Goal: Task Accomplishment & Management: Manage account settings

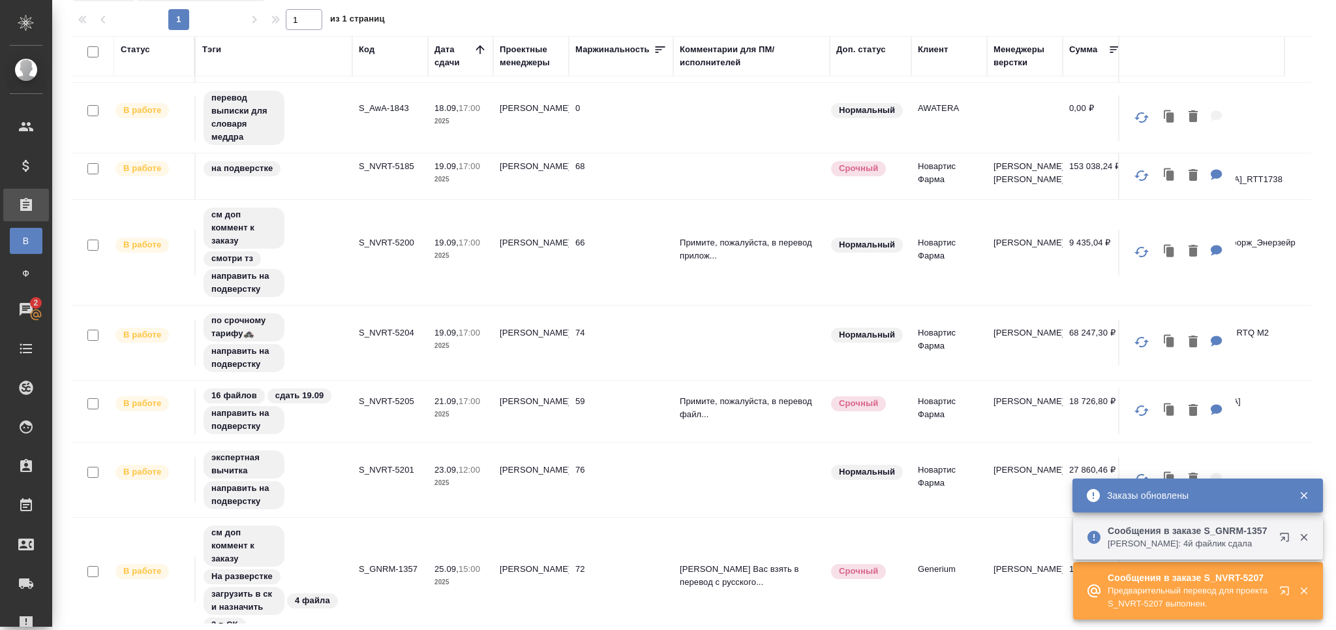
scroll to position [182, 0]
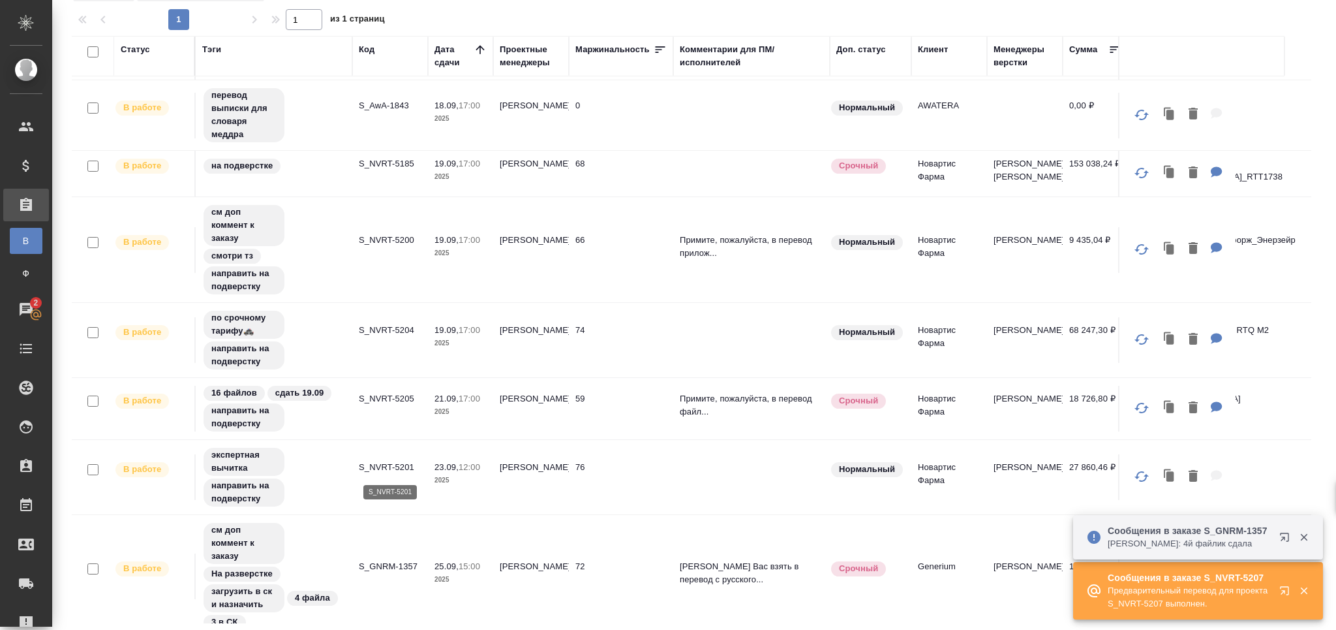
click at [369, 468] on p "S_NVRT-5201" at bounding box center [390, 467] width 63 height 13
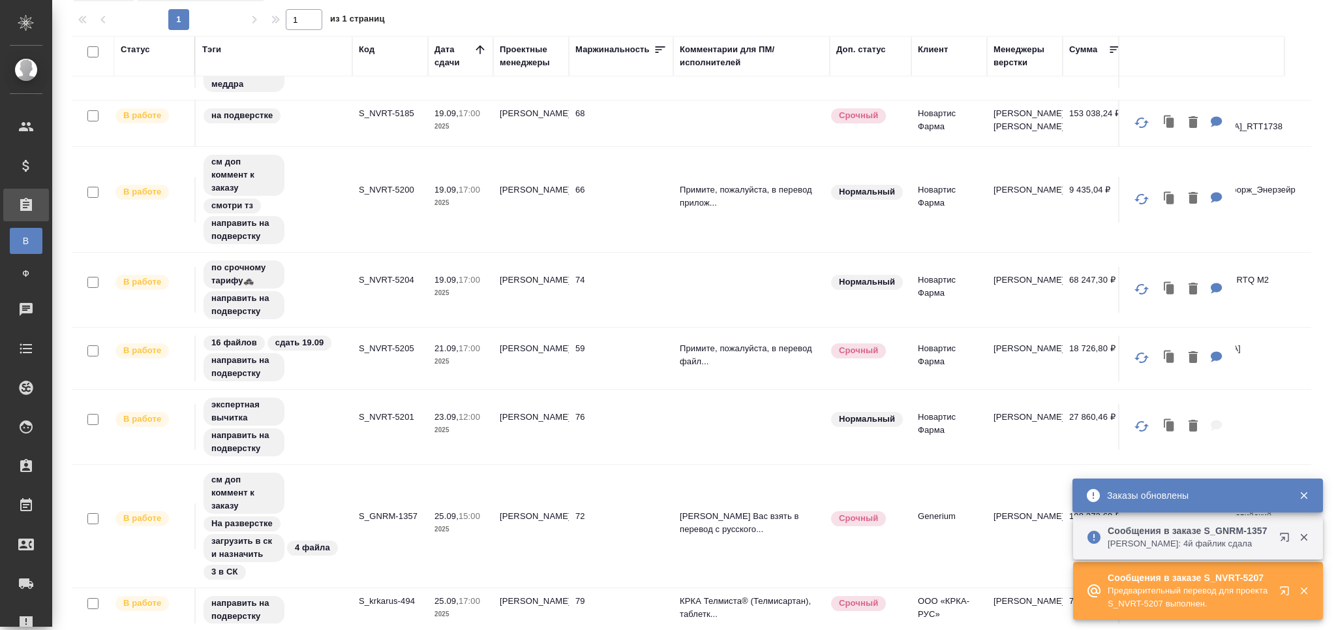
scroll to position [0, 0]
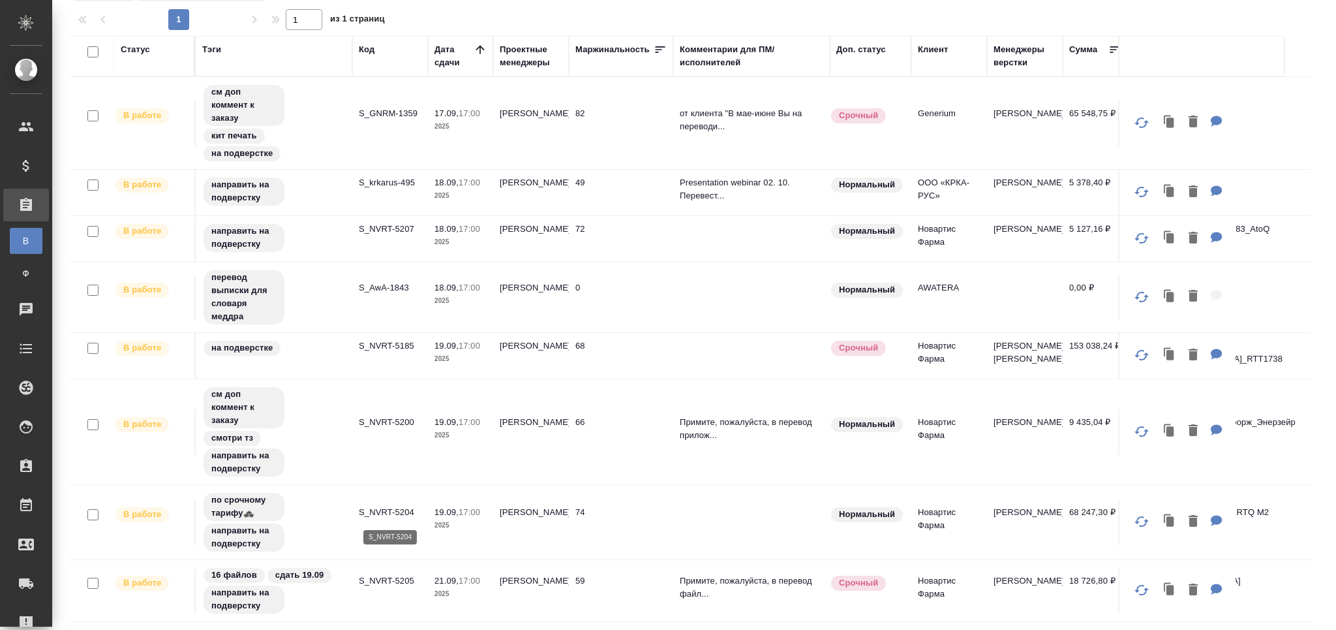
click at [378, 510] on p "S_NVRT-5204" at bounding box center [390, 512] width 63 height 13
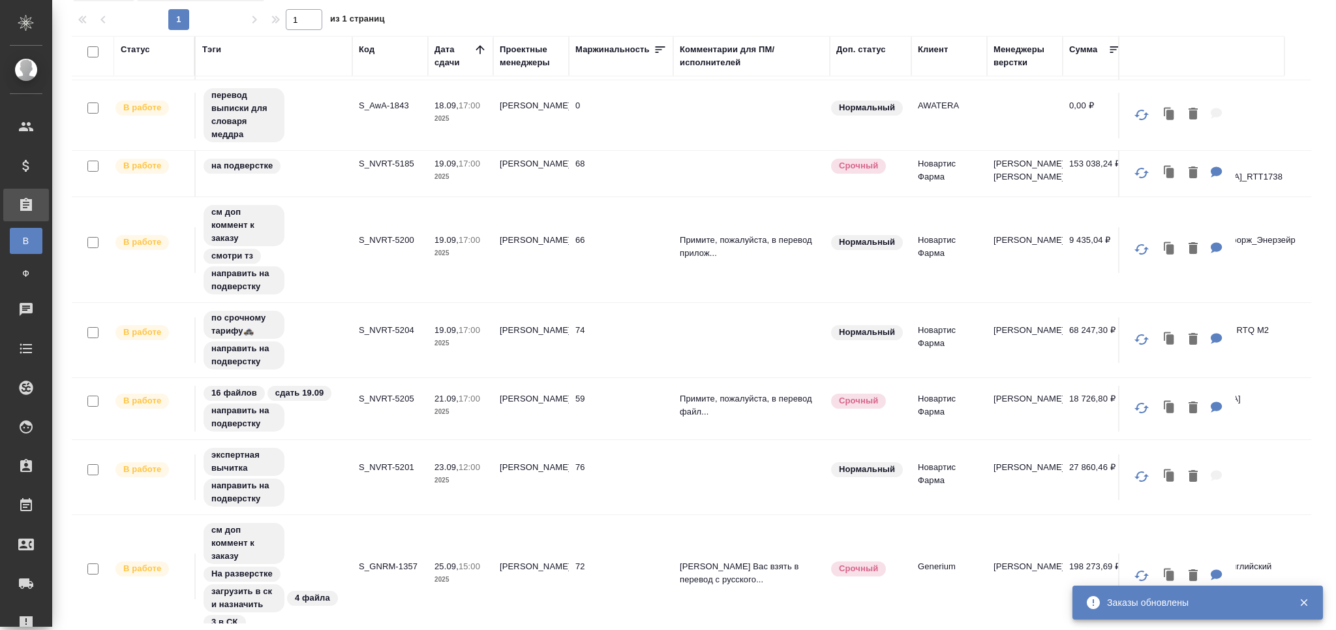
scroll to position [262, 0]
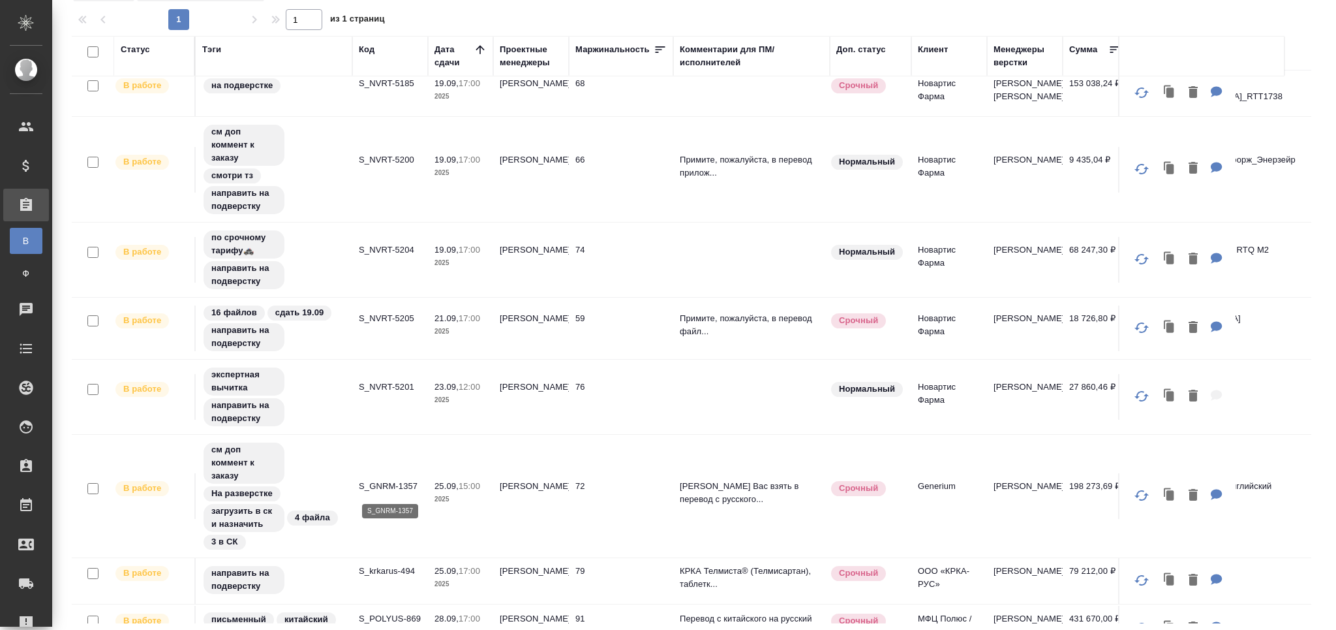
click at [399, 492] on p "S_GNRM-1357" at bounding box center [390, 485] width 63 height 13
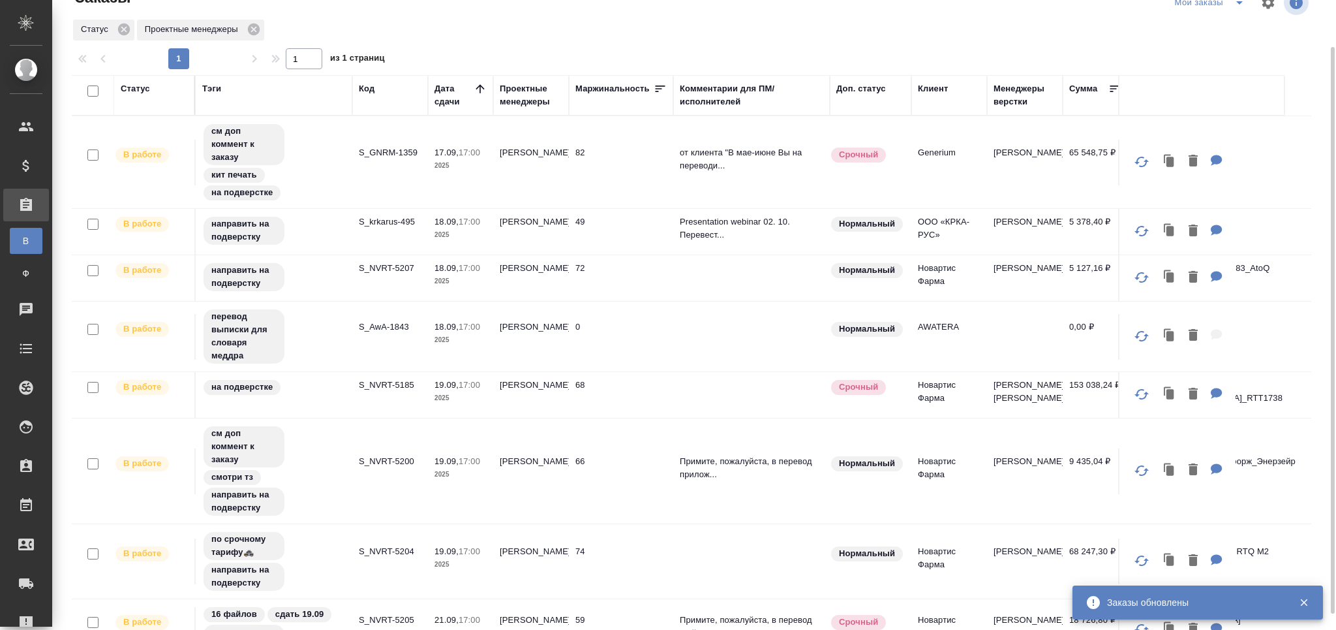
scroll to position [0, 0]
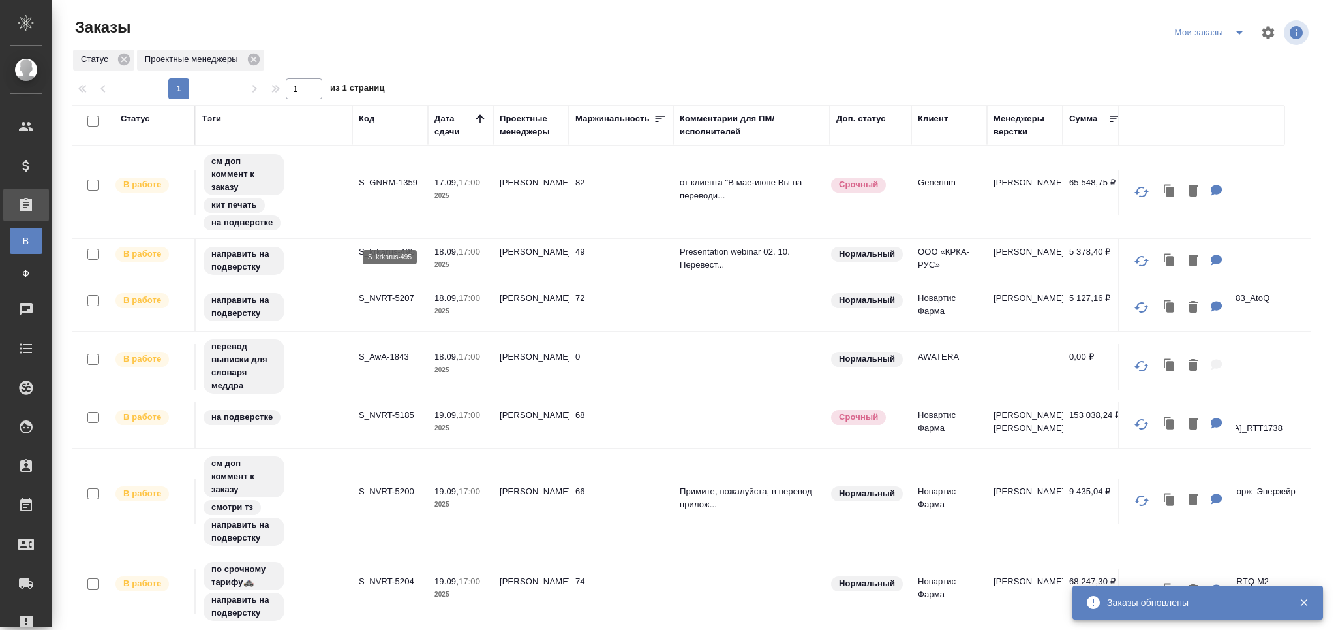
click at [391, 245] on p "S_krkarus-495" at bounding box center [390, 251] width 63 height 13
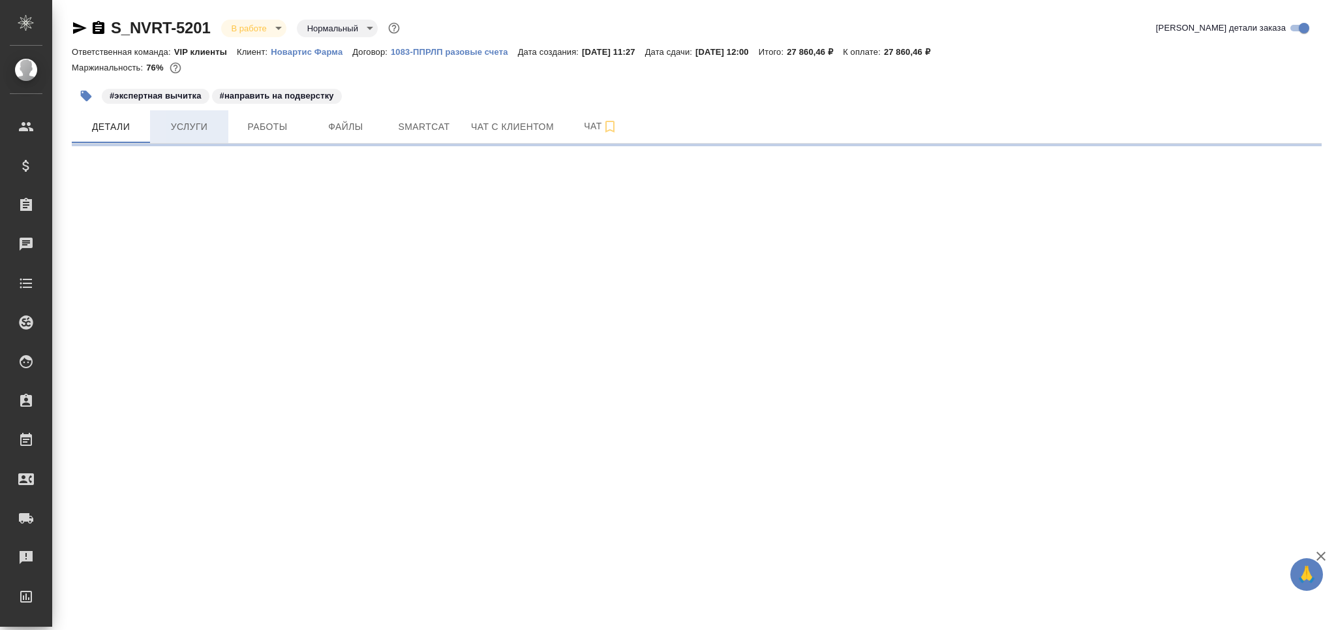
select select "RU"
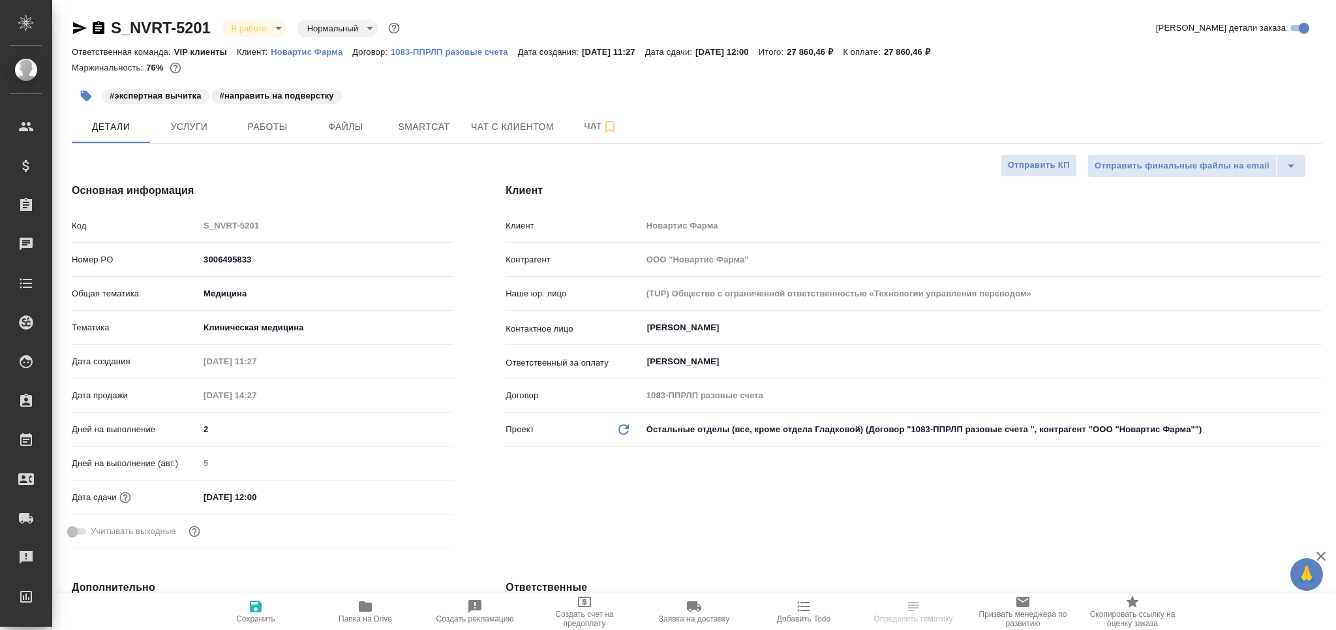
type textarea "x"
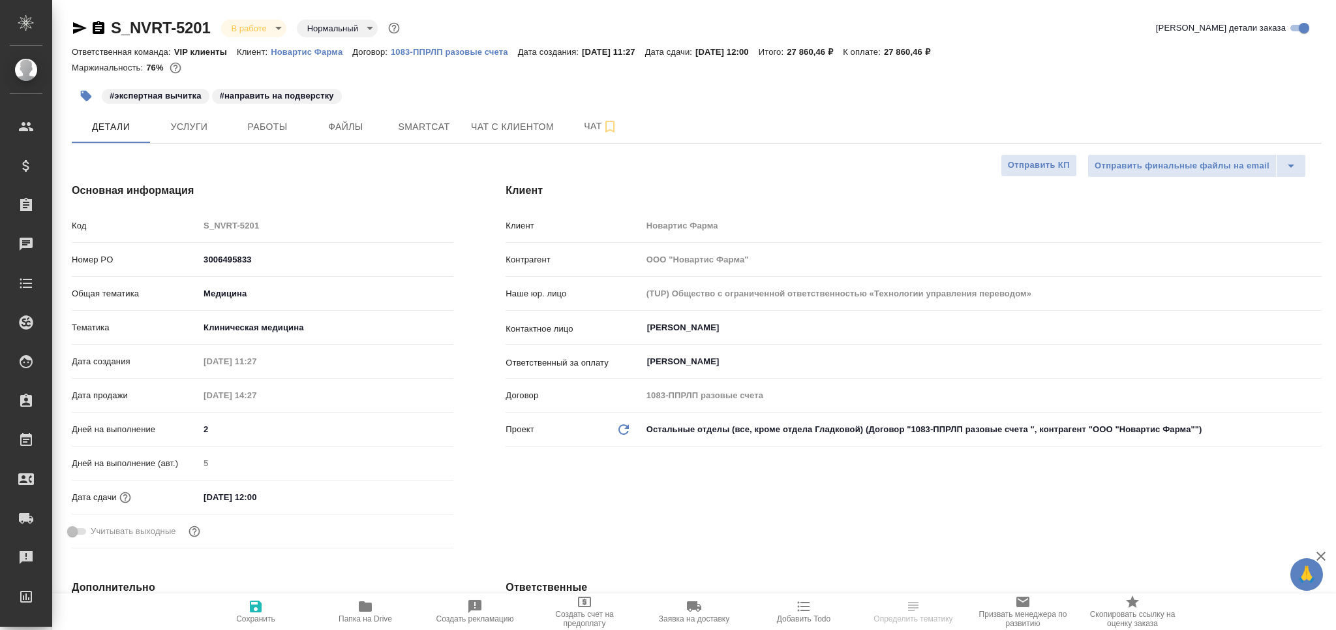
type textarea "x"
type input "[PERSON_NAME]"
type input "Комаров Роман"
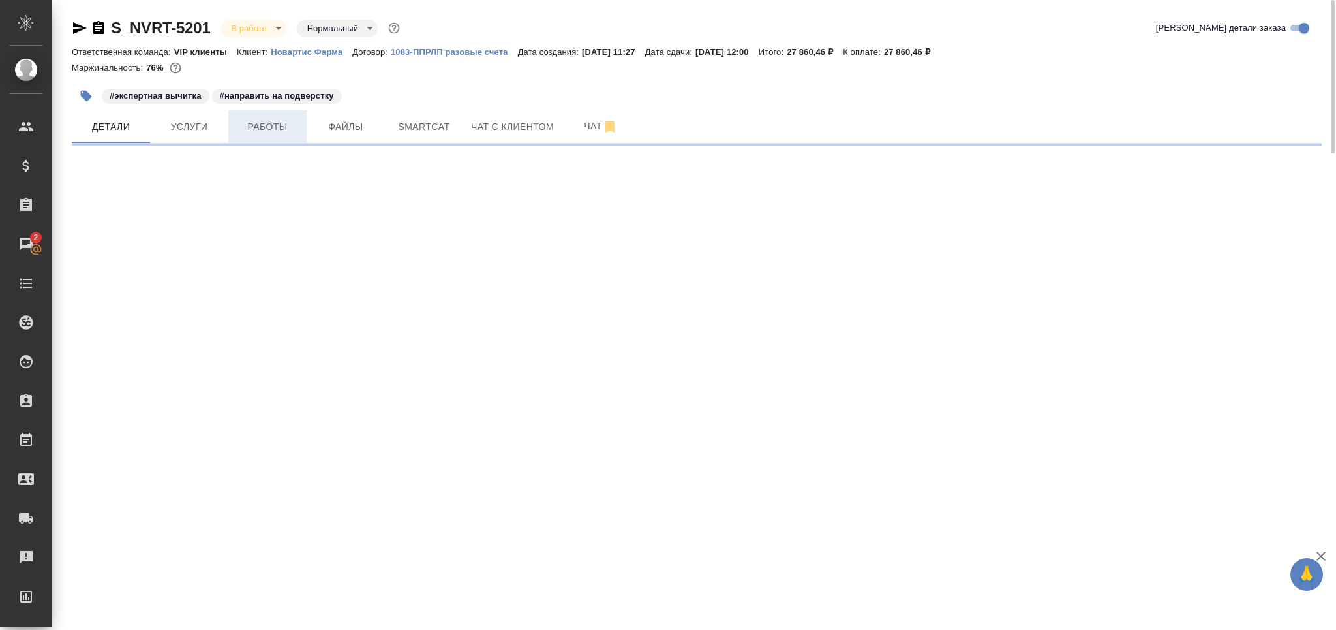
click at [281, 130] on span "Работы" at bounding box center [267, 127] width 63 height 16
select select "RU"
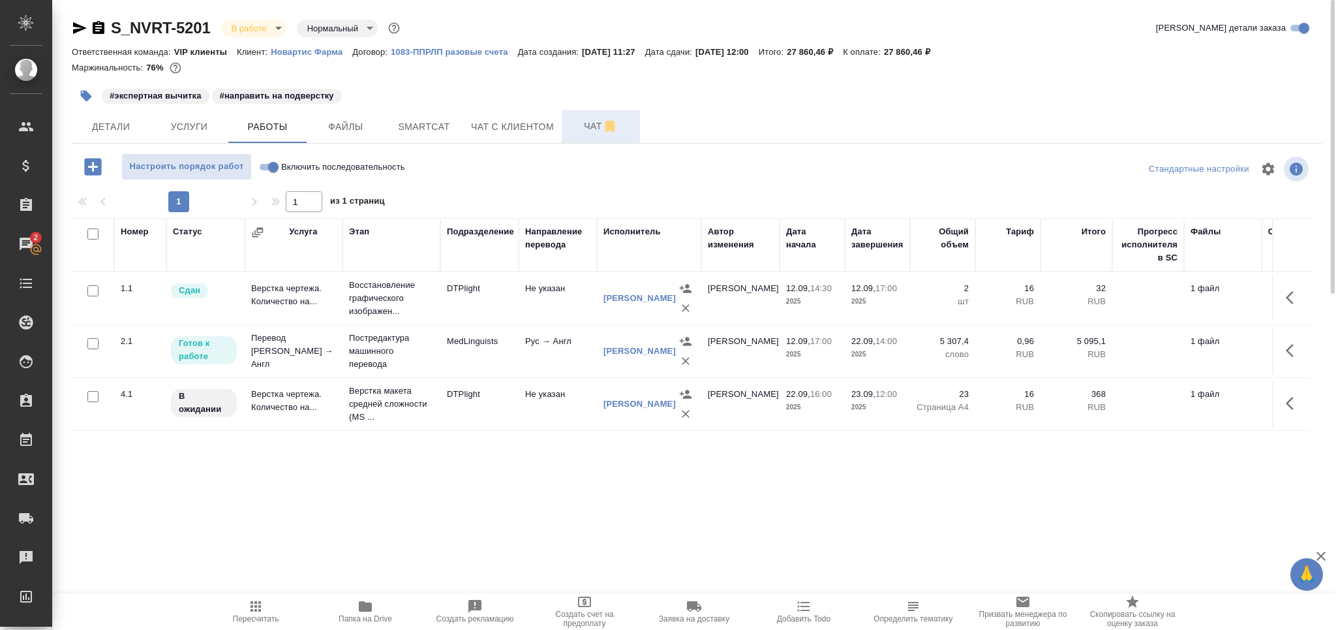
click at [564, 130] on button "Чат" at bounding box center [601, 126] width 78 height 33
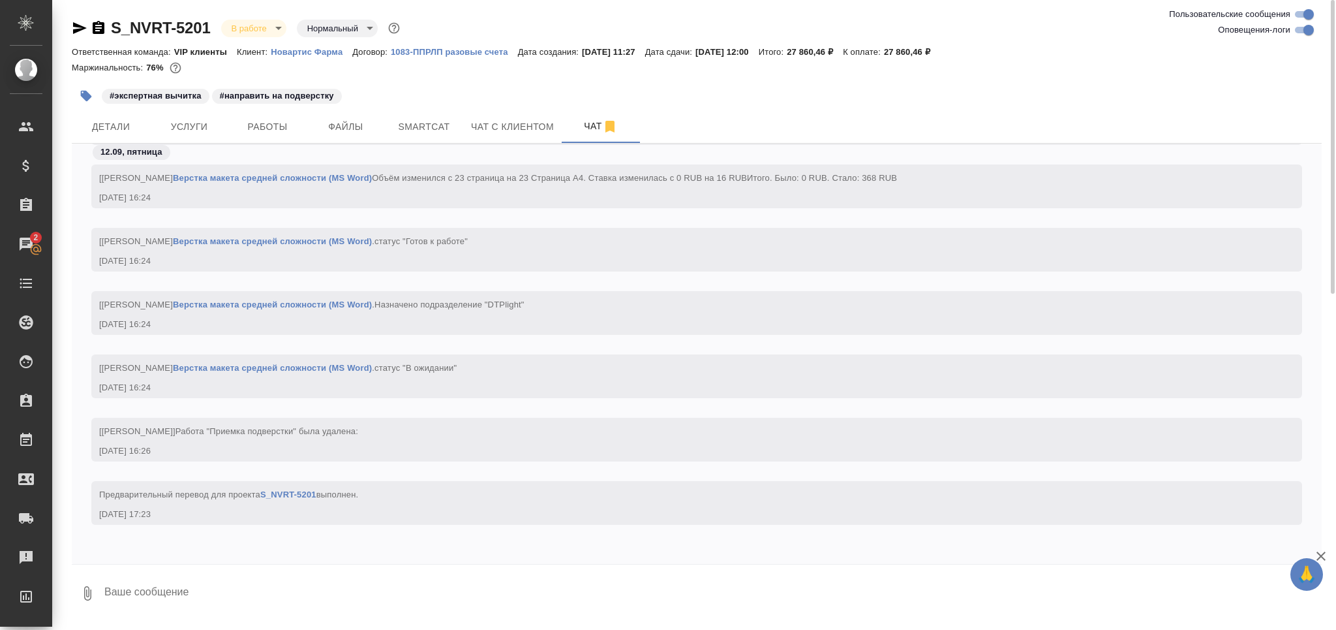
click at [1302, 28] on input "Оповещения-логи" at bounding box center [1308, 30] width 47 height 16
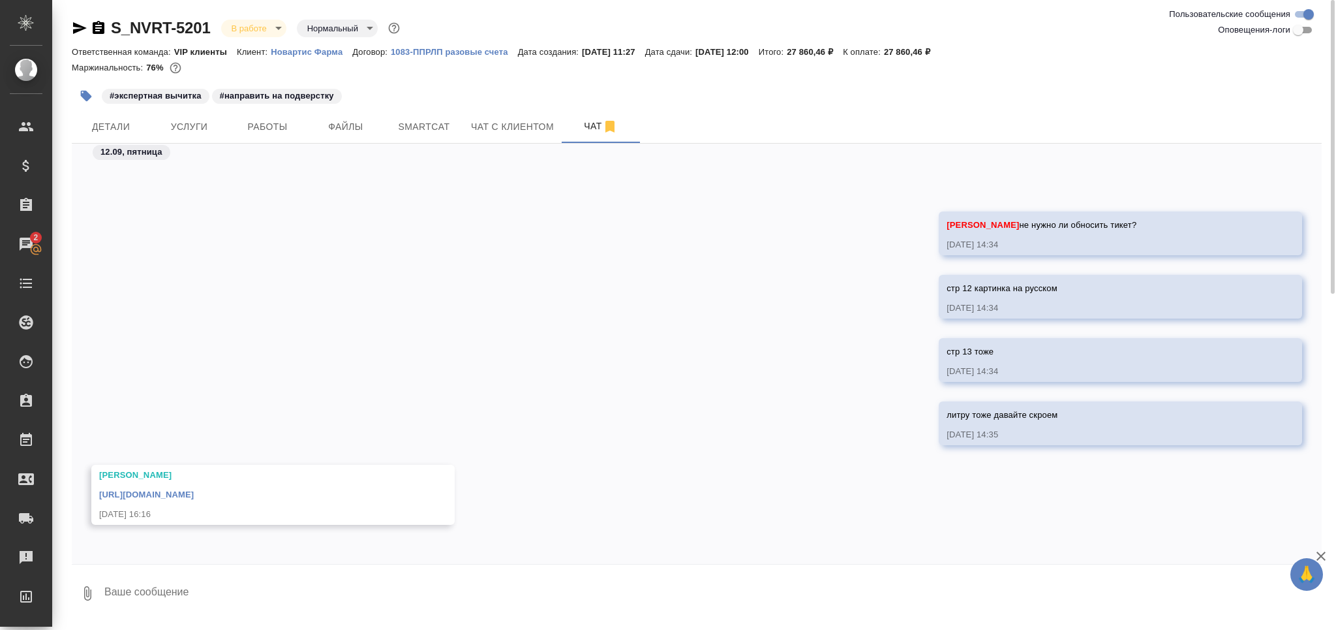
scroll to position [5434, 0]
click at [1305, 32] on input "Оповещения-логи" at bounding box center [1298, 30] width 47 height 16
checkbox input "true"
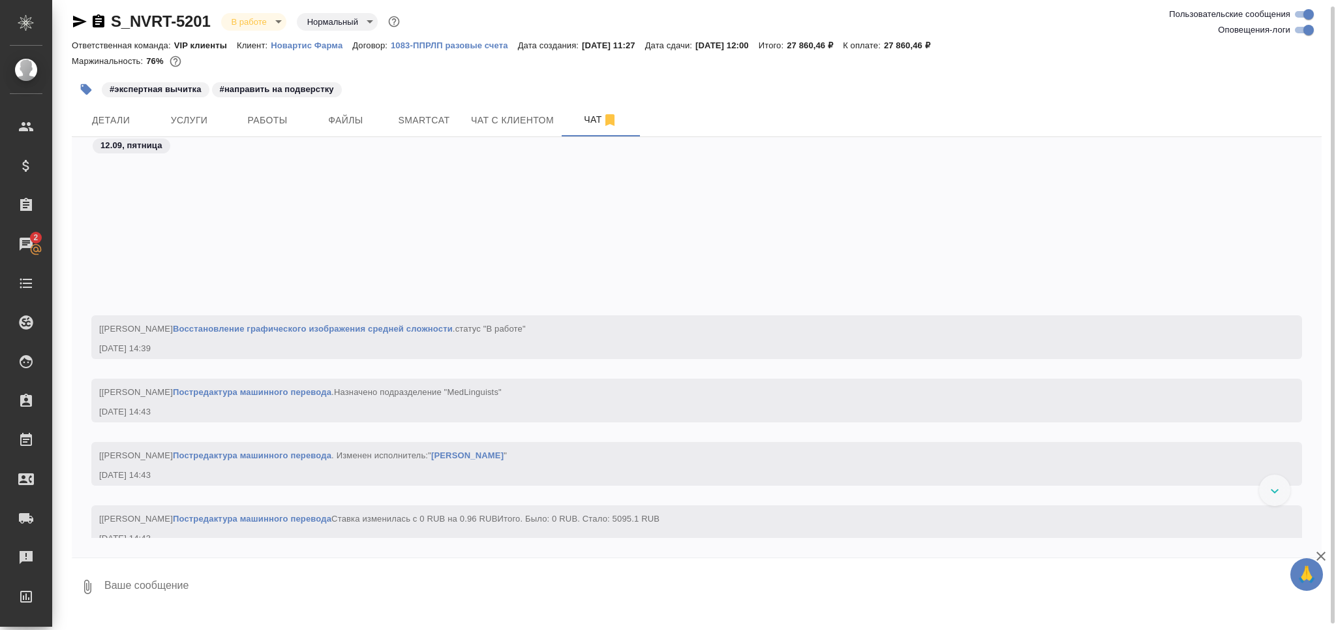
scroll to position [4784, 0]
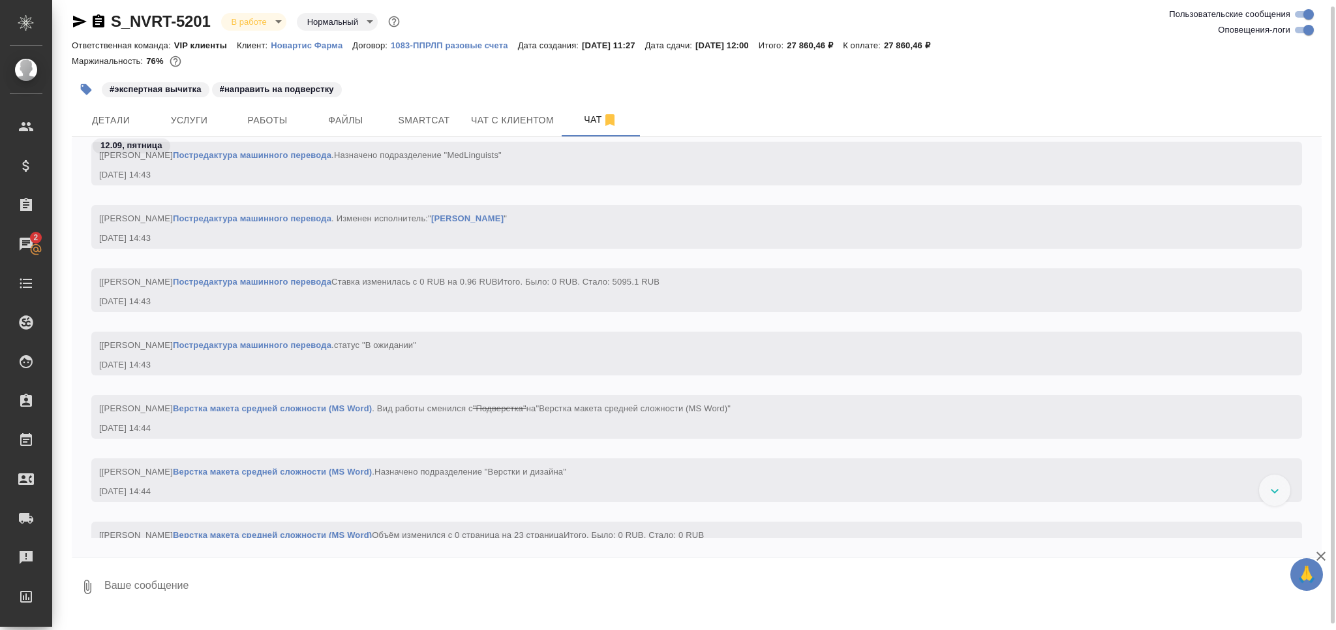
drag, startPoint x: 290, startPoint y: 123, endPoint x: 295, endPoint y: 160, distance: 37.5
click at [289, 123] on span "Работы" at bounding box center [267, 120] width 63 height 16
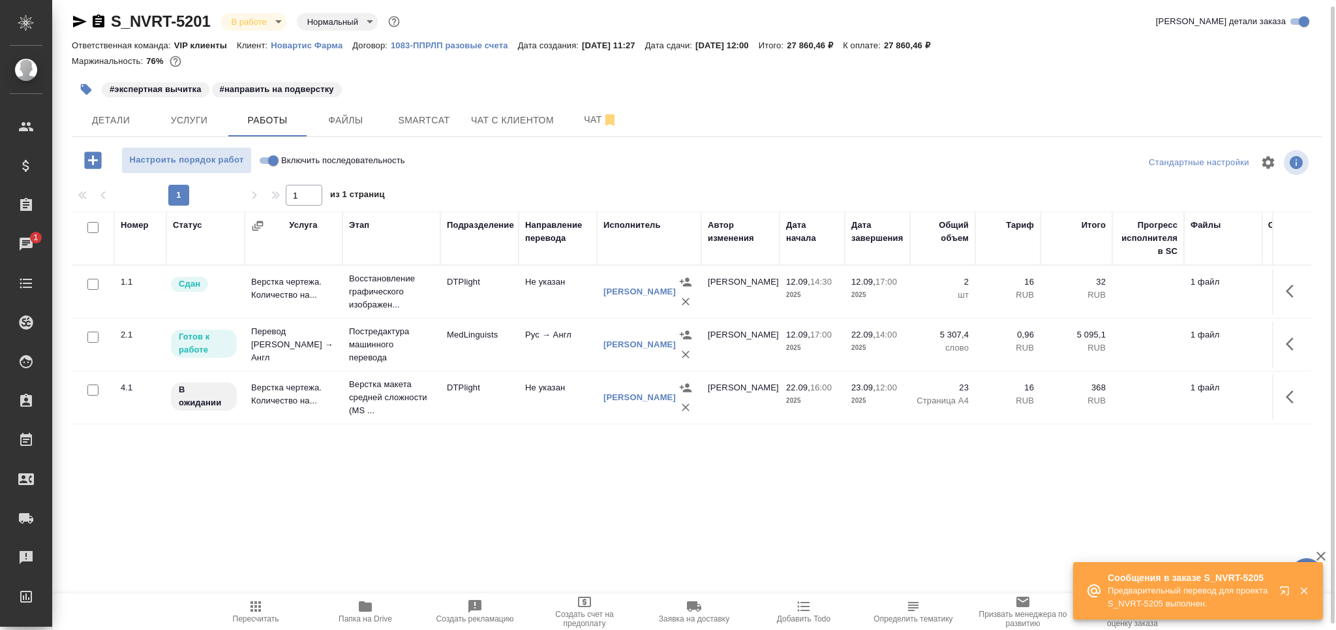
click at [444, 122] on span "Smartcat" at bounding box center [424, 120] width 63 height 16
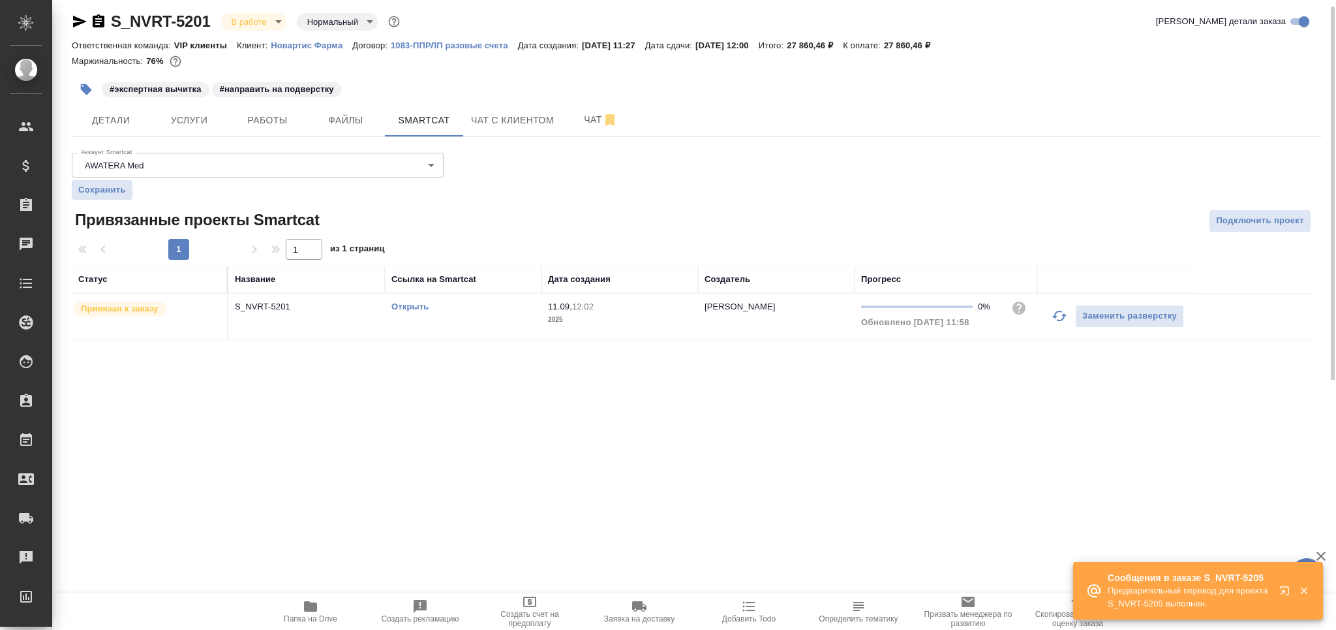
click at [1055, 322] on icon "button" at bounding box center [1060, 316] width 16 height 16
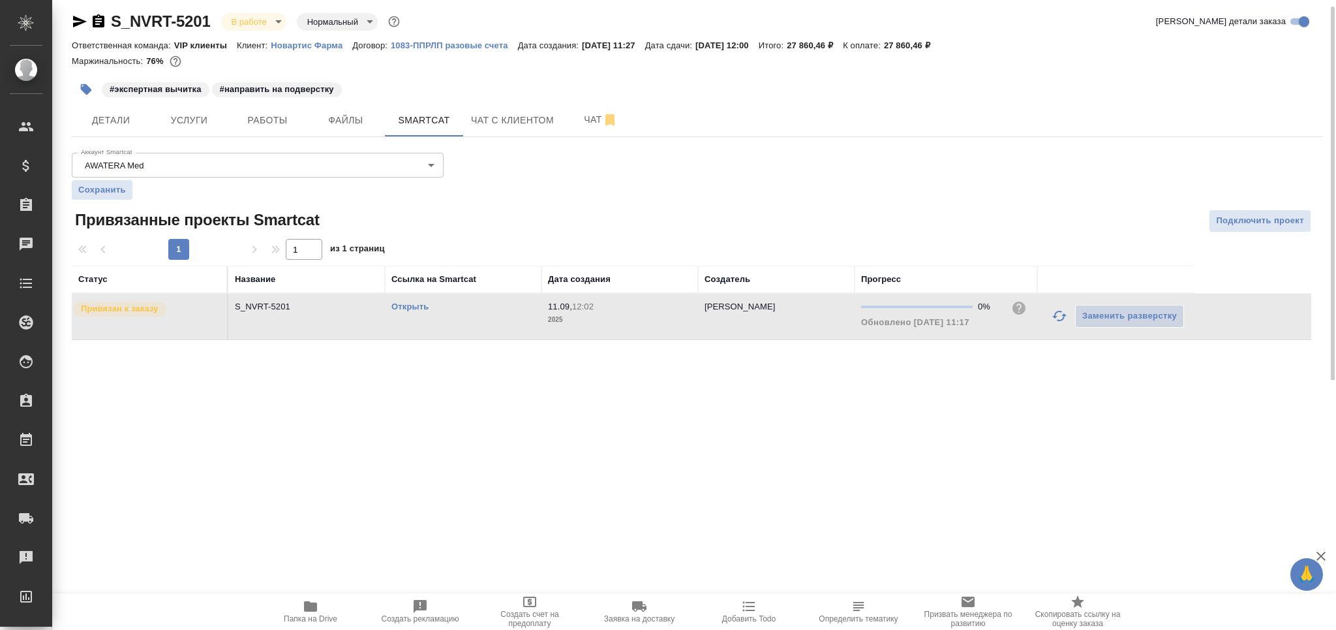
click at [414, 311] on div "Открыть" at bounding box center [463, 306] width 144 height 13
click at [416, 311] on link "Открыть" at bounding box center [409, 306] width 37 height 10
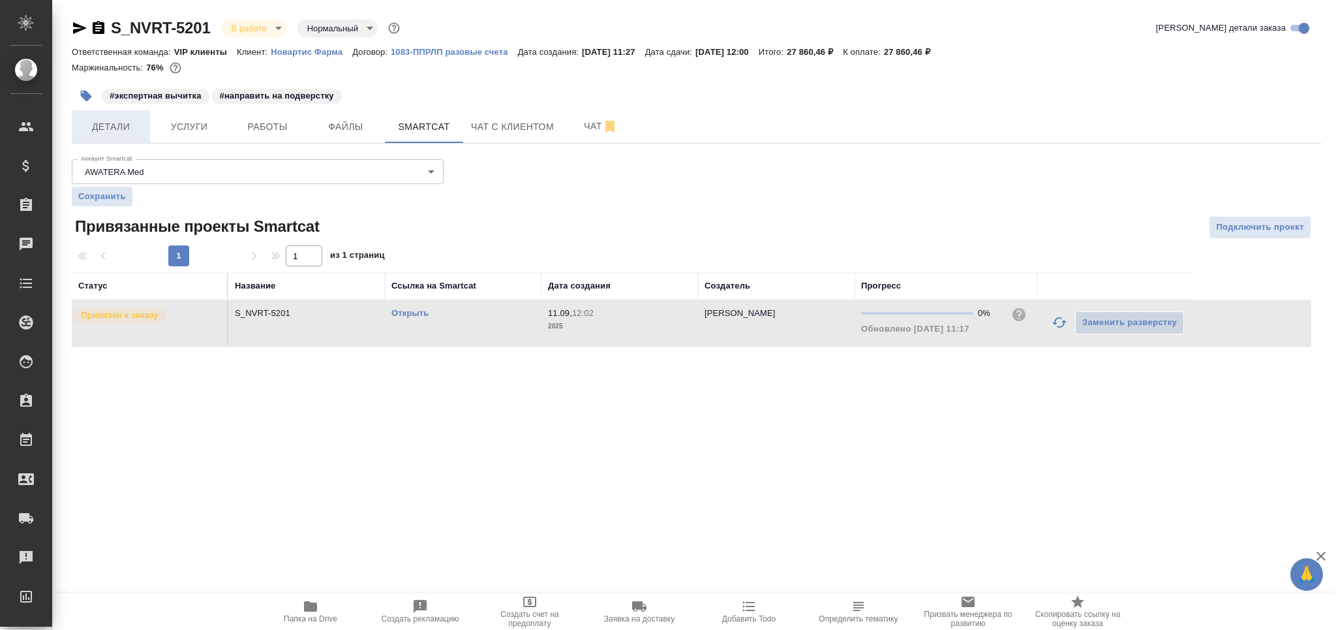
click at [119, 130] on span "Детали" at bounding box center [111, 127] width 63 height 16
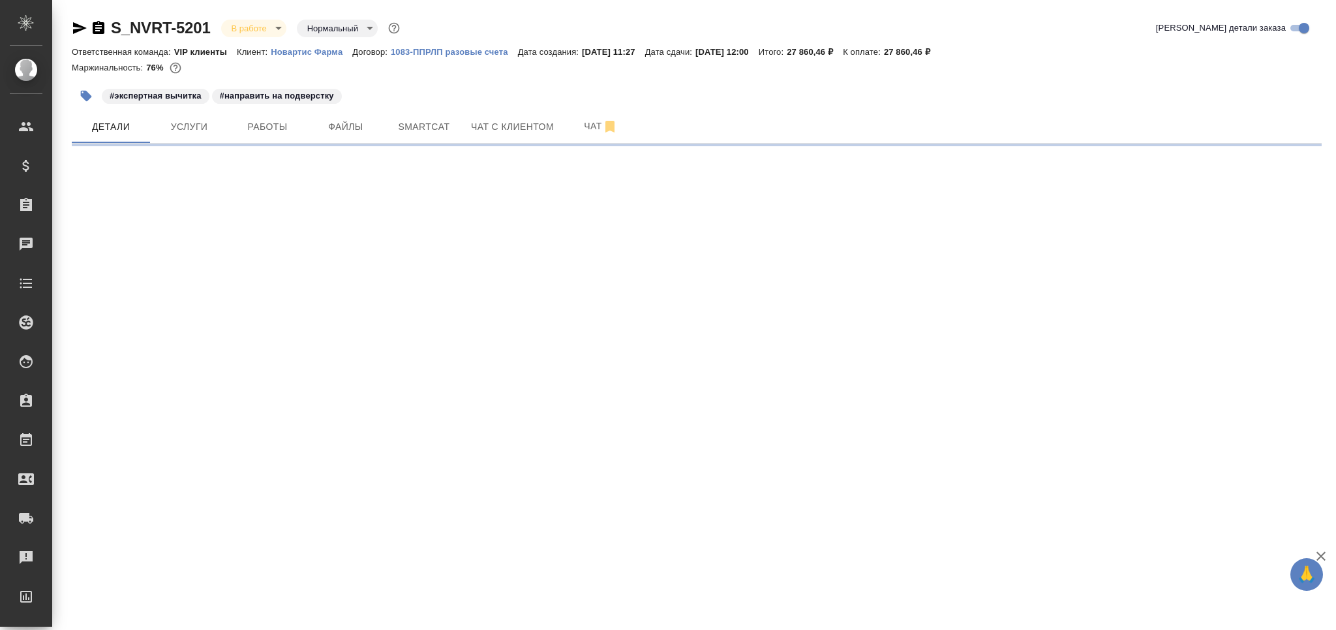
select select "RU"
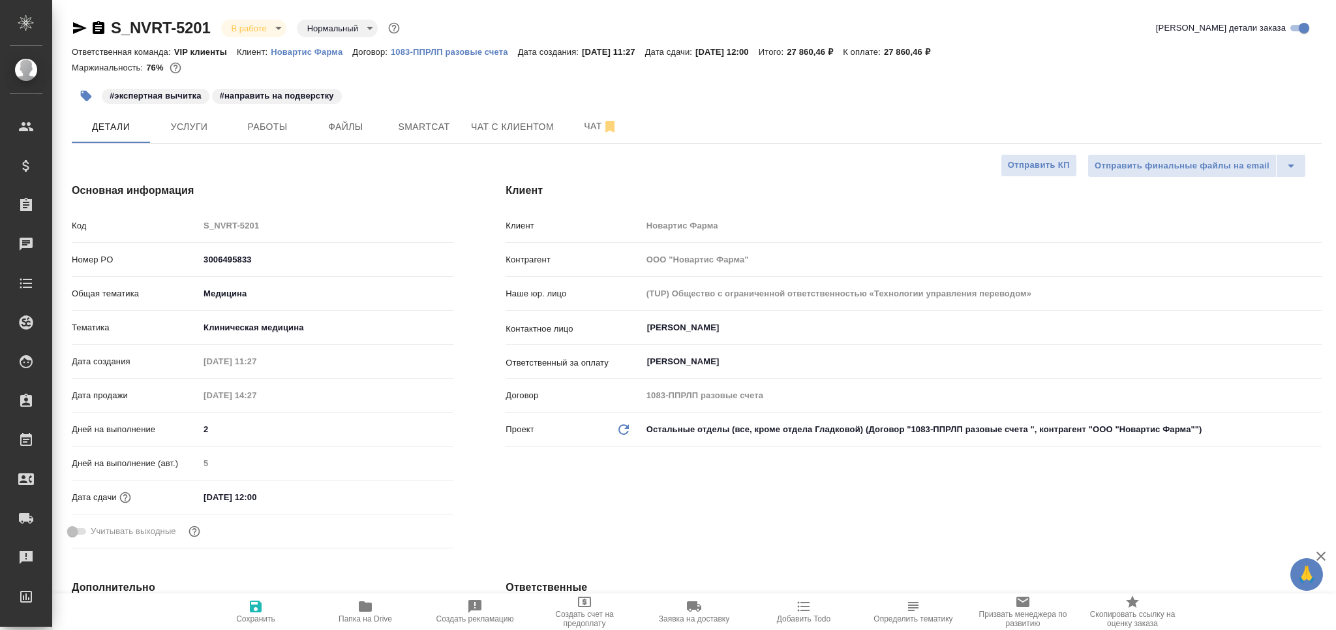
type textarea "x"
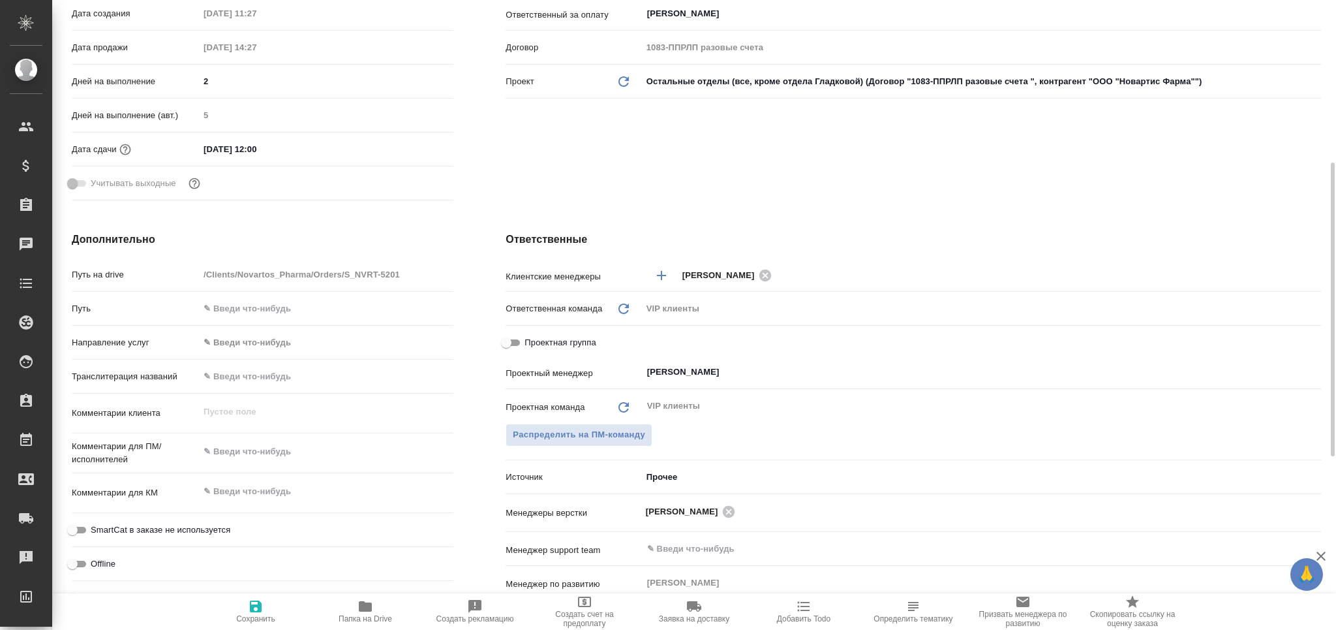
click at [227, 147] on input "23.09.2025 12:00" at bounding box center [256, 149] width 114 height 19
click at [410, 148] on icon "button" at bounding box center [416, 148] width 12 height 13
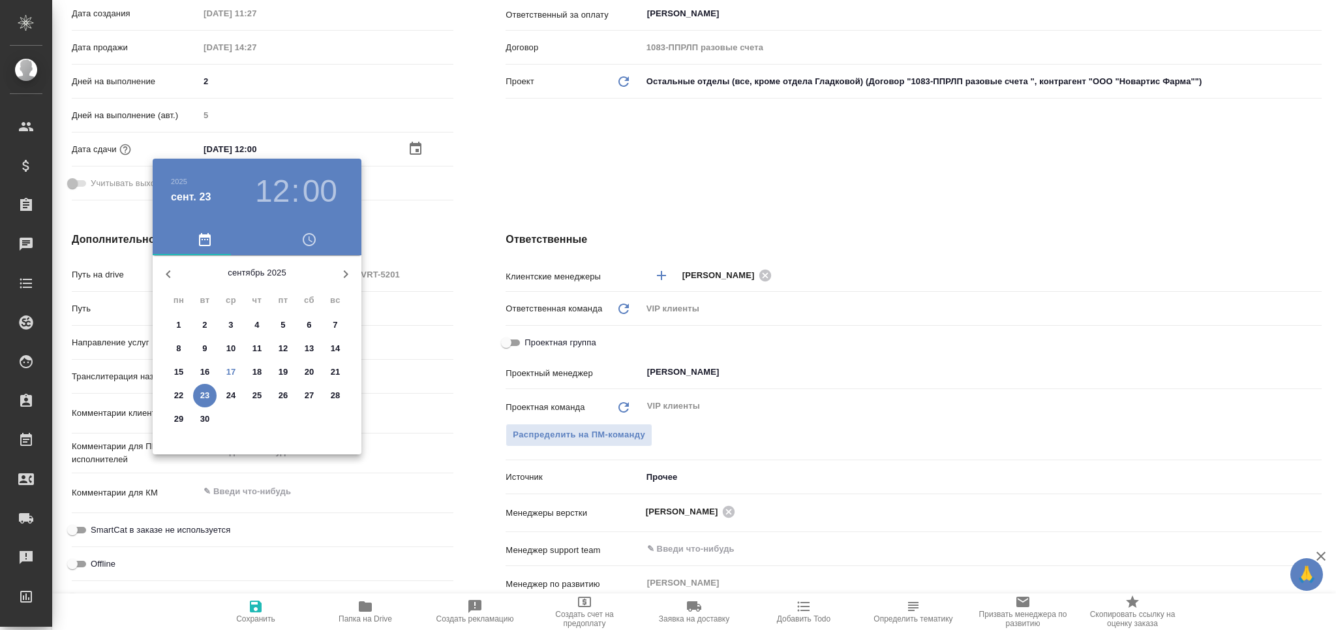
click at [1036, 238] on div at bounding box center [668, 315] width 1336 height 630
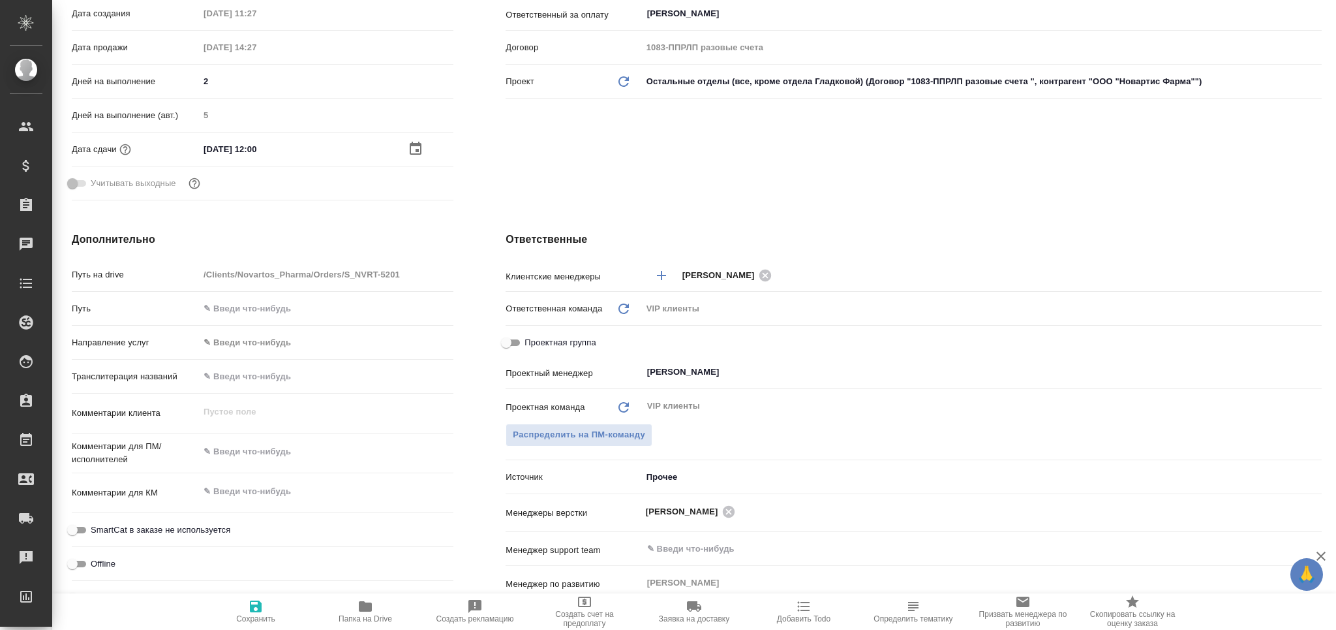
scroll to position [0, 0]
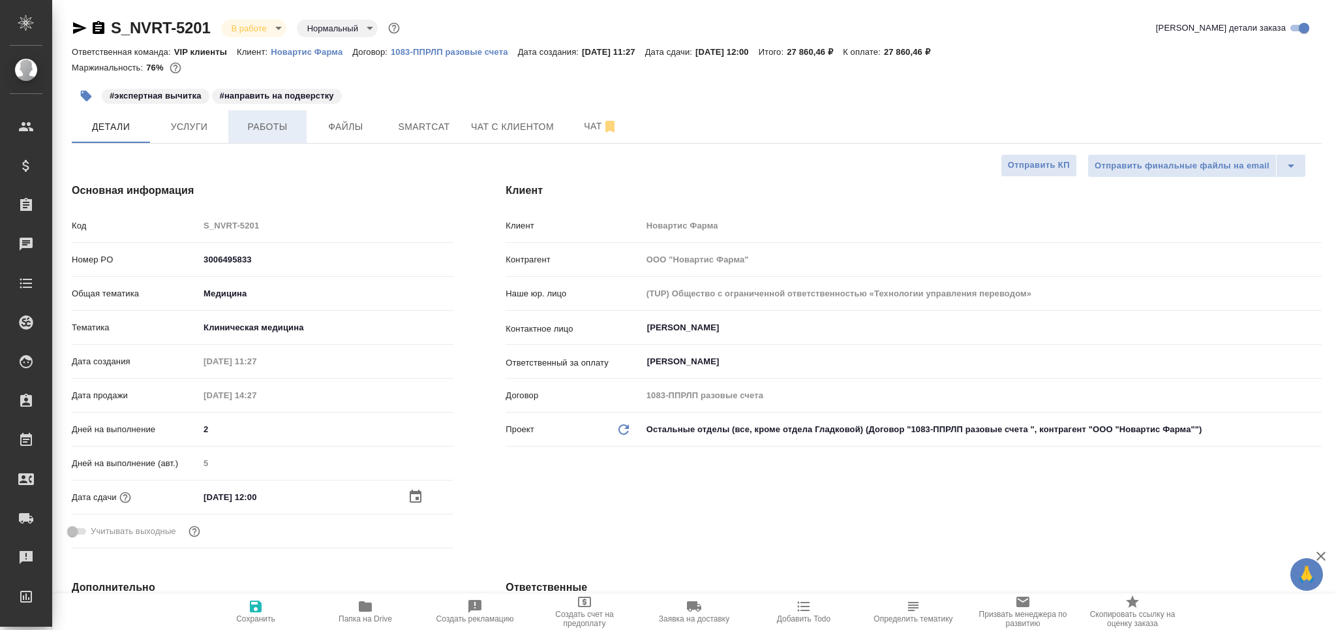
click at [293, 121] on span "Работы" at bounding box center [267, 127] width 63 height 16
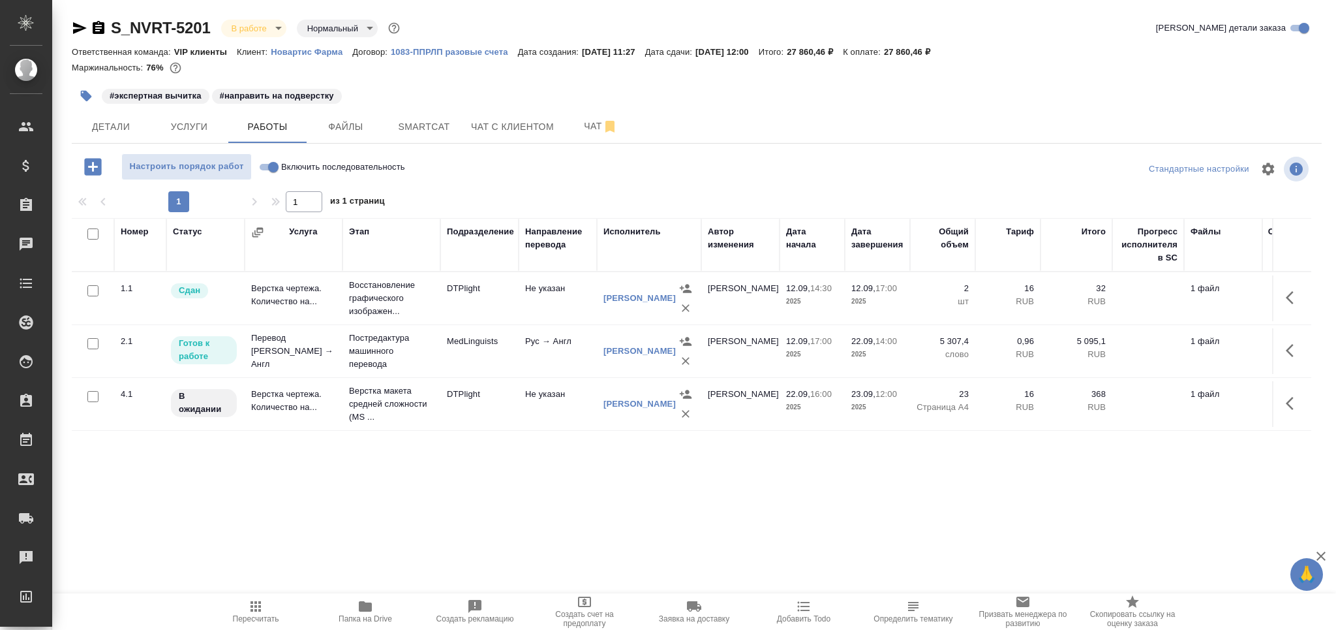
click at [316, 352] on td "Перевод Стандарт Рус → Англ" at bounding box center [294, 351] width 98 height 52
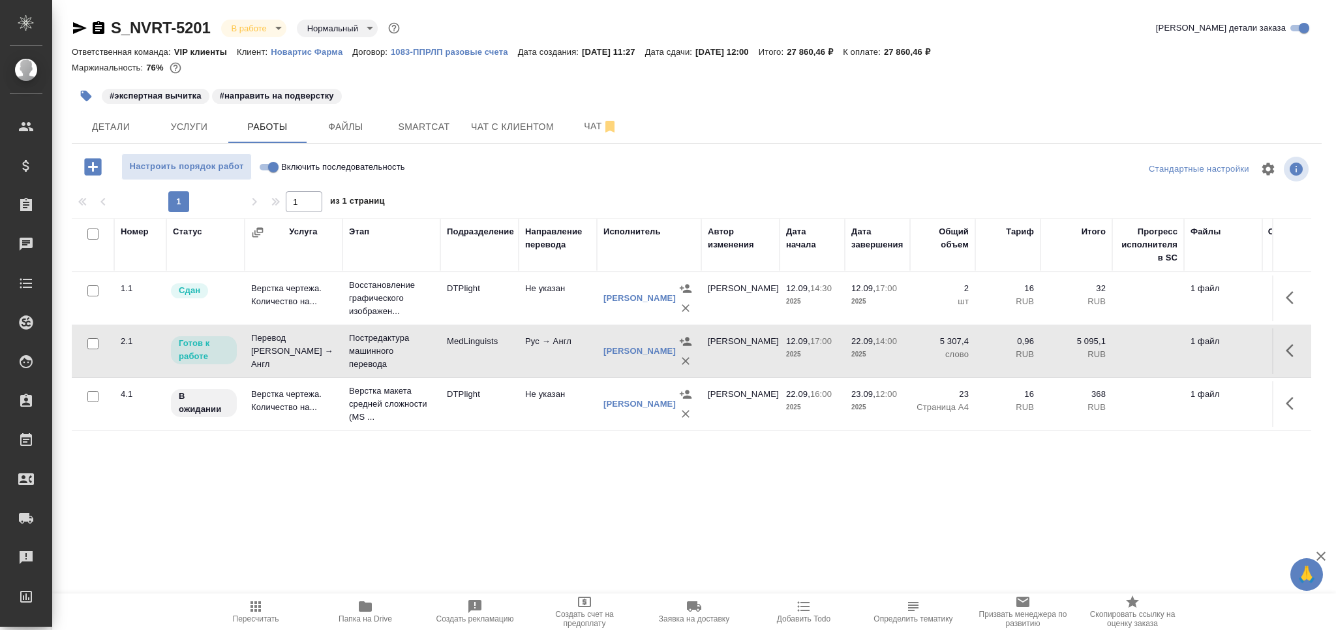
click at [623, 344] on div "Горчилина Елена Викторовна" at bounding box center [639, 350] width 72 height 13
click at [624, 346] on link "Горчилина Елена Викторовна" at bounding box center [639, 351] width 72 height 10
click at [262, 611] on icon "button" at bounding box center [256, 606] width 16 height 16
click at [243, 600] on span "Пересчитать" at bounding box center [256, 610] width 94 height 25
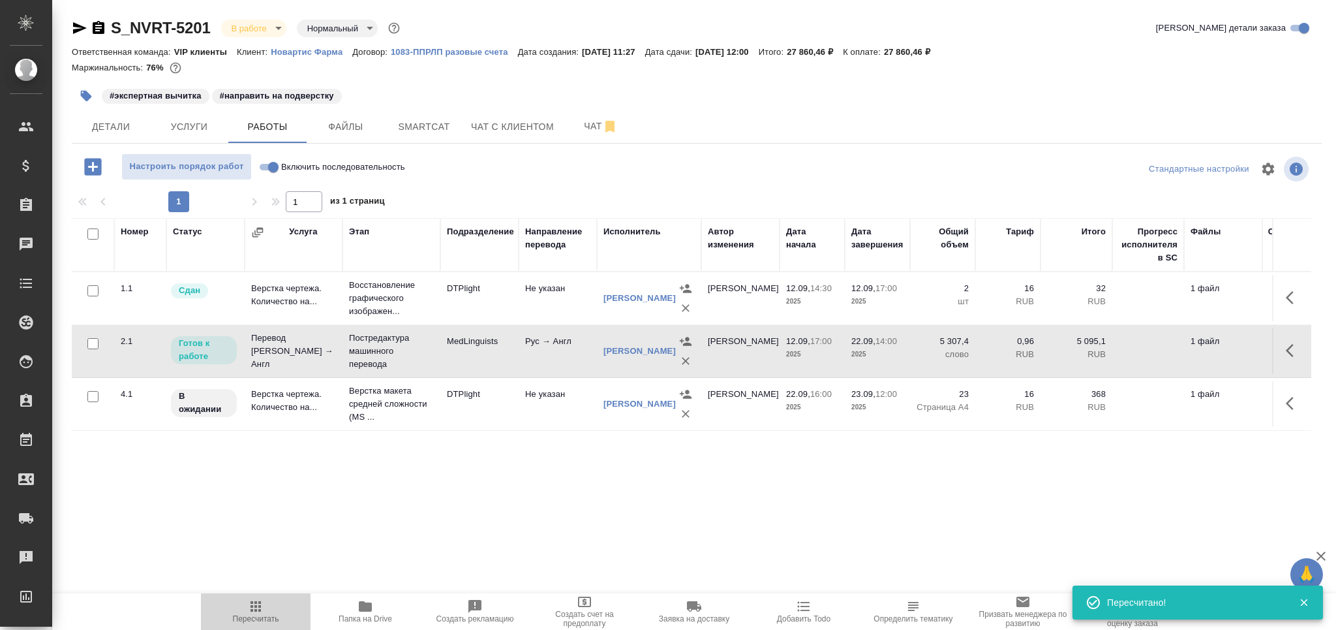
click at [269, 624] on button "Пересчитать" at bounding box center [256, 611] width 110 height 37
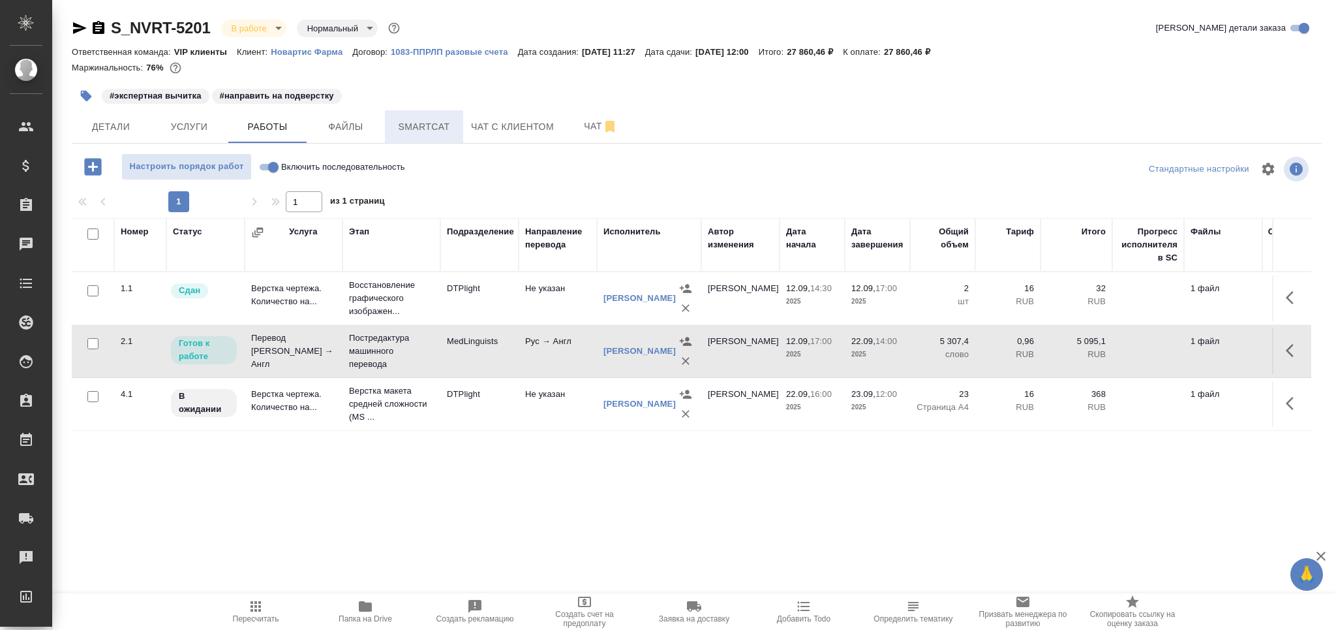
click at [446, 138] on button "Smartcat" at bounding box center [424, 126] width 78 height 33
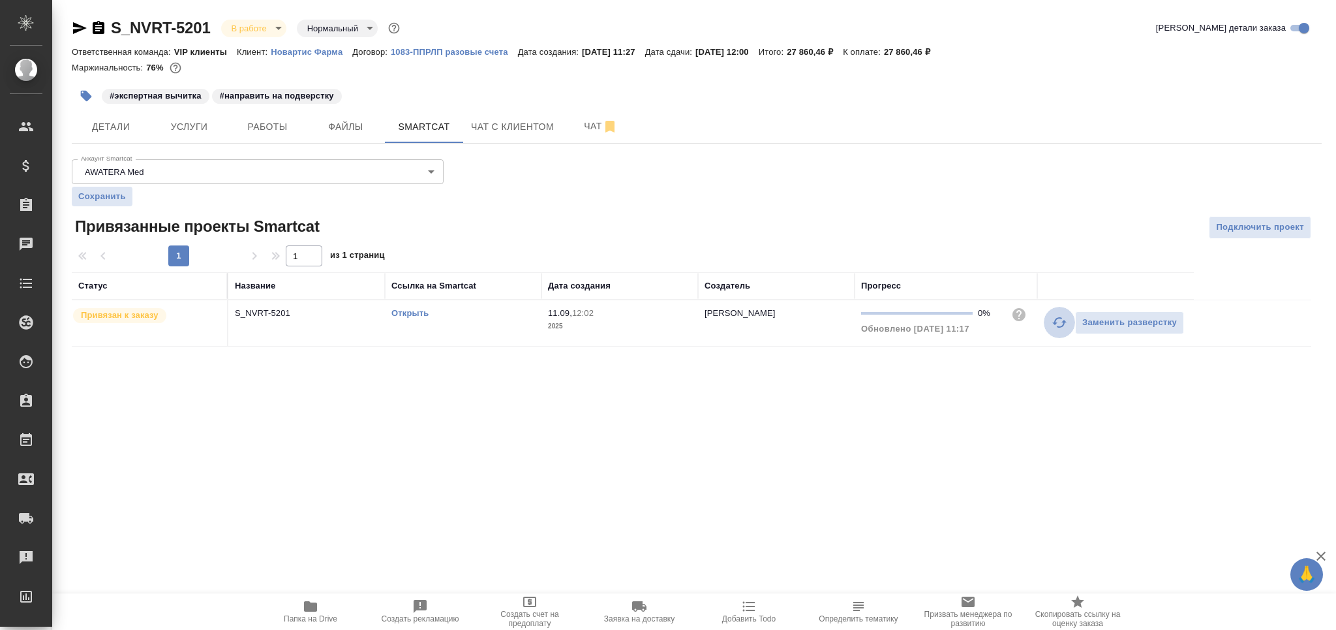
click at [1058, 326] on icon "button" at bounding box center [1060, 322] width 16 height 16
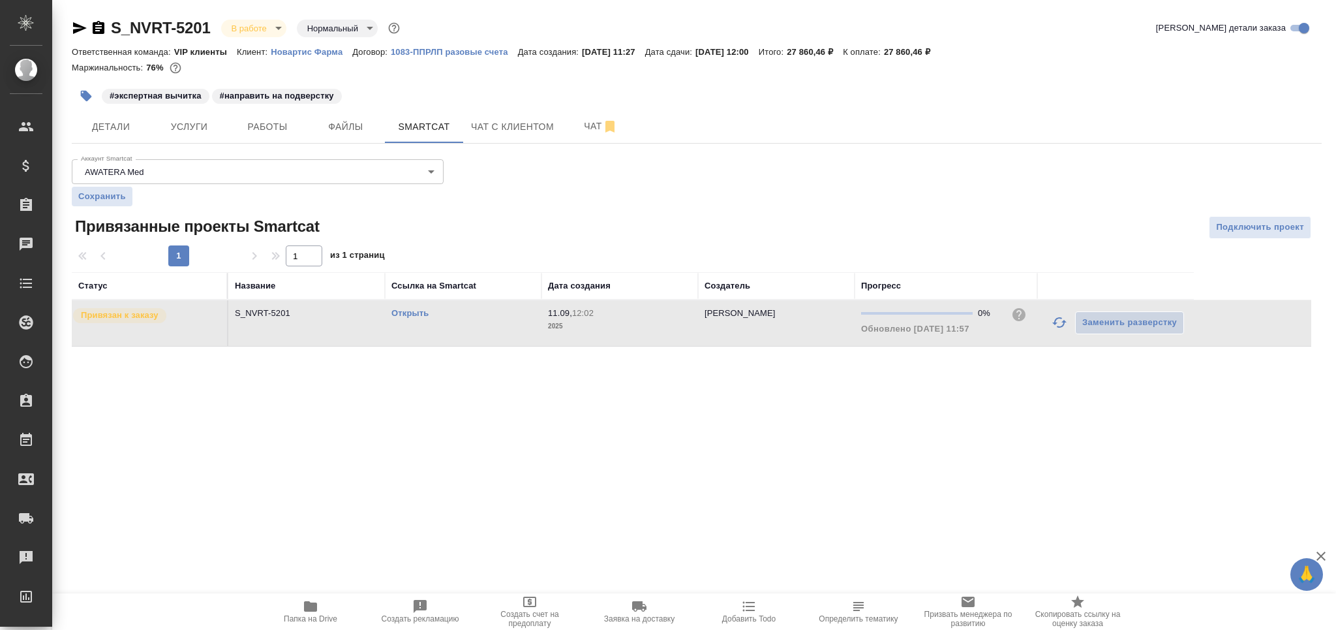
click at [406, 310] on link "Открыть" at bounding box center [409, 313] width 37 height 10
click at [289, 128] on span "Работы" at bounding box center [267, 127] width 63 height 16
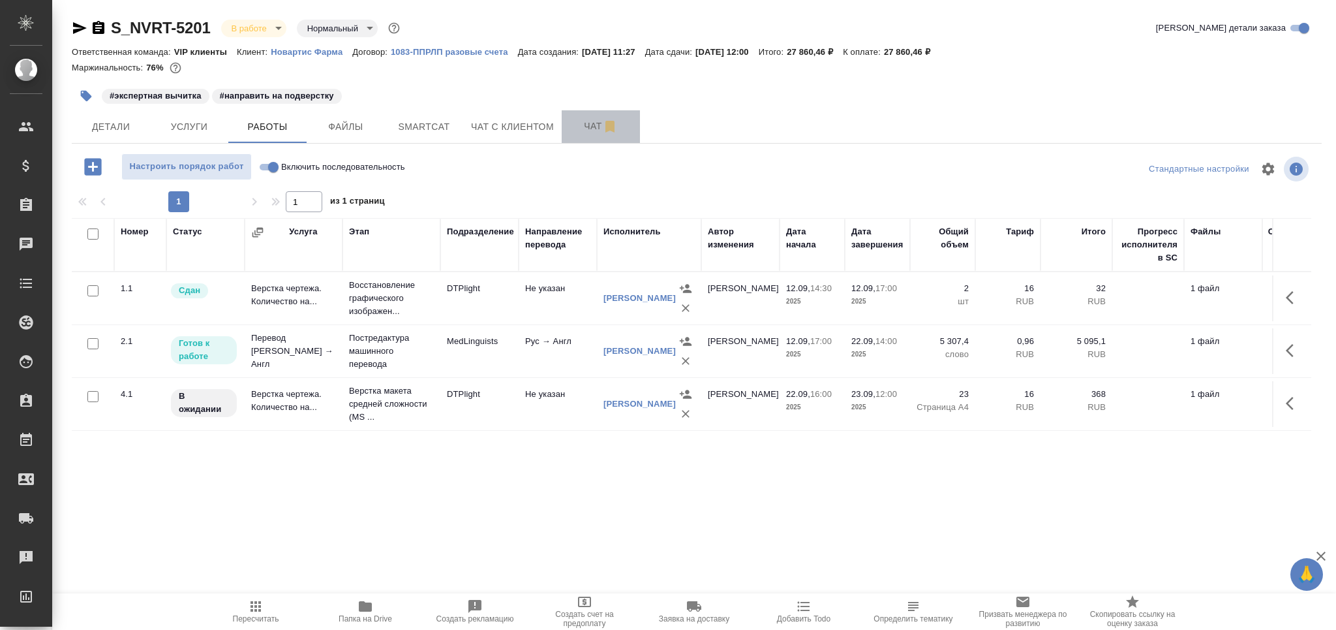
click at [570, 126] on span "Чат" at bounding box center [601, 126] width 63 height 16
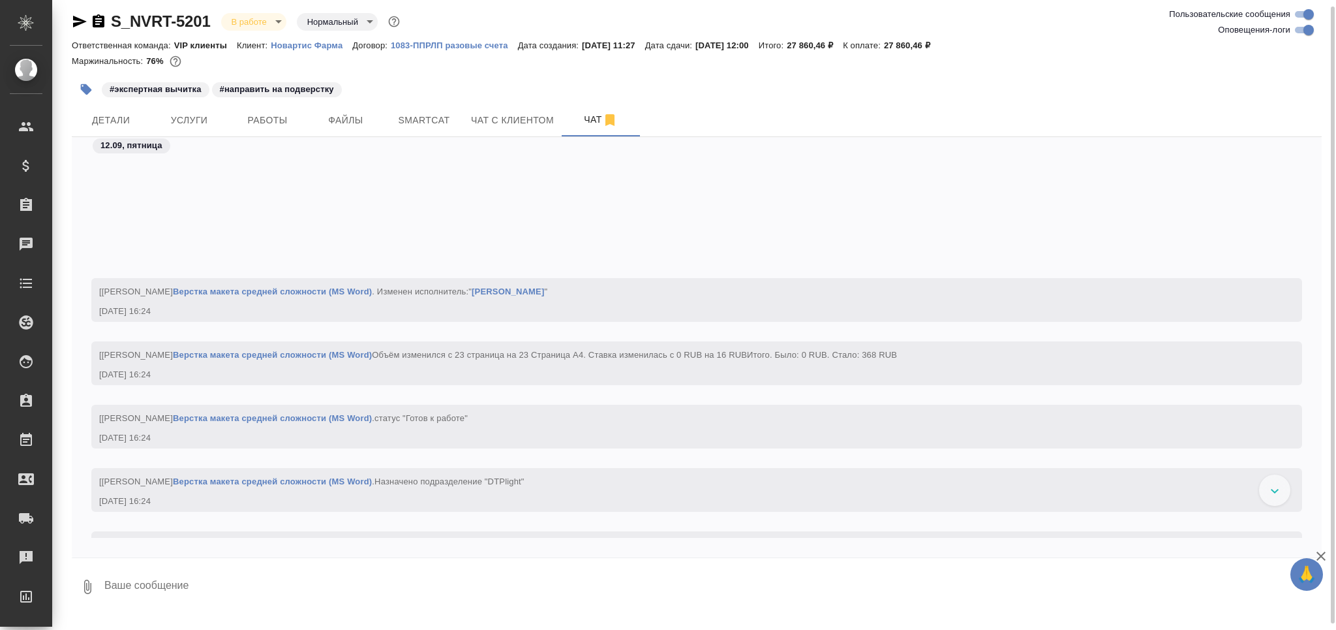
scroll to position [47696, 0]
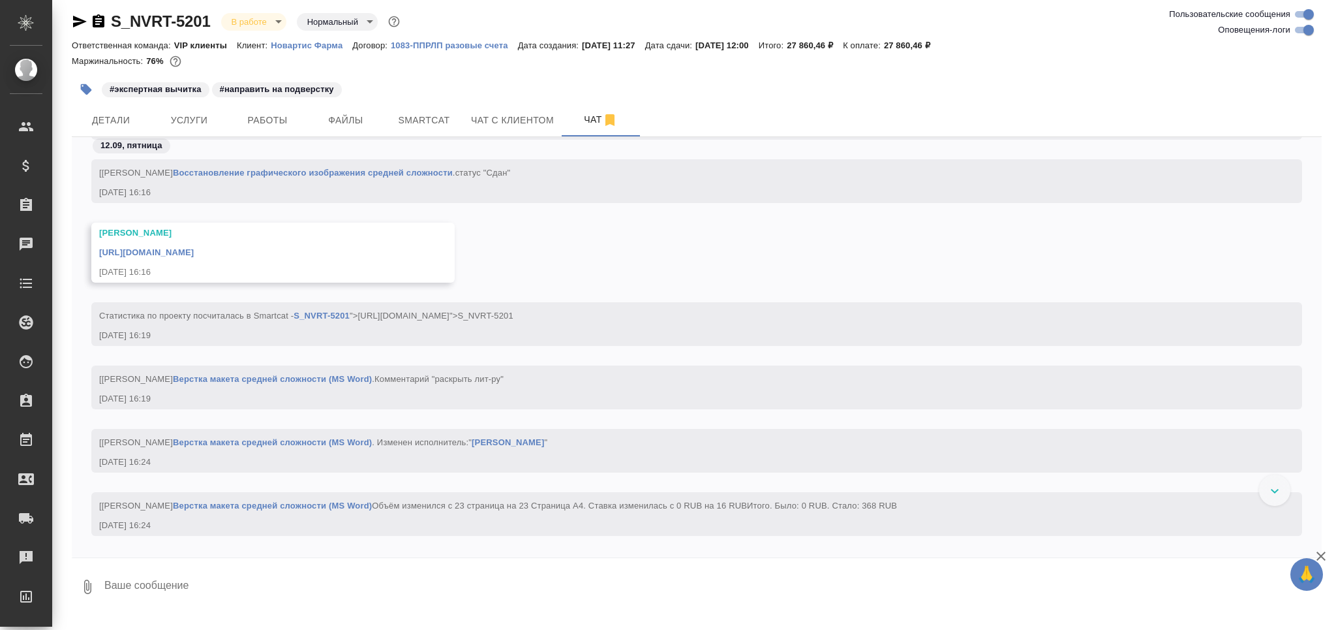
click at [160, 581] on textarea at bounding box center [712, 586] width 1219 height 44
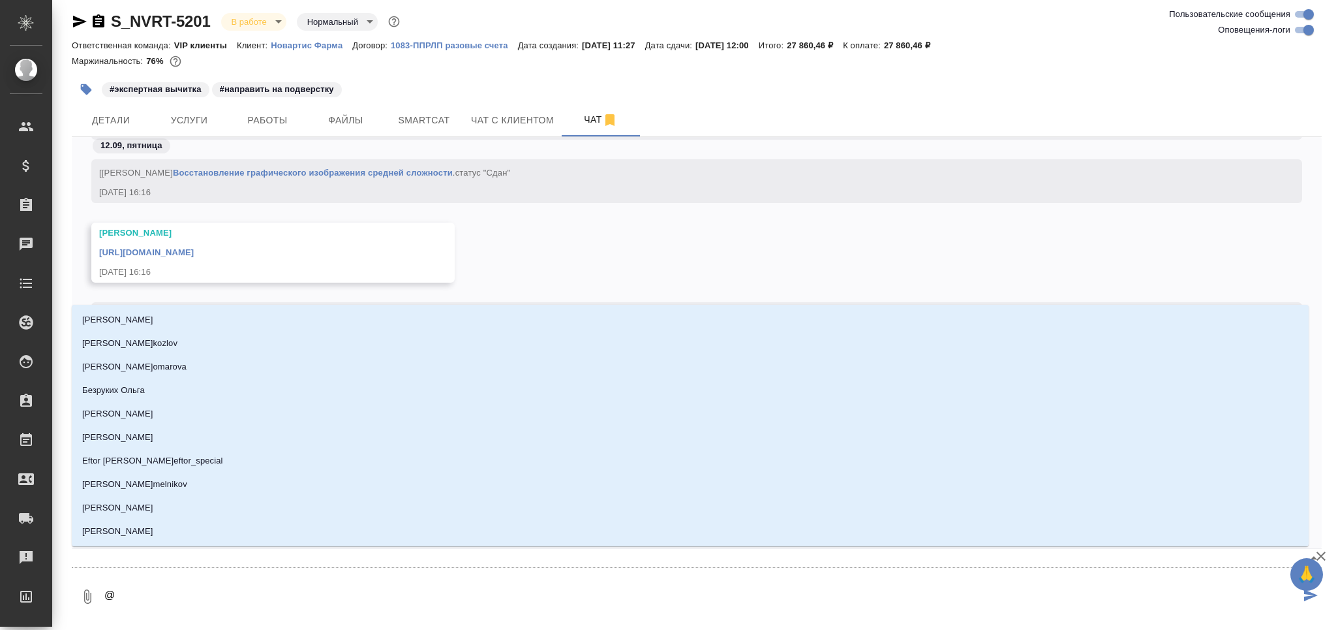
type textarea "@а"
type input "а"
type textarea "@ар"
type input "ар"
type textarea "@арс"
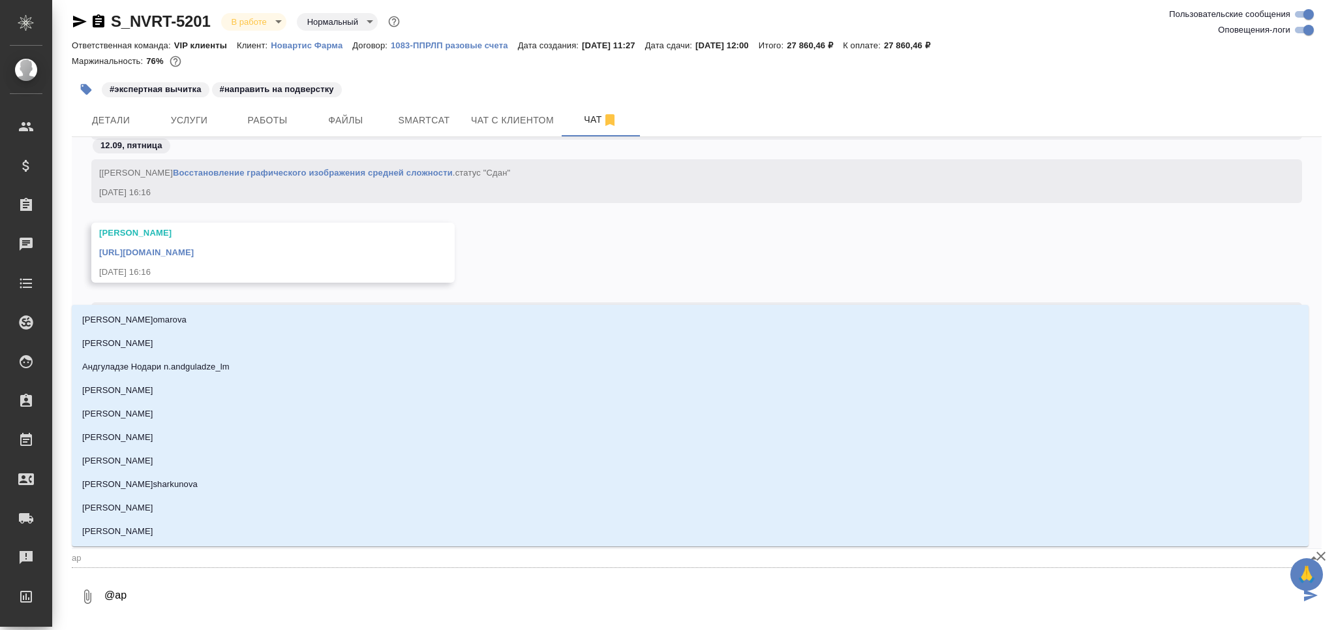
type input "арс"
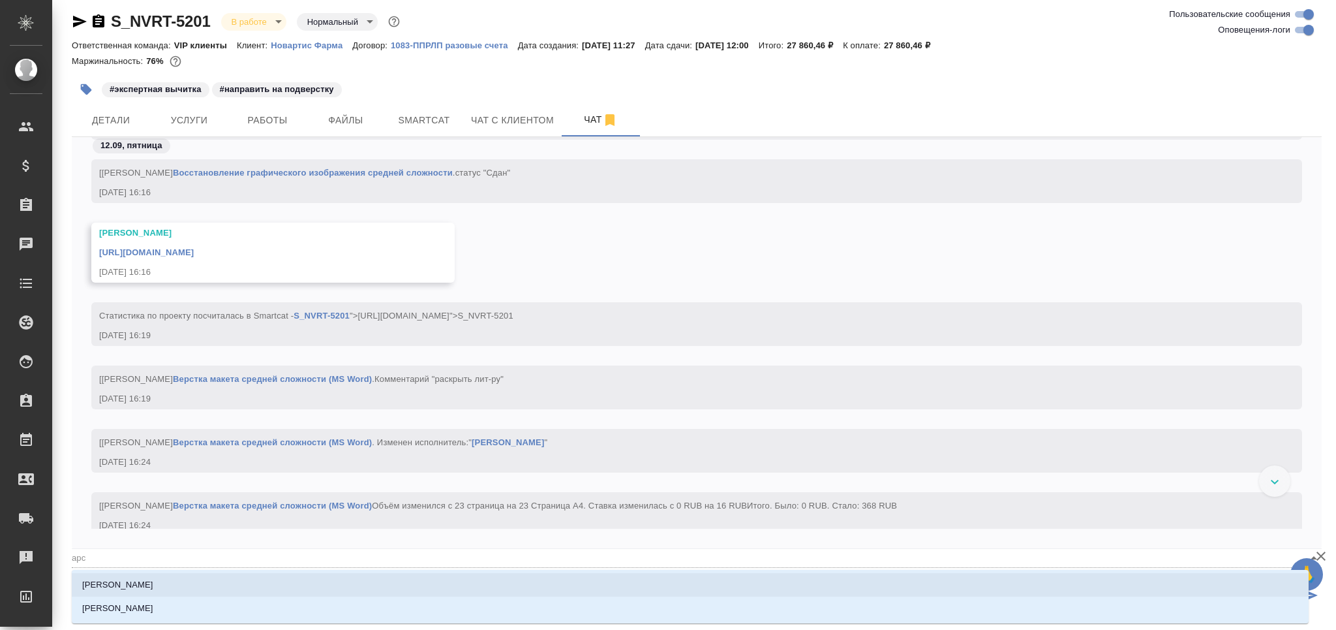
click at [152, 588] on li "Арсеньева Вера" at bounding box center [690, 584] width 1237 height 23
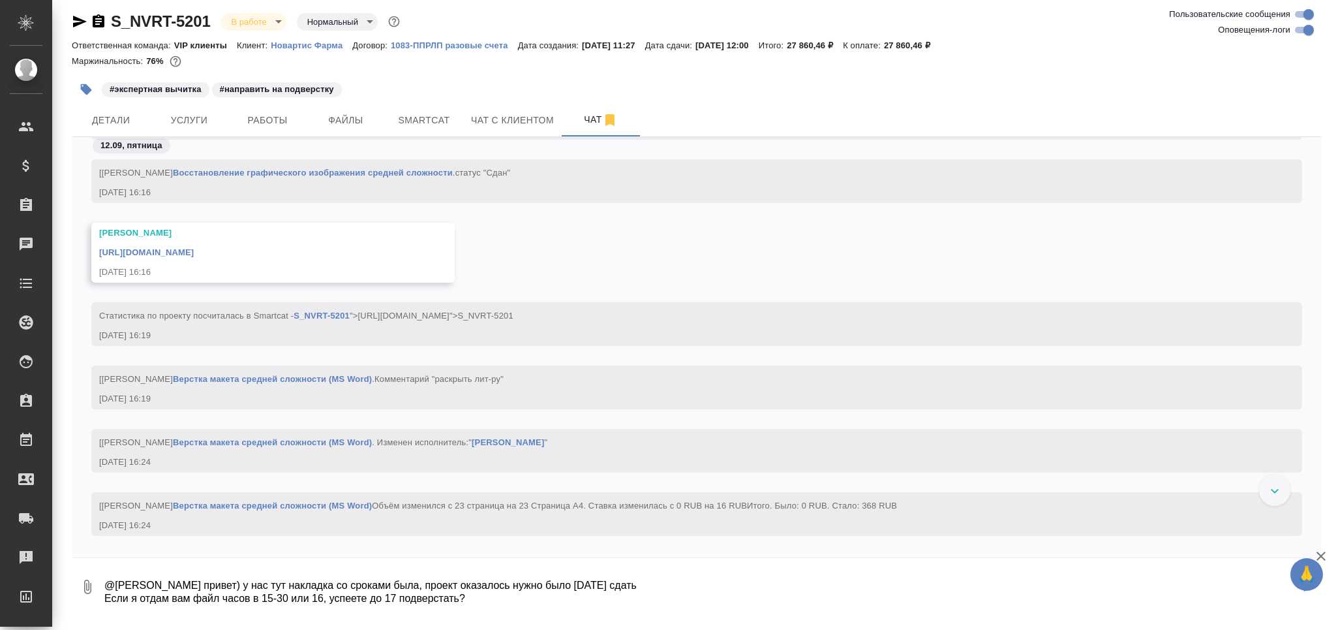
type textarea "@Арсеньева Вера привет) у нас тут накладка со сроками была, проект оказалось ну…"
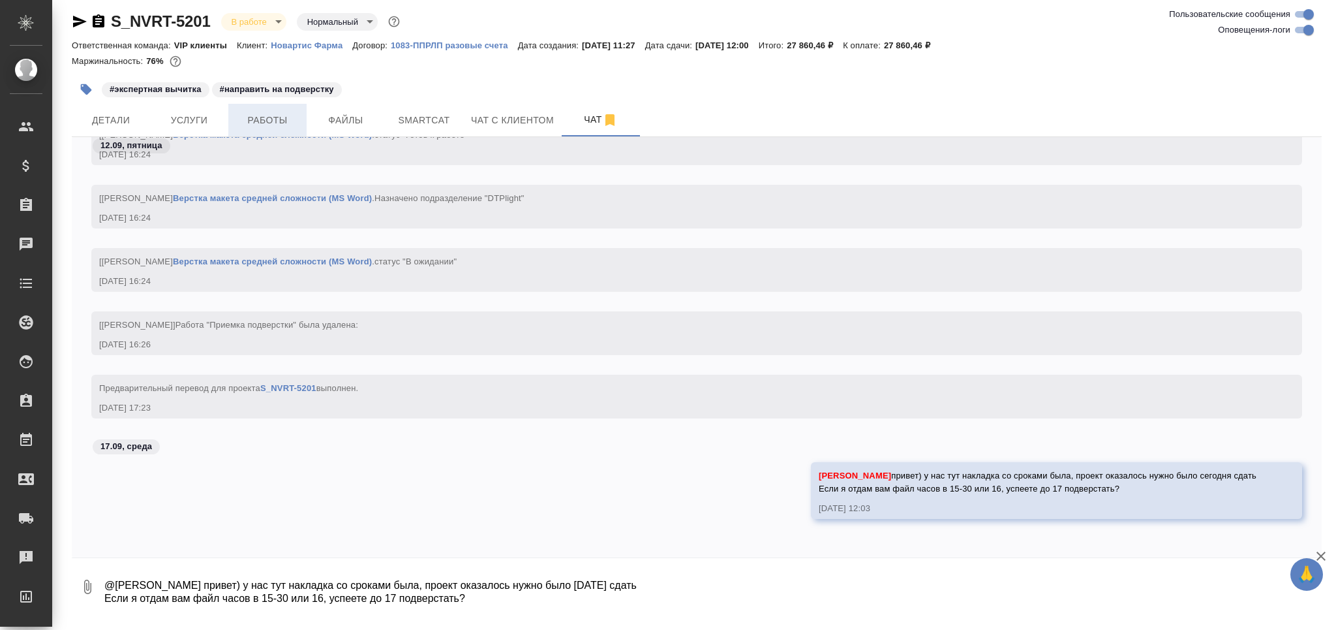
click at [275, 117] on span "Работы" at bounding box center [267, 120] width 63 height 16
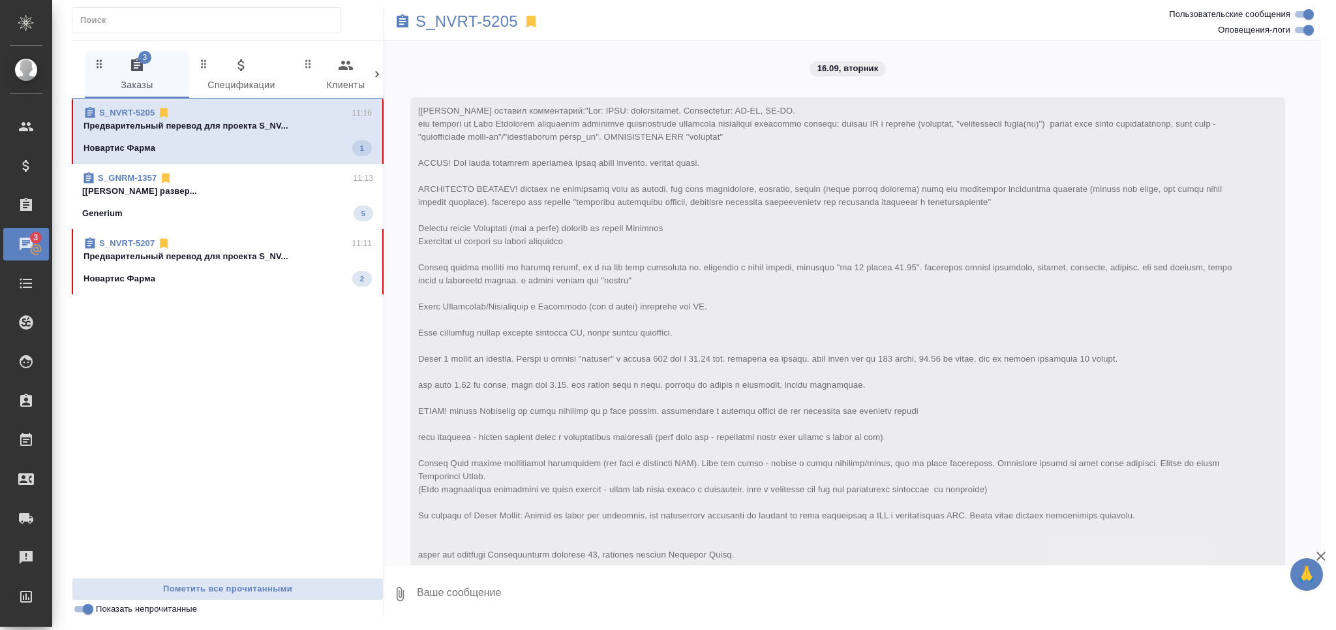
scroll to position [5267, 0]
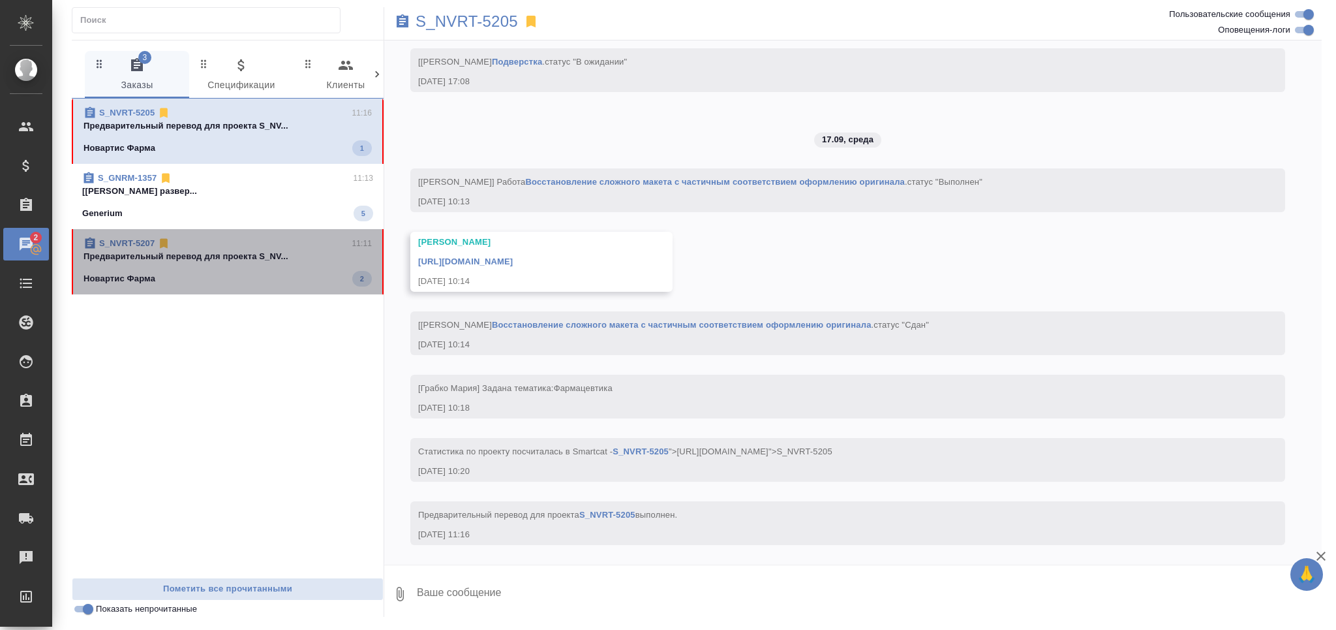
click at [234, 261] on p "Предварительный перевод для проекта S_NV..." at bounding box center [228, 256] width 288 height 13
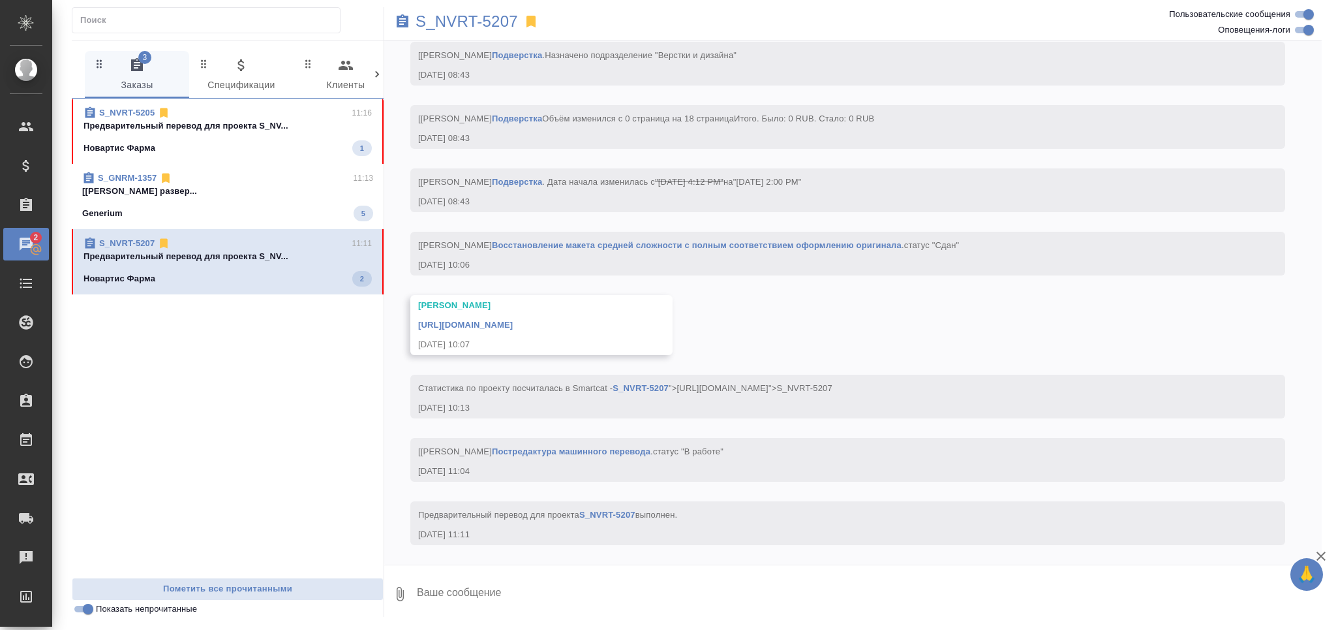
scroll to position [3973, 0]
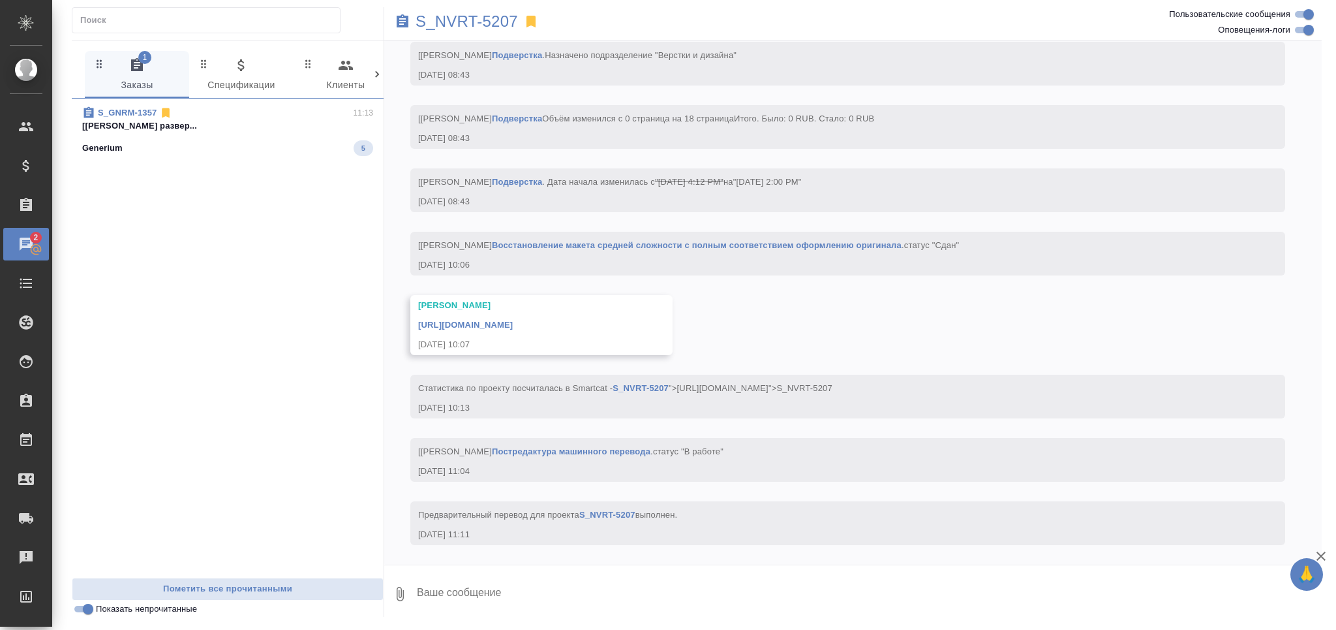
click at [241, 168] on div "S_GNRM-1357 11:13 [Оксютович Ирина] Работа Проверка развер... Generium 5" at bounding box center [228, 338] width 312 height 479
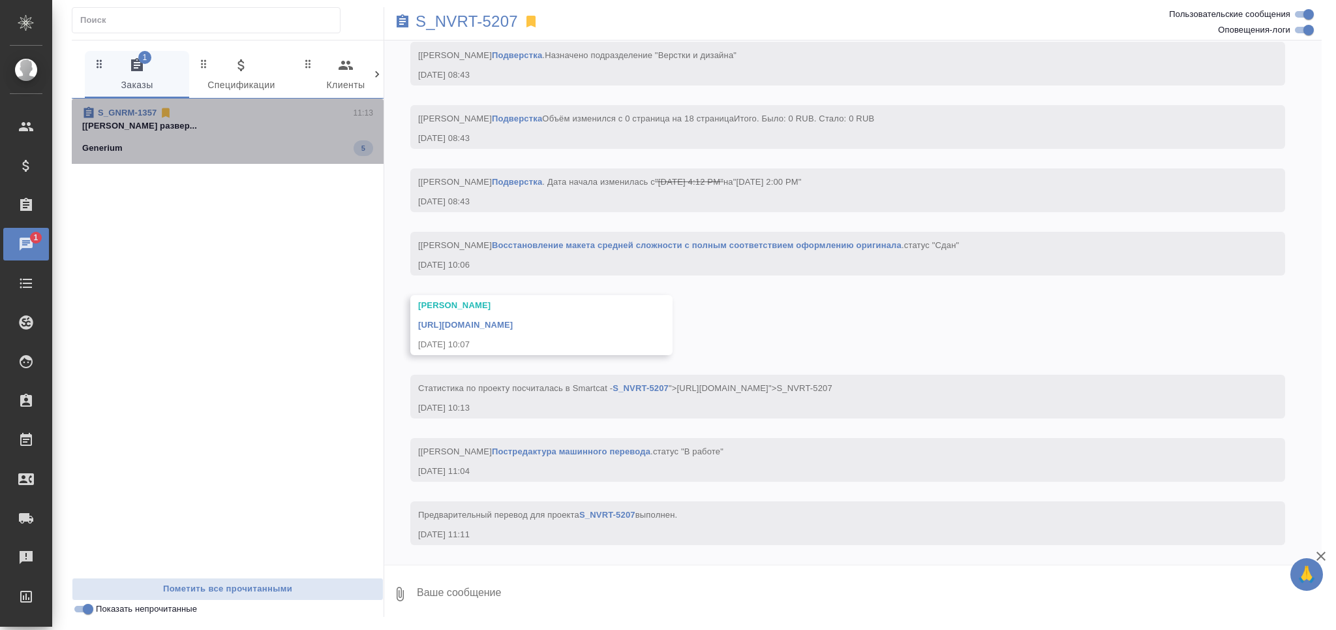
click at [203, 130] on p "[Оксютович Ирина] Работа Проверка развер..." at bounding box center [227, 125] width 291 height 13
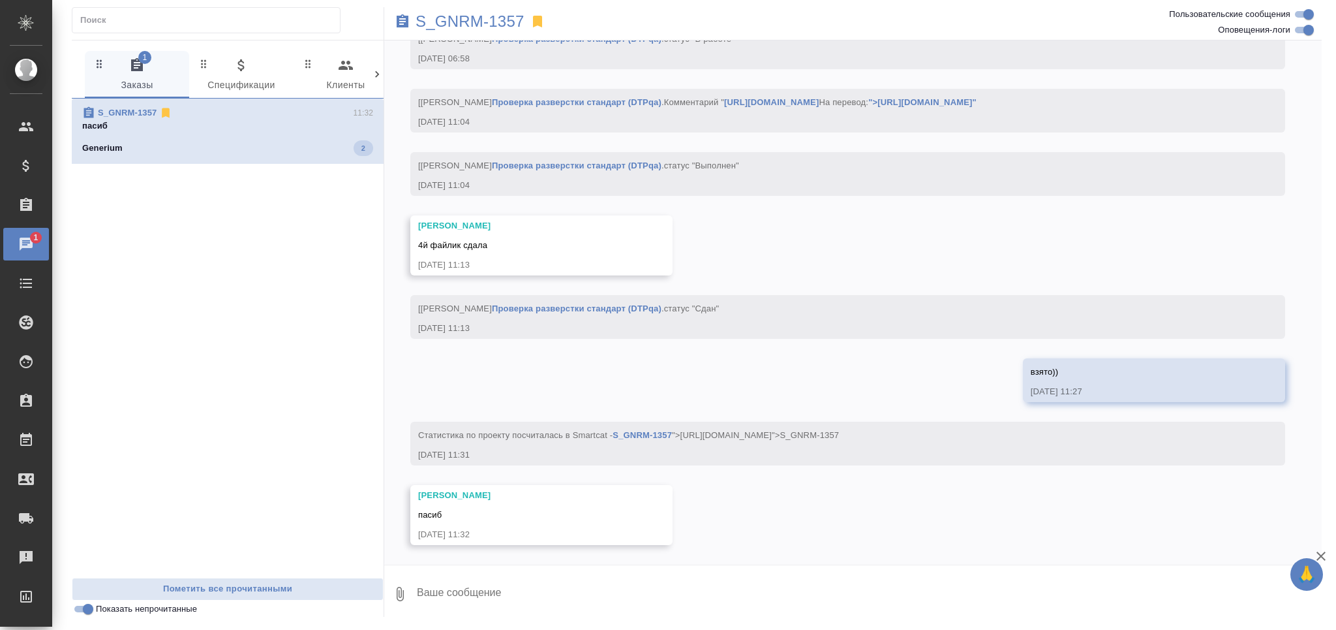
scroll to position [28292, 0]
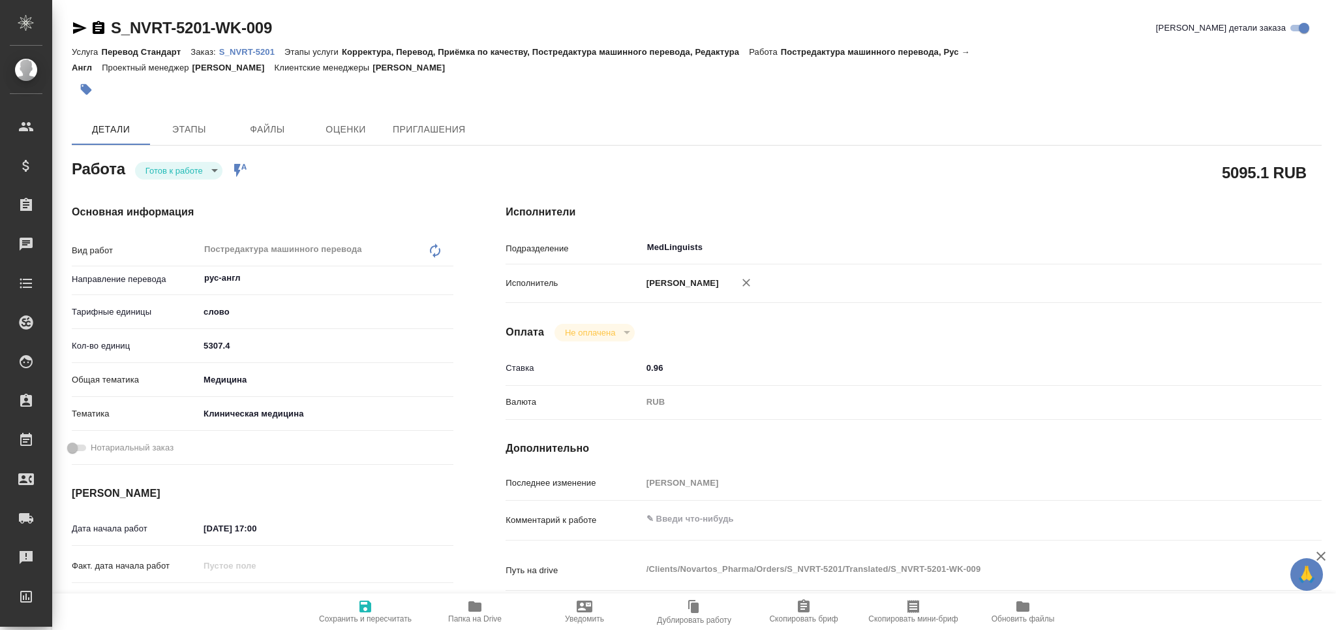
type textarea "x"
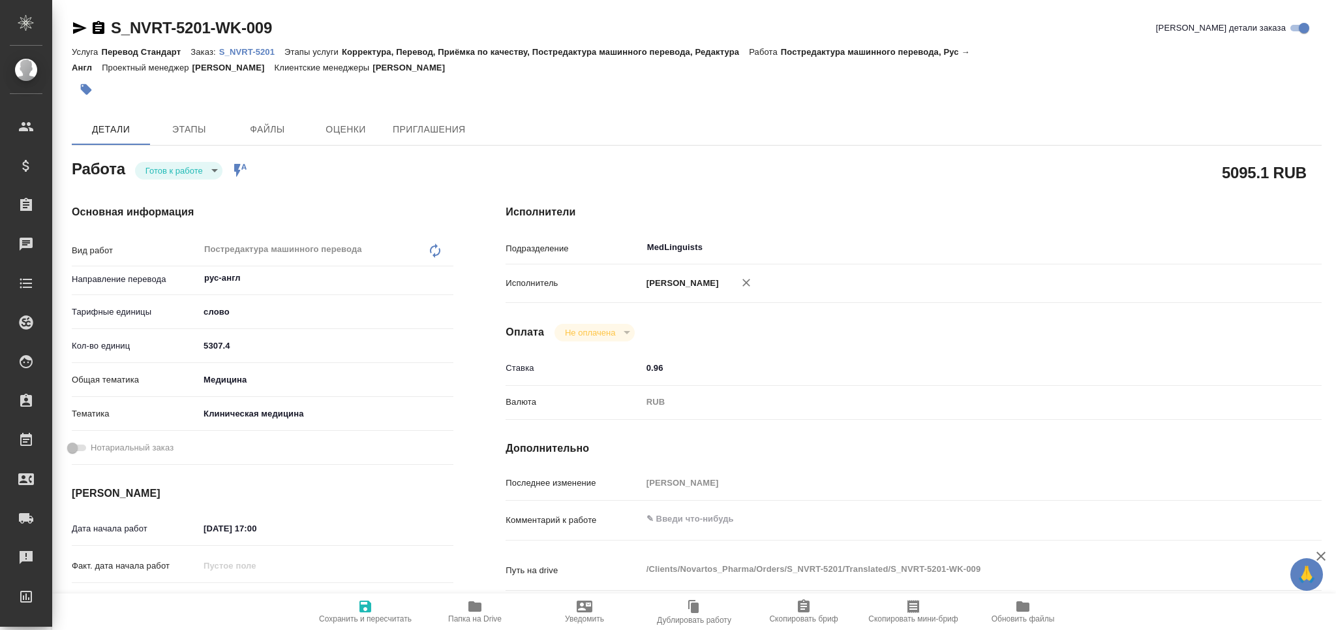
type textarea "x"
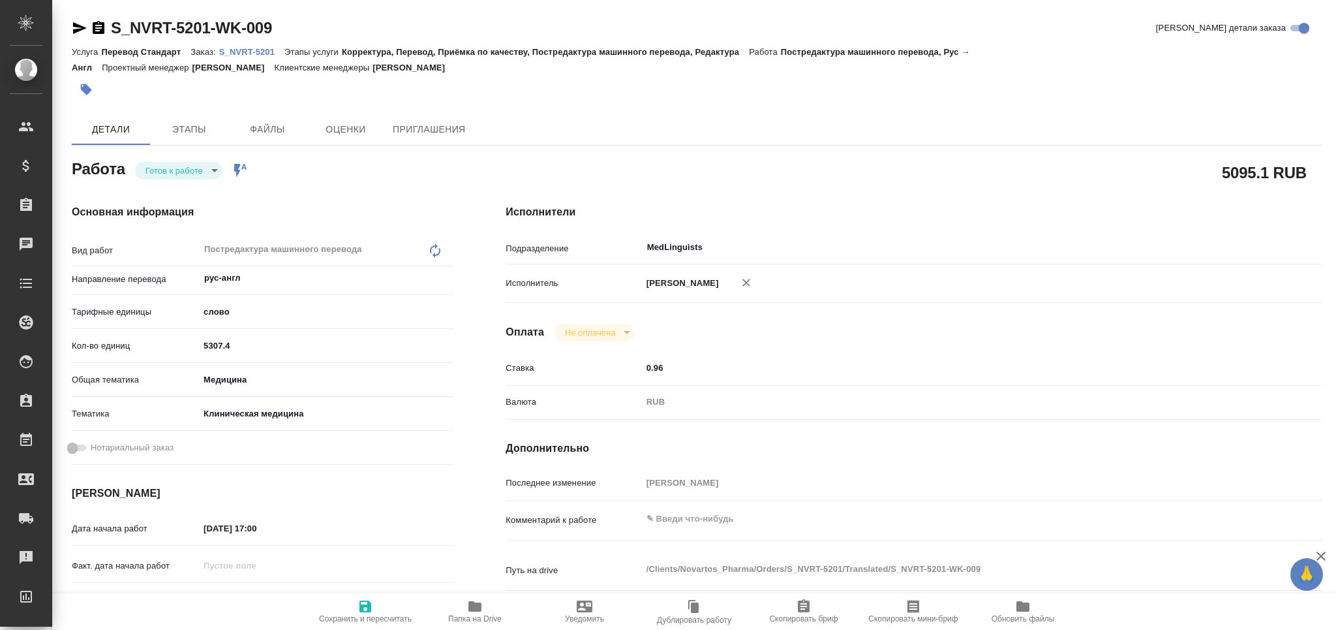
click at [78, 33] on icon "button" at bounding box center [80, 28] width 16 height 16
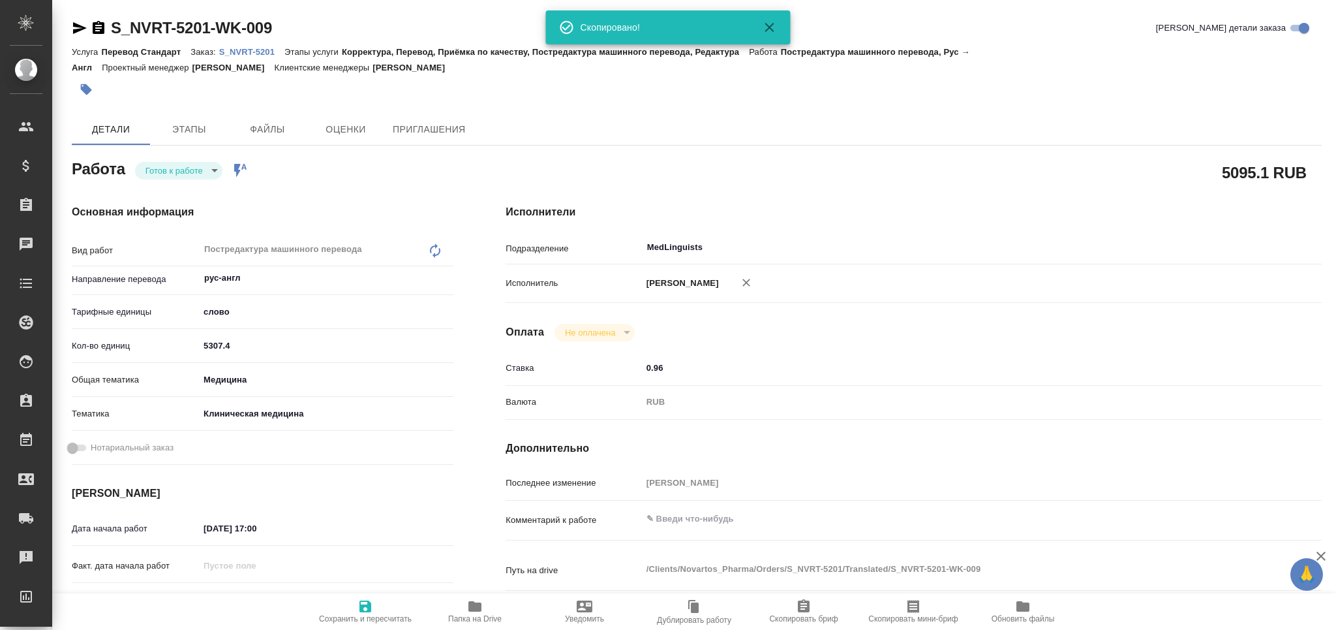
type textarea "x"
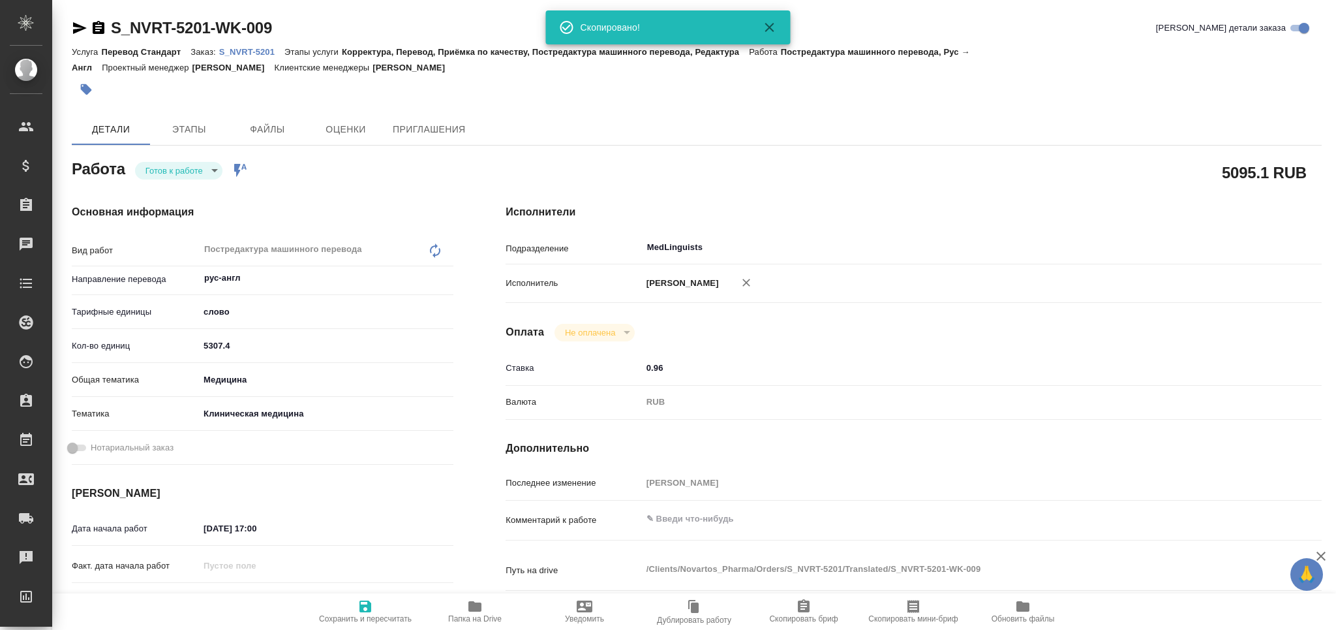
type textarea "x"
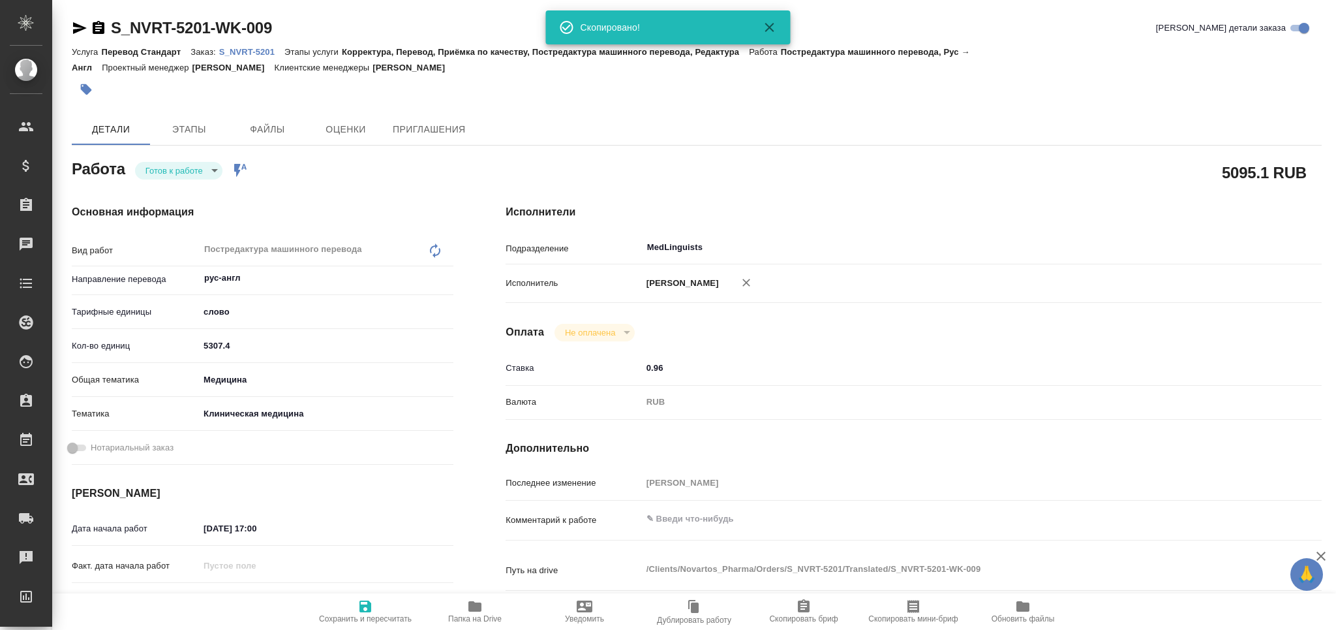
type textarea "x"
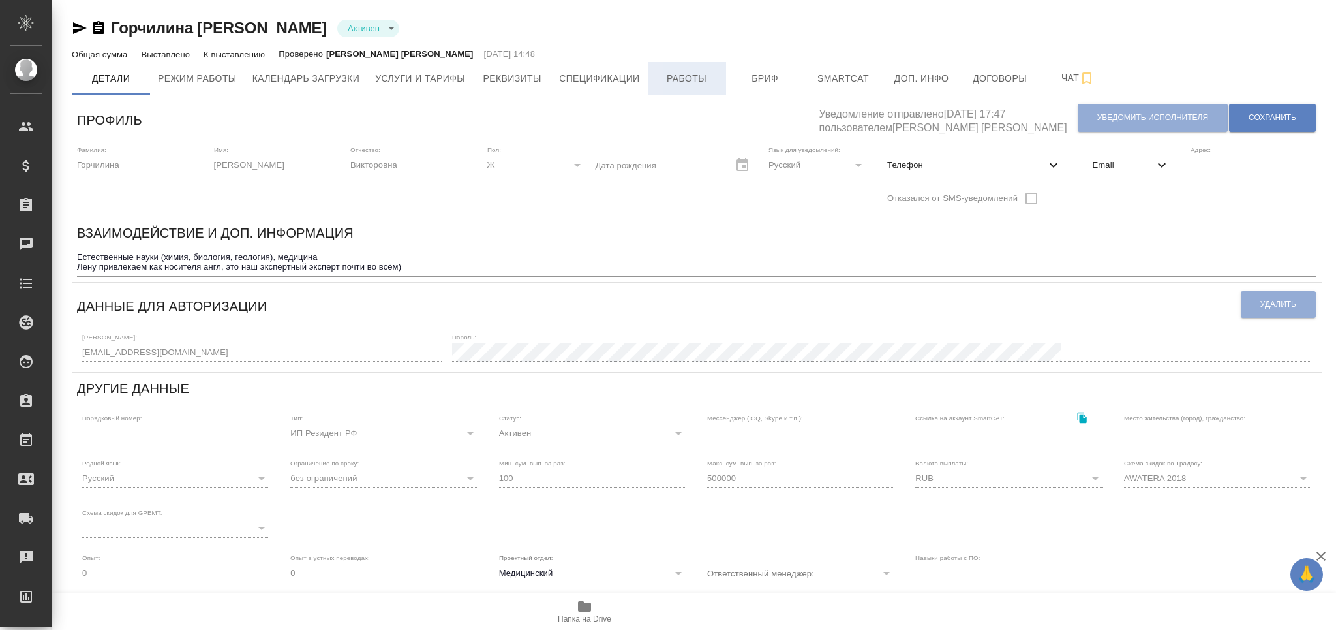
click at [682, 72] on span "Работы" at bounding box center [687, 78] width 63 height 16
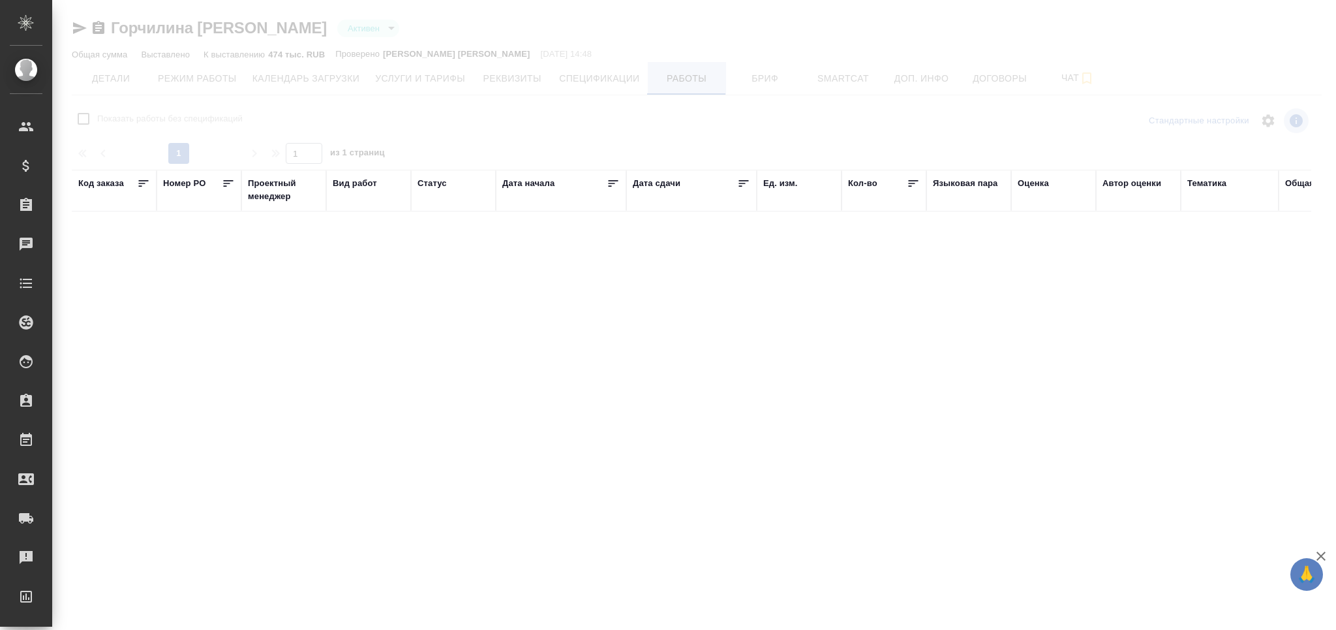
checkbox input "false"
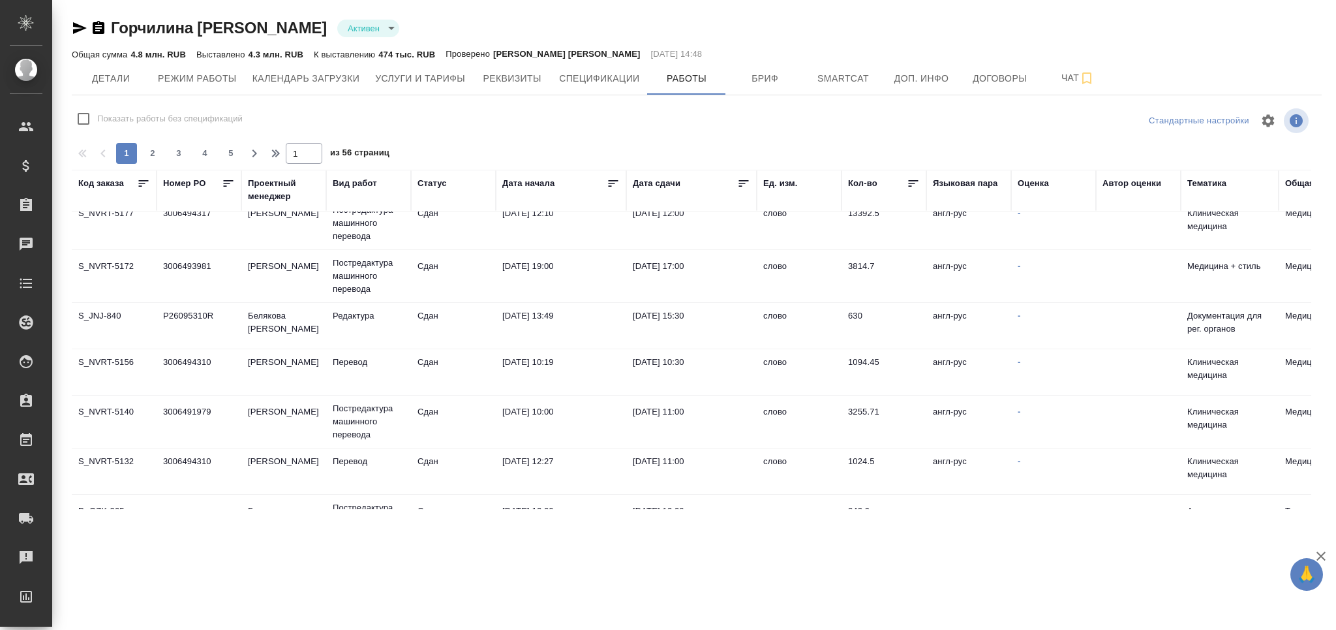
scroll to position [261, 0]
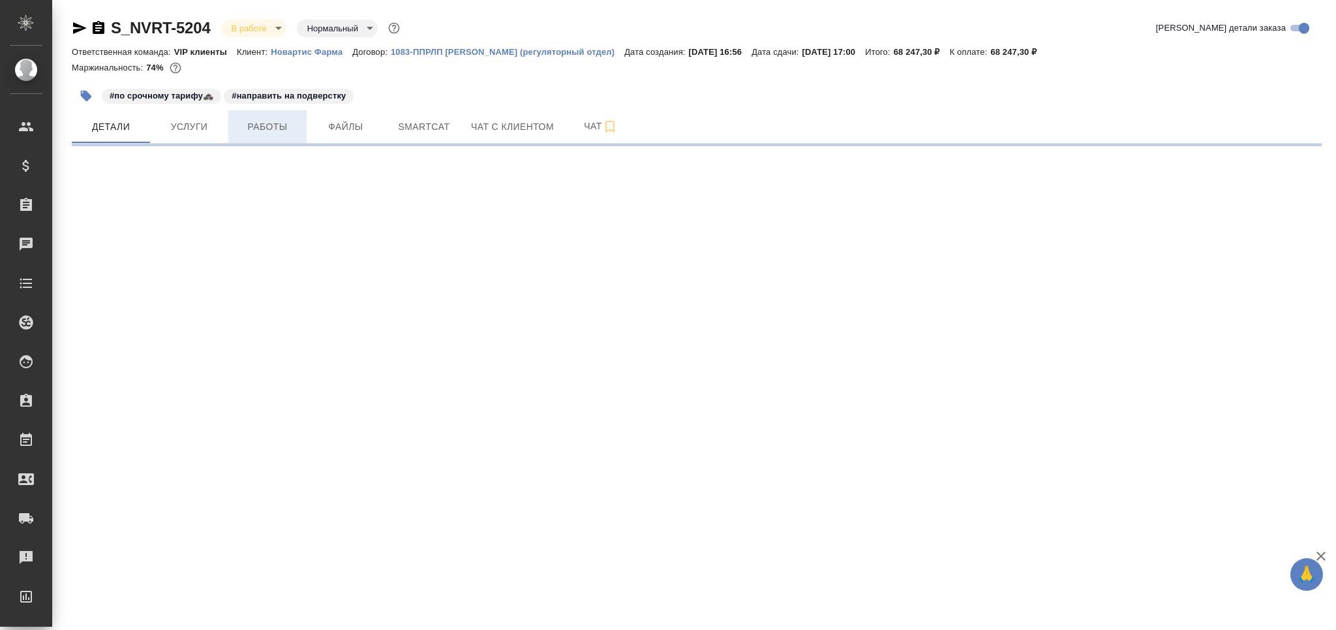
select select "RU"
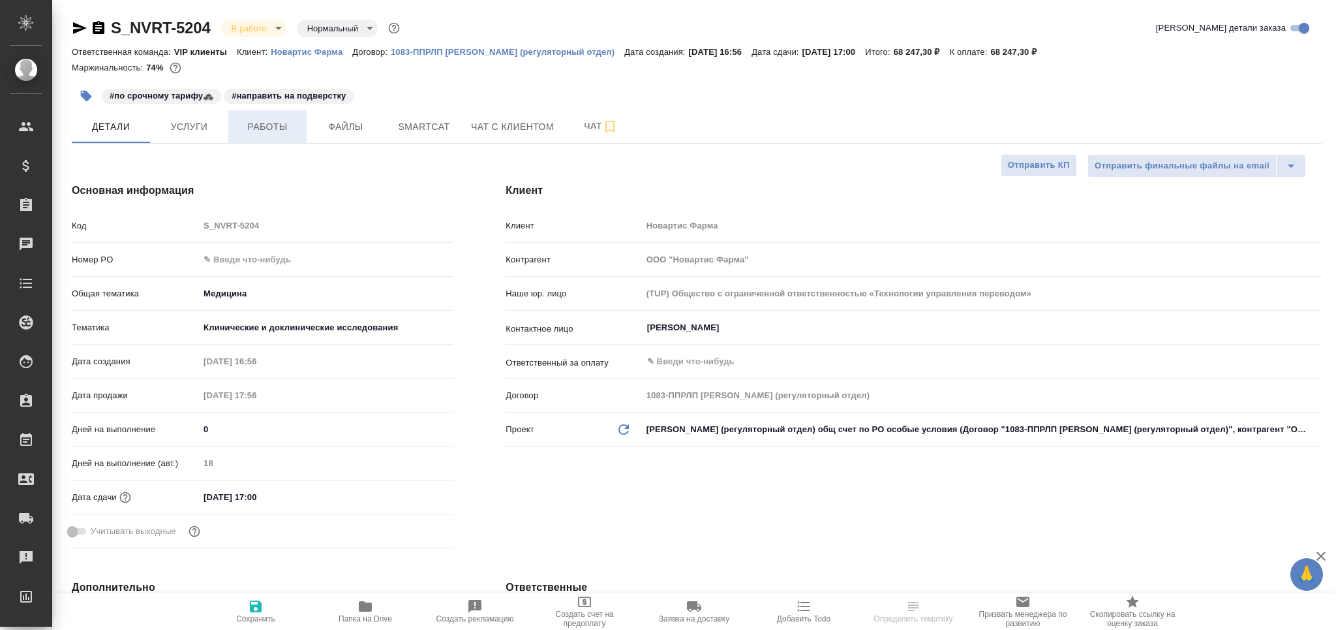
click at [257, 126] on span "Работы" at bounding box center [267, 127] width 63 height 16
type textarea "x"
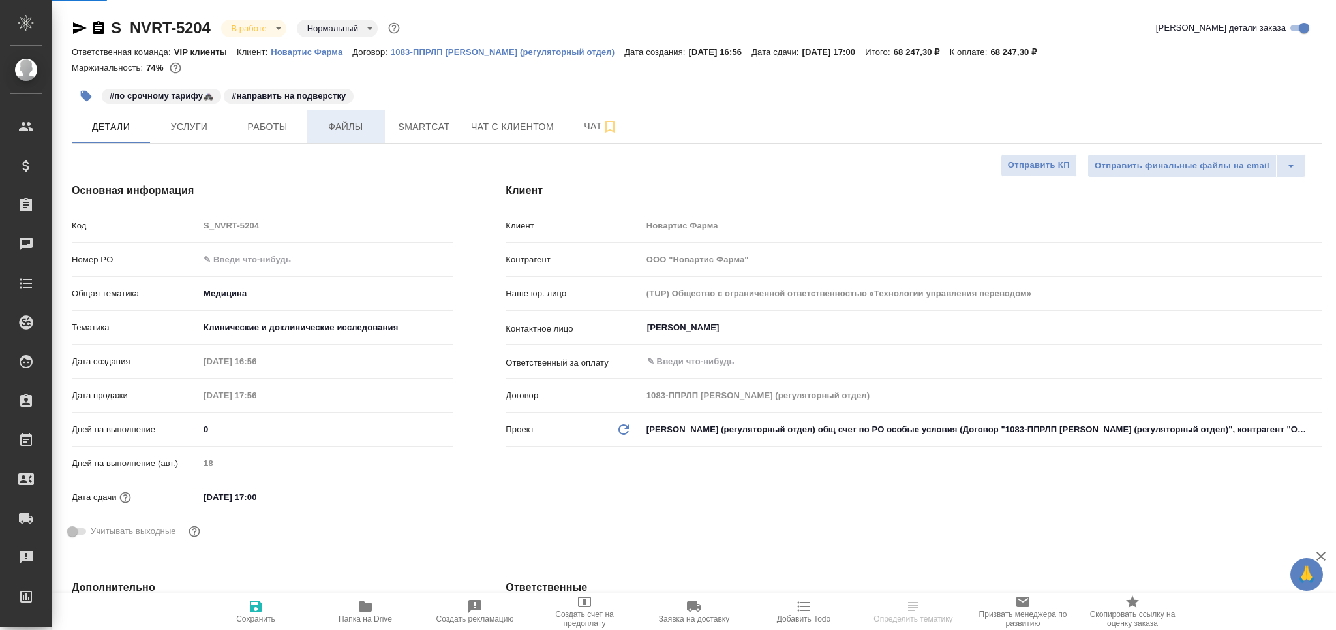
type textarea "x"
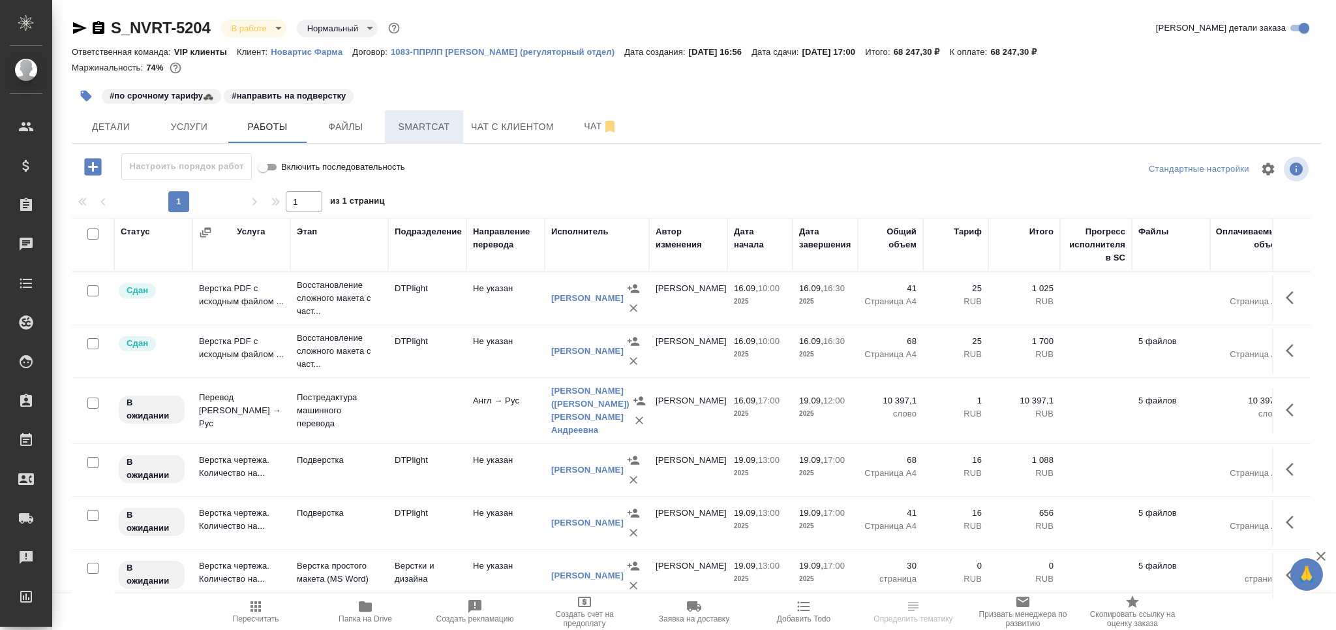
click at [407, 123] on span "Smartcat" at bounding box center [424, 127] width 63 height 16
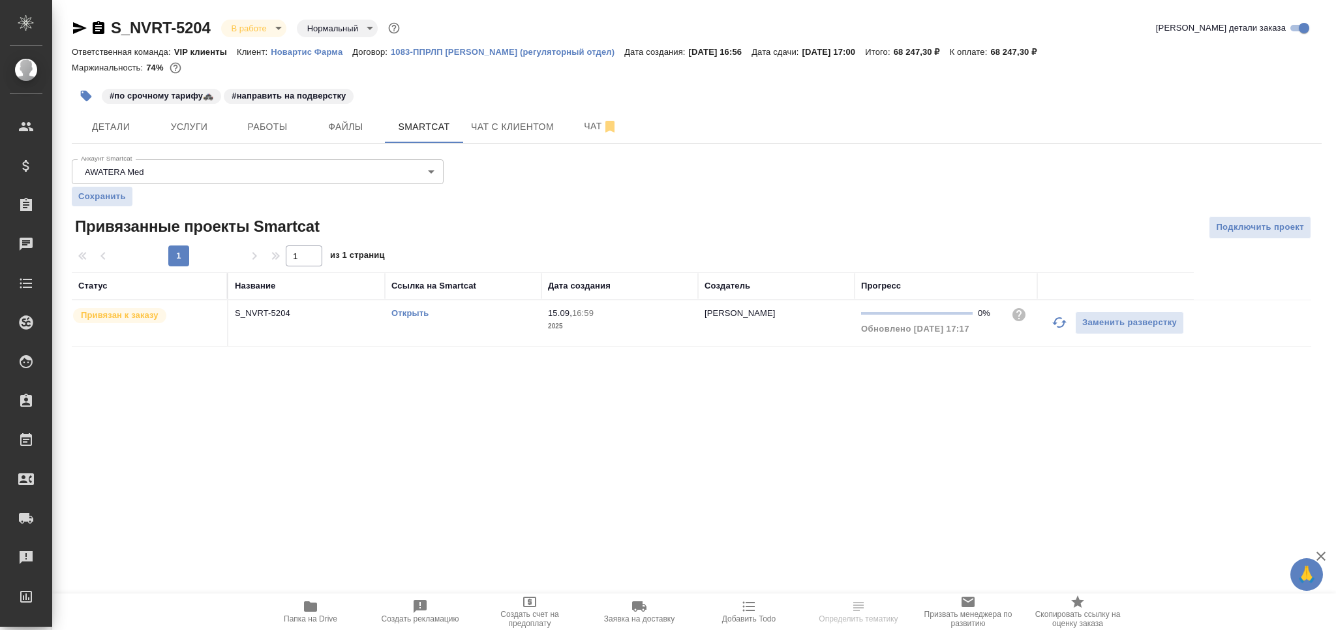
click at [1054, 324] on icon "button" at bounding box center [1059, 322] width 14 height 10
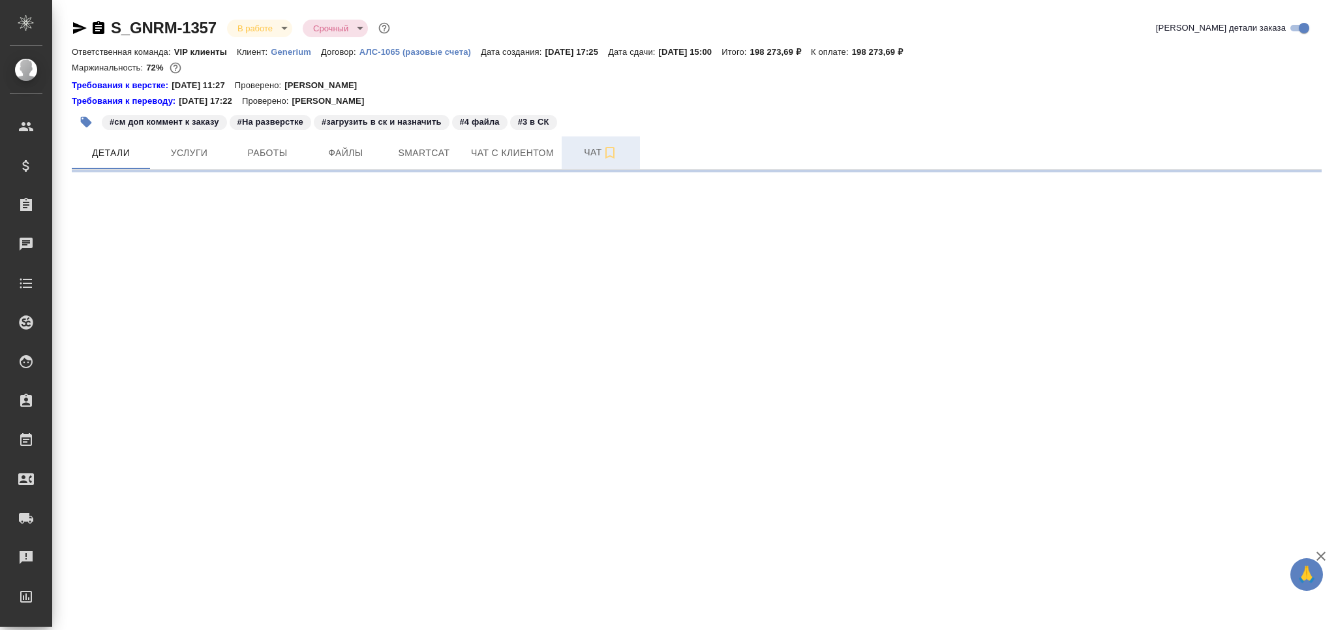
select select "RU"
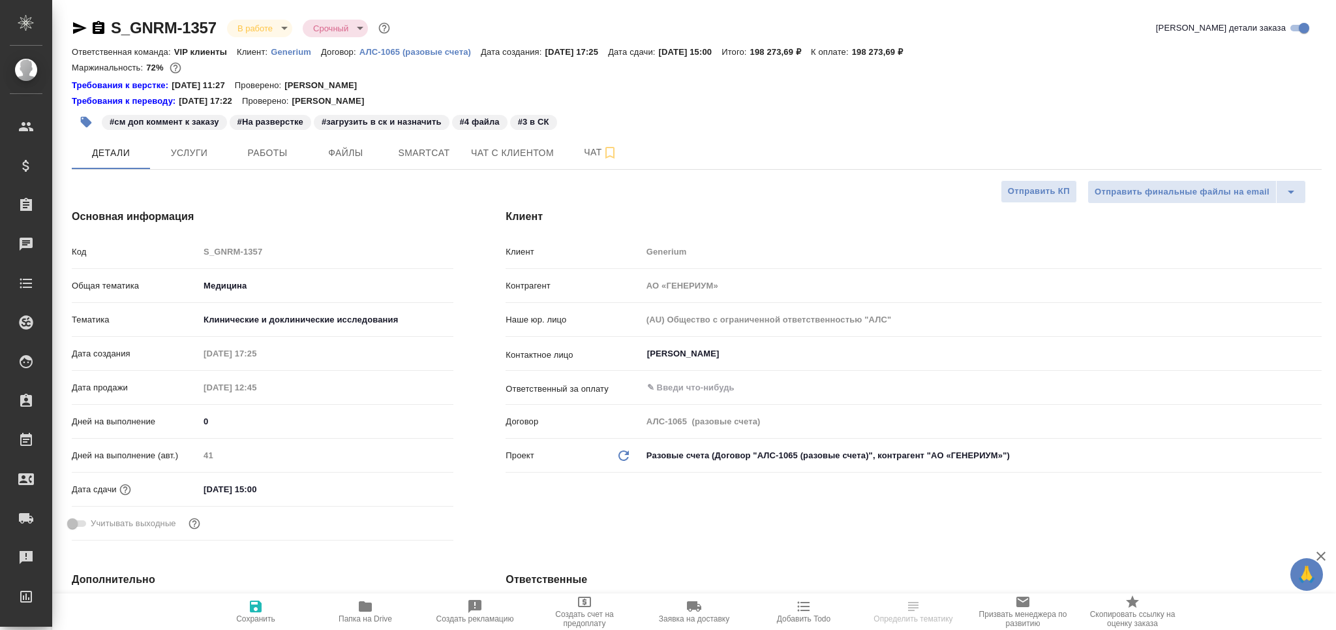
type textarea "x"
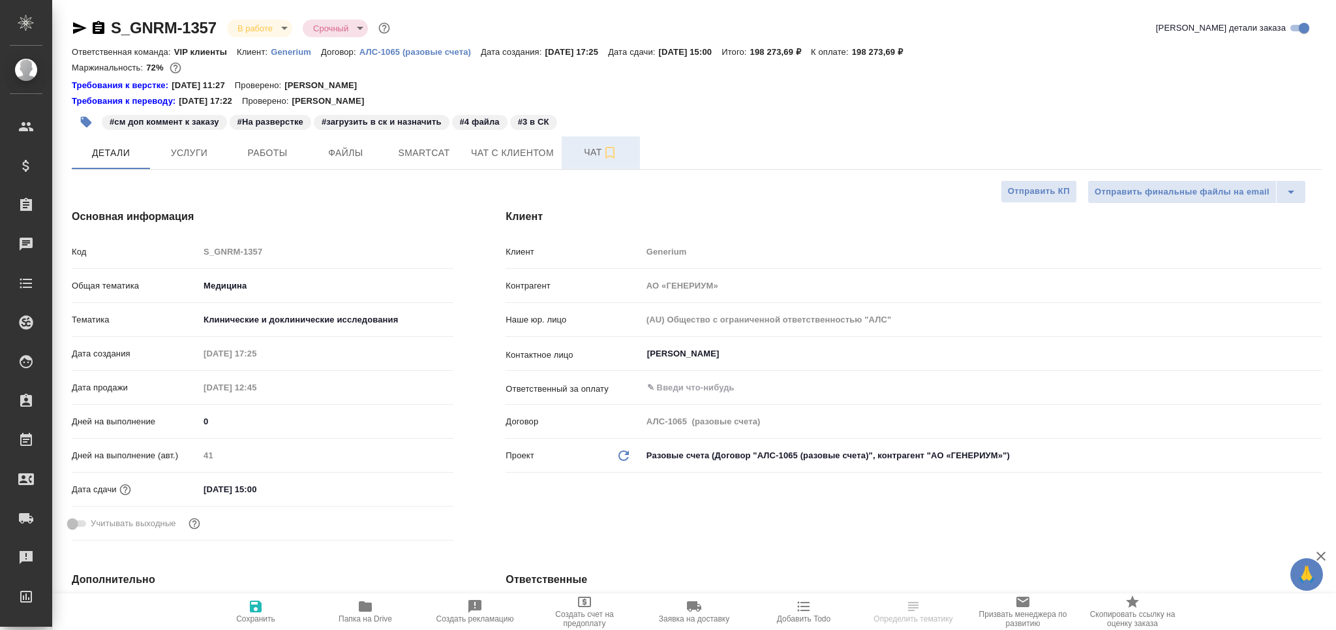
type textarea "x"
click at [581, 157] on span "Чат" at bounding box center [601, 152] width 63 height 16
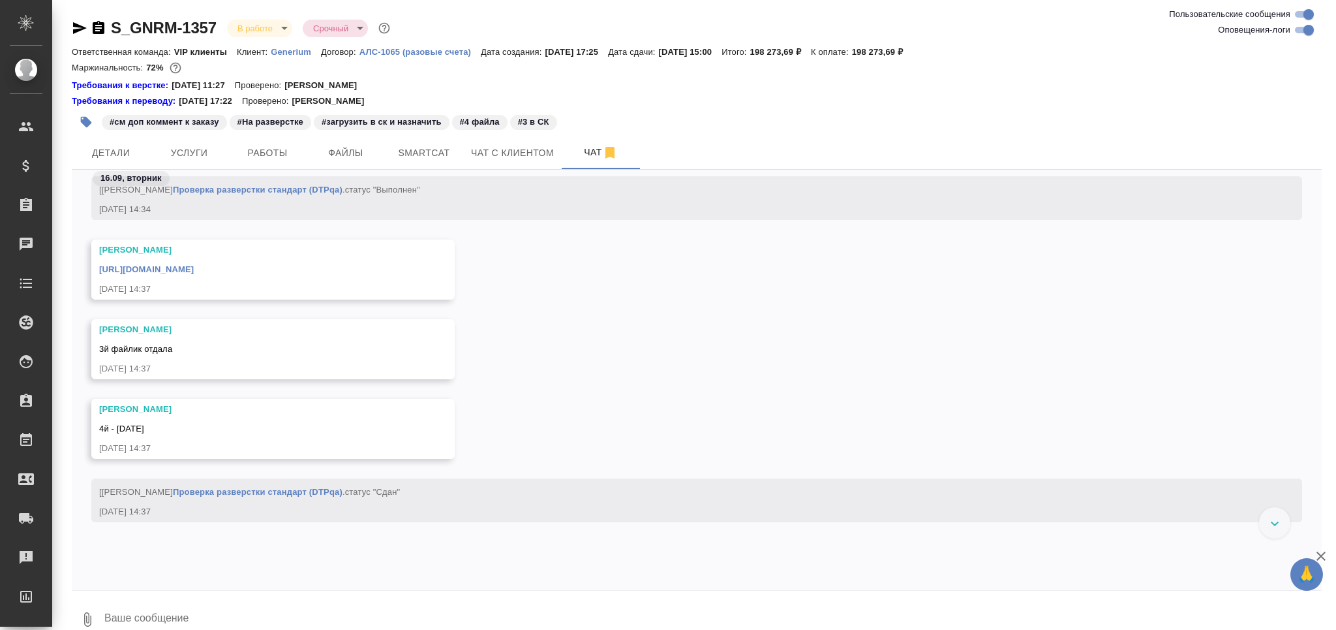
scroll to position [158732, 0]
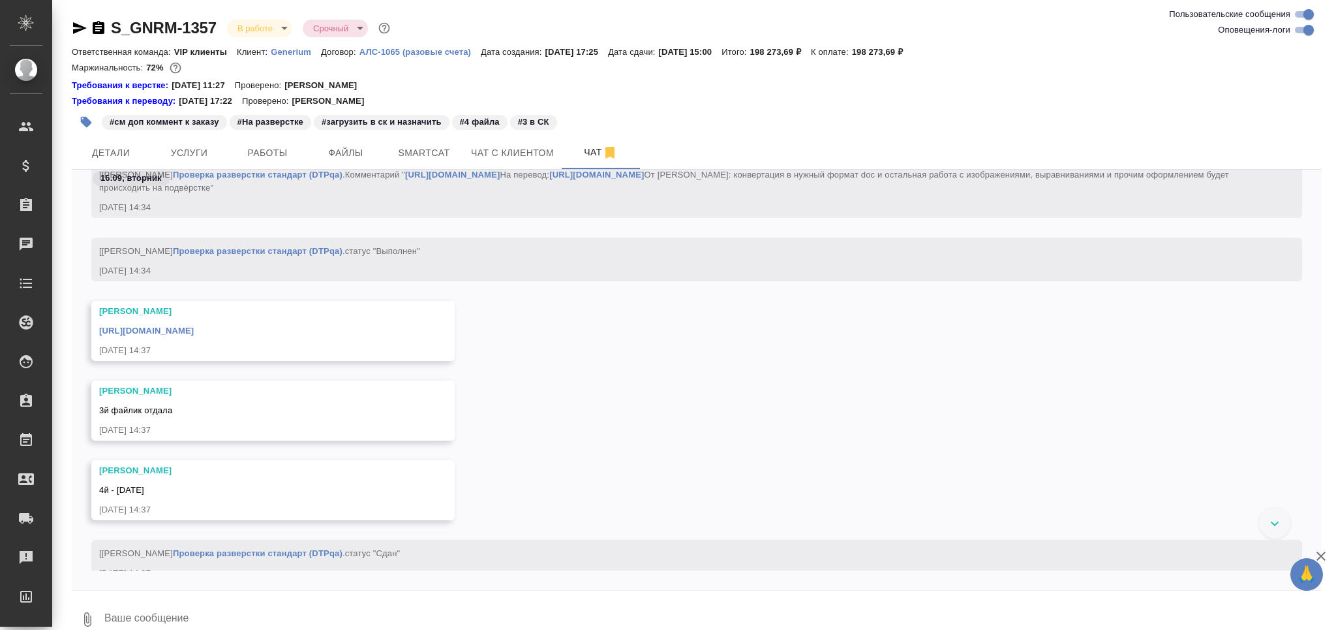
click at [194, 335] on link "[URL][DOMAIN_NAME]" at bounding box center [146, 331] width 95 height 10
click at [442, 147] on span "Smartcat" at bounding box center [424, 153] width 63 height 16
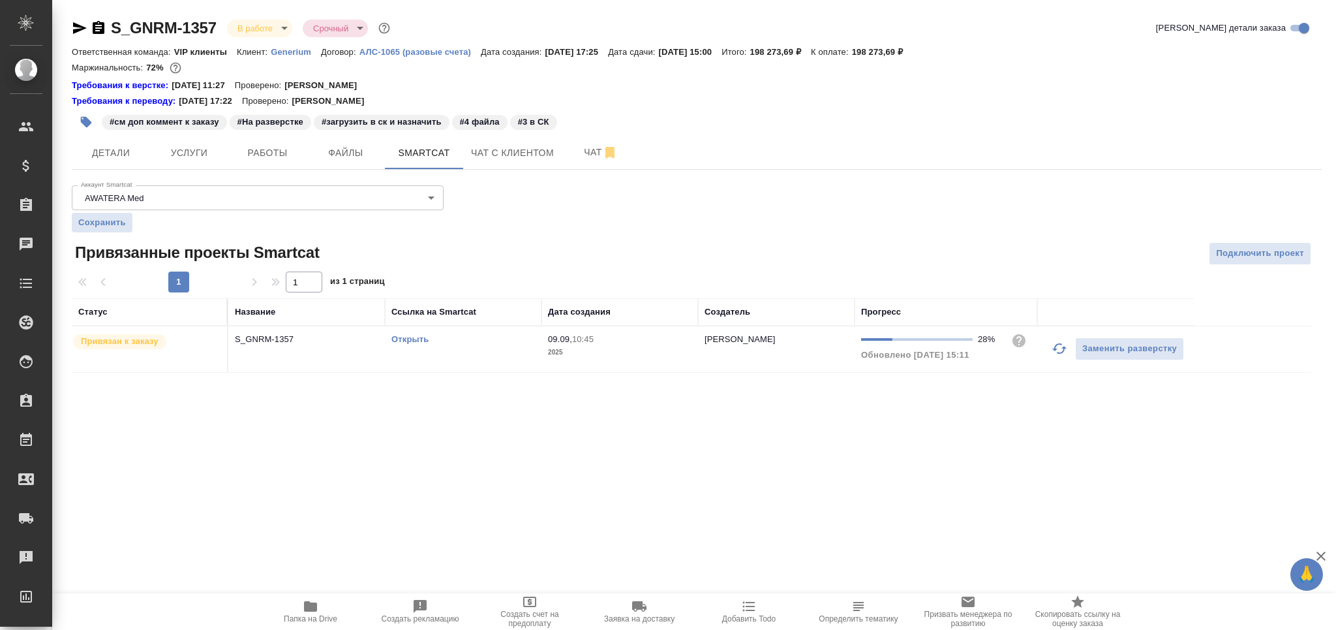
click at [427, 338] on link "Открыть" at bounding box center [409, 339] width 37 height 10
click at [571, 132] on div "#см доп коммент к заказу #На разверстке #загрузить в ск и назначить #4 файла #3…" at bounding box center [488, 122] width 833 height 29
drag, startPoint x: 579, startPoint y: 147, endPoint x: 583, endPoint y: 189, distance: 41.3
click at [581, 149] on span "Чат" at bounding box center [601, 152] width 63 height 16
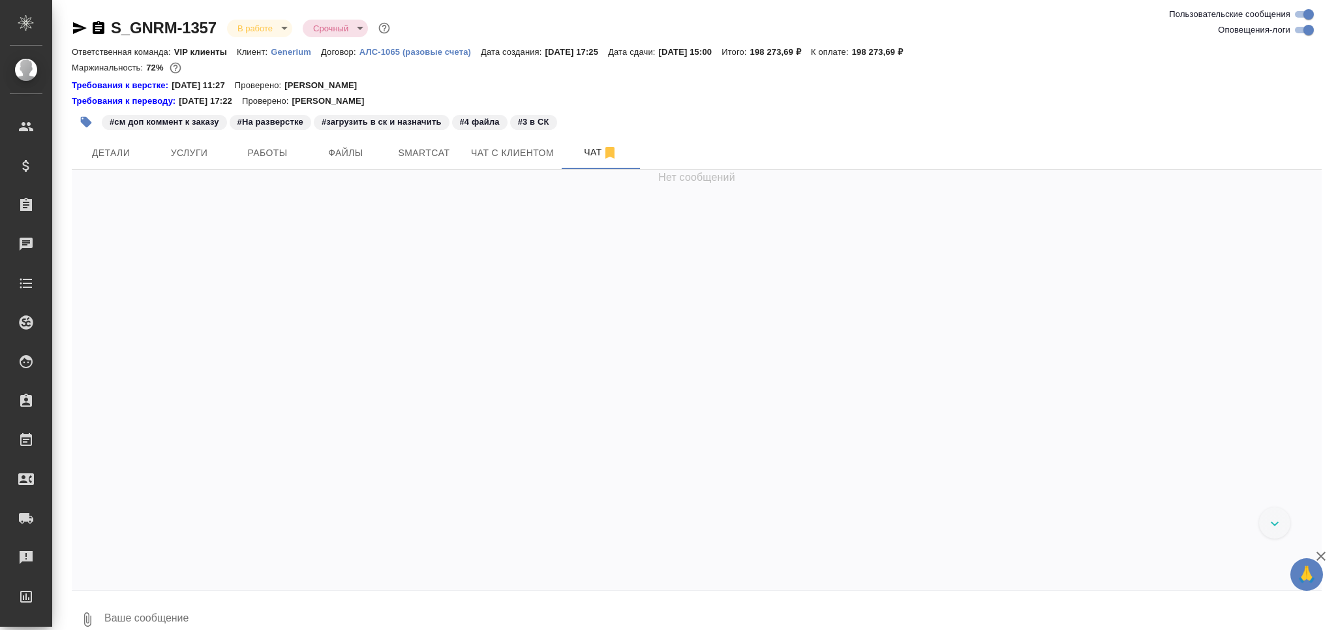
click at [205, 618] on textarea at bounding box center [712, 619] width 1219 height 44
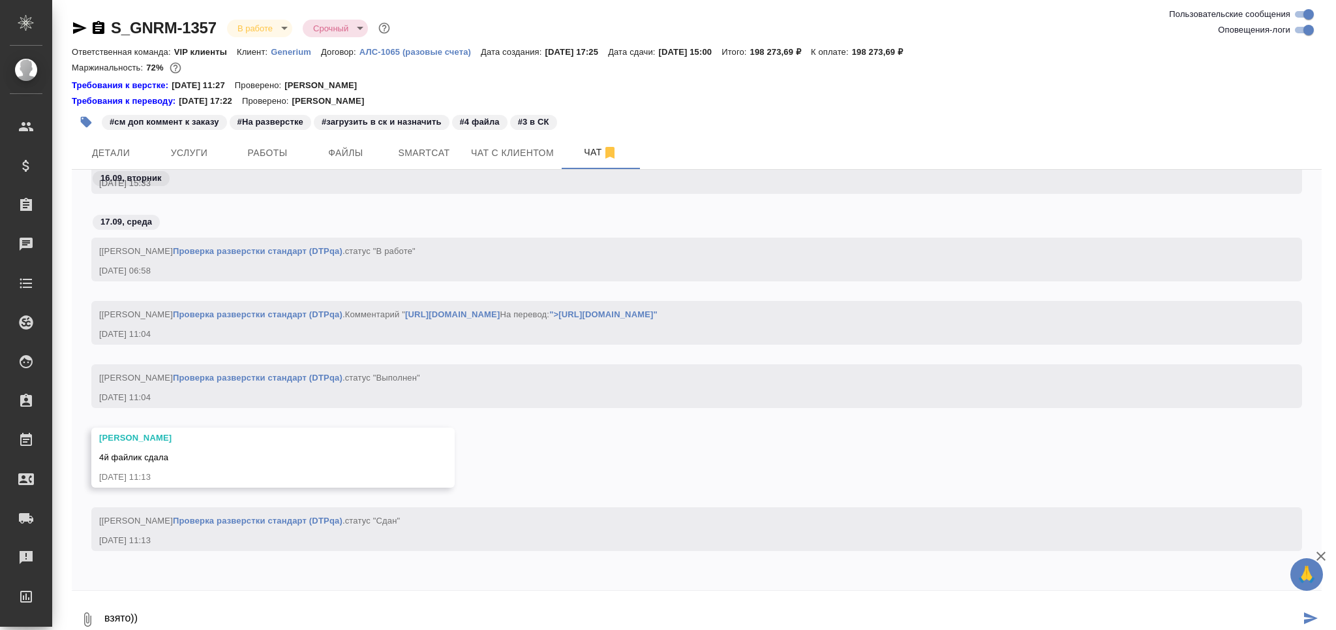
type textarea "взято))"
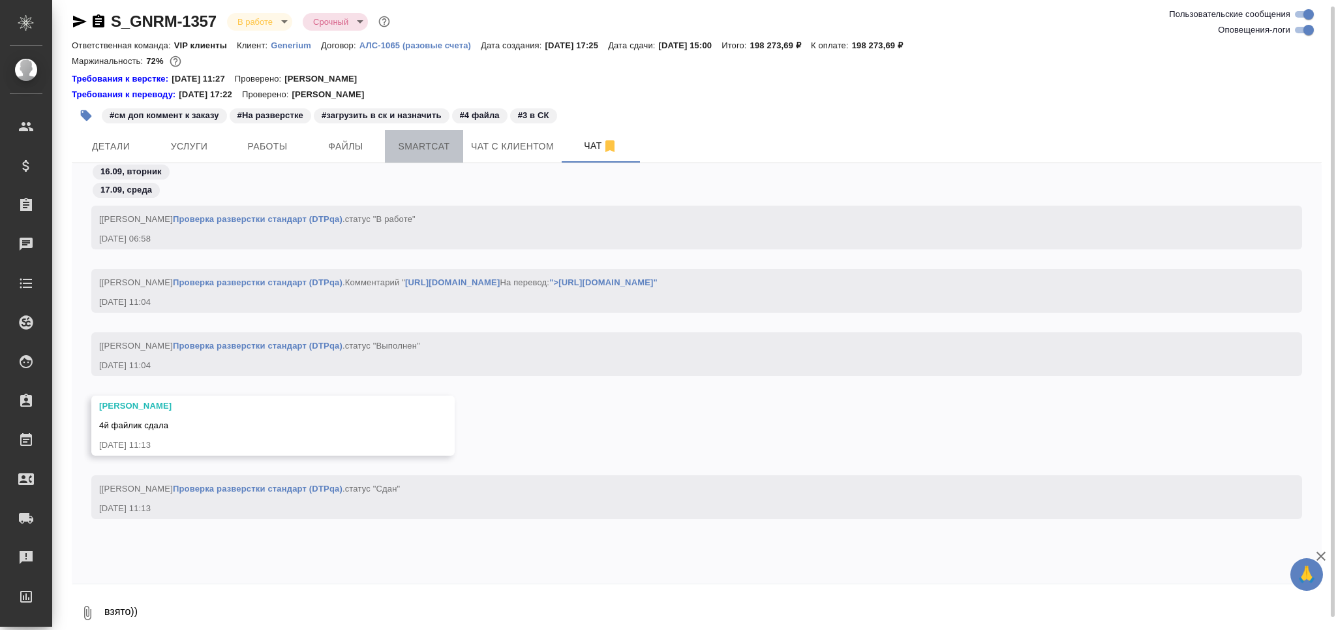
click at [431, 147] on span "Smartcat" at bounding box center [424, 146] width 63 height 16
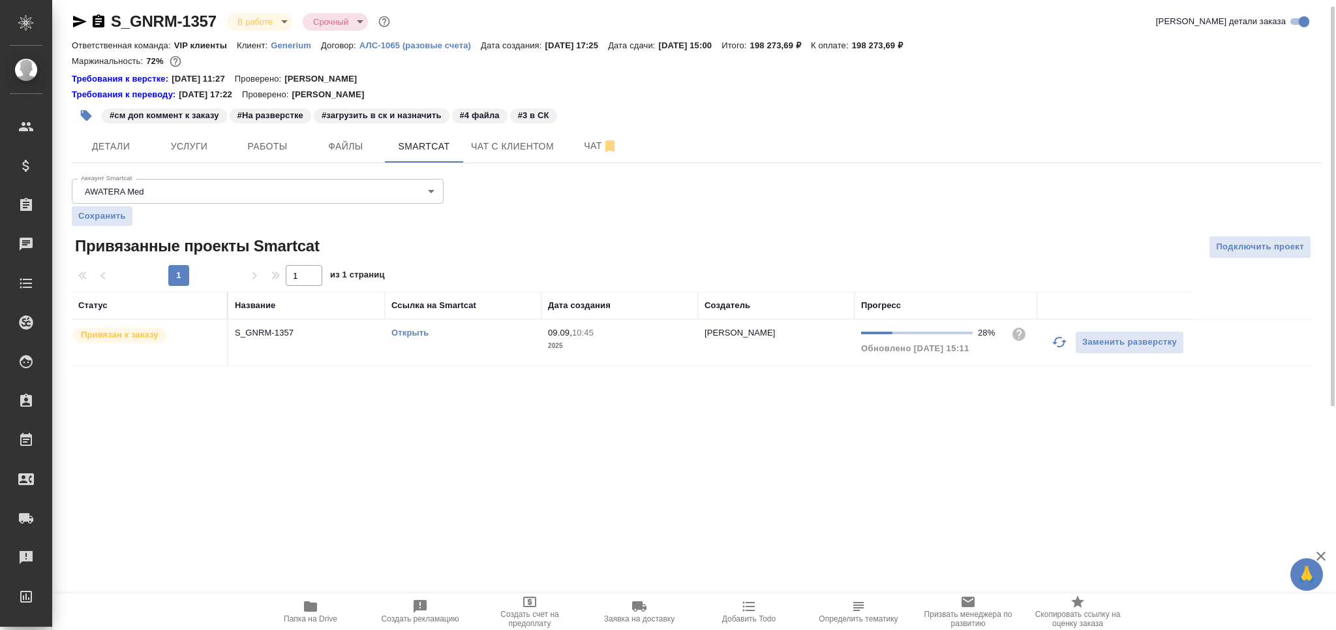
click at [660, 346] on p "2025" at bounding box center [620, 345] width 144 height 13
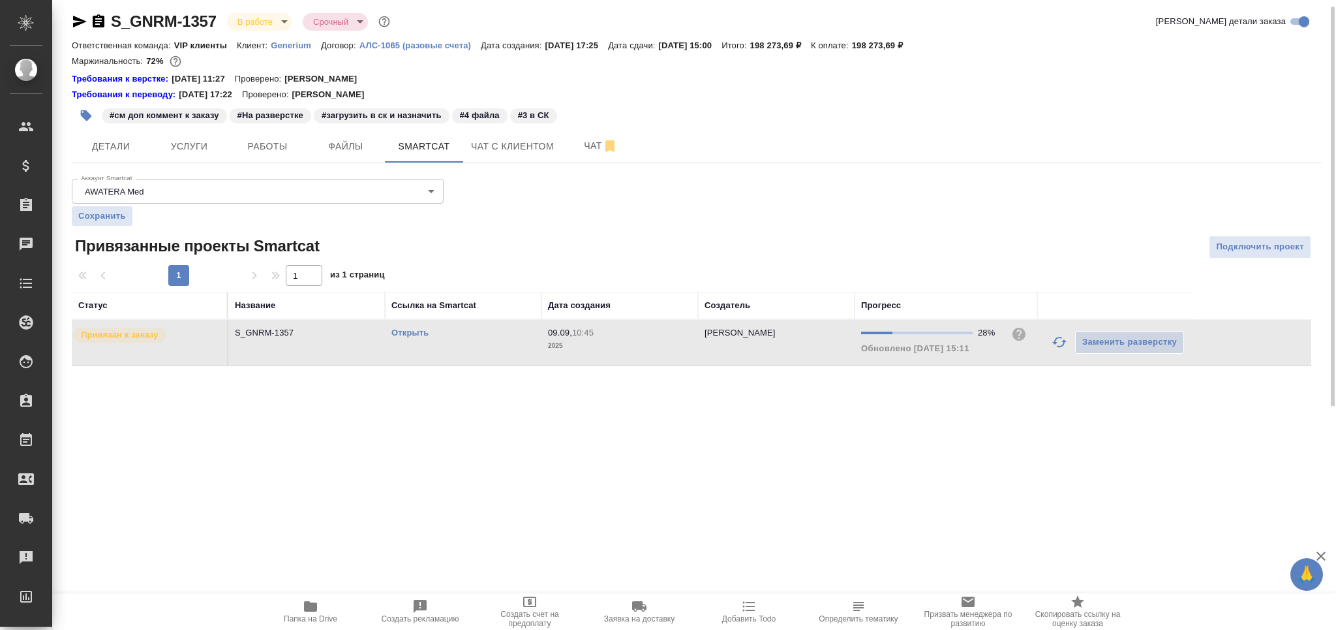
click at [660, 346] on p "2025" at bounding box center [620, 345] width 144 height 13
click at [124, 138] on span "Детали" at bounding box center [111, 146] width 63 height 16
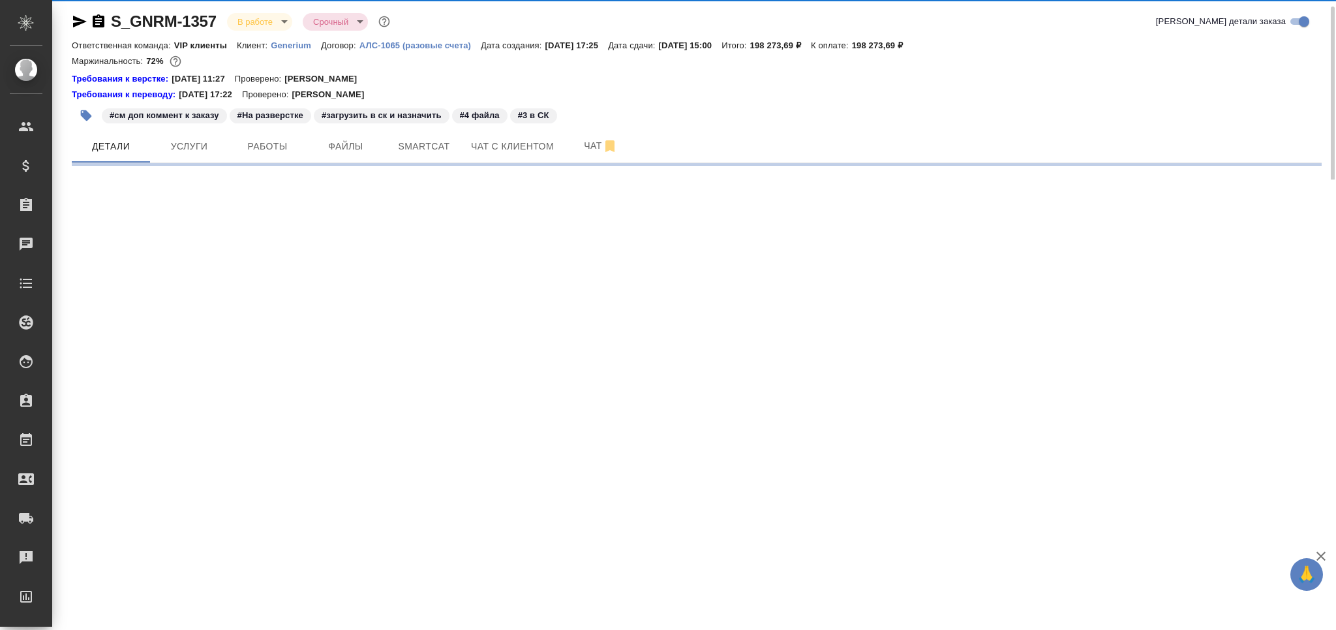
select select "RU"
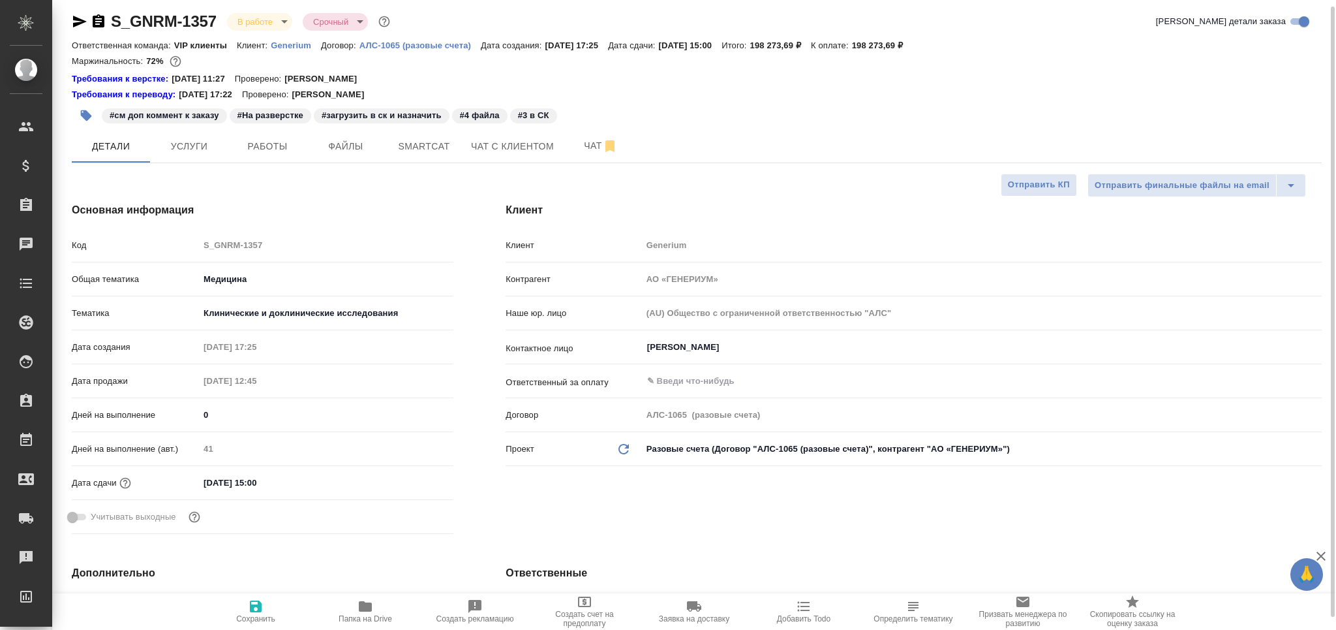
type textarea "x"
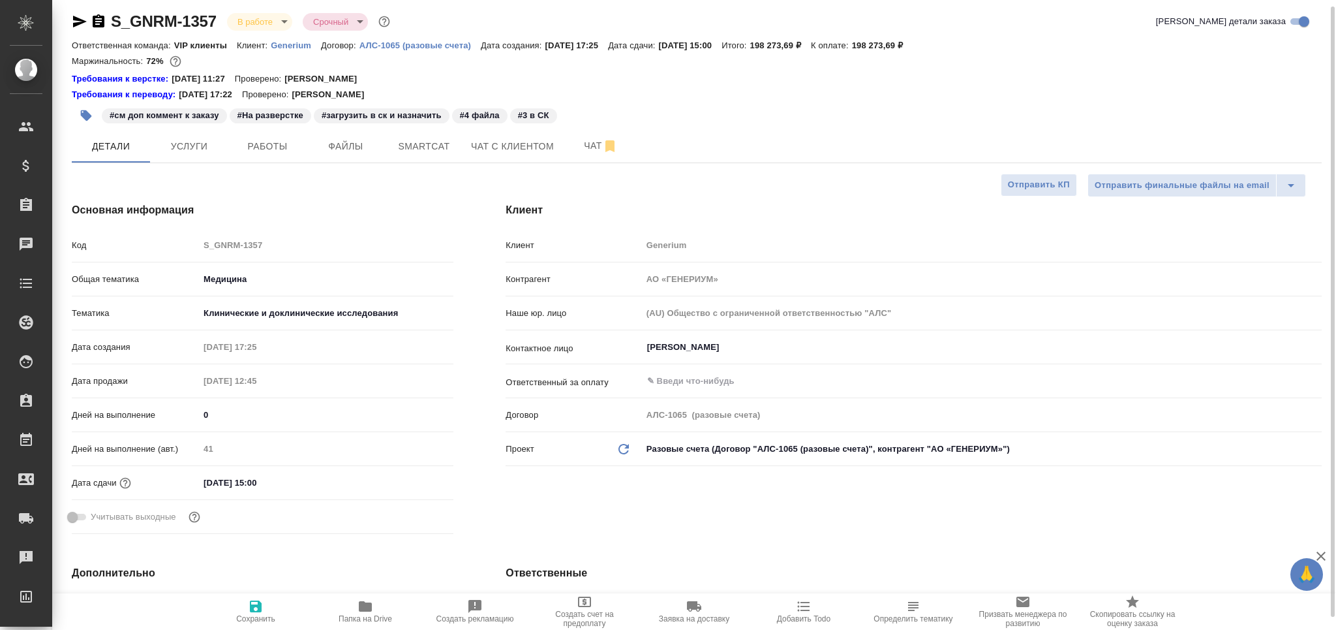
type textarea "x"
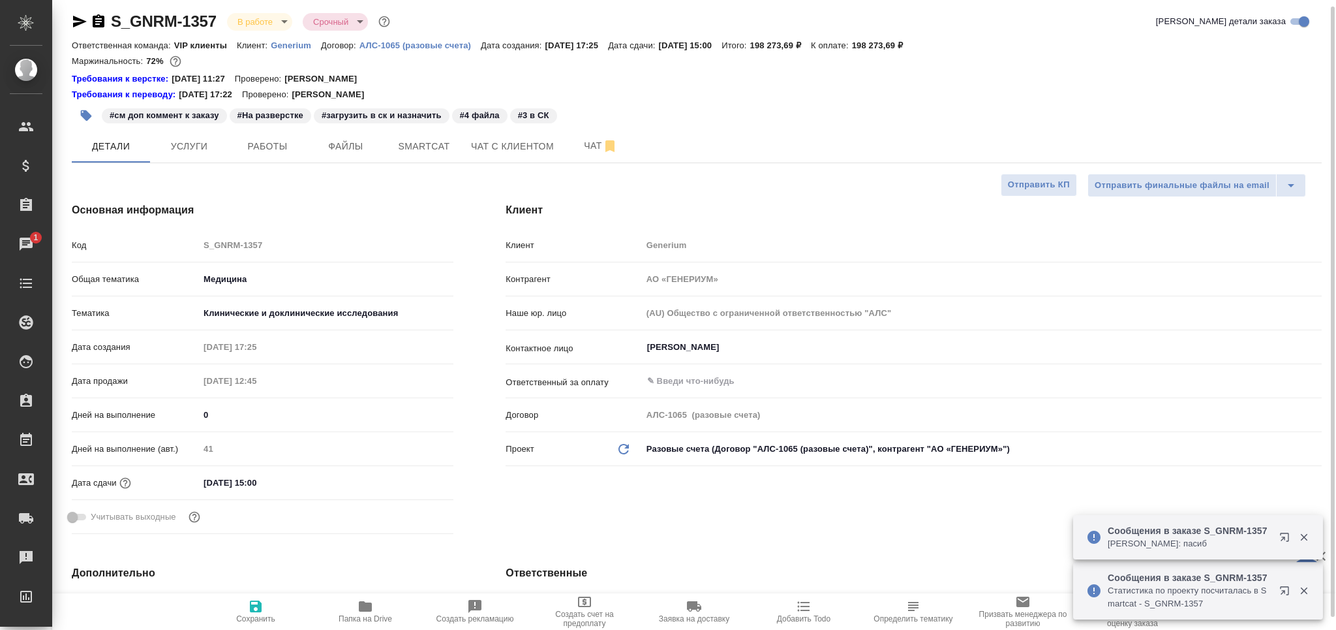
drag, startPoint x: 259, startPoint y: 138, endPoint x: 263, endPoint y: 178, distance: 40.6
click at [258, 138] on span "Работы" at bounding box center [267, 146] width 63 height 16
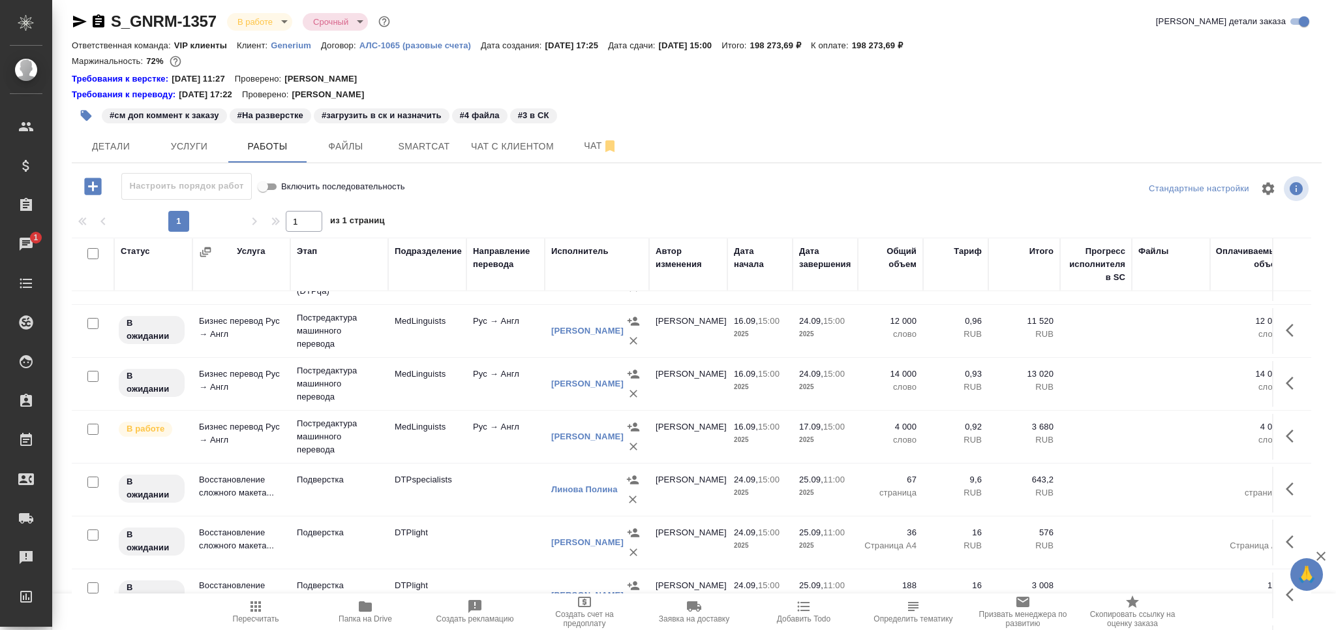
scroll to position [436, 0]
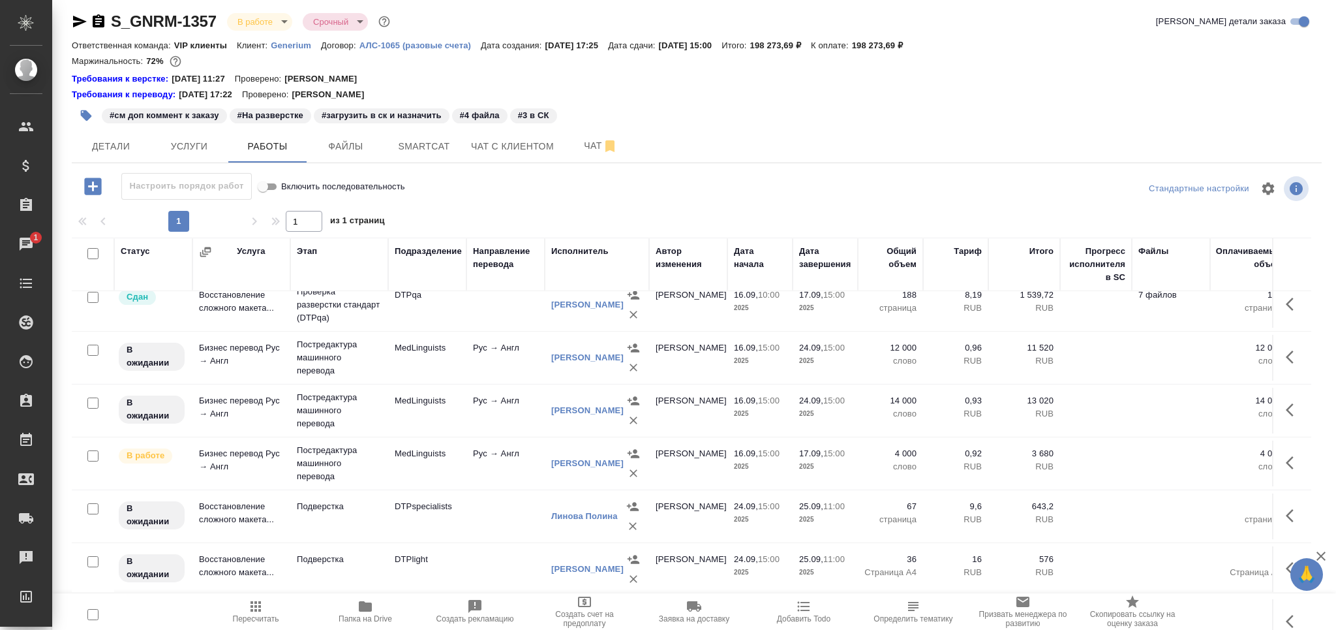
click at [463, 368] on td "MedLinguists" at bounding box center [427, 358] width 78 height 46
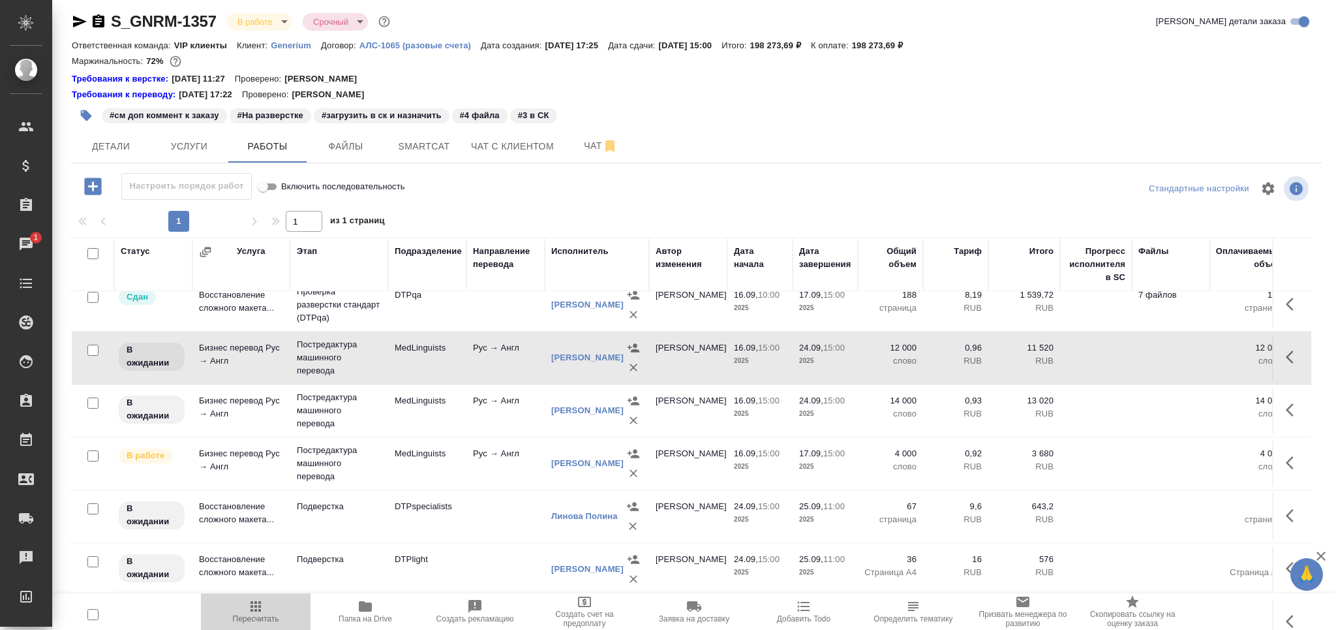
click at [249, 614] on span "Пересчитать" at bounding box center [256, 618] width 46 height 9
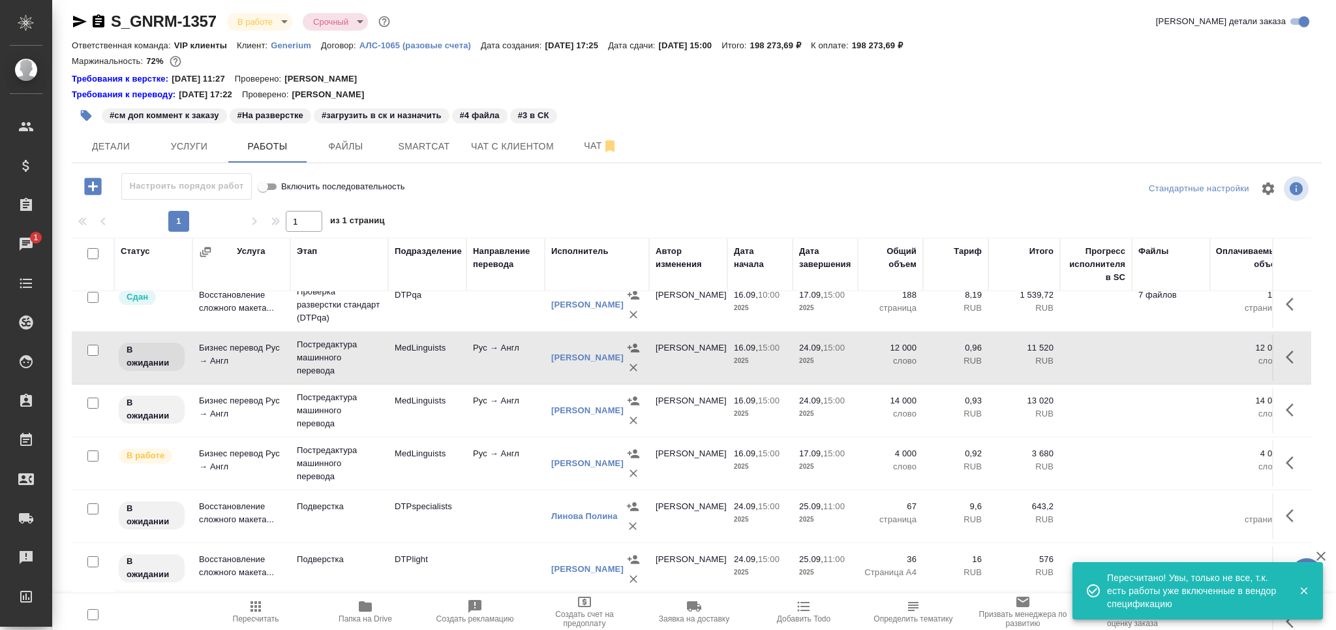
click at [256, 611] on icon "button" at bounding box center [256, 606] width 10 height 10
click at [85, 112] on icon "button" at bounding box center [86, 115] width 11 height 11
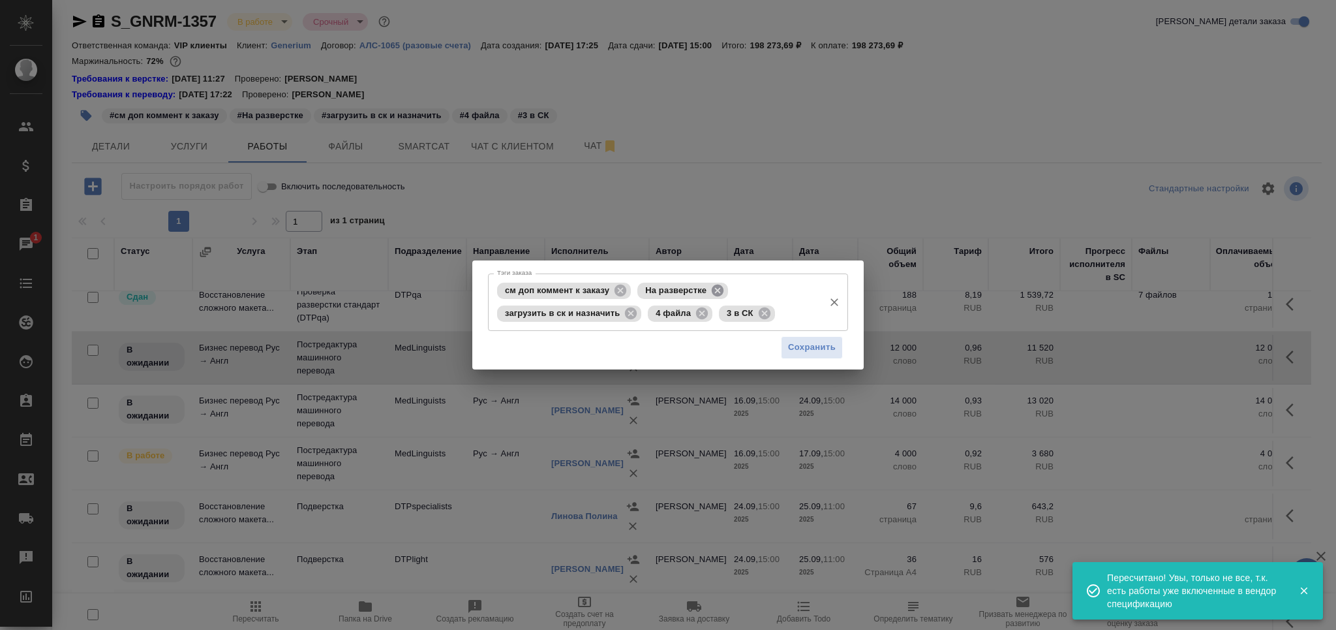
click at [718, 285] on icon at bounding box center [718, 290] width 12 height 12
click at [768, 288] on icon at bounding box center [771, 290] width 12 height 12
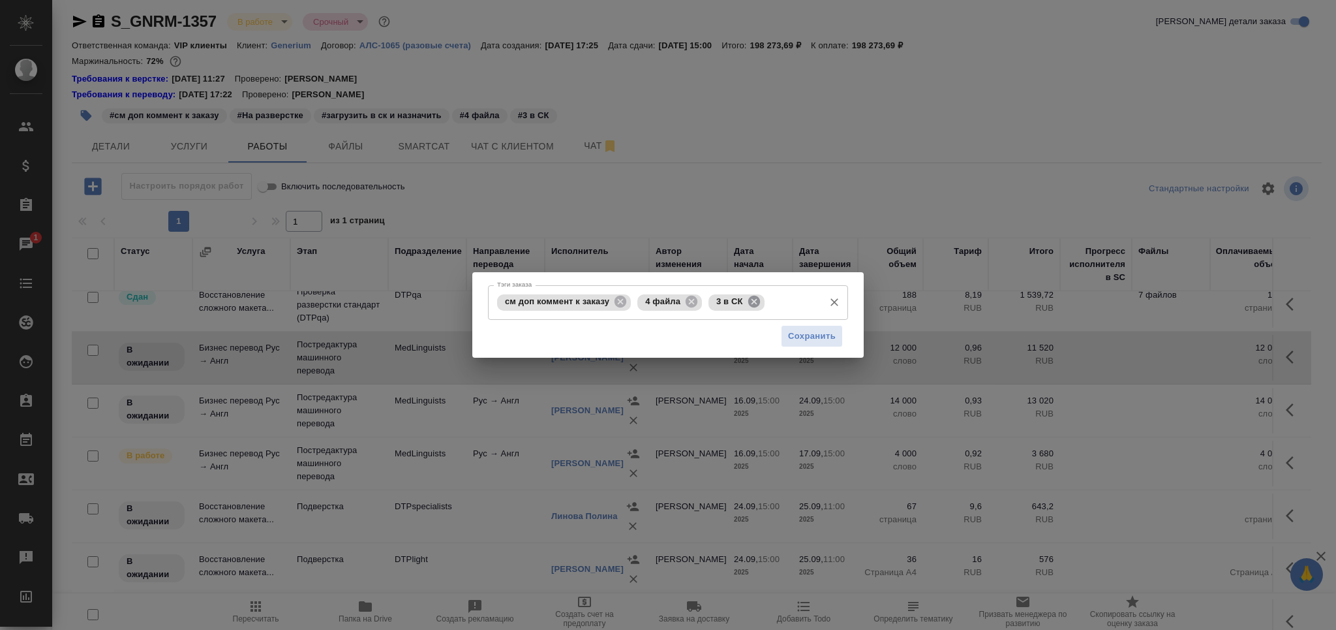
click at [755, 301] on icon at bounding box center [754, 302] width 12 height 12
click at [753, 313] on input "Тэги заказа" at bounding box center [761, 302] width 112 height 22
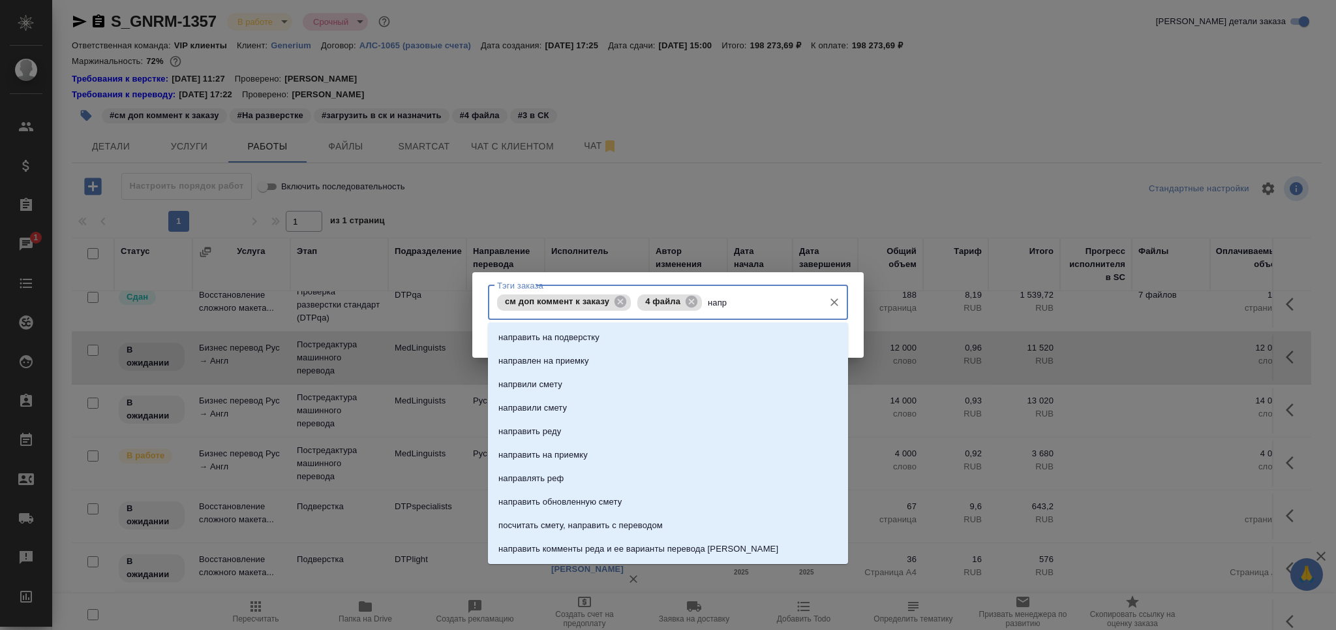
type input "напра"
click at [605, 344] on li "направить на подверстку" at bounding box center [668, 337] width 360 height 23
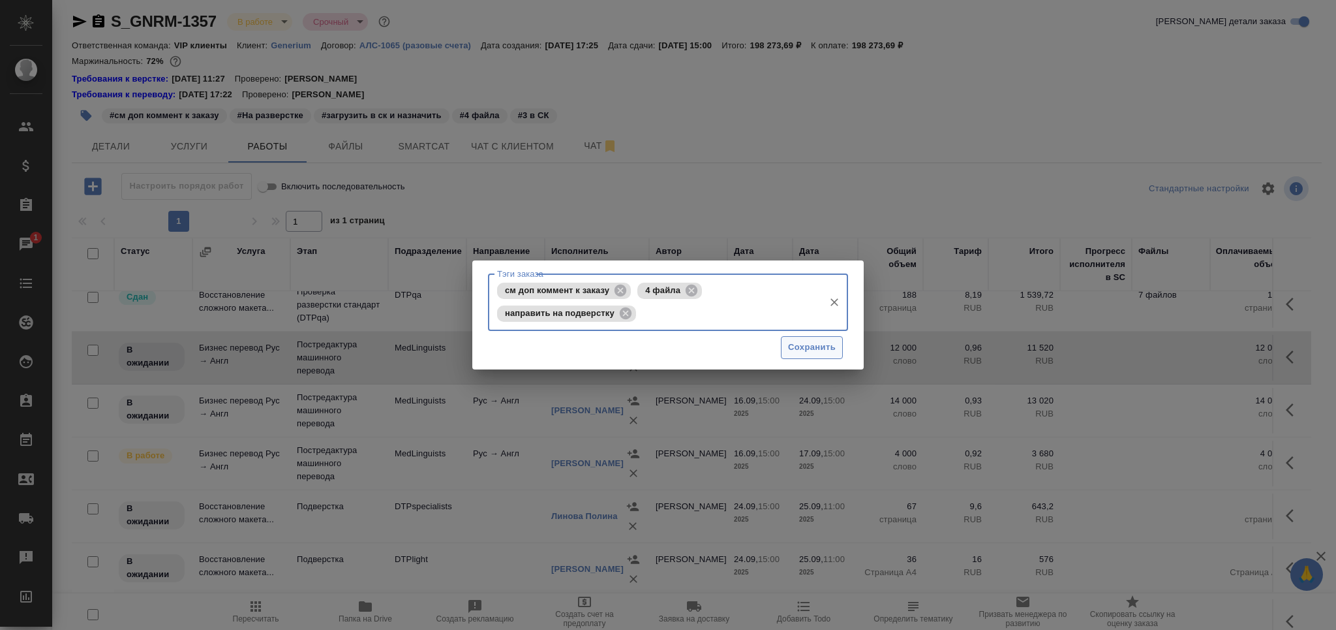
click at [791, 343] on span "Сохранить" at bounding box center [812, 347] width 48 height 15
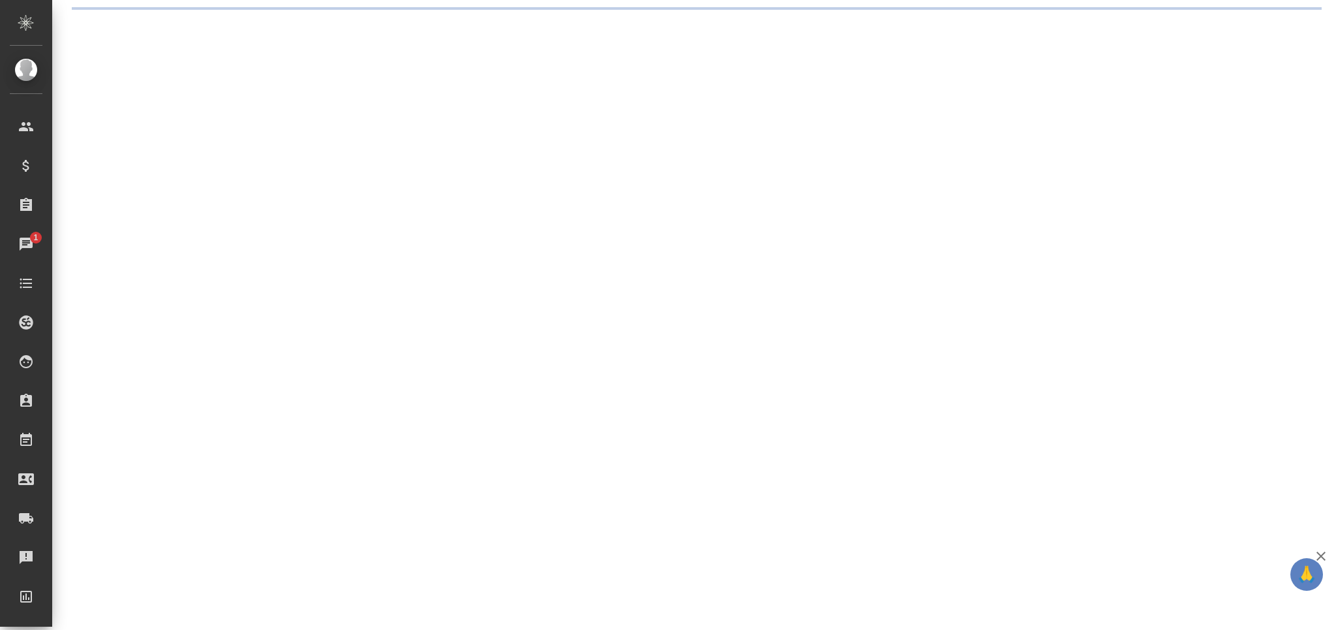
scroll to position [0, 0]
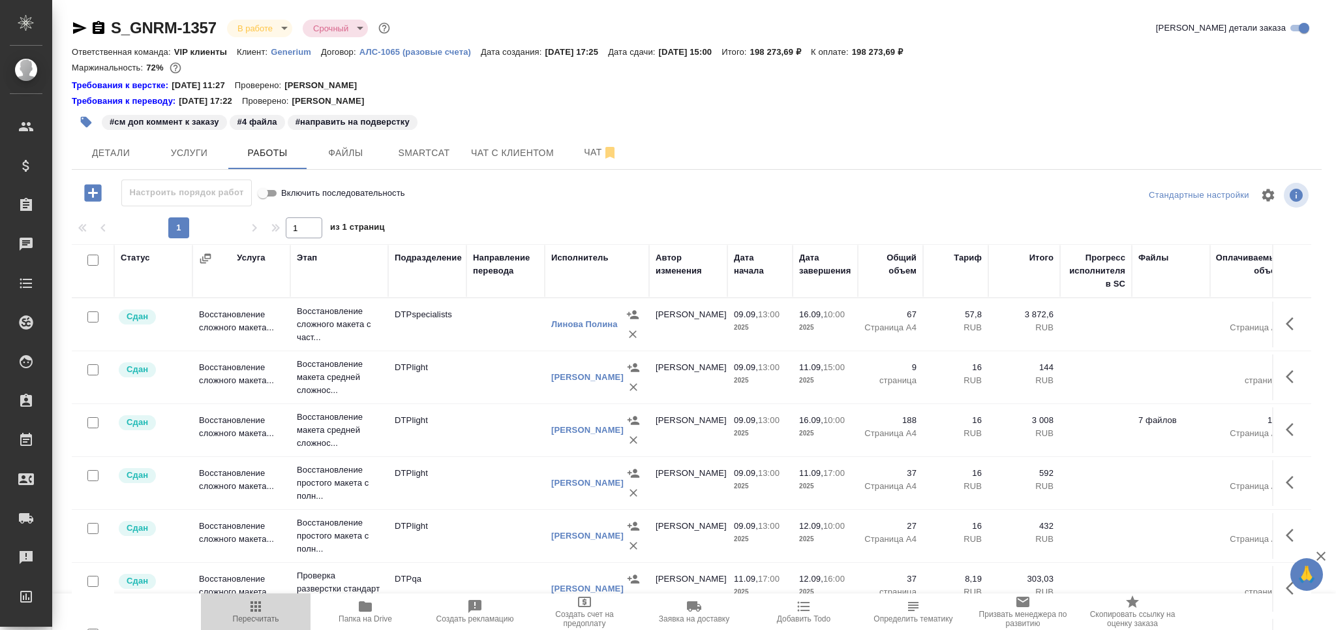
click at [277, 613] on span "Пересчитать" at bounding box center [256, 610] width 94 height 25
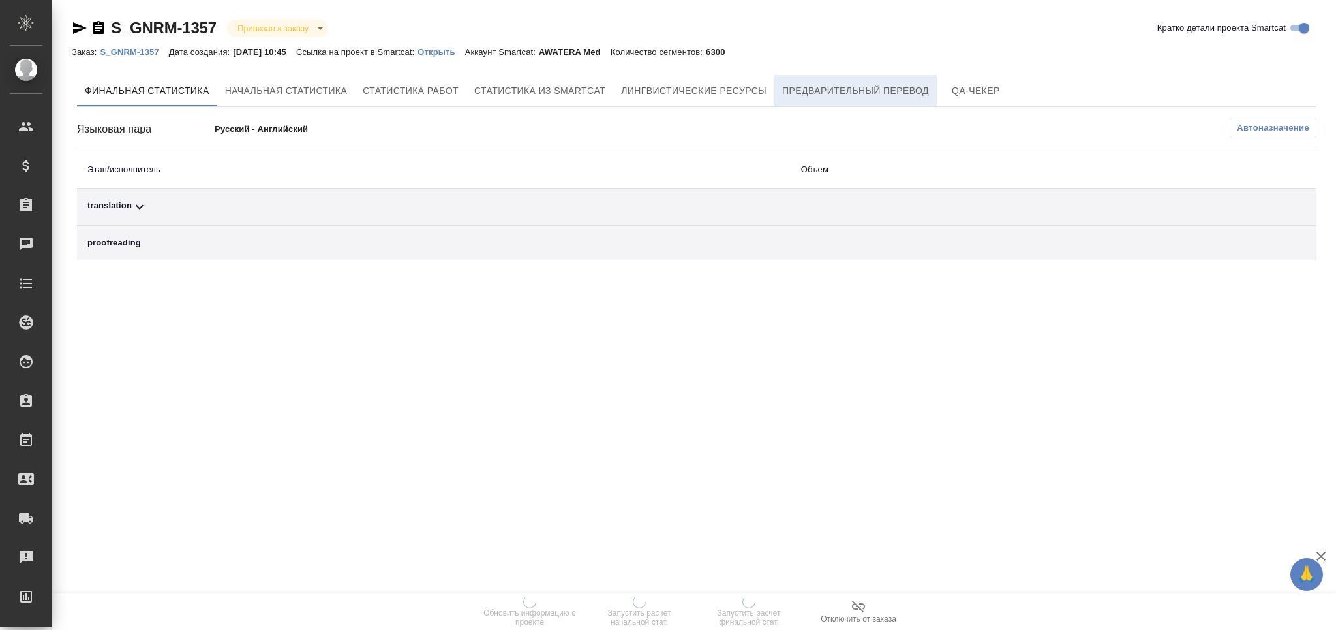
click at [819, 92] on span "Предварительный перевод" at bounding box center [855, 91] width 147 height 16
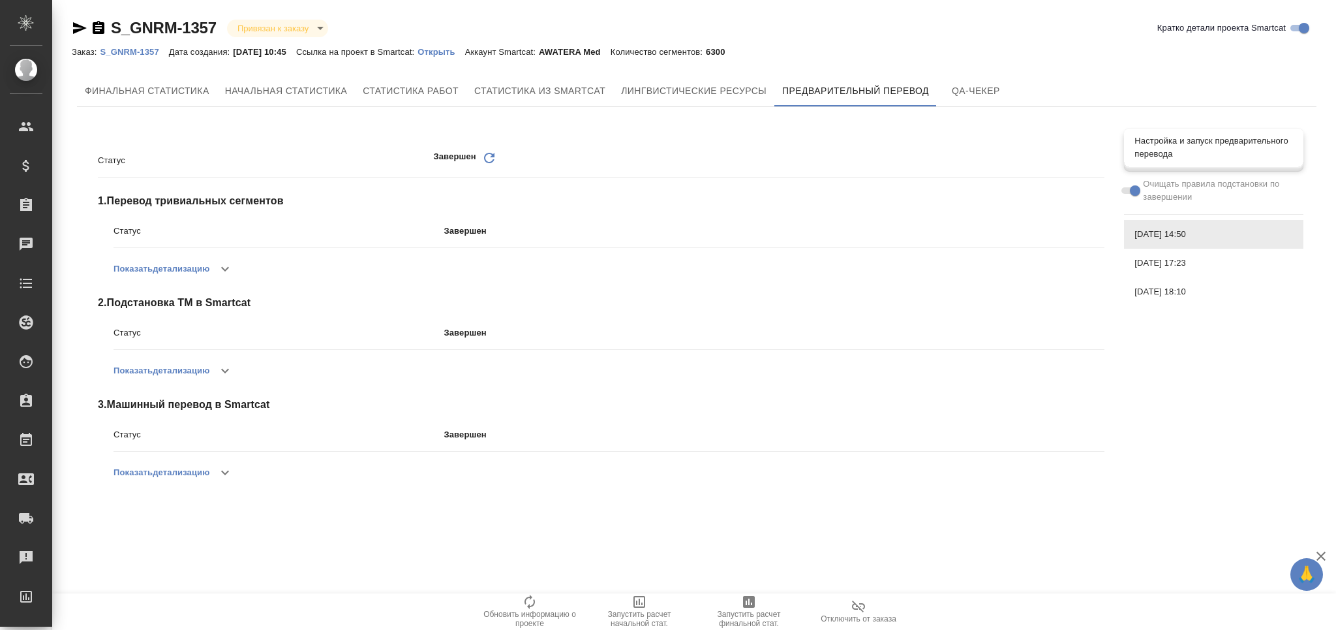
click at [1212, 164] on div "Настройка и запуск предварительного перевода" at bounding box center [1213, 147] width 179 height 39
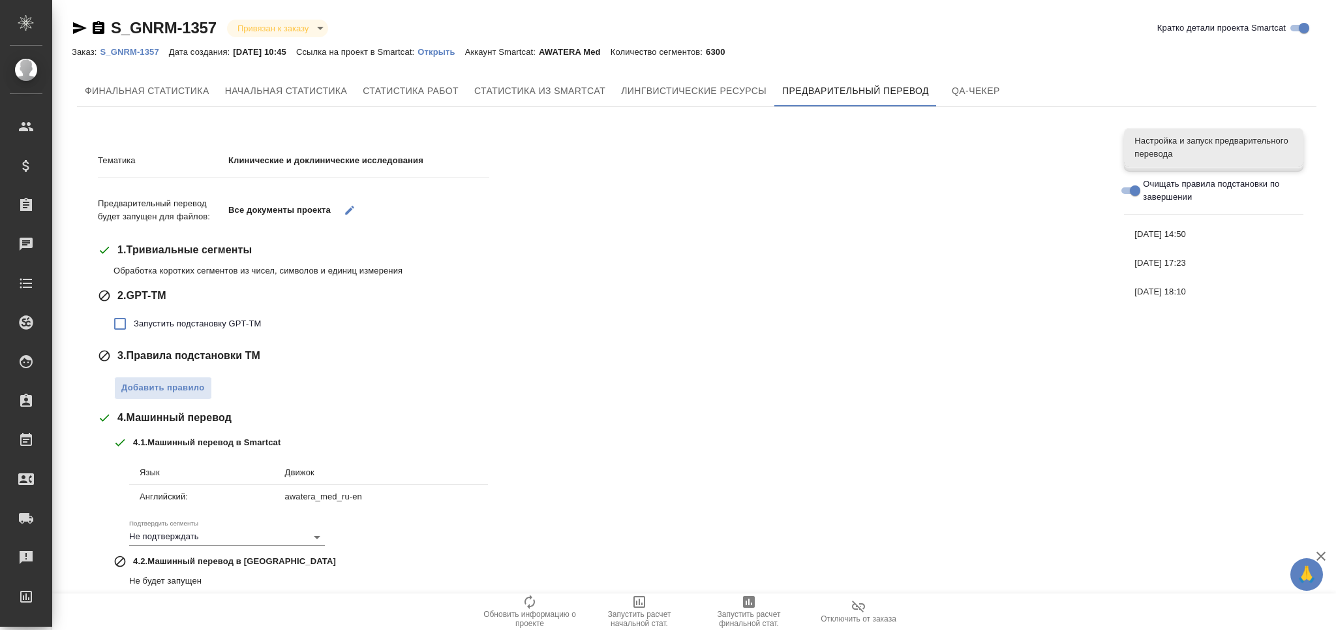
click at [342, 213] on button "button" at bounding box center [350, 209] width 27 height 27
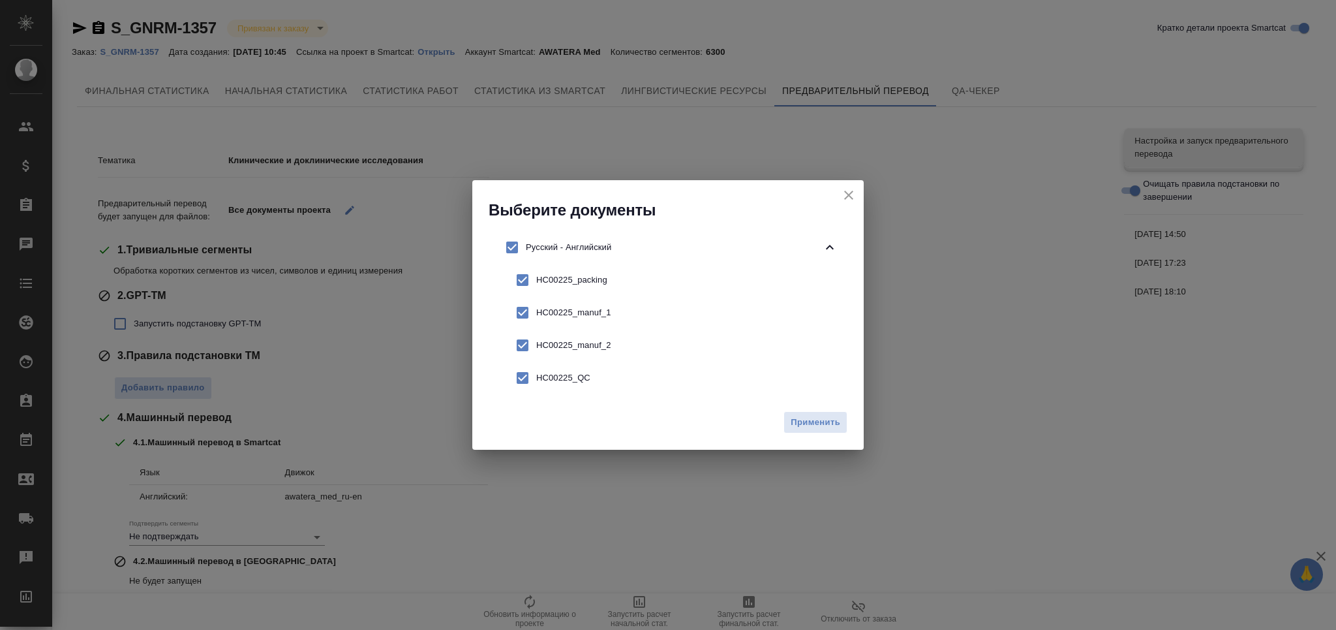
click at [573, 246] on p "Русский - Английский" at bounding box center [674, 247] width 296 height 13
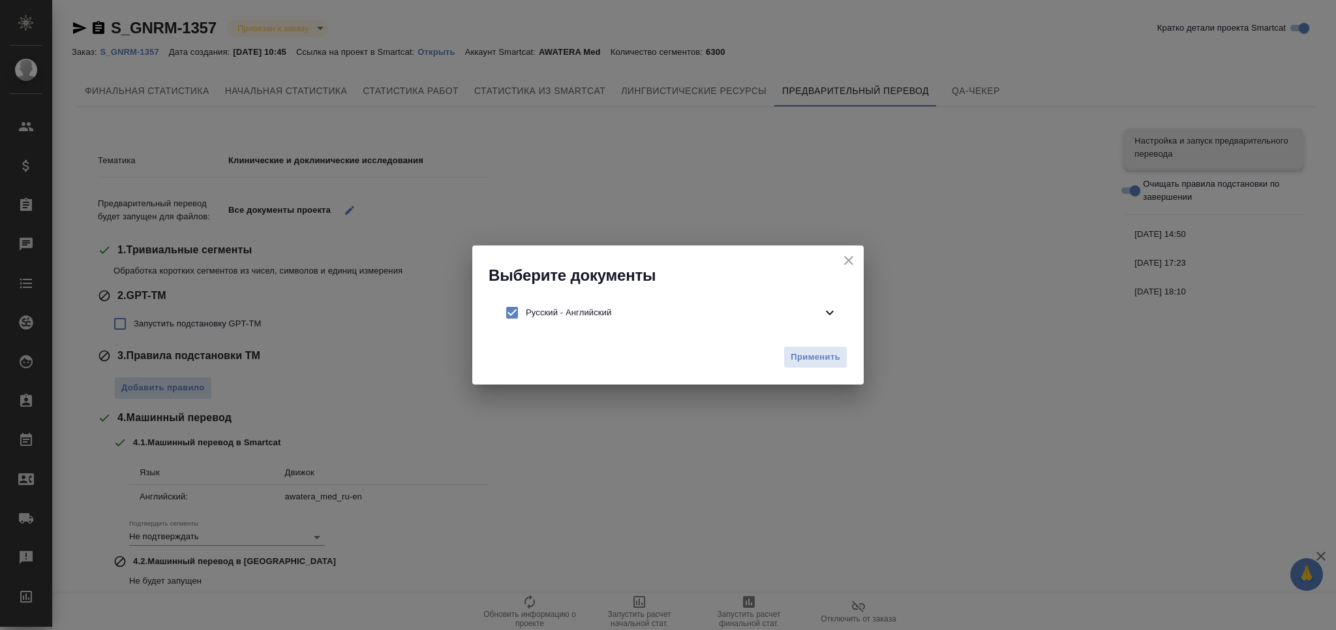
click at [524, 309] on input "checkbox" at bounding box center [511, 312] width 27 height 27
checkbox input "false"
click at [662, 303] on div "Русский - Английский" at bounding box center [668, 312] width 360 height 33
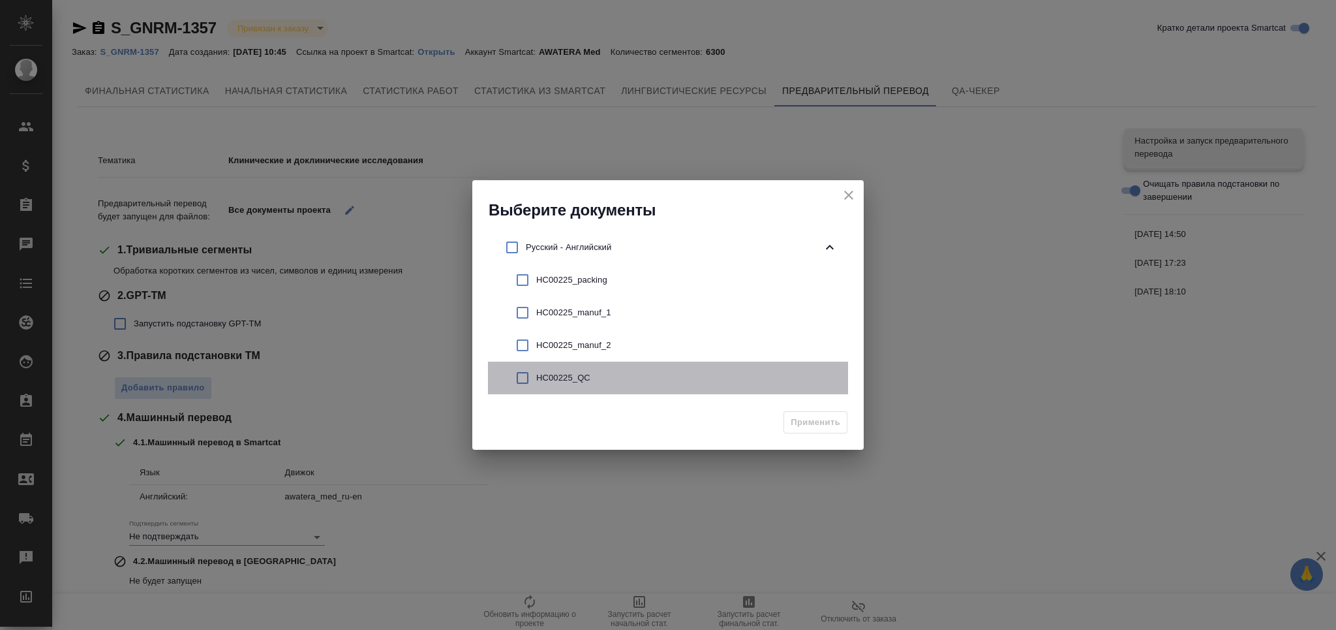
click at [570, 382] on p "НС00225_QC" at bounding box center [686, 377] width 301 height 13
checkbox input "true"
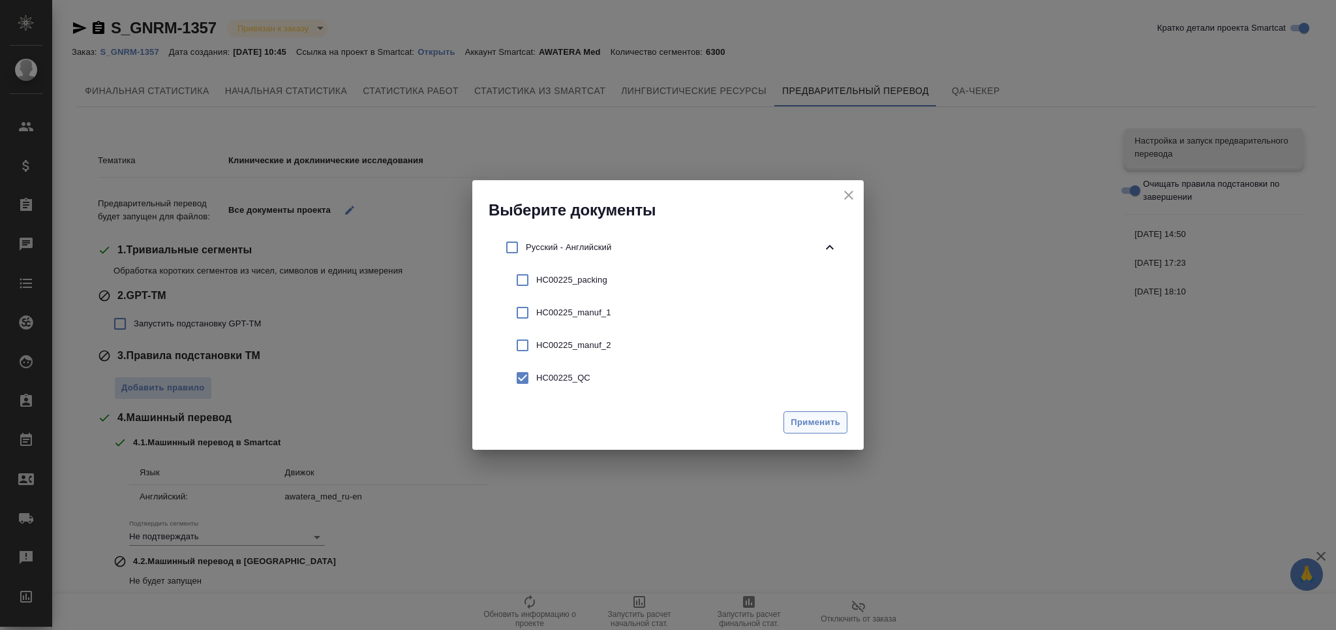
click at [808, 421] on span "Применить" at bounding box center [816, 422] width 50 height 15
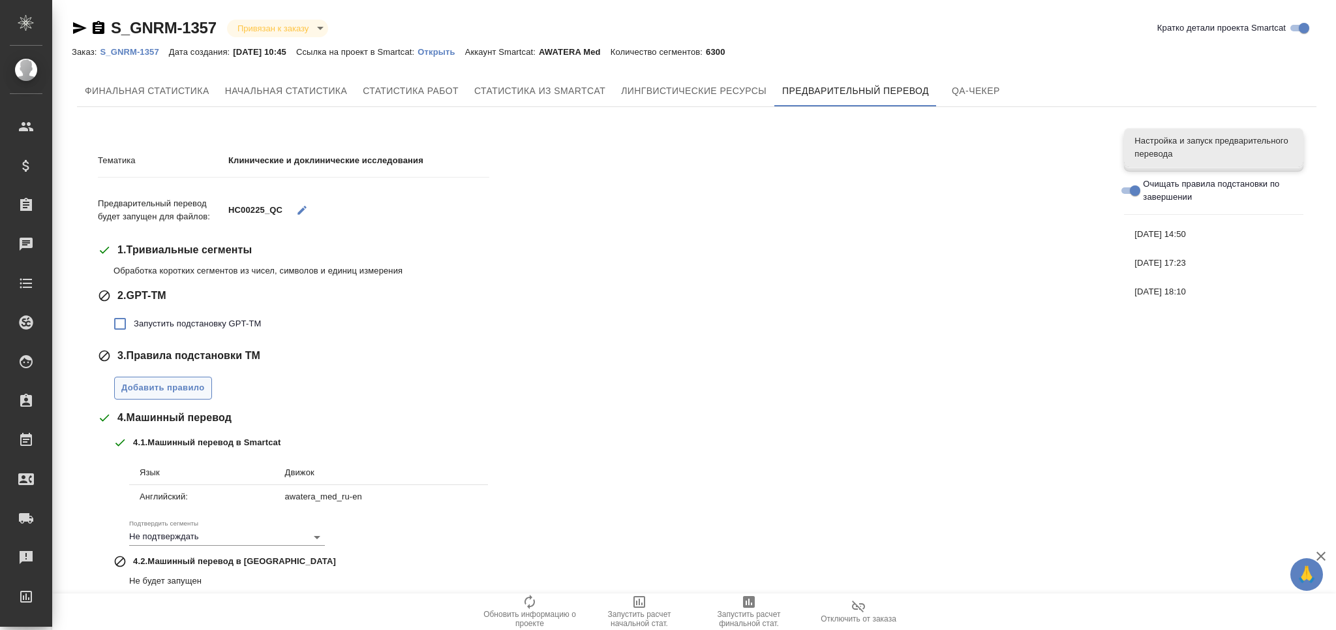
click at [205, 383] on button "Добавить правило" at bounding box center [163, 387] width 98 height 23
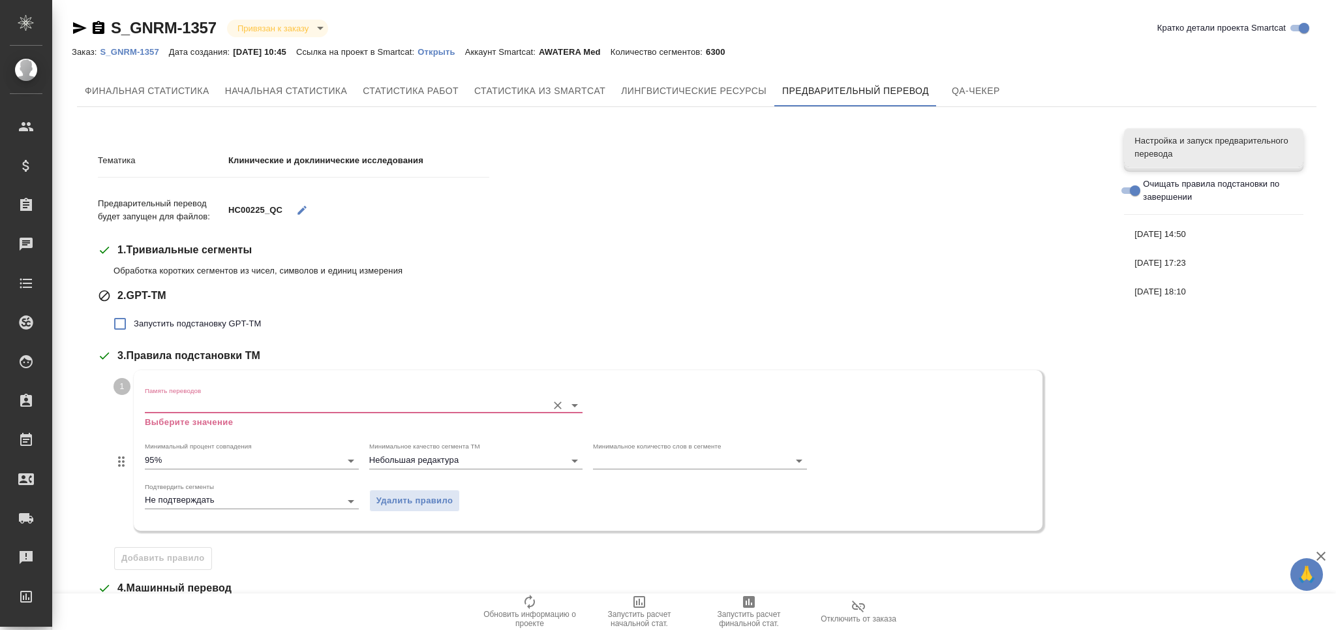
click at [211, 408] on input "Память переводов" at bounding box center [343, 405] width 396 height 16
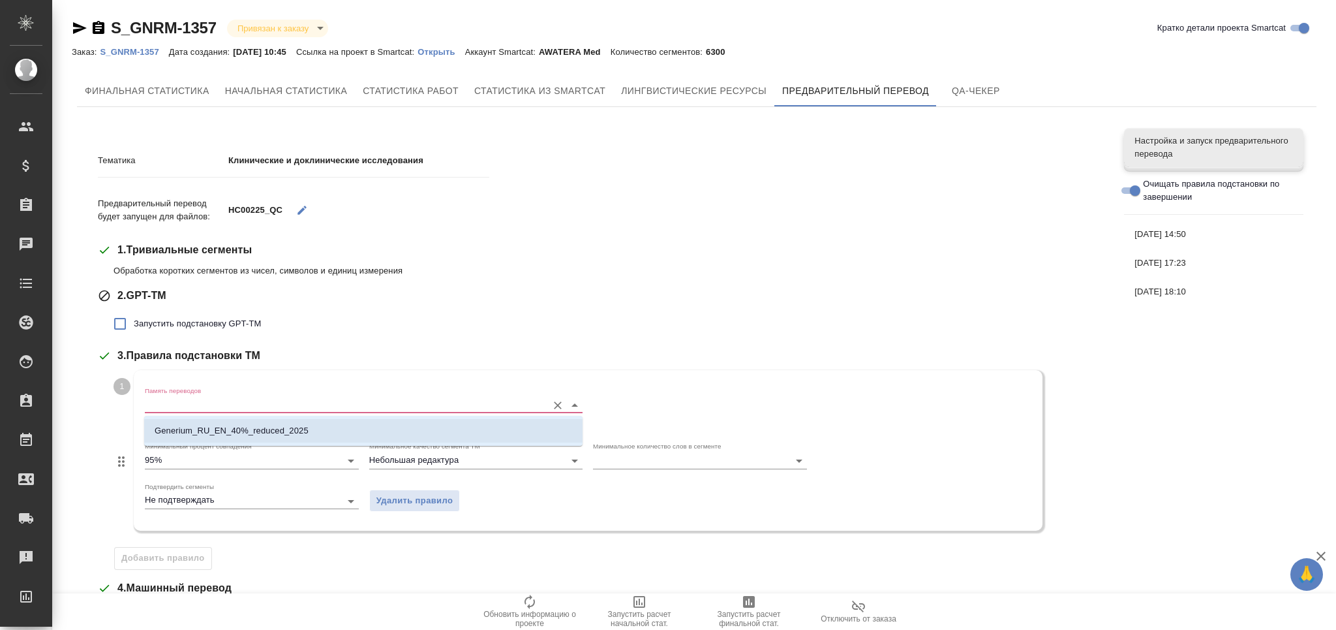
click at [209, 423] on li "Generium_RU_EN_40%_reduced_2025" at bounding box center [363, 430] width 438 height 23
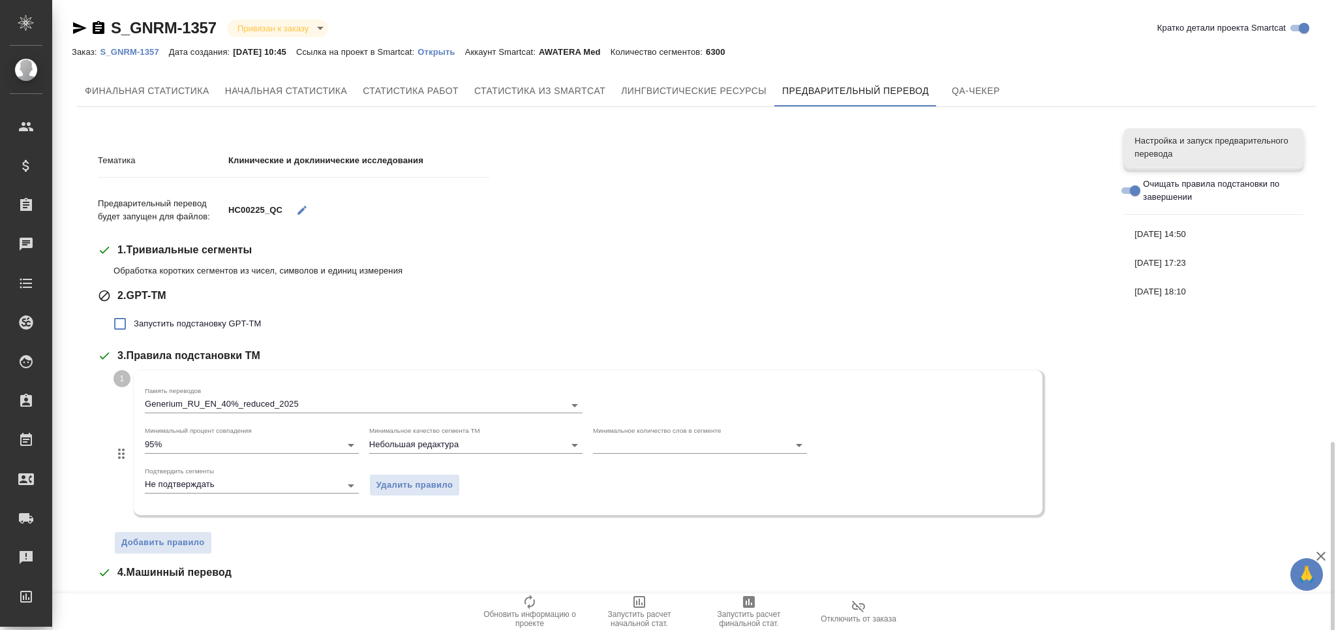
scroll to position [258, 0]
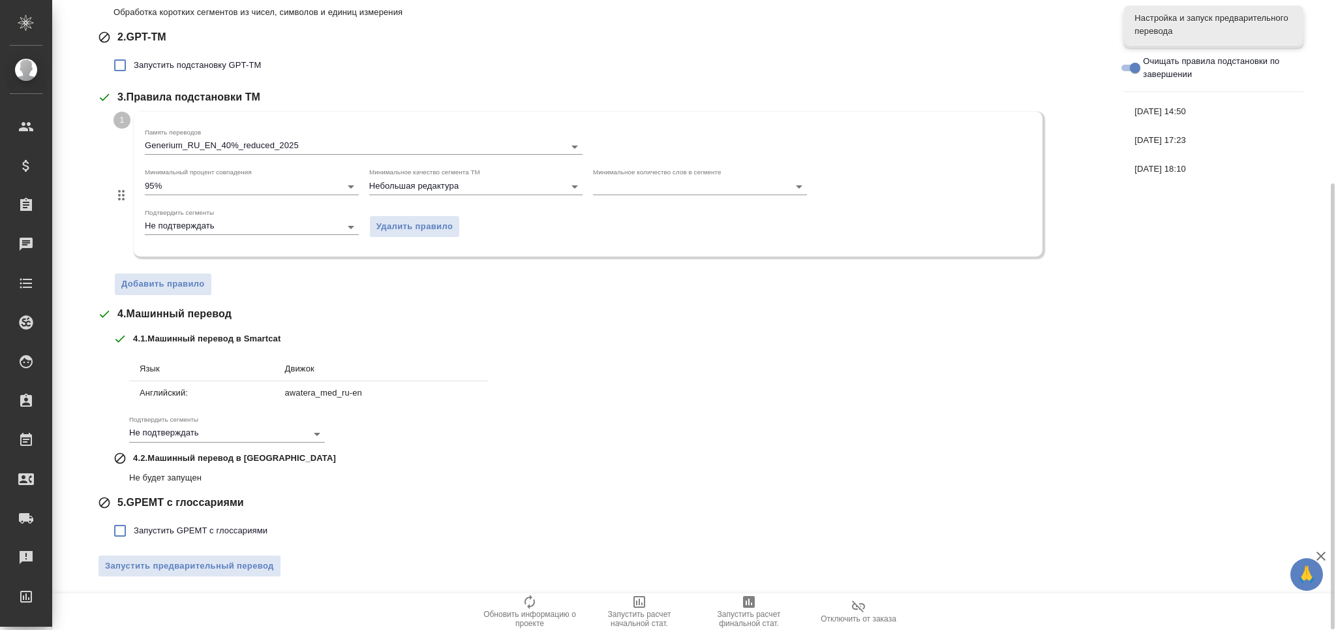
click at [265, 551] on div "Тематика Клинические и доклинические исследования Предварительный перевод будет…" at bounding box center [601, 233] width 1007 height 707
click at [217, 570] on span "Запустить предварительный перевод" at bounding box center [189, 565] width 169 height 15
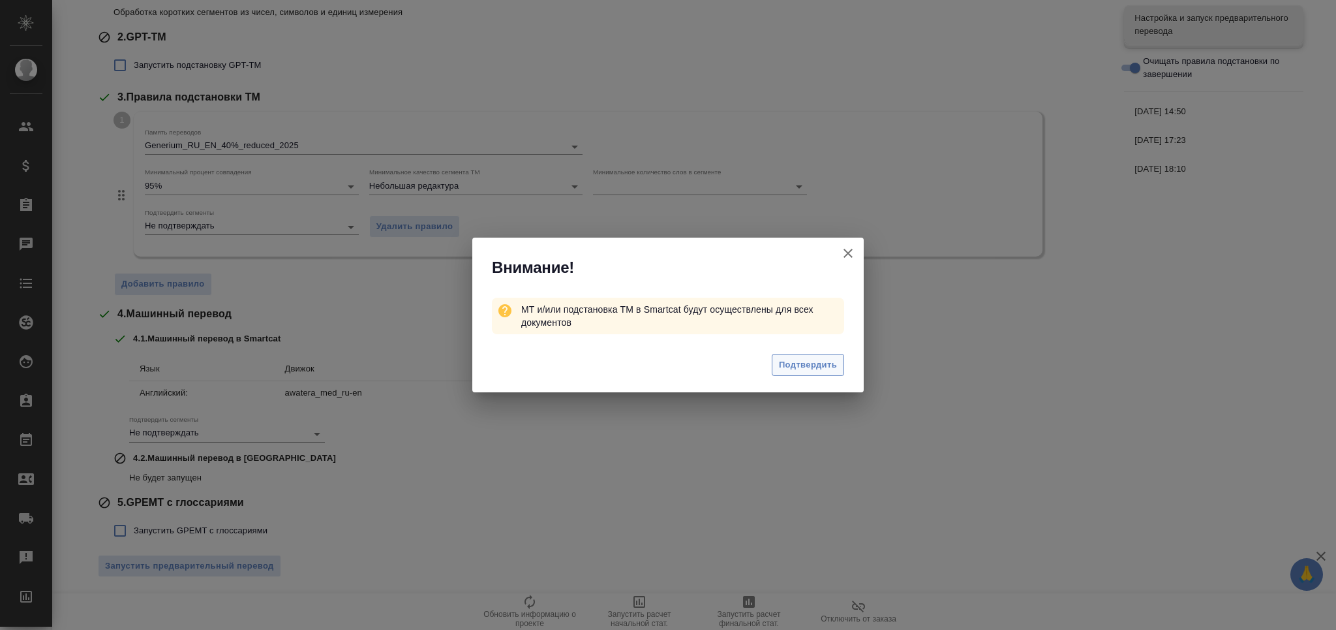
click at [813, 361] on span "Подтвердить" at bounding box center [808, 365] width 58 height 15
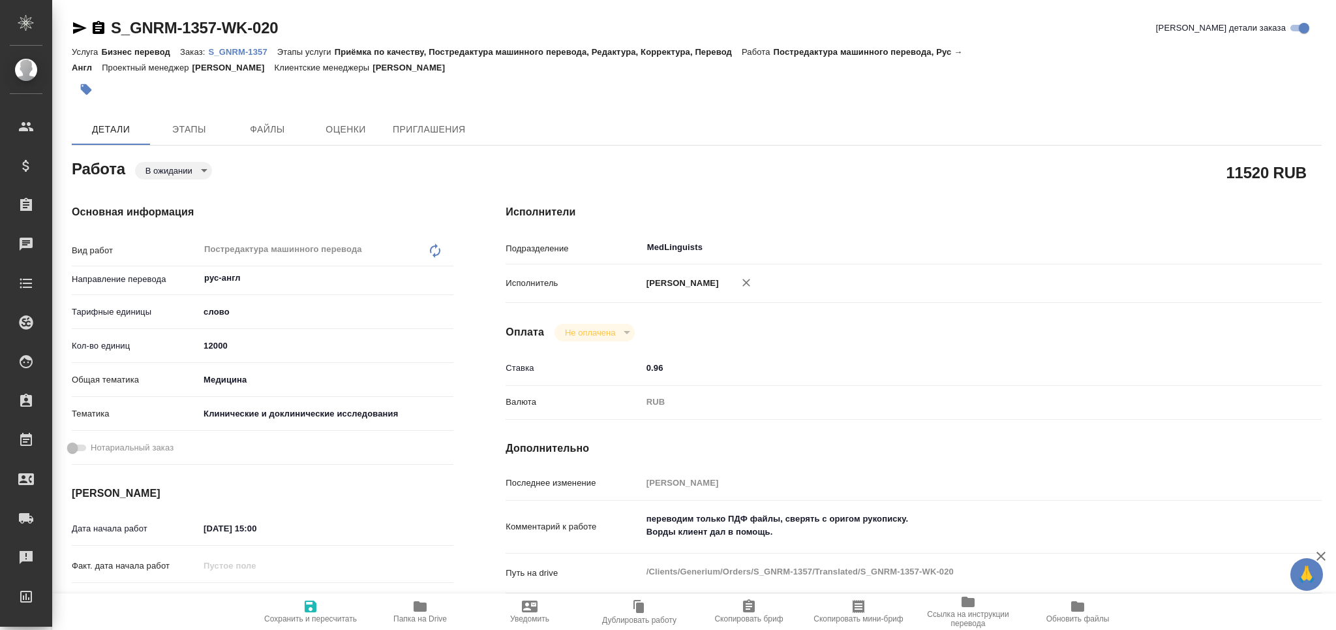
type textarea "x"
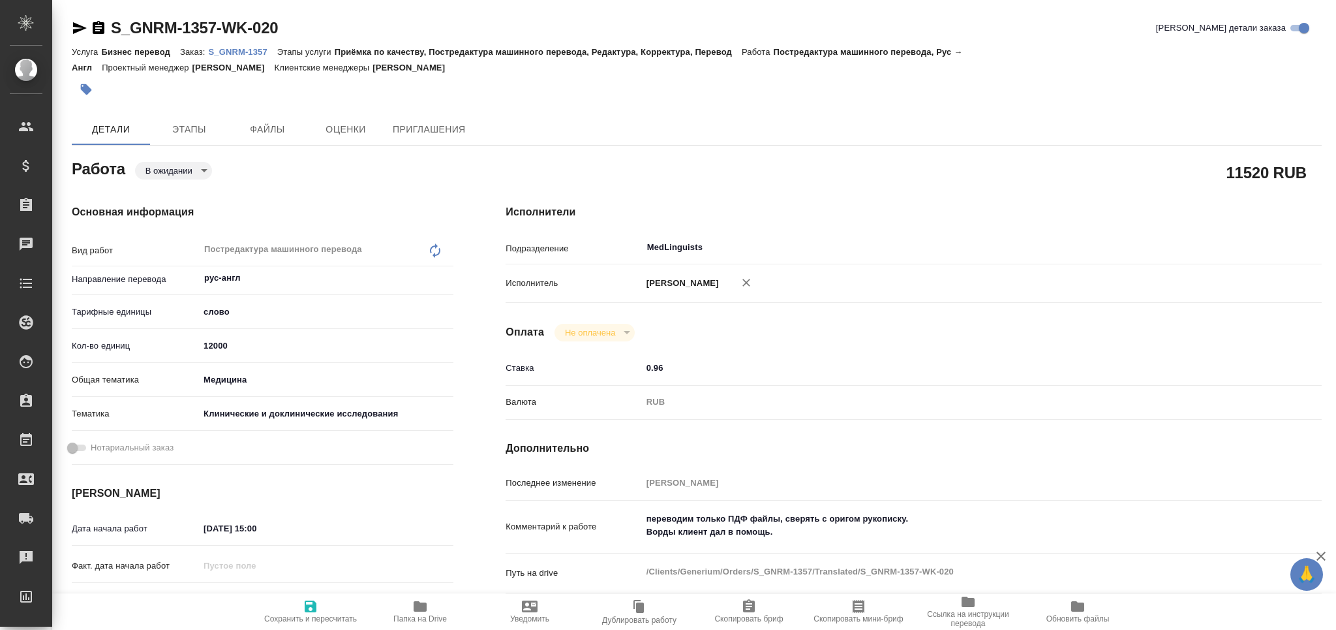
click at [76, 27] on icon "button" at bounding box center [80, 28] width 16 height 16
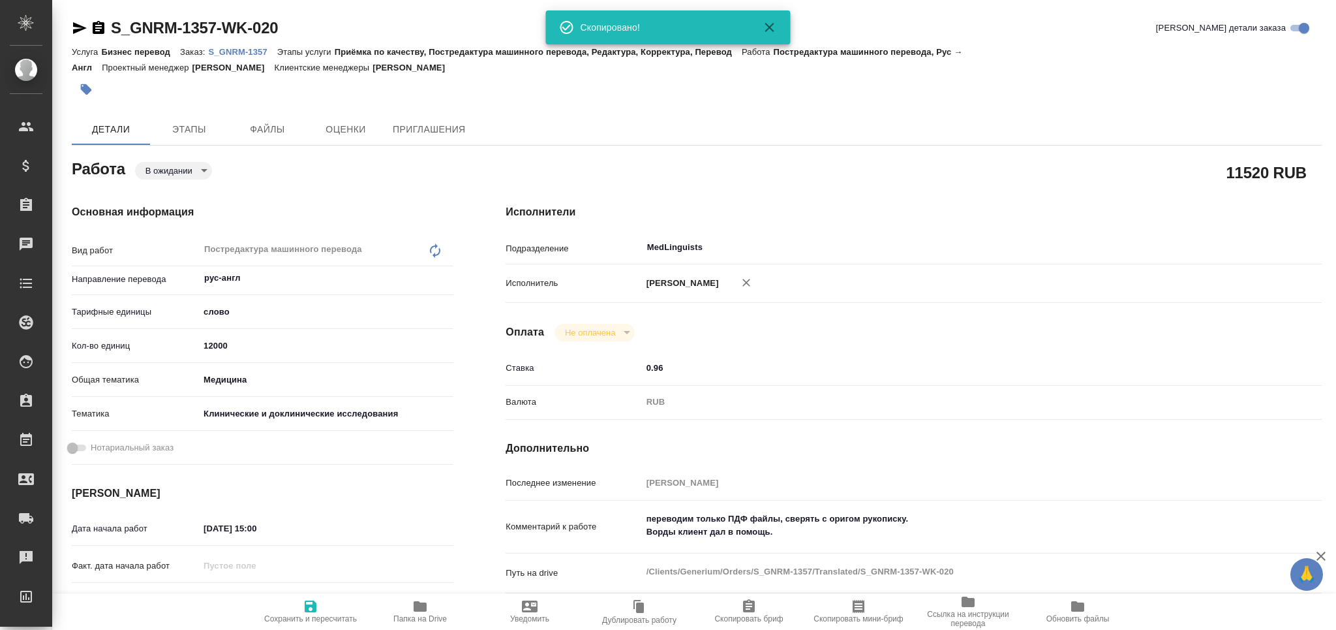
type textarea "x"
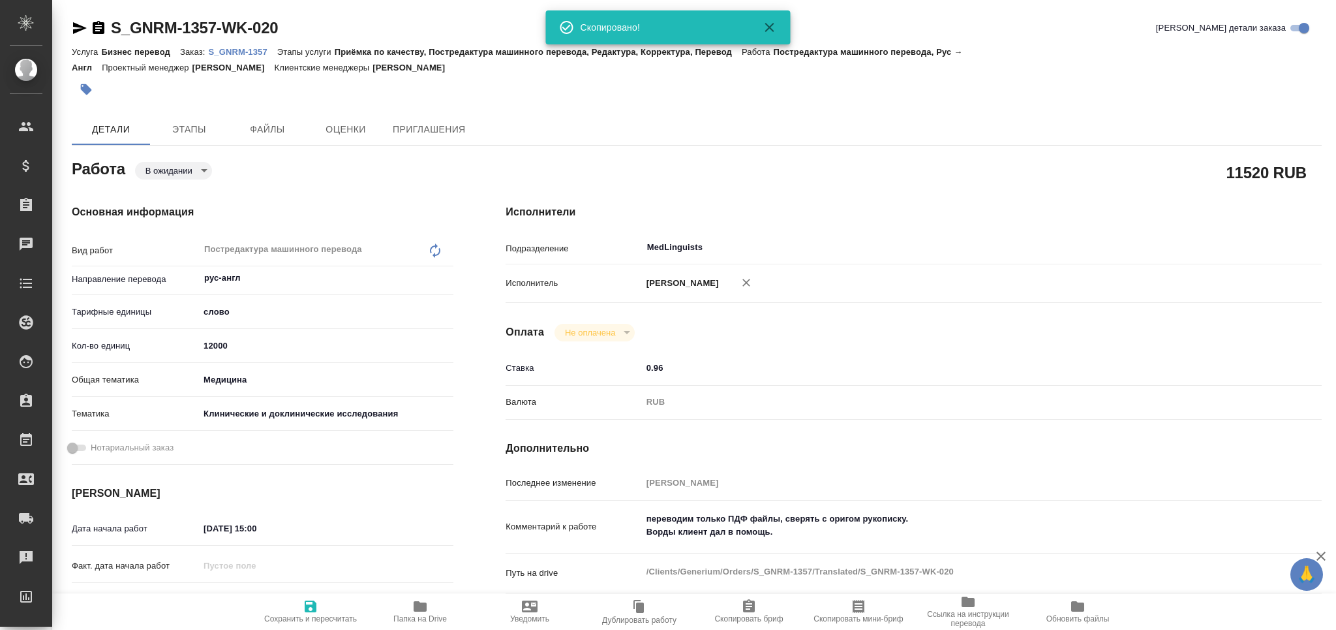
type textarea "x"
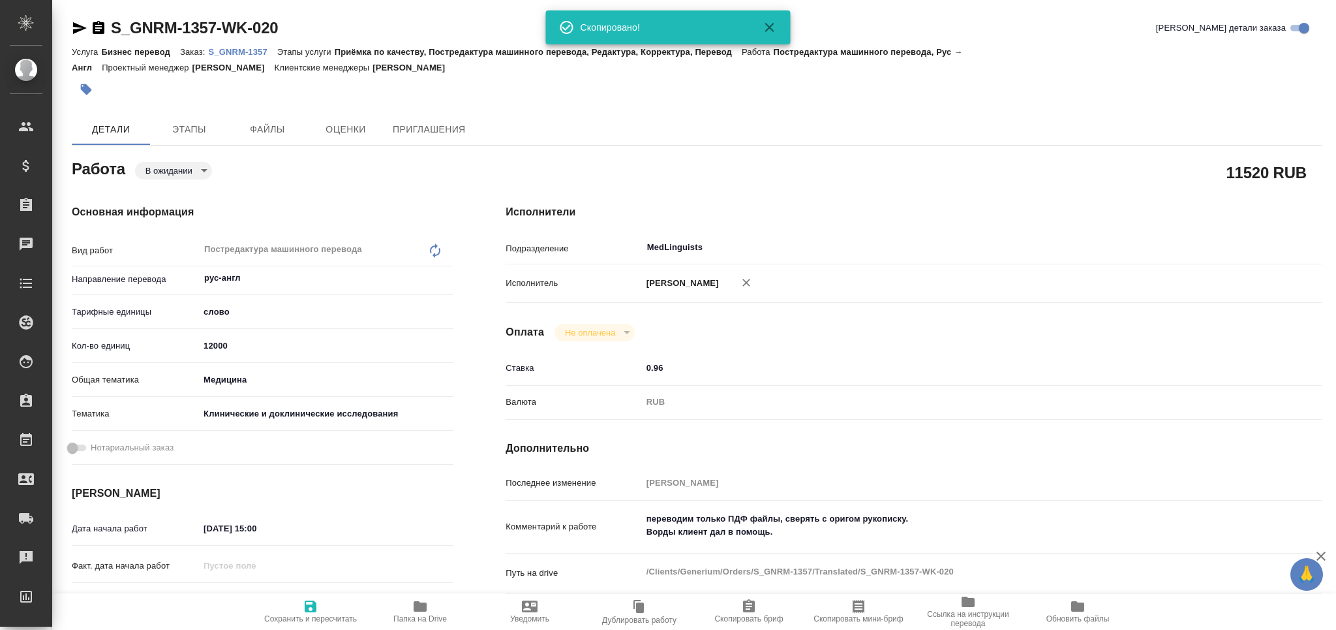
type textarea "x"
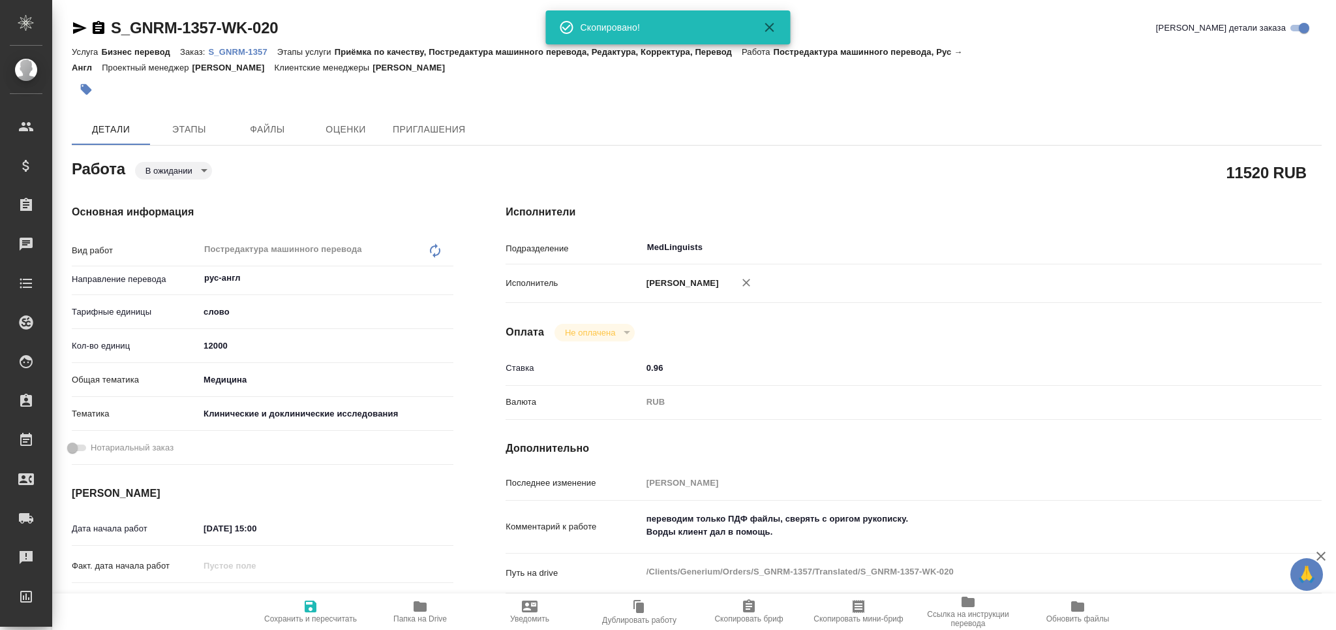
type textarea "x"
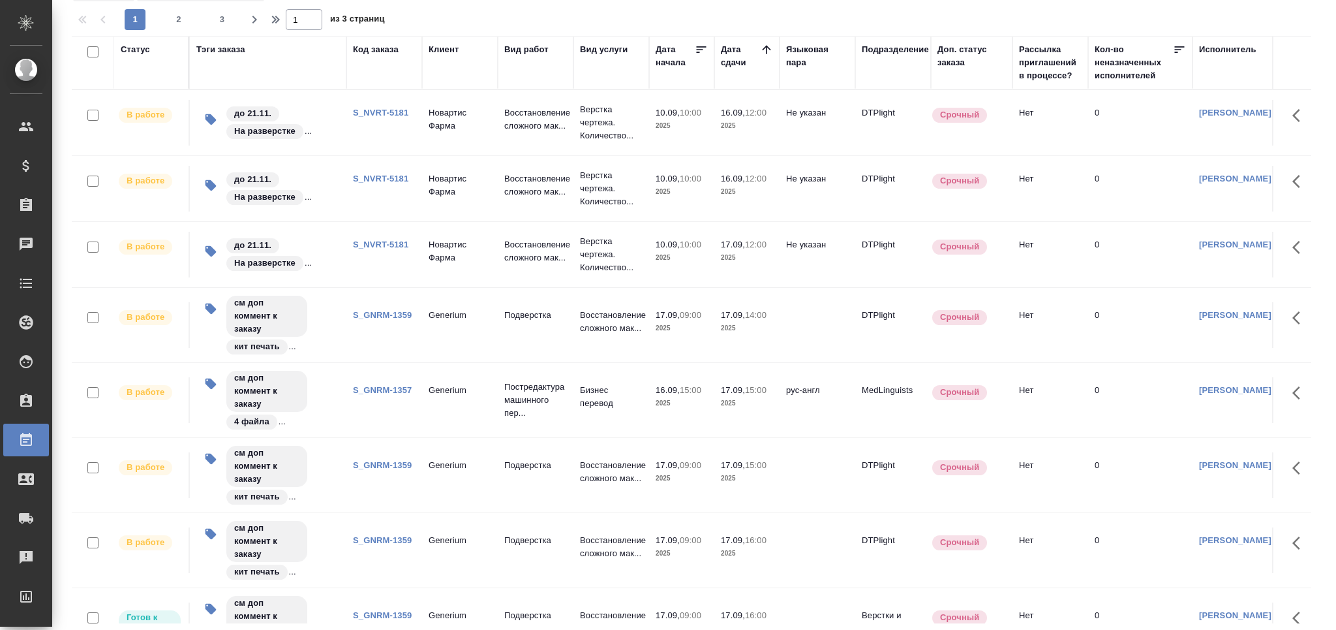
click at [376, 244] on link "S_NVRT-5181" at bounding box center [380, 244] width 55 height 10
click at [388, 389] on link "S_GNRM-1357" at bounding box center [382, 390] width 59 height 10
click at [384, 564] on td "S_GNRM-1359" at bounding box center [384, 550] width 76 height 46
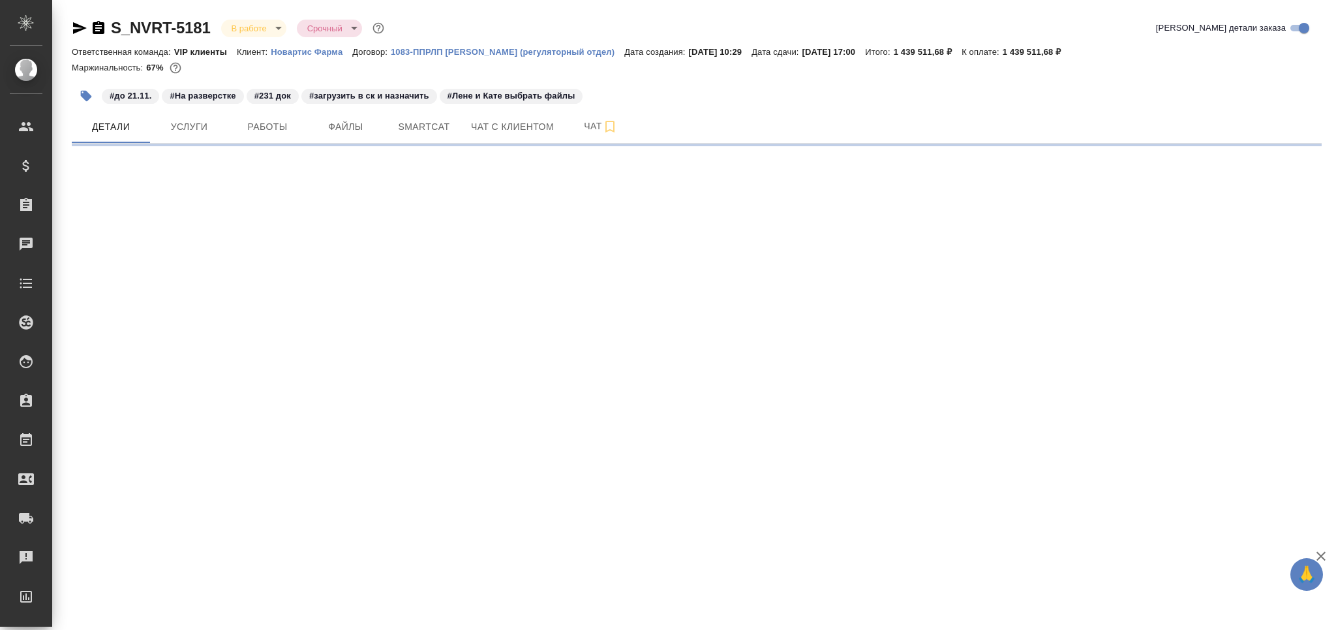
select select "RU"
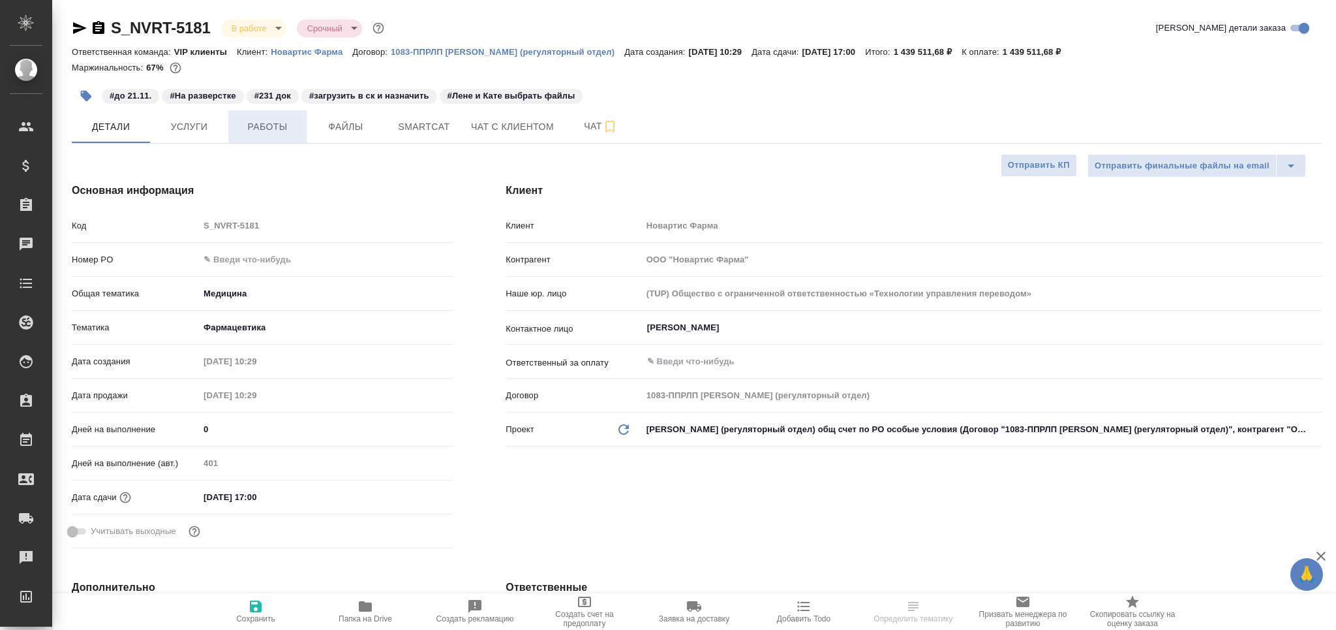
type textarea "x"
click at [280, 134] on span "Работы" at bounding box center [267, 127] width 63 height 16
type textarea "x"
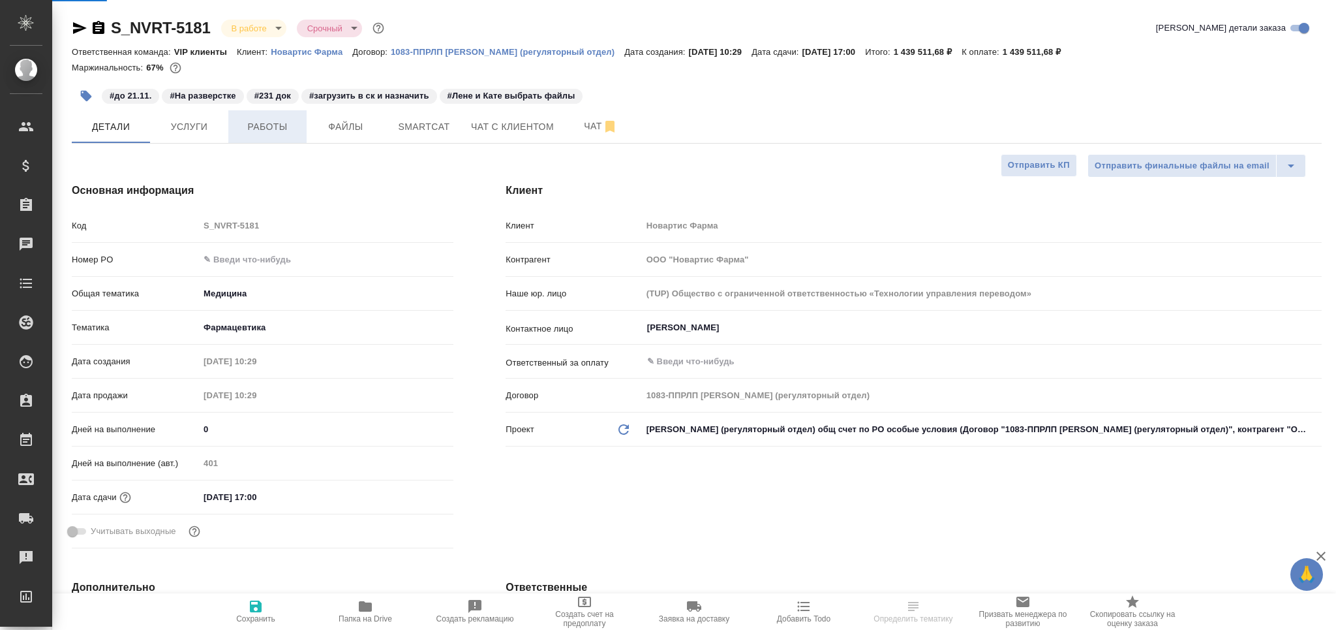
type textarea "x"
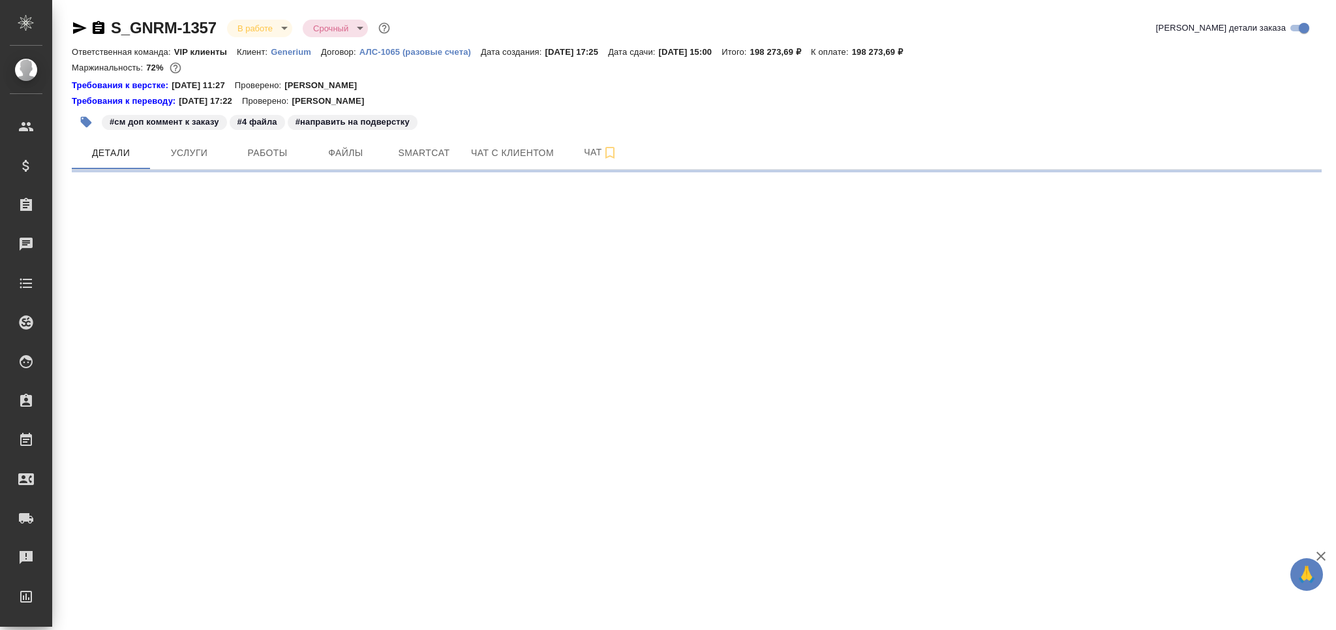
select select "RU"
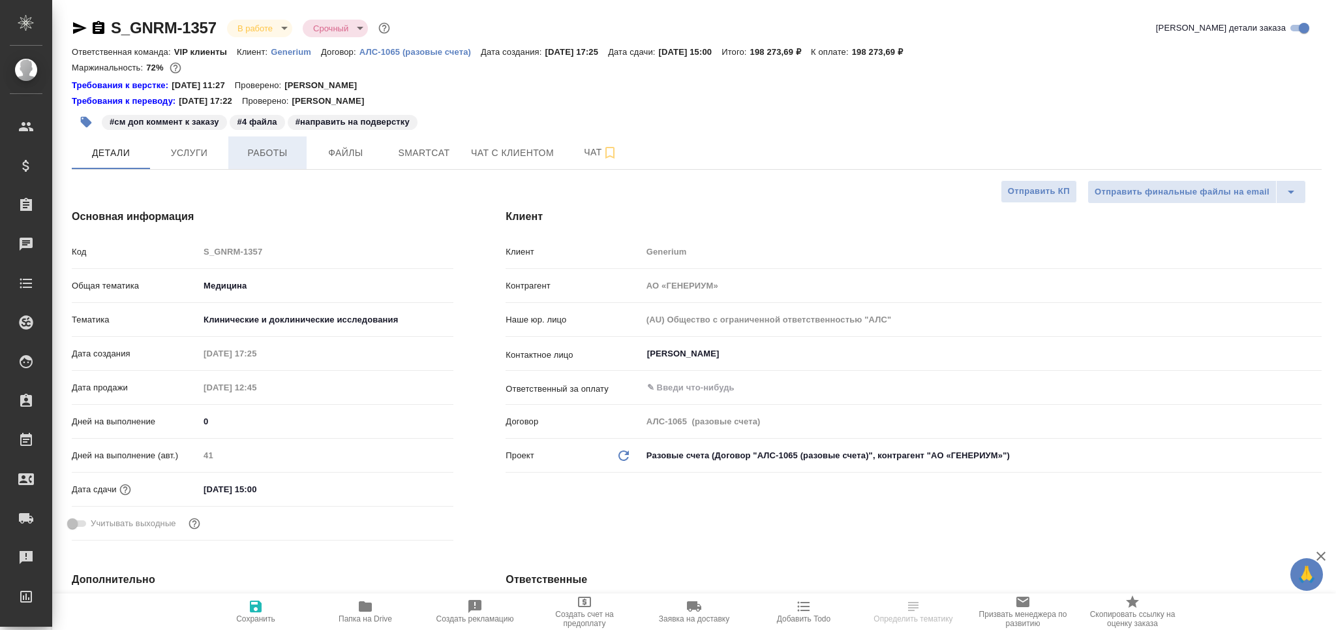
type textarea "x"
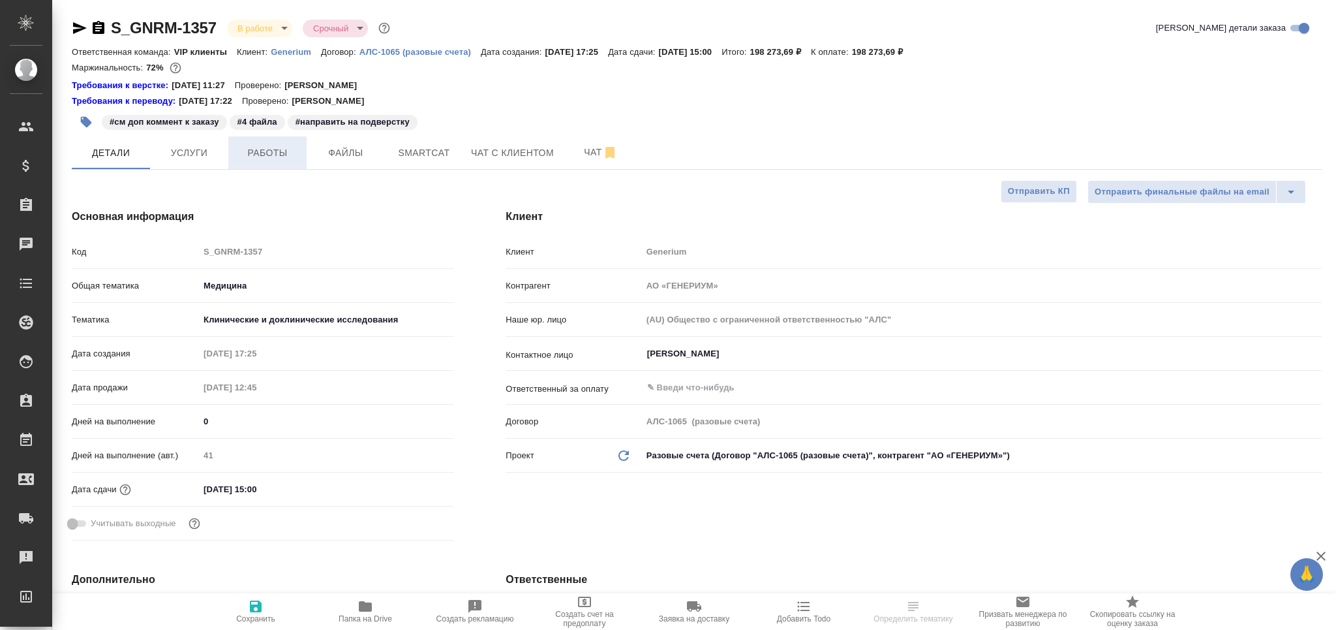
type textarea "x"
click at [256, 155] on span "Работы" at bounding box center [267, 153] width 63 height 16
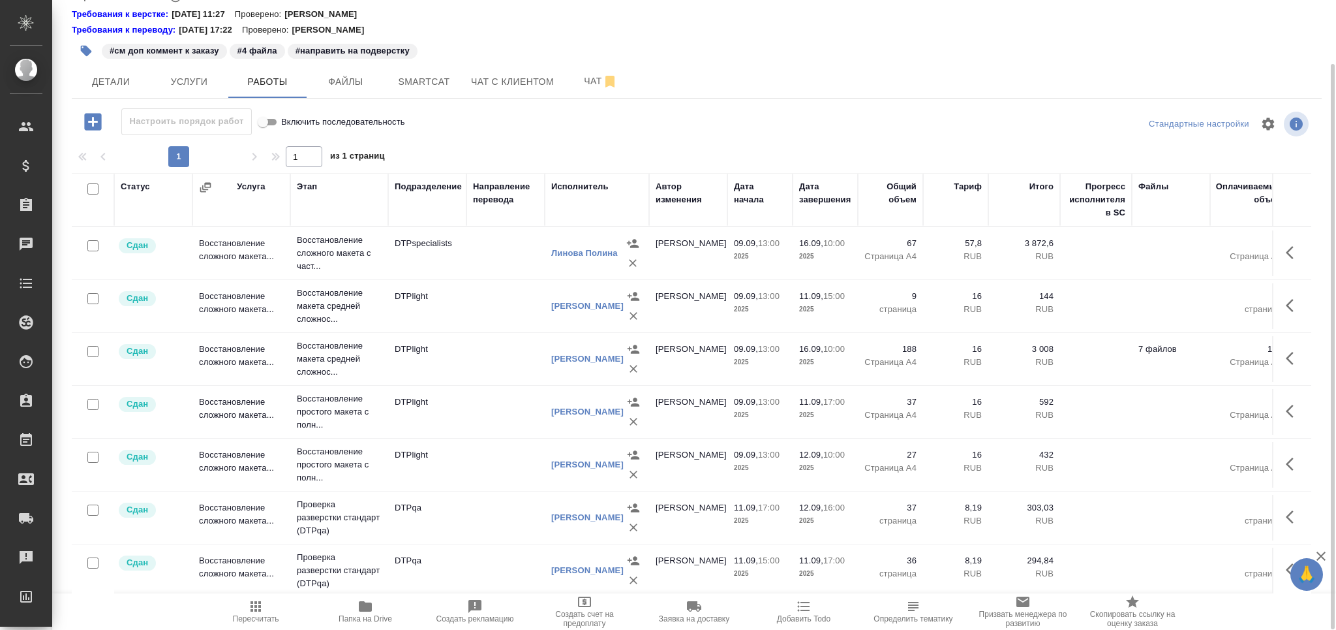
scroll to position [387, 0]
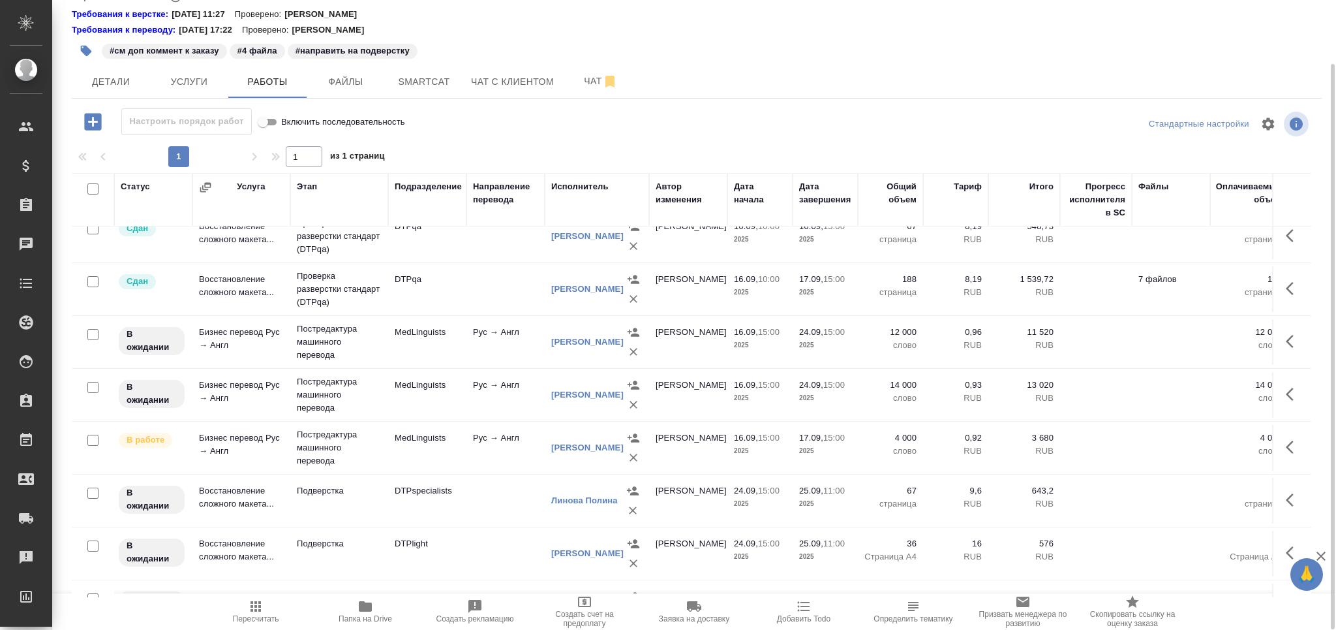
click at [439, 443] on td "MedLinguists" at bounding box center [427, 448] width 78 height 46
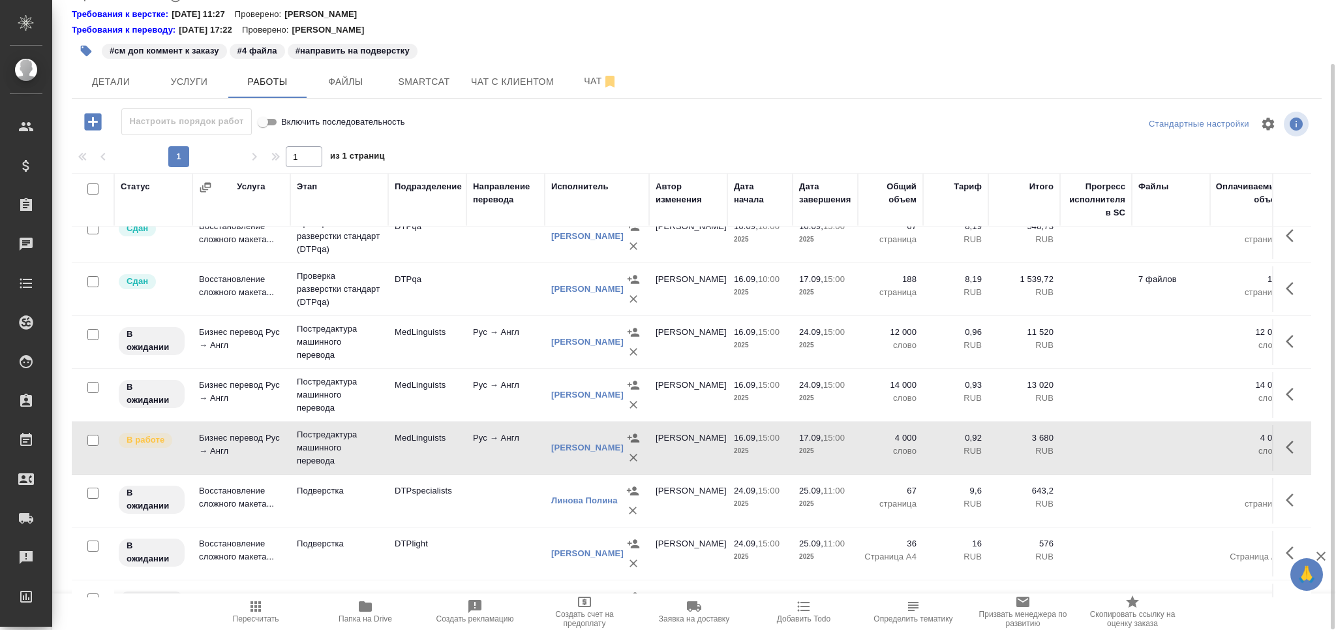
click at [439, 443] on td "MedLinguists" at bounding box center [427, 448] width 78 height 46
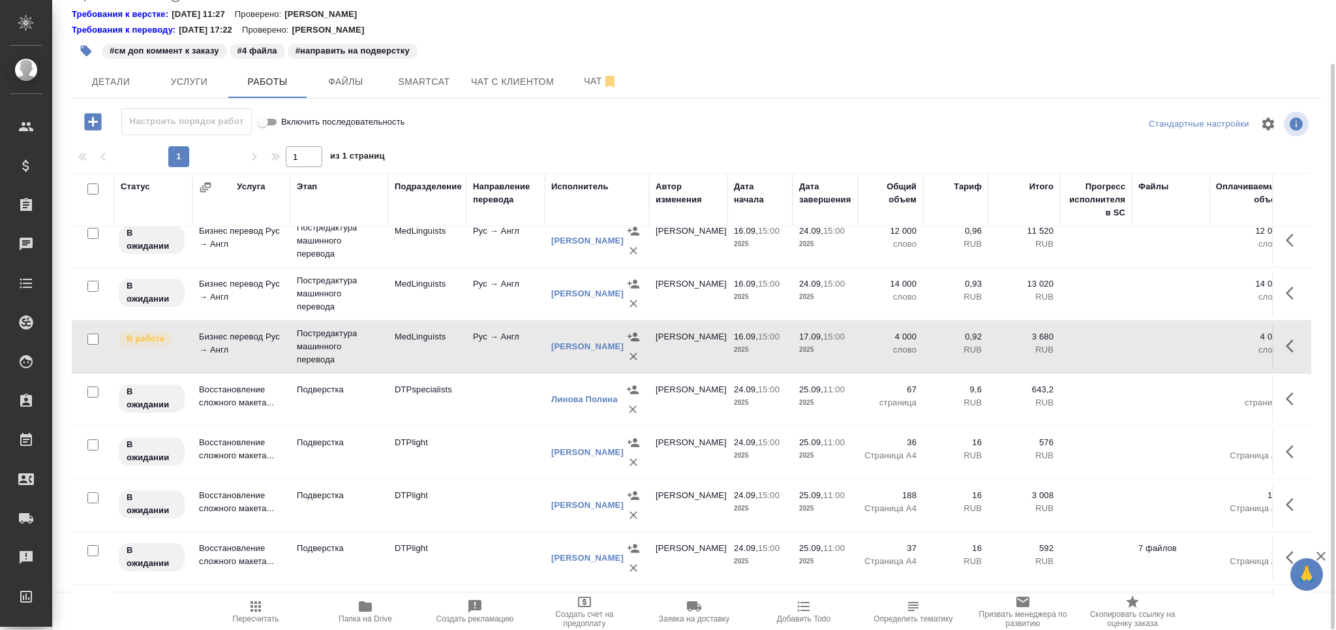
scroll to position [543, 0]
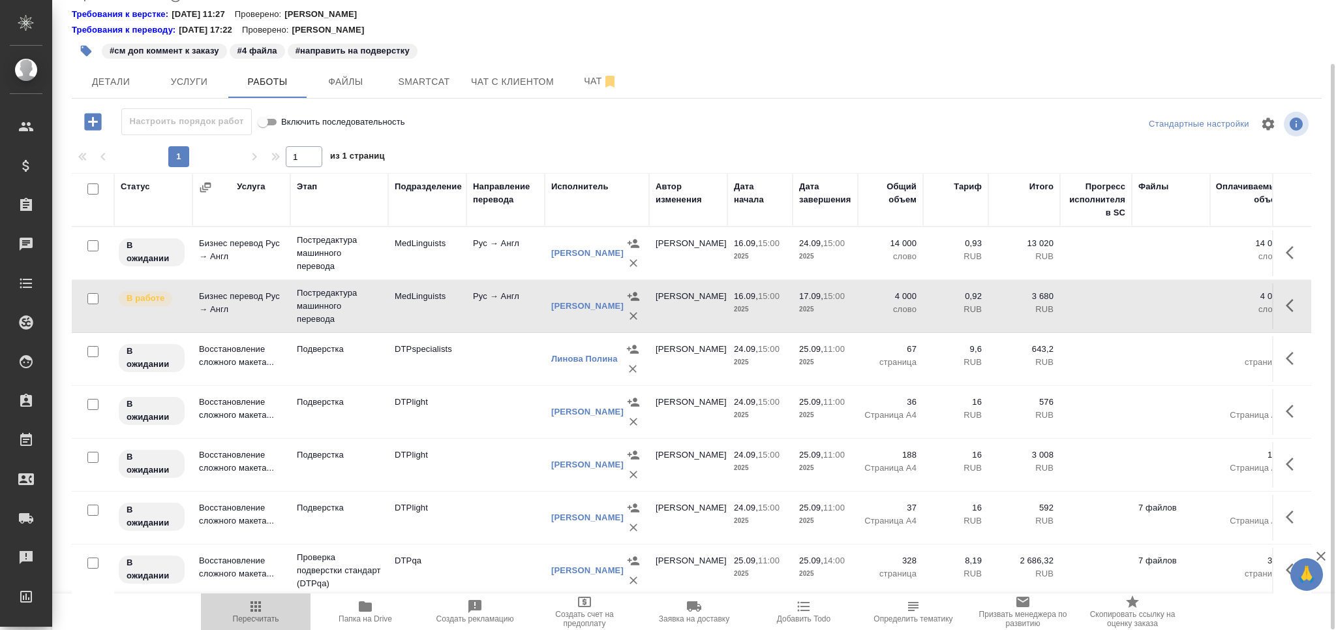
click at [241, 624] on button "Пересчитать" at bounding box center [256, 611] width 110 height 37
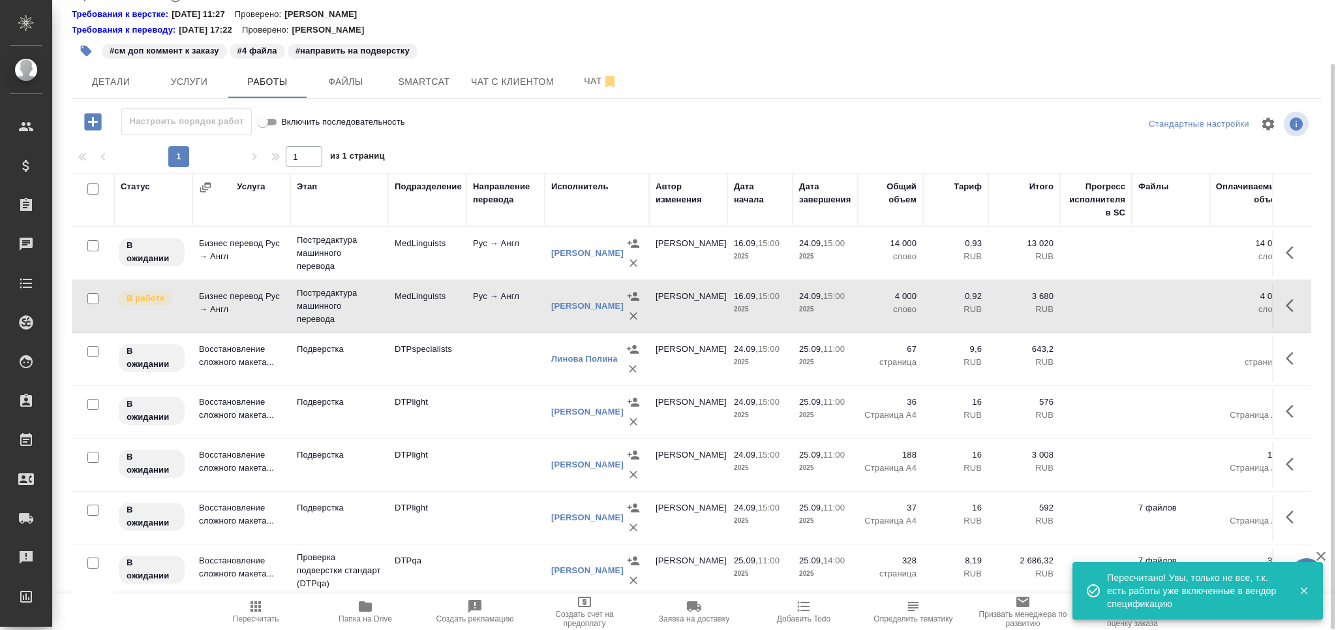
click at [273, 612] on span "Пересчитать" at bounding box center [256, 610] width 94 height 25
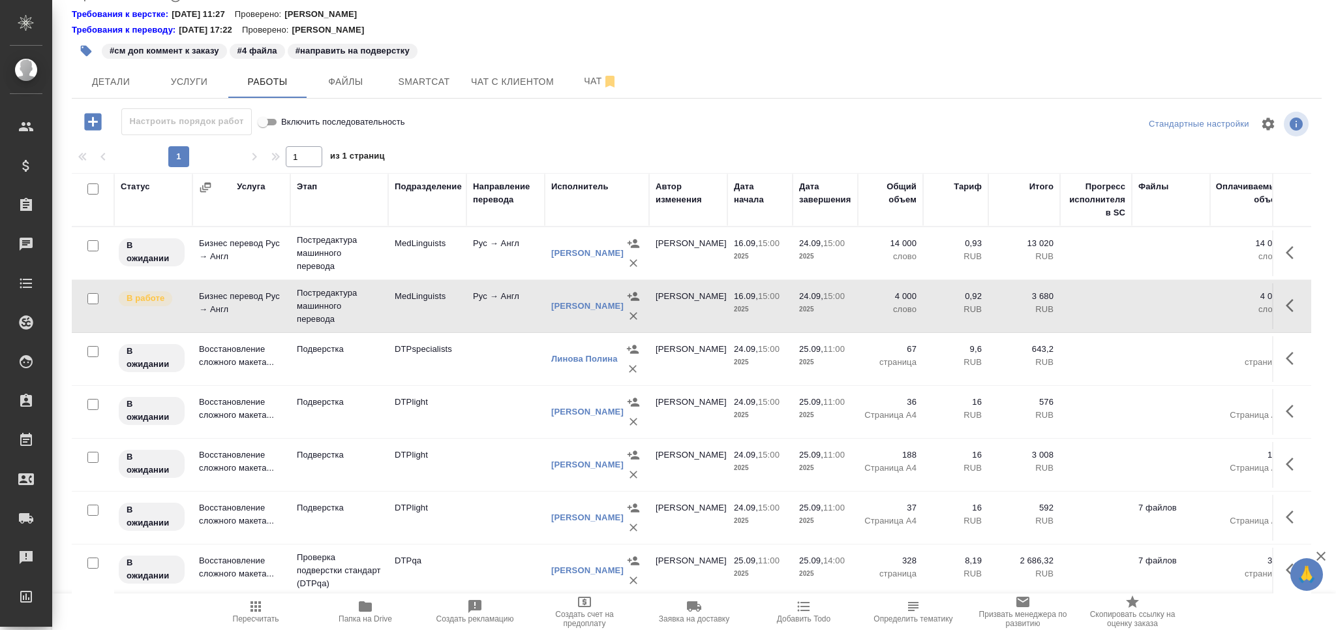
scroll to position [0, 0]
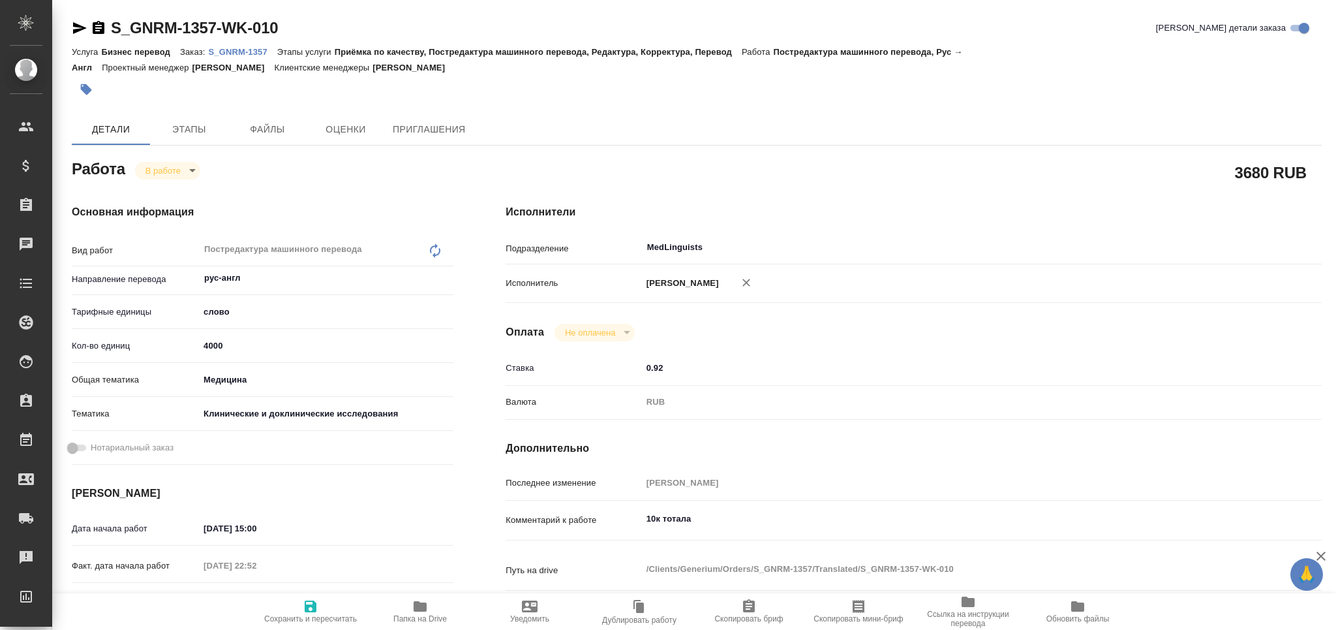
type textarea "x"
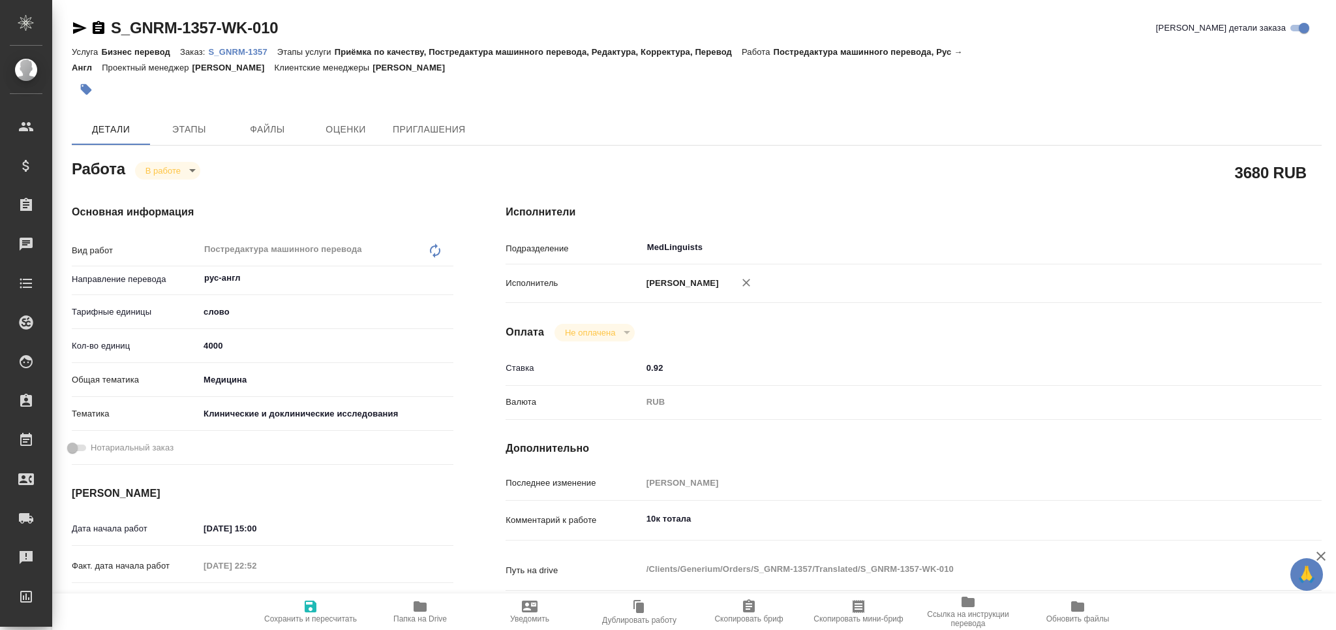
type textarea "x"
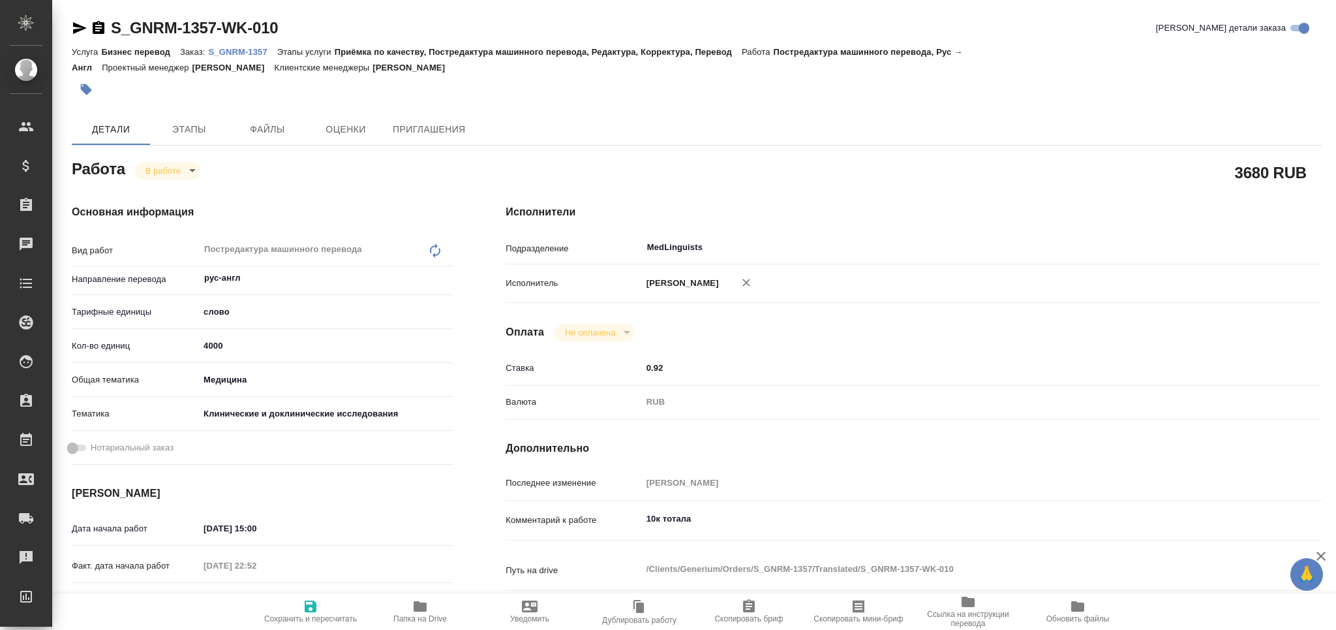
scroll to position [174, 0]
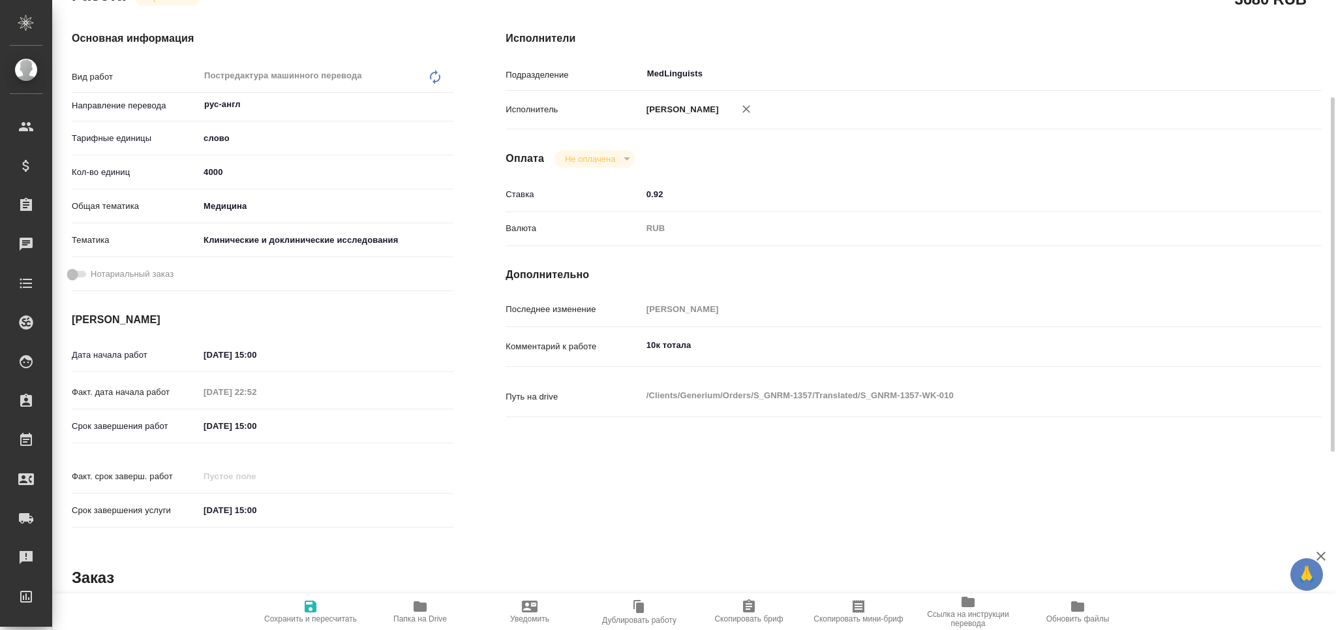
type textarea "x"
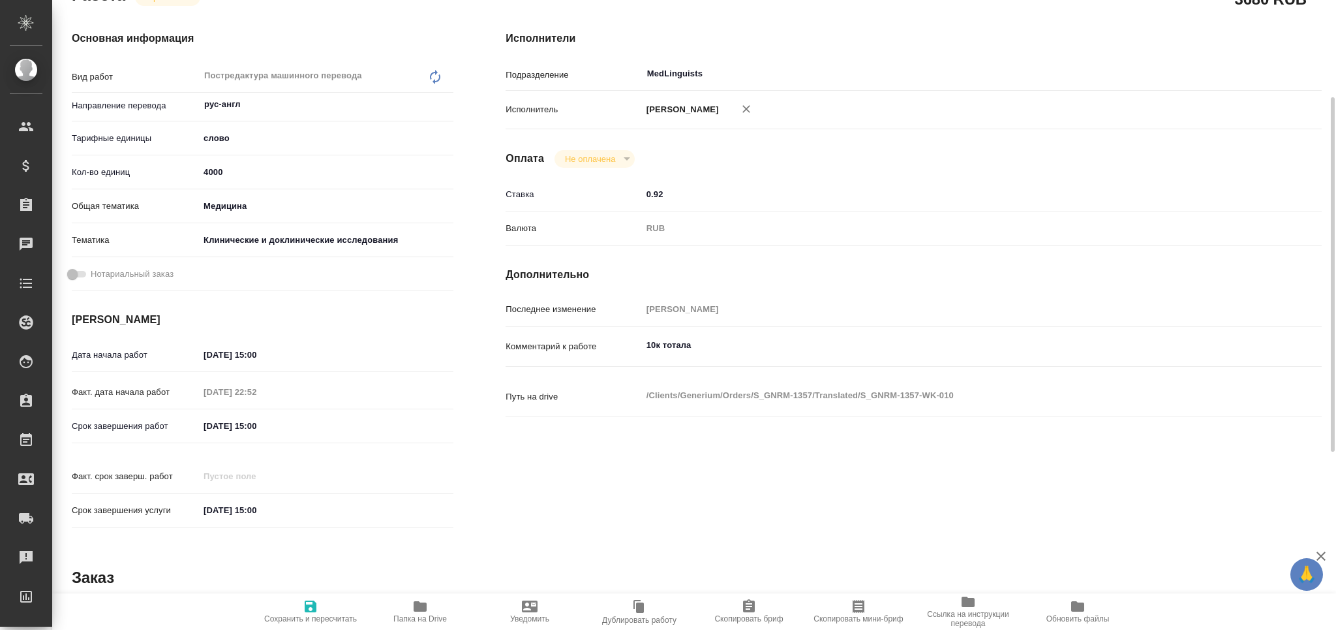
type textarea "x"
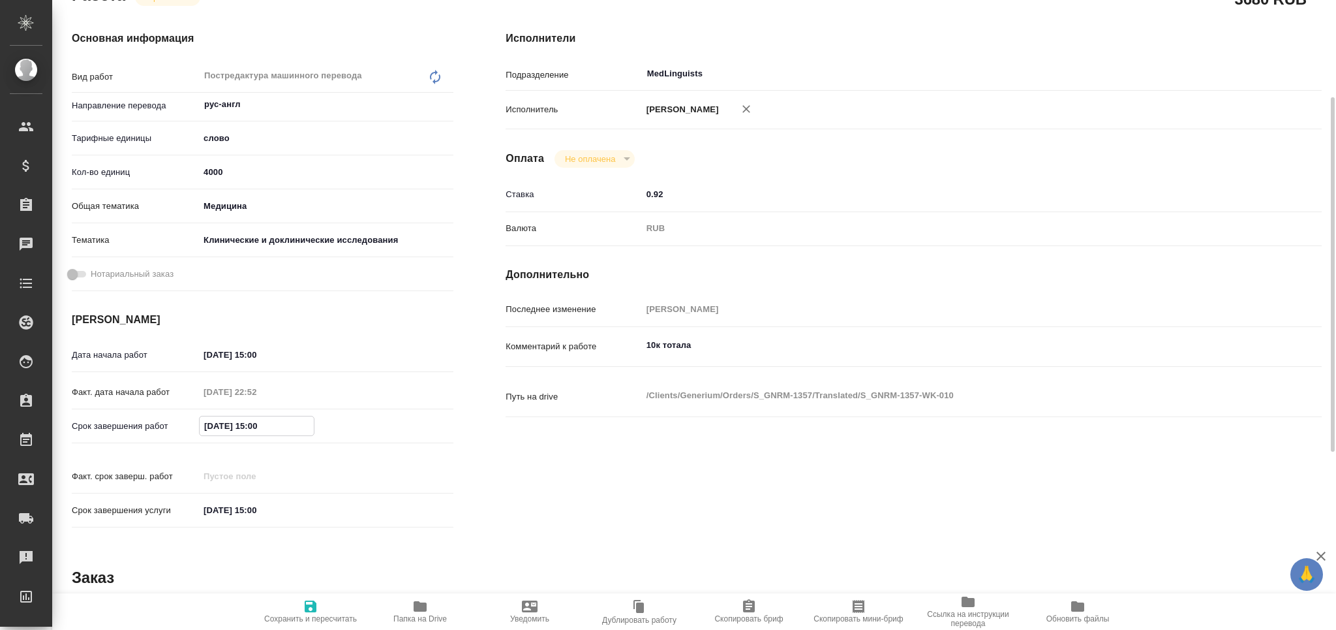
drag, startPoint x: 213, startPoint y: 422, endPoint x: 200, endPoint y: 423, distance: 13.1
click at [200, 423] on input "[DATE] 15:00" at bounding box center [257, 425] width 114 height 19
type textarea "x"
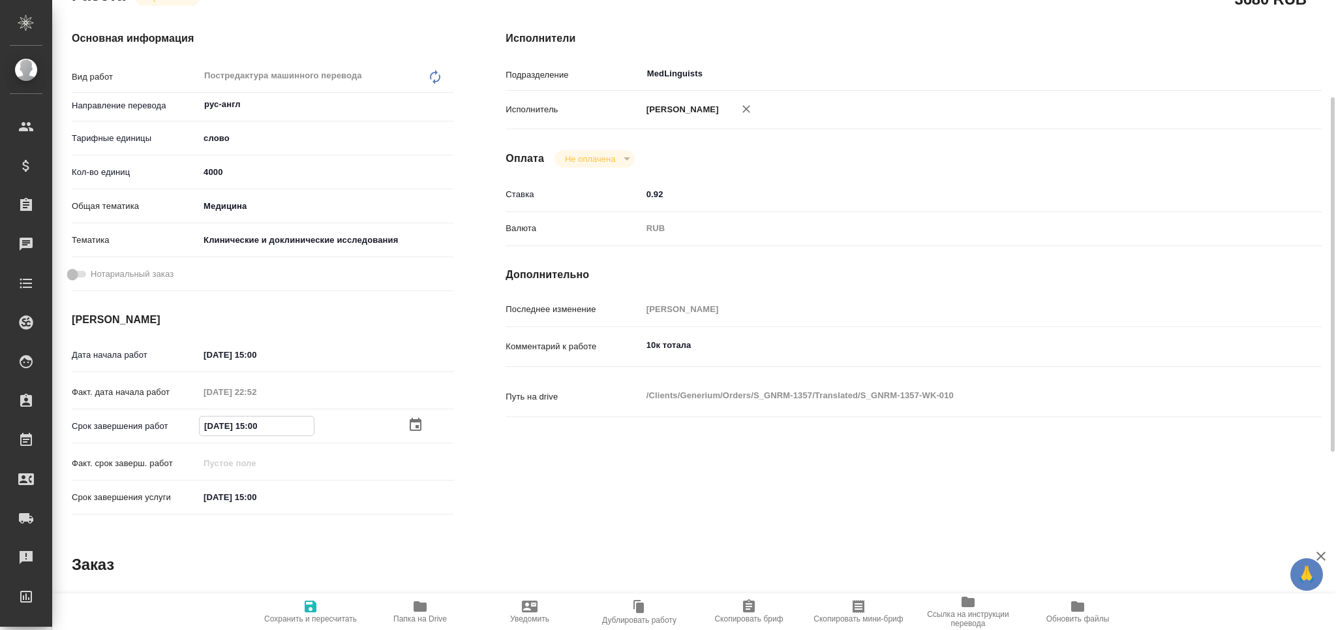
type textarea "x"
type input "20.92.0251 50:0_"
type textarea "x"
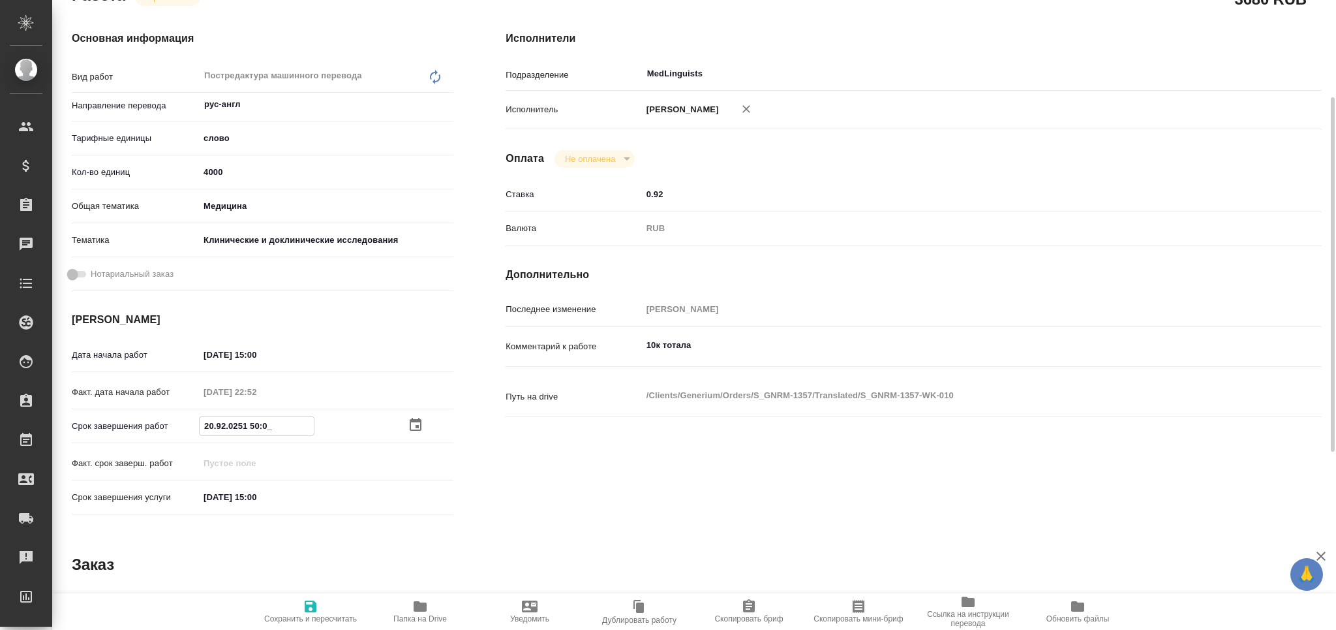
type textarea "x"
type input "[DATE] 15:00"
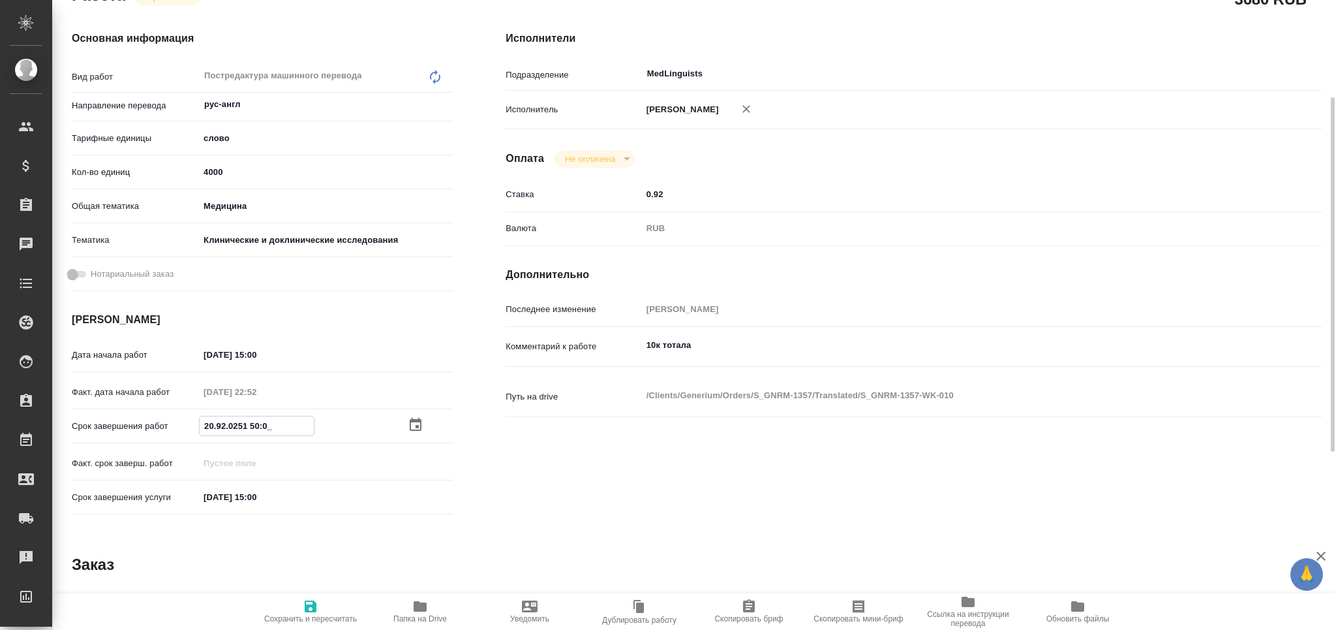
type textarea "x"
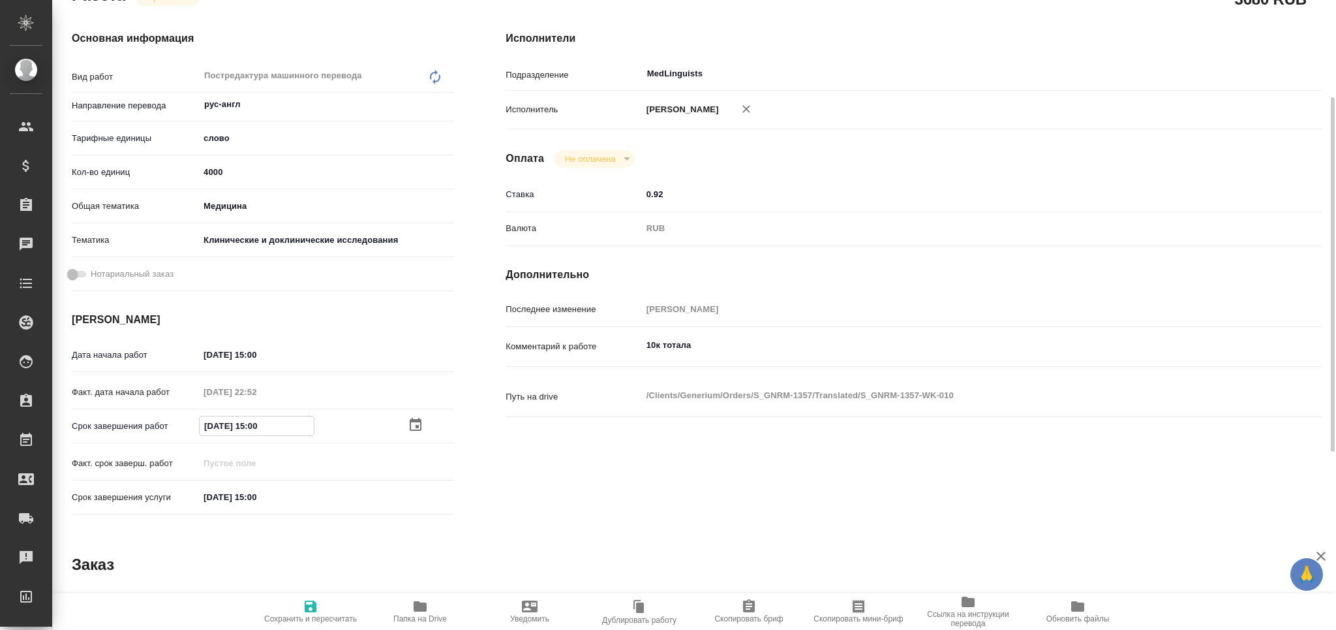
type textarea "x"
type input "[DATE] 15:00"
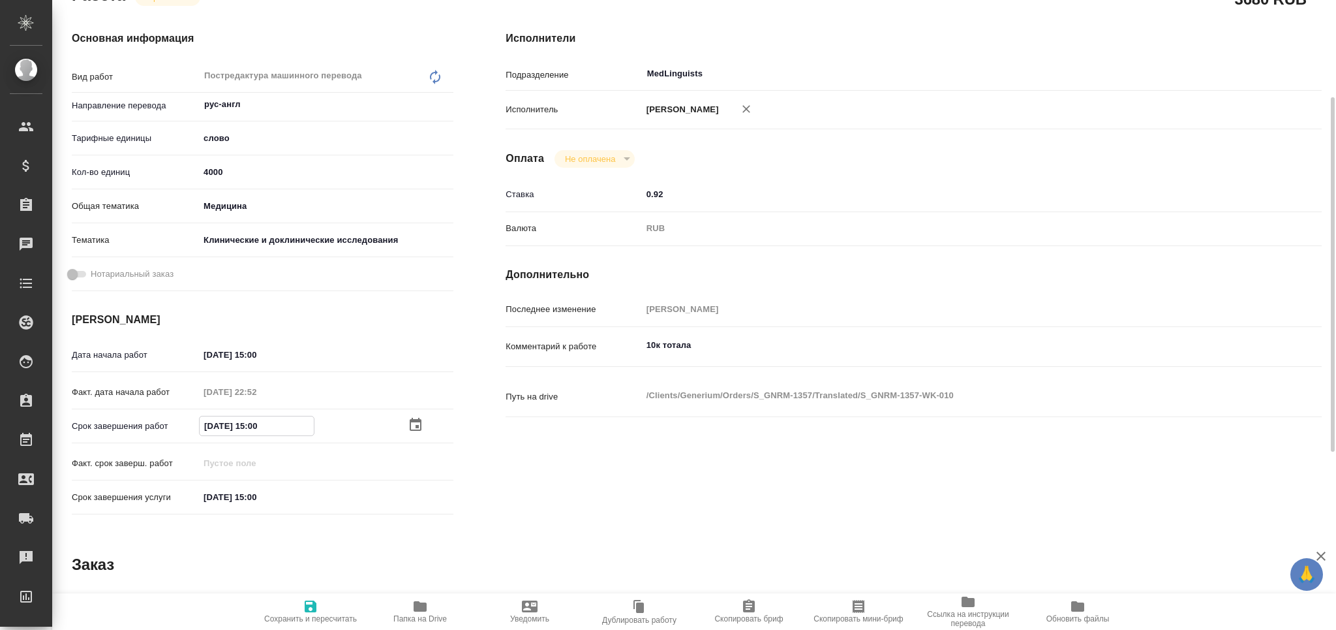
drag, startPoint x: 324, startPoint y: 606, endPoint x: 277, endPoint y: 254, distance: 355.4
click at [322, 607] on span "Сохранить и пересчитать" at bounding box center [311, 610] width 94 height 25
type textarea "x"
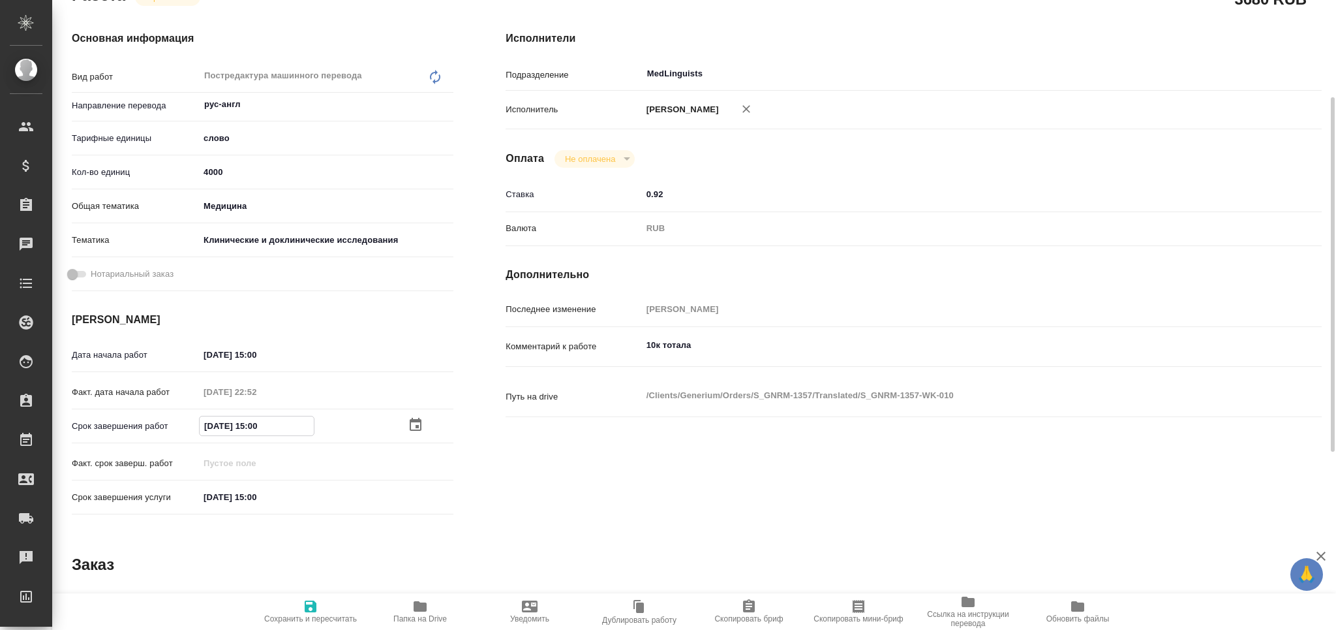
type textarea "x"
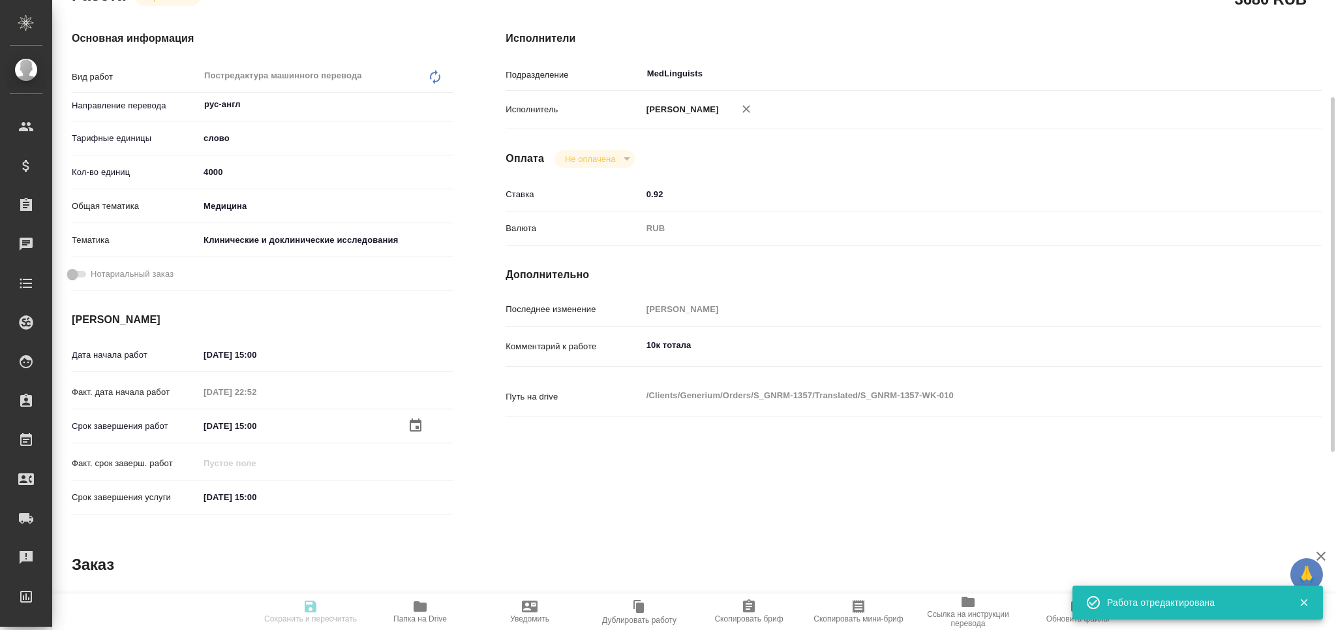
type input "inProgress"
type textarea "Постредактура машинного перевода"
type textarea "x"
type input "рус-англ"
type input "5a8b1489cc6b4906c91bfd90"
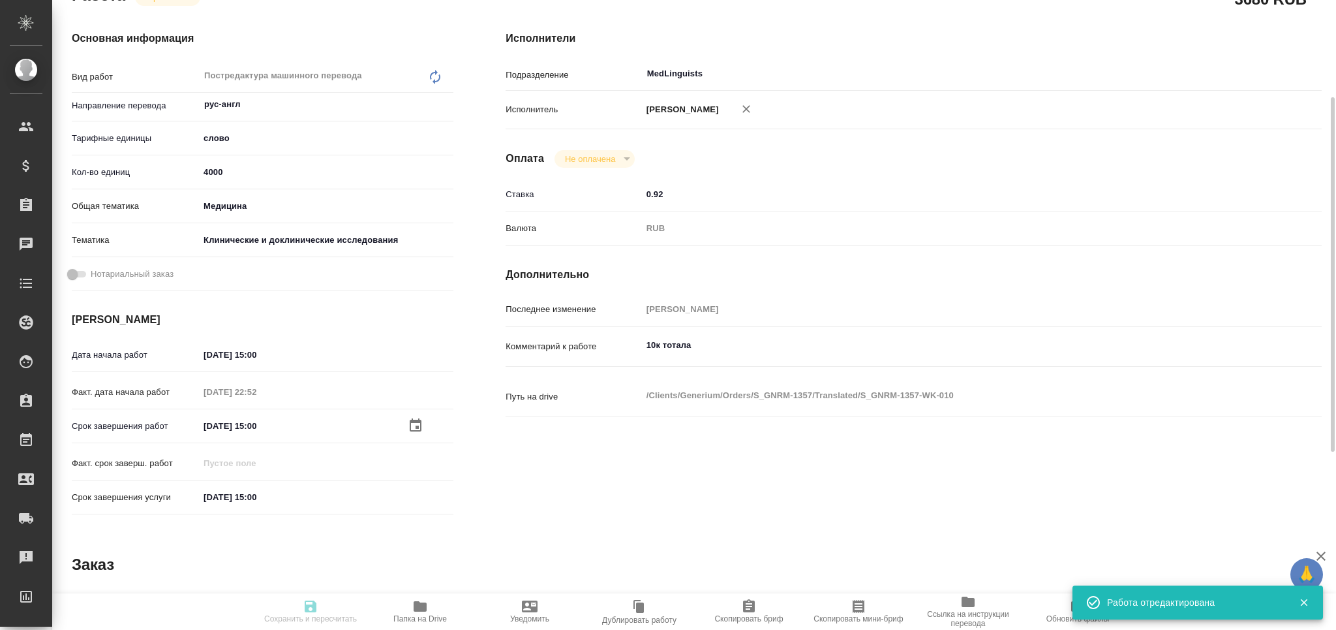
type input "4000"
type input "med"
type input "5a8b8b956a9677013d343d9e"
type input "[DATE] 15:00"
type input "[DATE] 22:52"
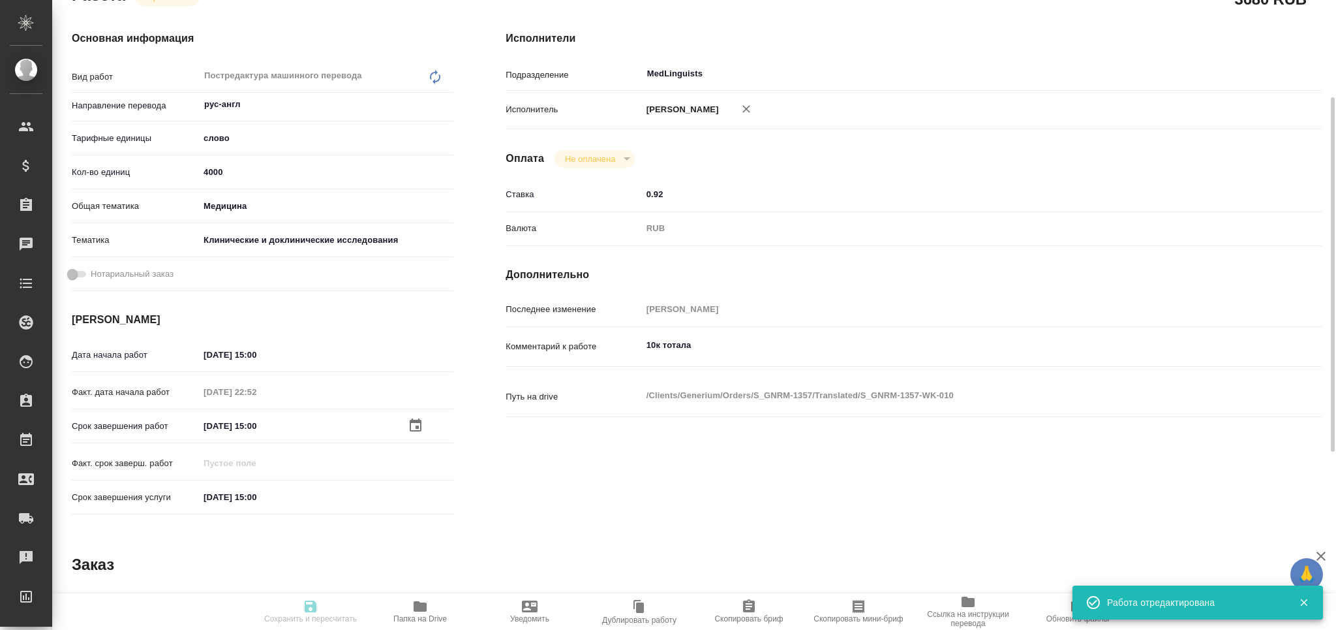
type input "[DATE] 15:00"
type input "MedLinguists"
type input "notPayed"
type input "0.92"
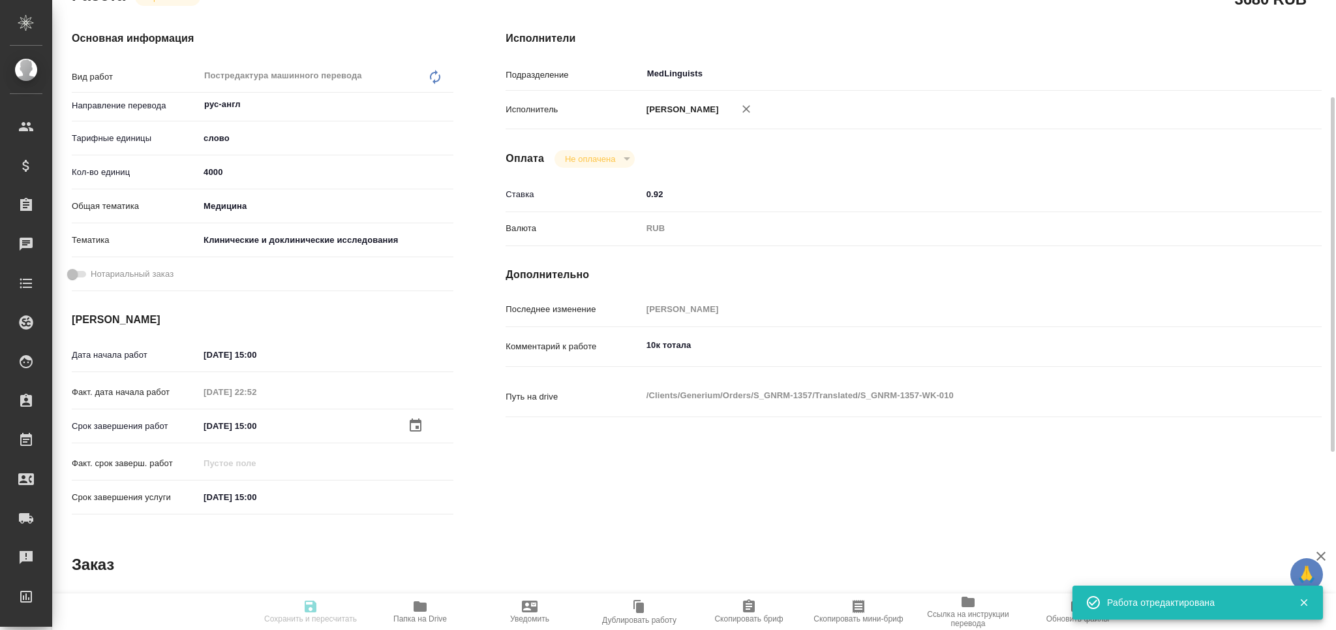
type input "RUB"
type input "Черняева Татьяна"
type textarea "10к тотала"
type textarea "x"
type textarea "/Clients/Generium/Orders/S_GNRM-1357/Translated/S_GNRM-1357-WK-010"
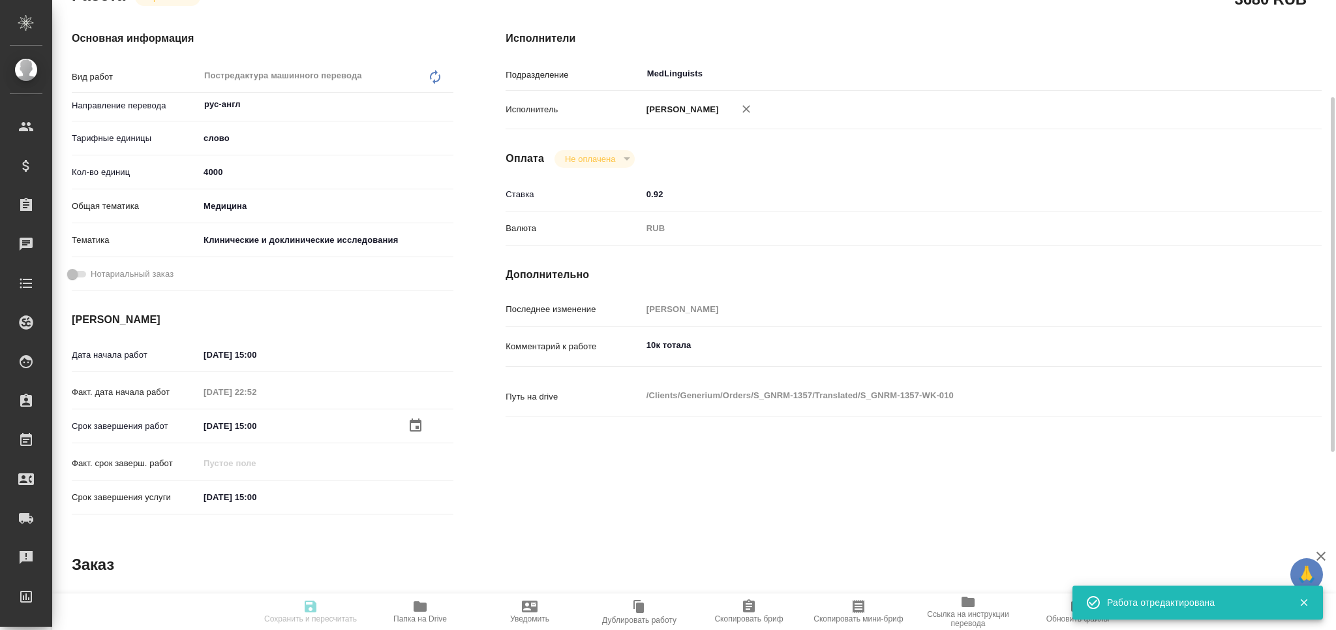
type textarea "x"
type input "S_GNRM-1357"
type input "Бизнес перевод"
type input "Приёмка по качеству, Постредактура машинного перевода, Редактура, Корректура, П…"
type input "Кабаргина Анна"
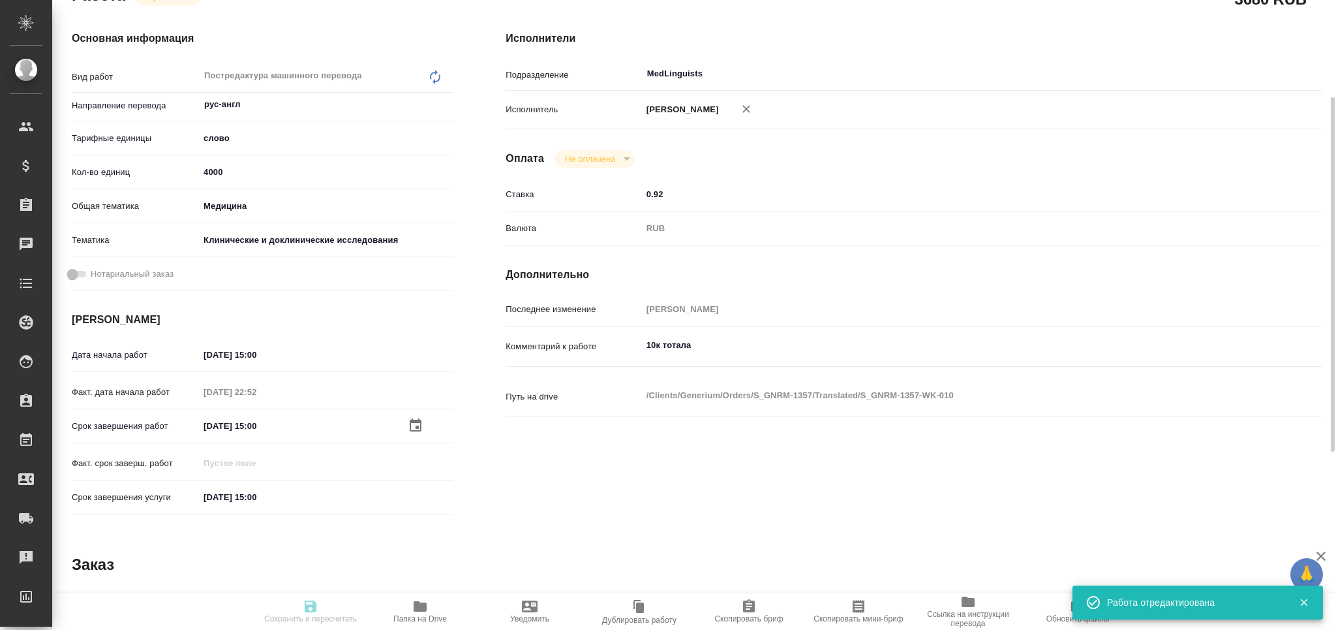
type input "[PERSON_NAME]"
type input "/Clients/Generium/Orders/S_GNRM-1357"
type textarea "x"
type textarea "Просим Вас взять в перевод с русского на английский язык документы по ссылке ни…"
type textarea "x"
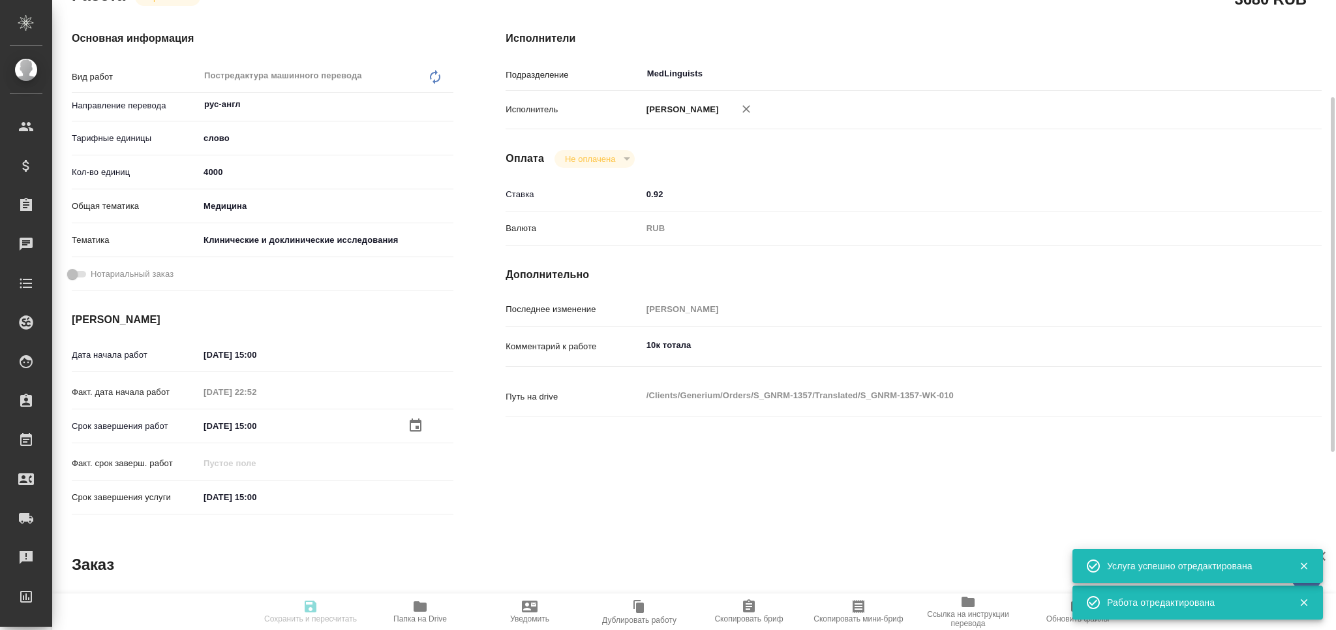
type textarea "x"
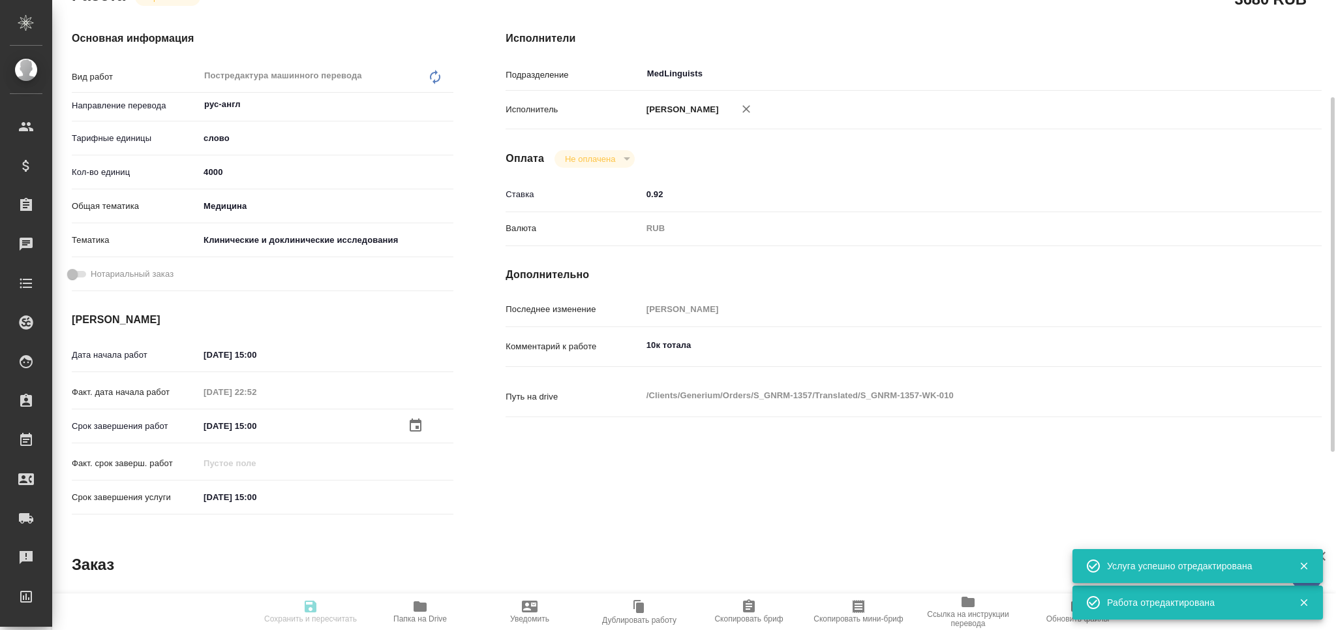
type textarea "x"
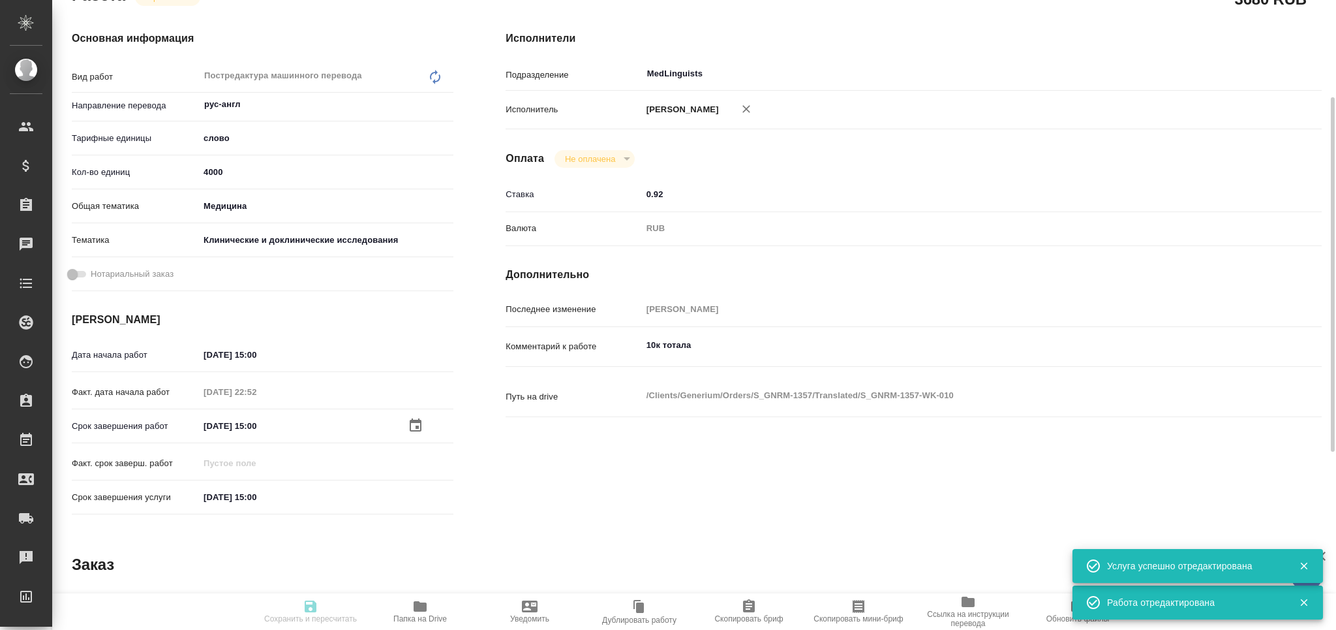
type textarea "x"
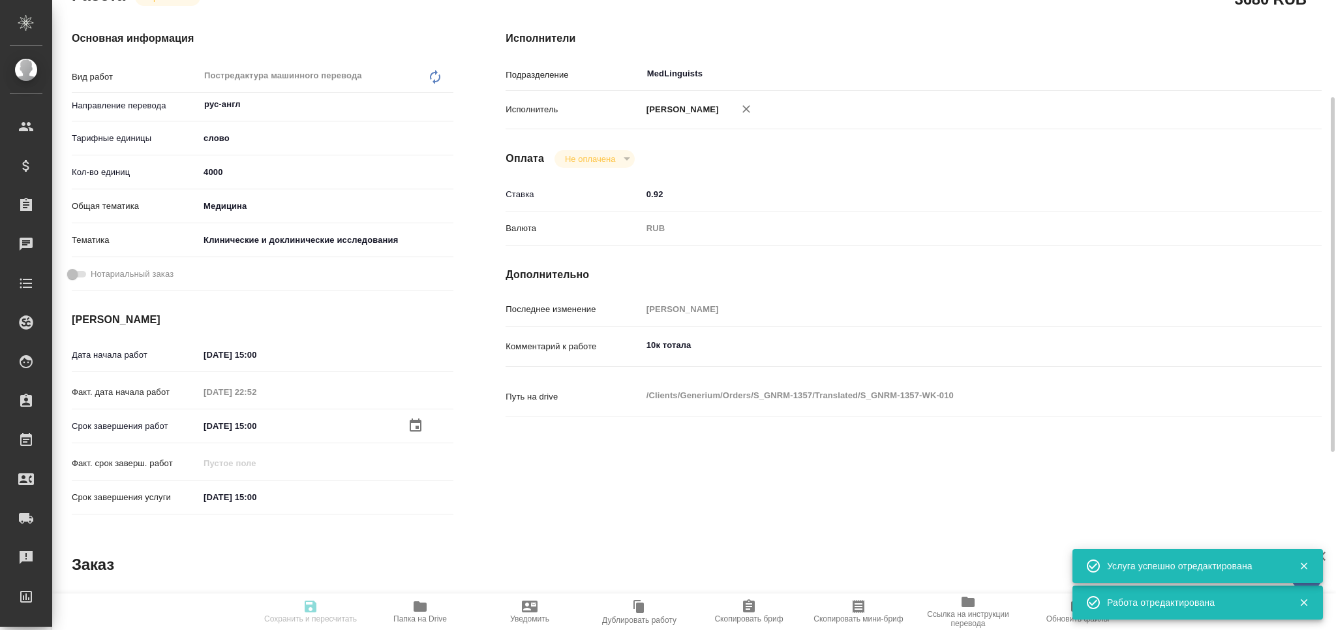
type input "inProgress"
type textarea "Постредактура машинного перевода"
type textarea "x"
type input "рус-англ"
type input "5a8b1489cc6b4906c91bfd90"
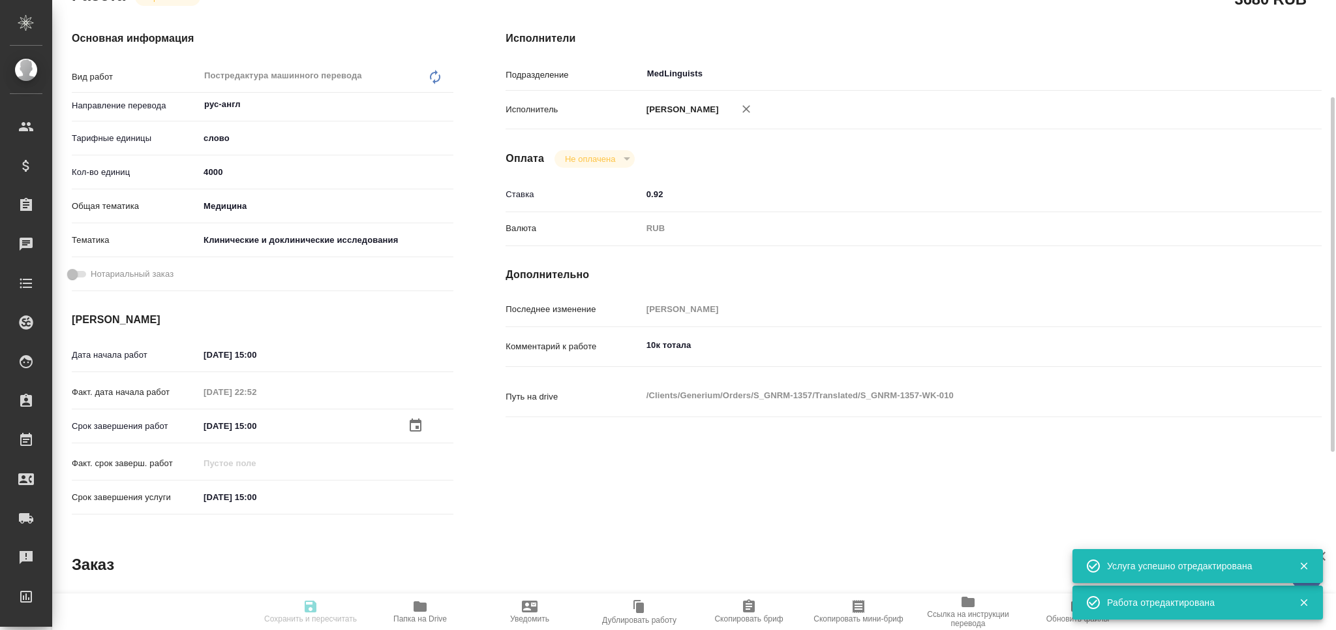
type input "4000"
type input "med"
type input "5a8b8b956a9677013d343d9e"
type input "16.09.2025 15:00"
type input "12.09.2025 22:52"
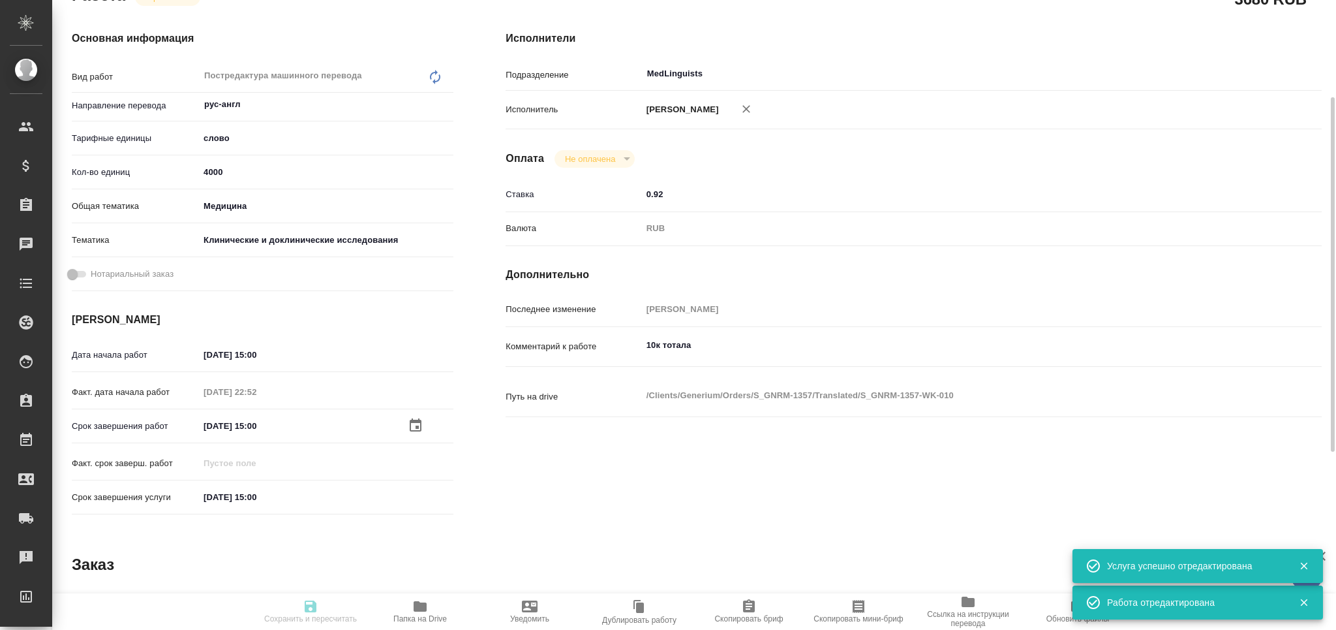
type input "24.09.2025 15:00"
type input "25.09.2025 15:00"
type input "MedLinguists"
type input "notPayed"
type input "0.92"
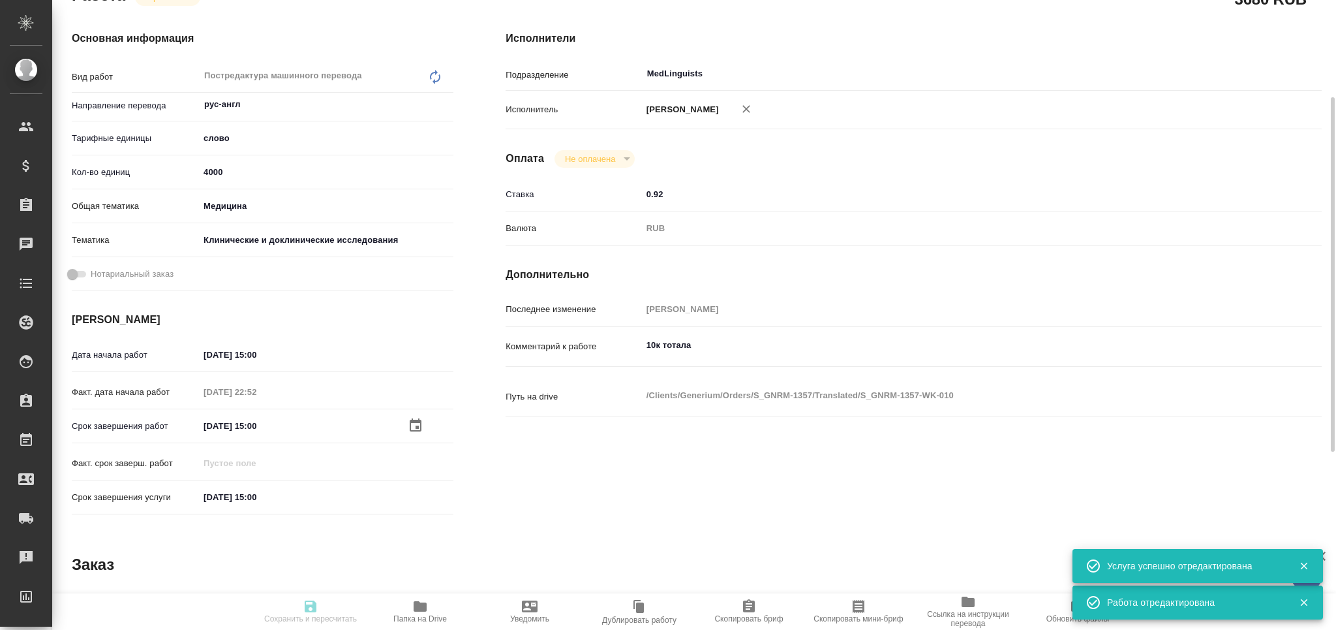
type input "RUB"
type input "Черняева Татьяна"
type textarea "10к тотала"
type textarea "x"
type textarea "/Clients/Generium/Orders/S_GNRM-1357/Translated/S_GNRM-1357-WK-010"
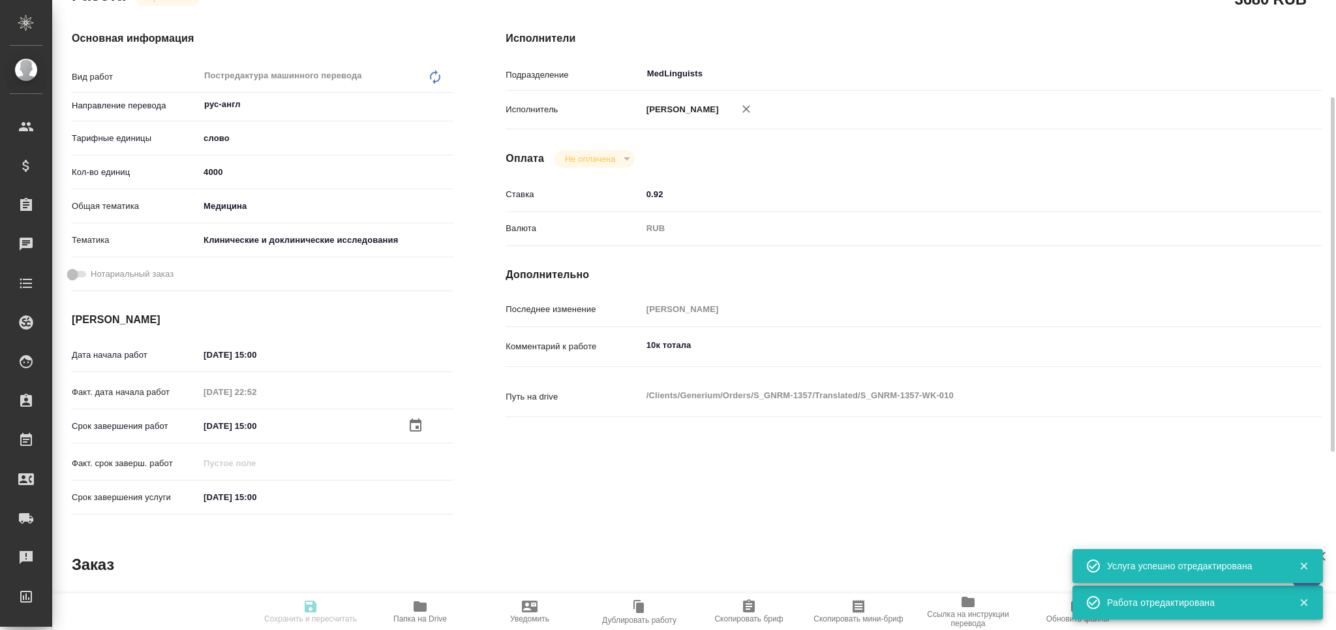
type textarea "x"
type input "S_GNRM-1357"
type input "Бизнес перевод"
type input "Приёмка по качеству, Постредактура машинного перевода, Редактура, Корректура, П…"
type input "Кабаргина Анна"
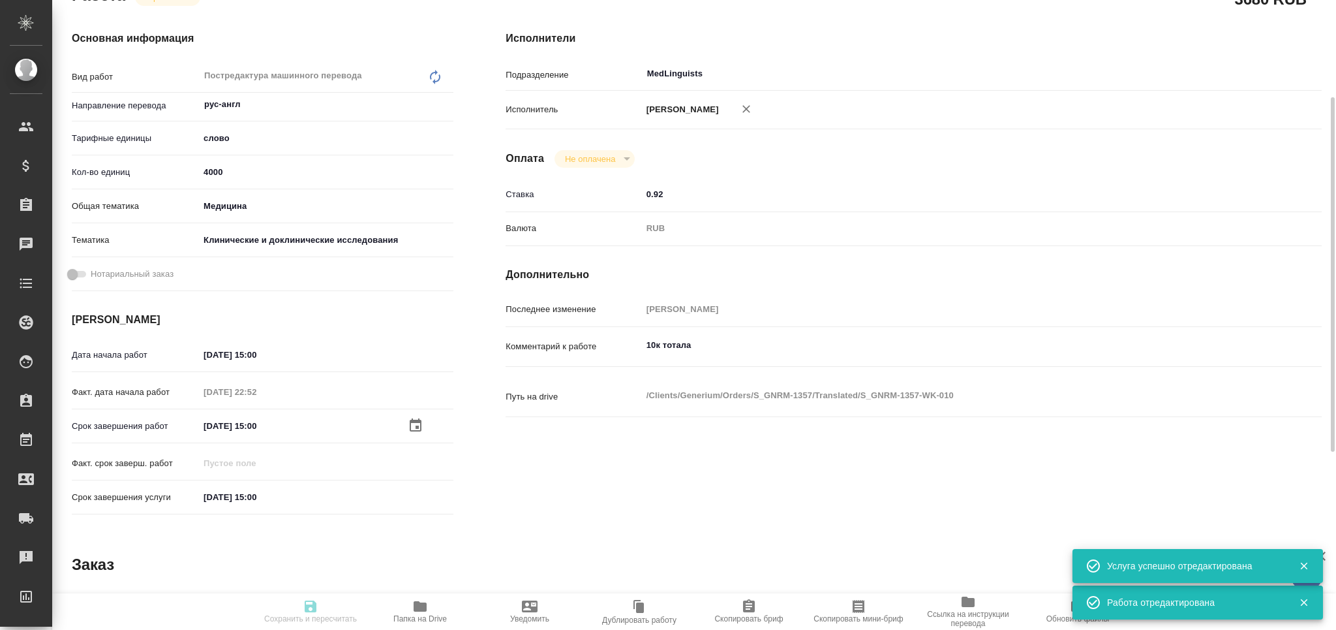
type input "[PERSON_NAME]"
type input "/Clients/Generium/Orders/S_GNRM-1357"
type textarea "x"
type textarea "Просим Вас взять в перевод с русского на английский язык документы по ссылке ни…"
type textarea "x"
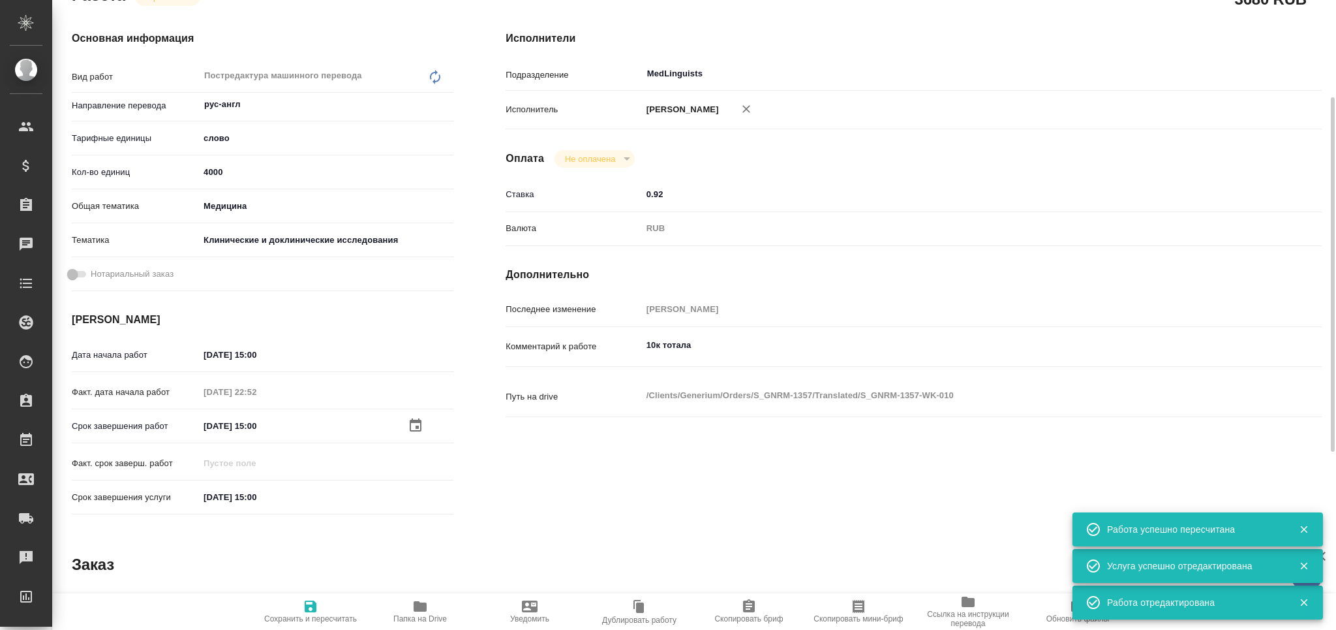
type textarea "x"
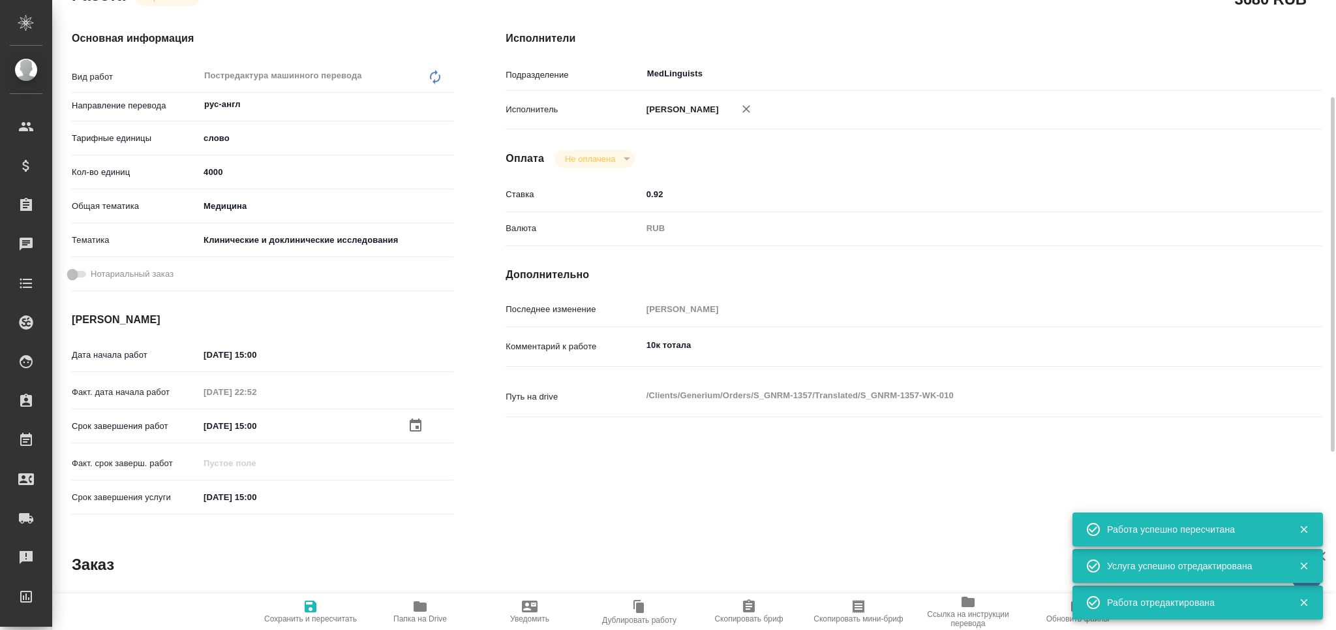
type textarea "x"
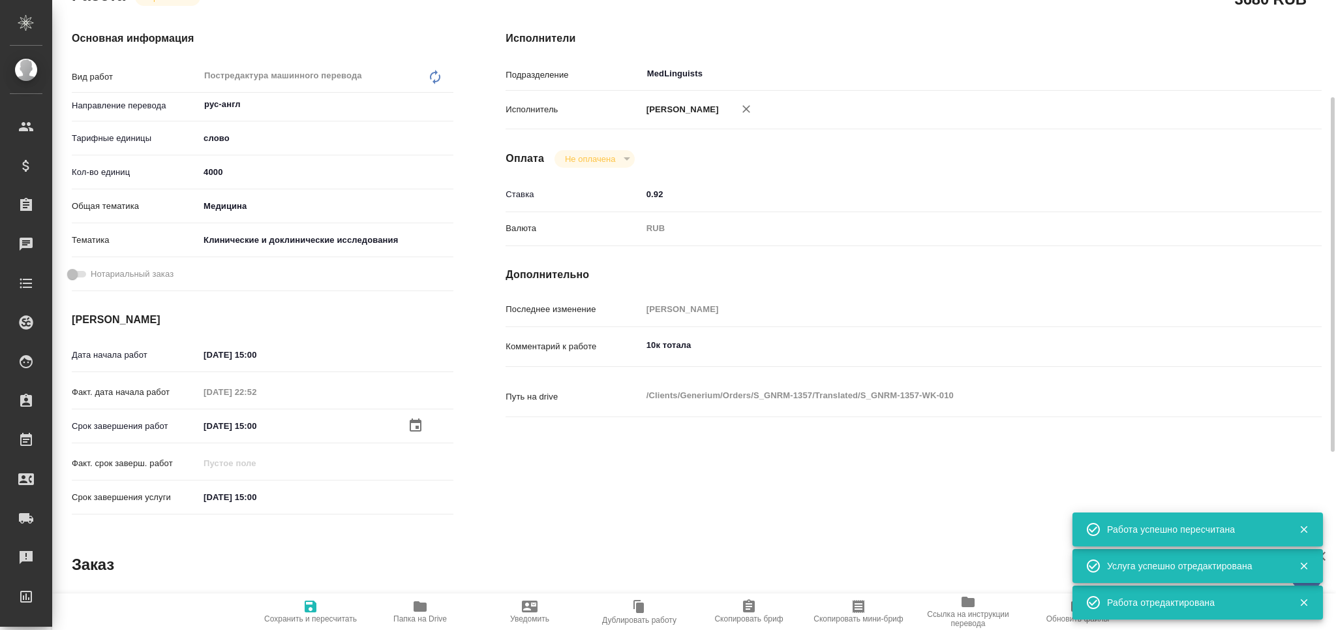
type textarea "x"
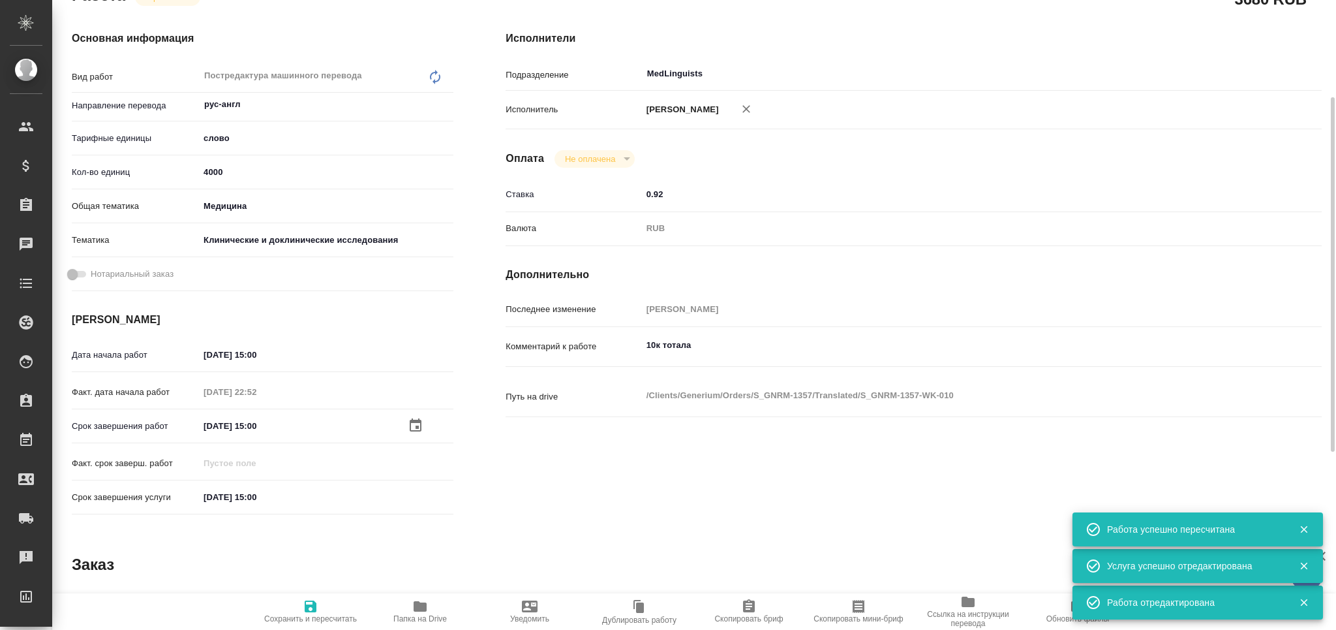
type textarea "x"
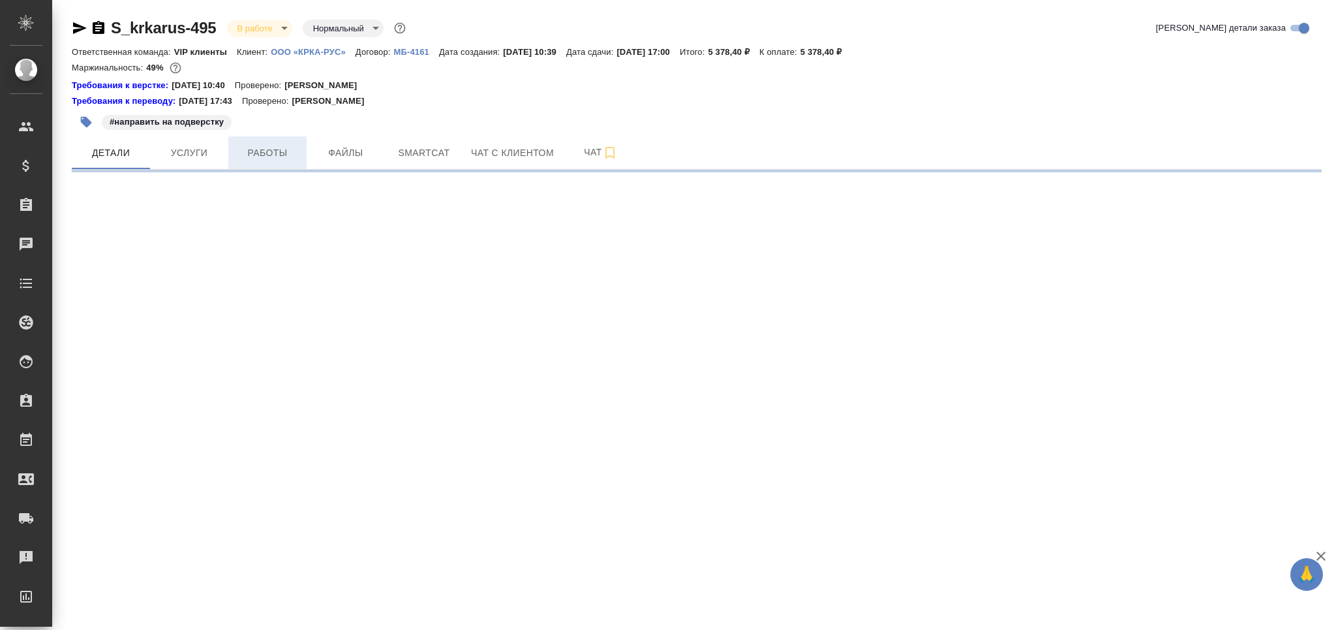
click at [267, 145] on span "Работы" at bounding box center [267, 153] width 63 height 16
select select "RU"
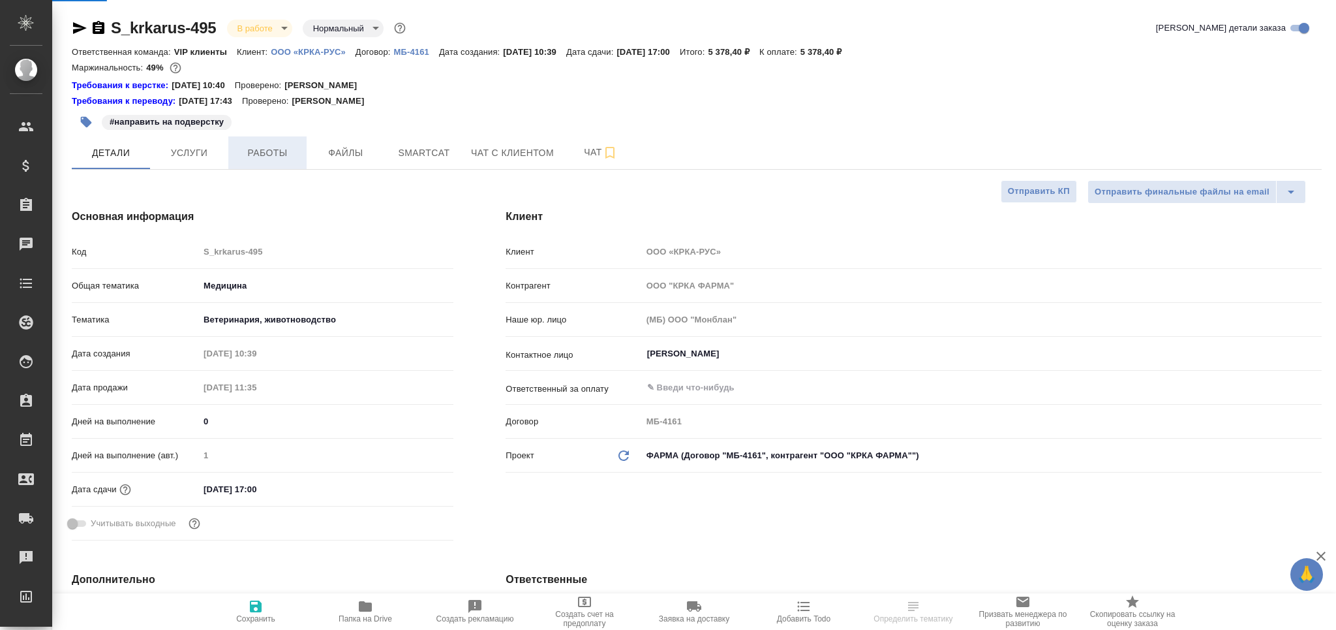
type textarea "x"
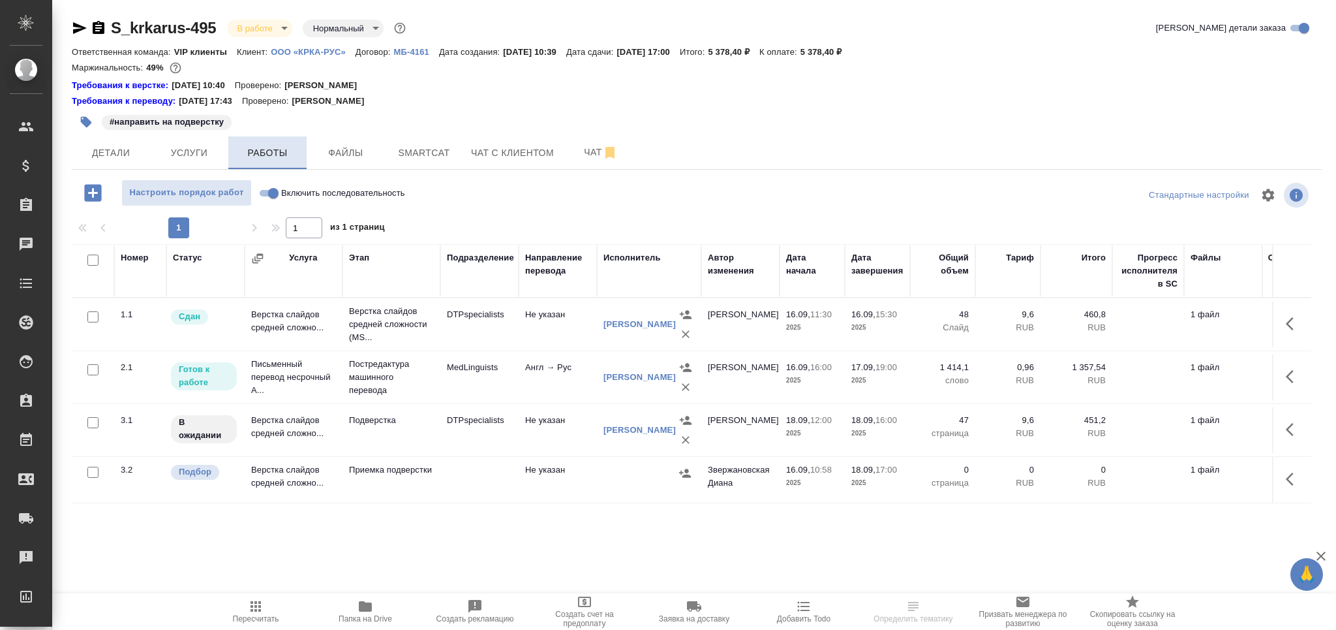
click at [273, 164] on button "Работы" at bounding box center [267, 152] width 78 height 33
click at [97, 472] on input "checkbox" at bounding box center [92, 471] width 11 height 11
checkbox input "true"
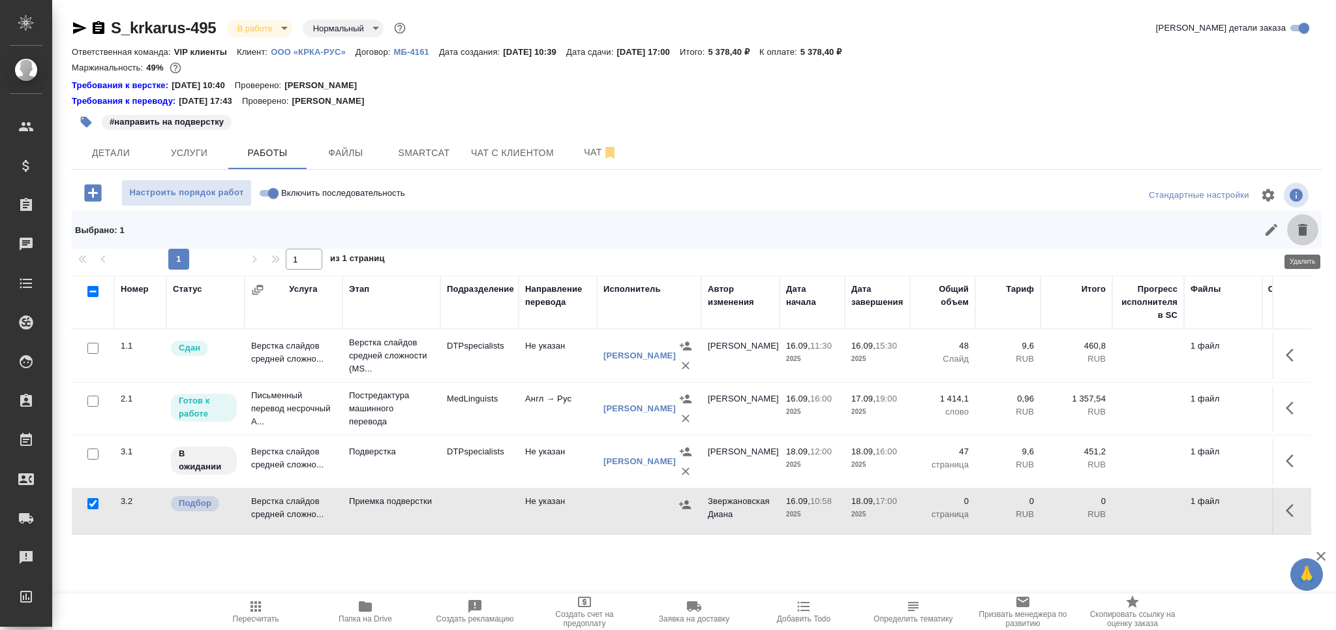
click at [1305, 230] on icon "button" at bounding box center [1302, 230] width 9 height 12
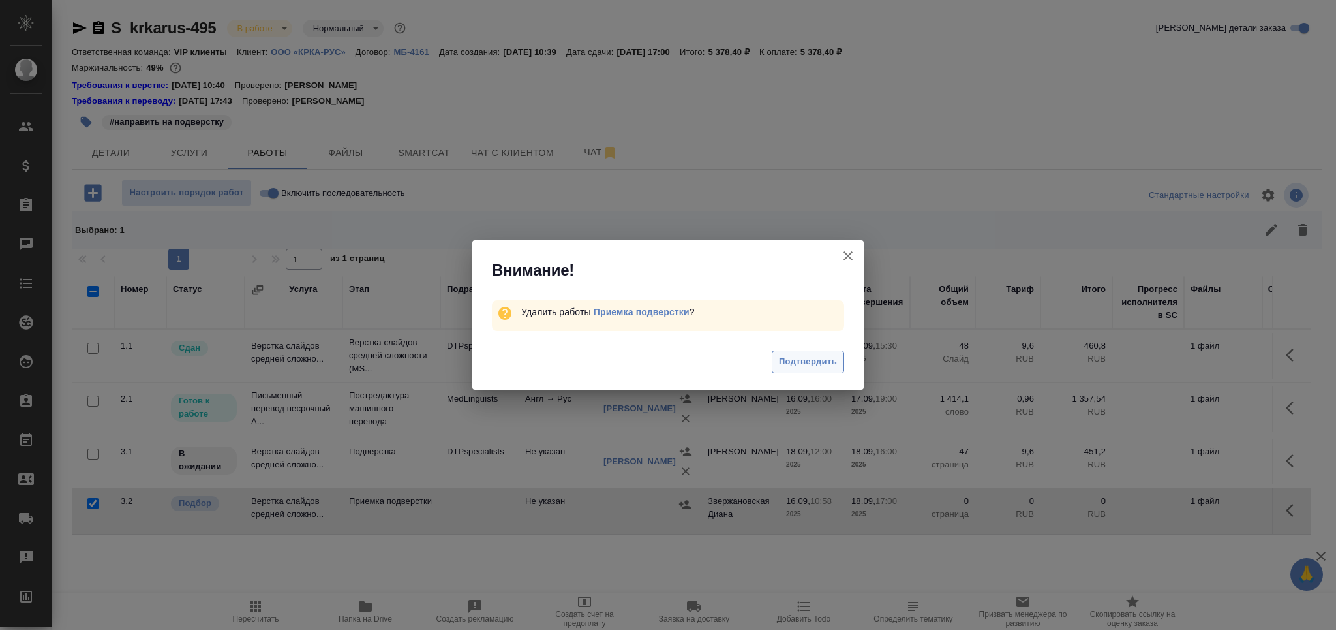
click at [788, 361] on span "Подтвердить" at bounding box center [808, 361] width 58 height 15
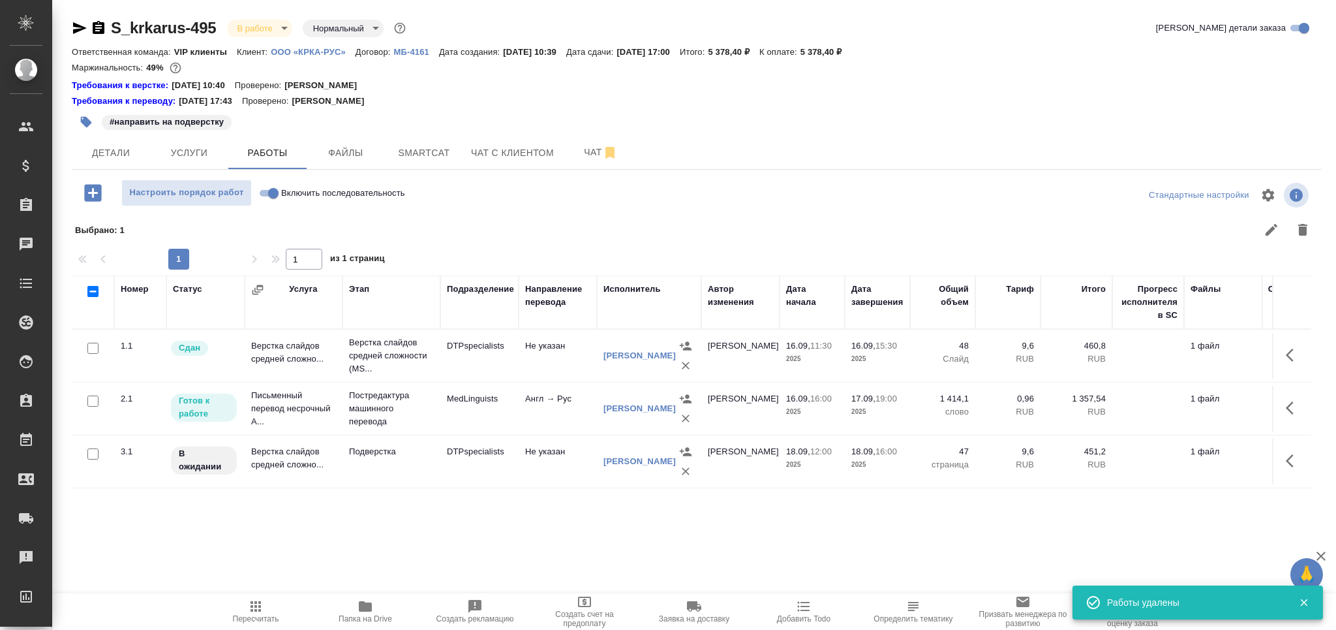
click at [503, 419] on td "MedLinguists" at bounding box center [479, 409] width 78 height 46
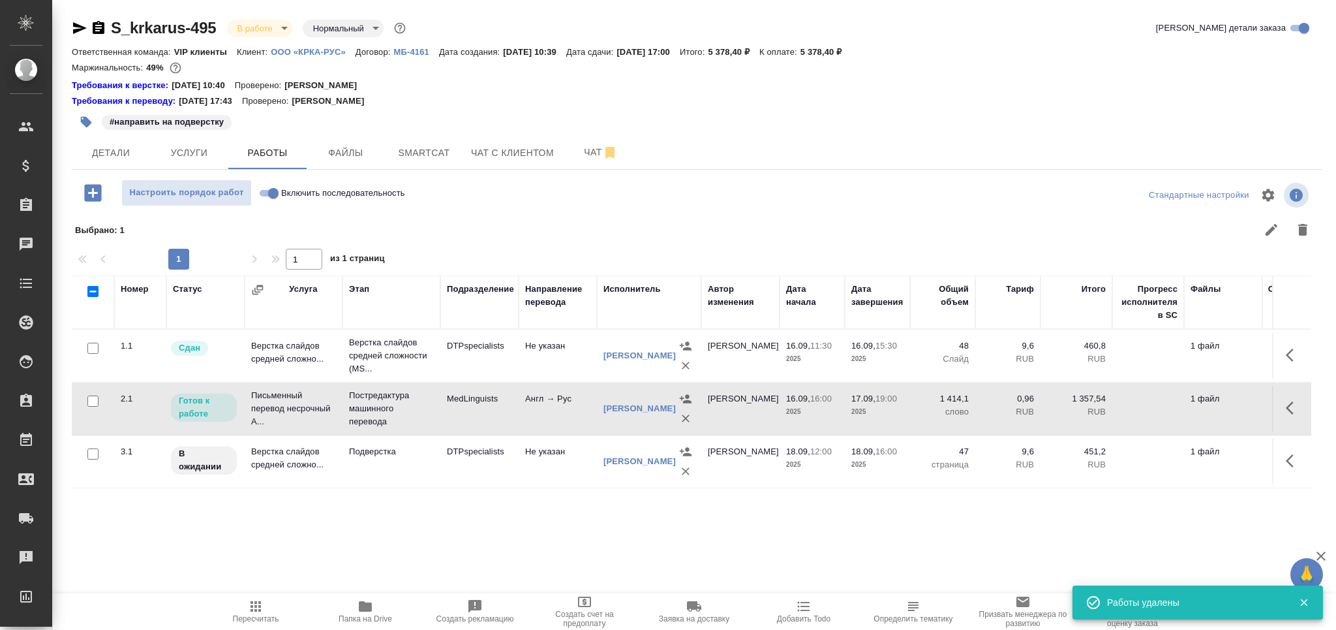
click at [503, 419] on td "MedLinguists" at bounding box center [479, 409] width 78 height 46
drag, startPoint x: 256, startPoint y: 614, endPoint x: 262, endPoint y: 609, distance: 7.4
click at [256, 612] on span "Пересчитать" at bounding box center [256, 610] width 94 height 25
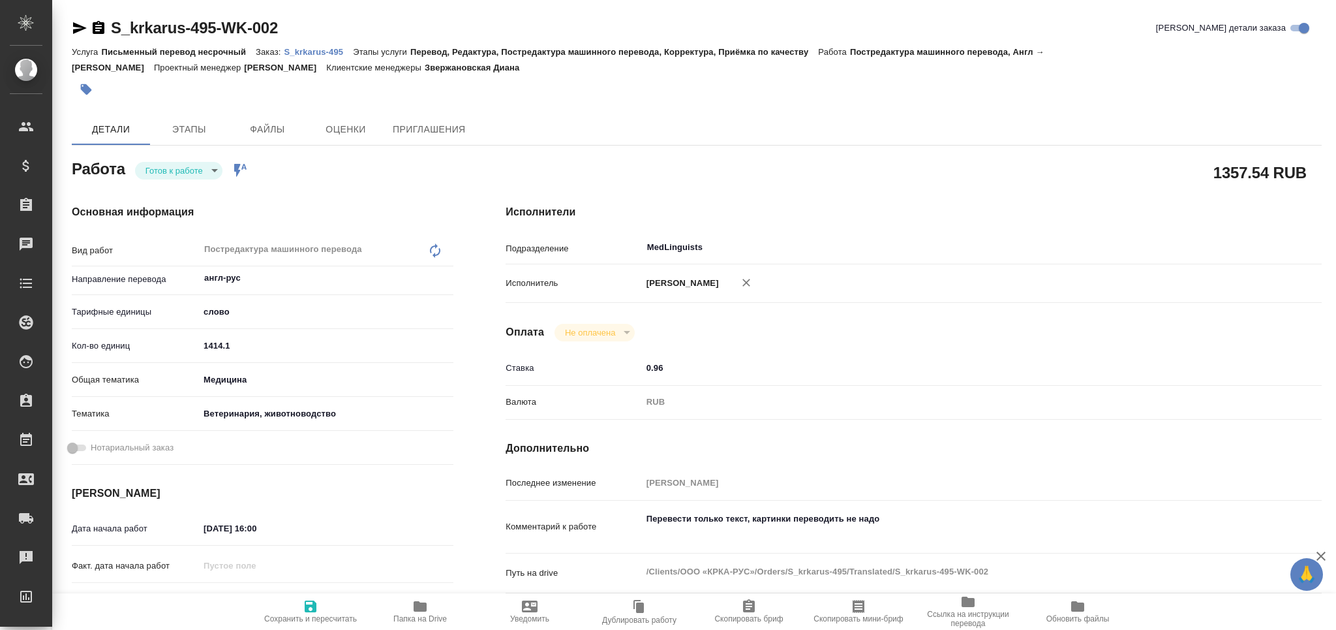
type textarea "x"
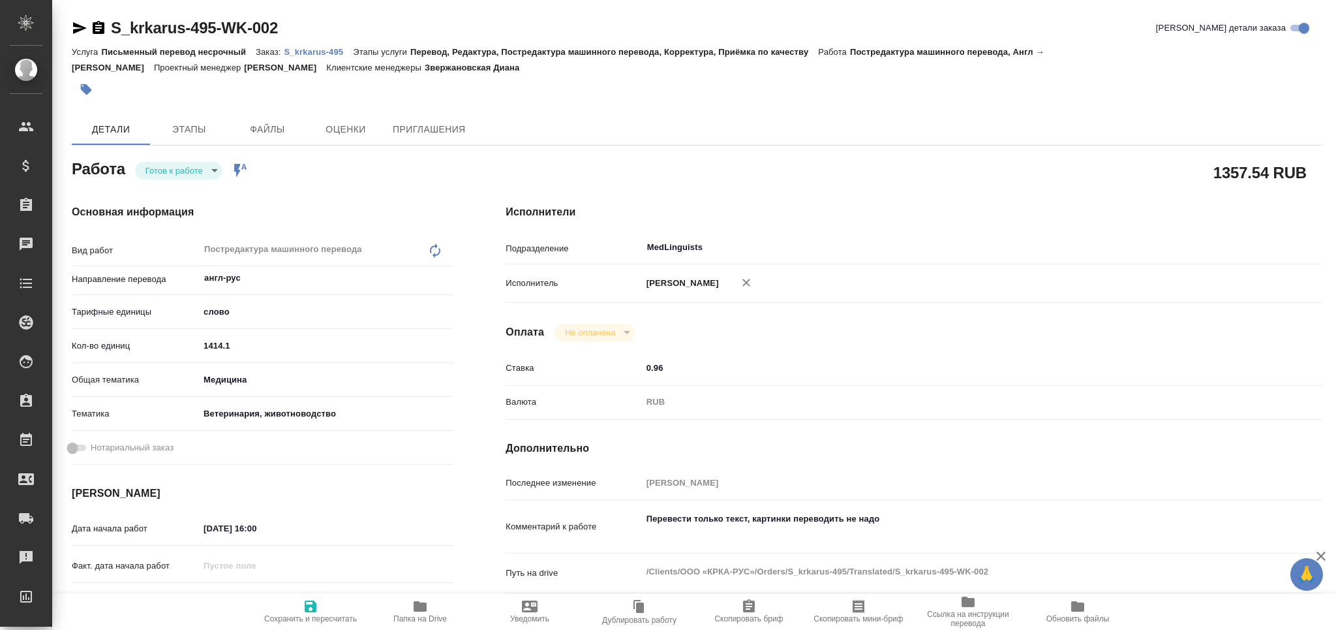
type textarea "x"
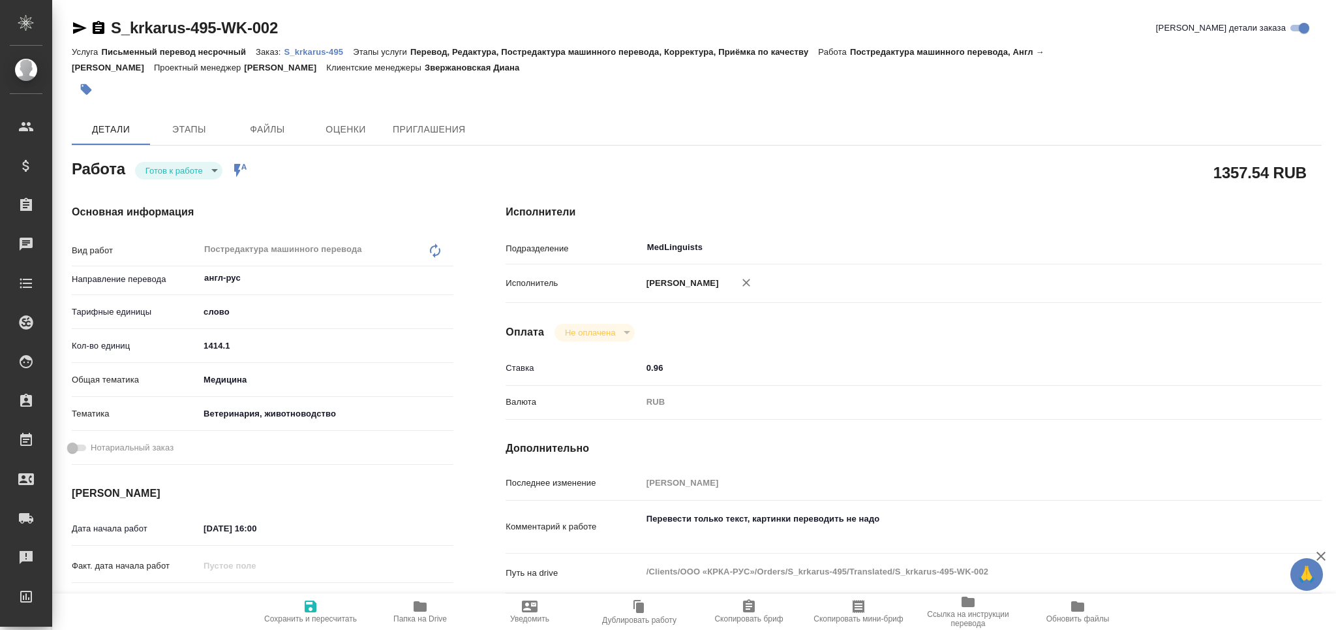
type textarea "x"
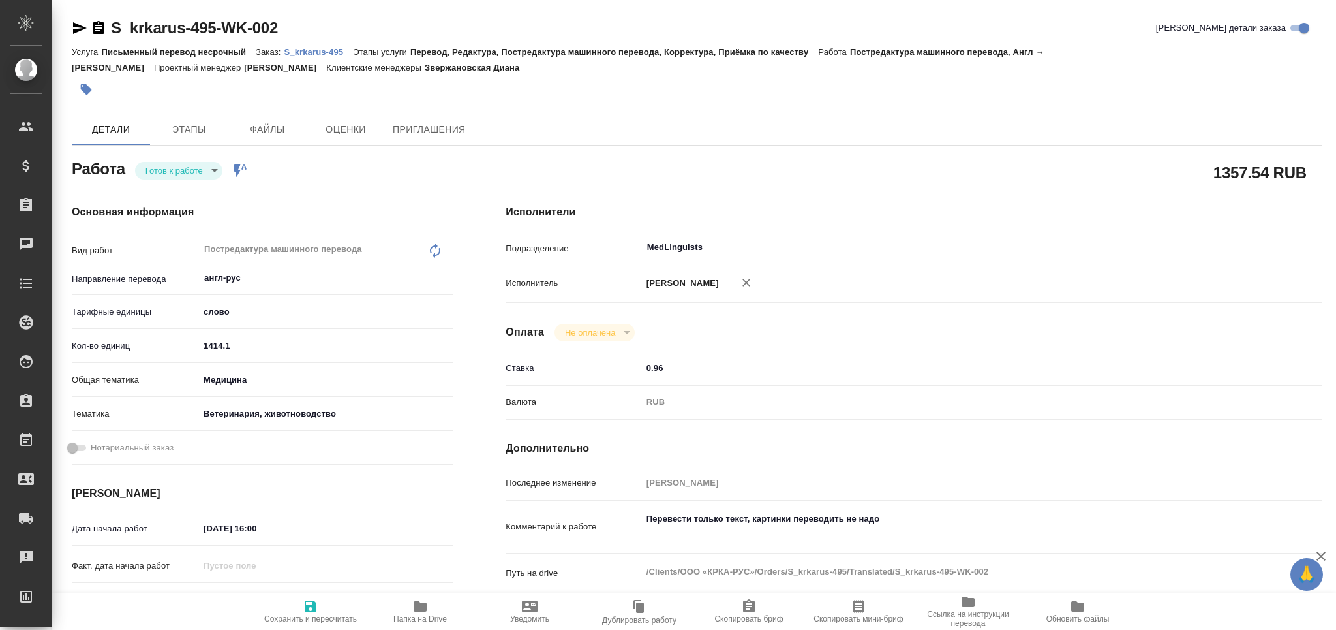
type textarea "x"
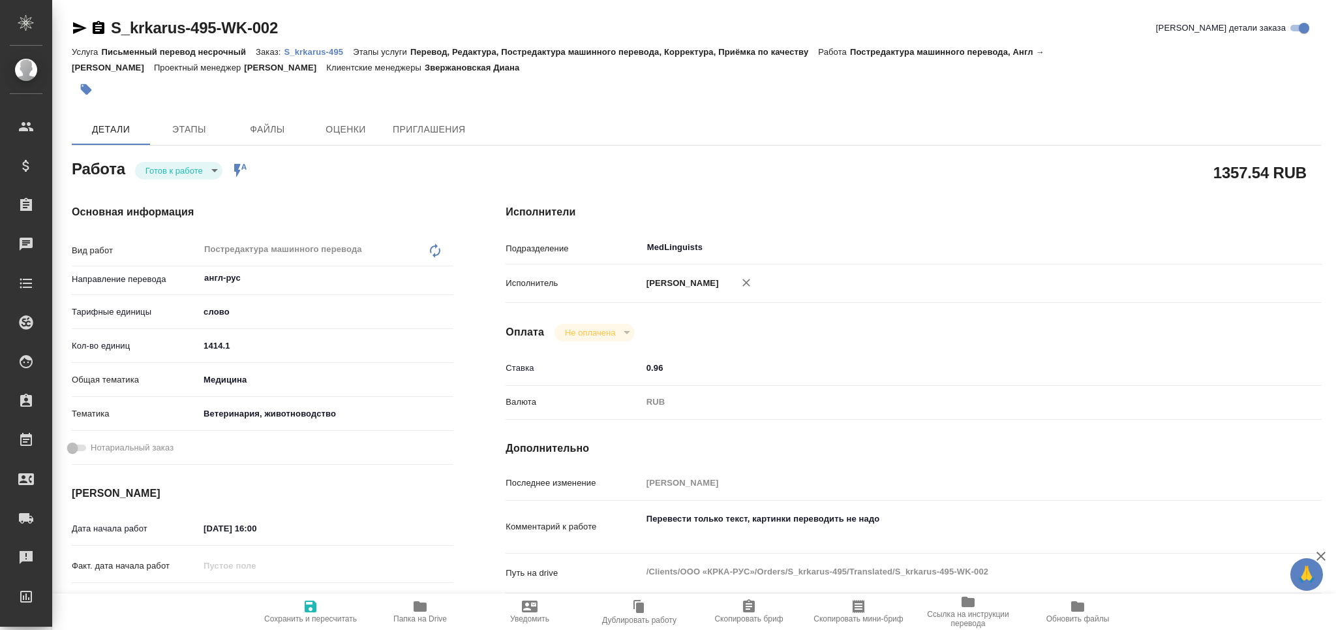
scroll to position [174, 0]
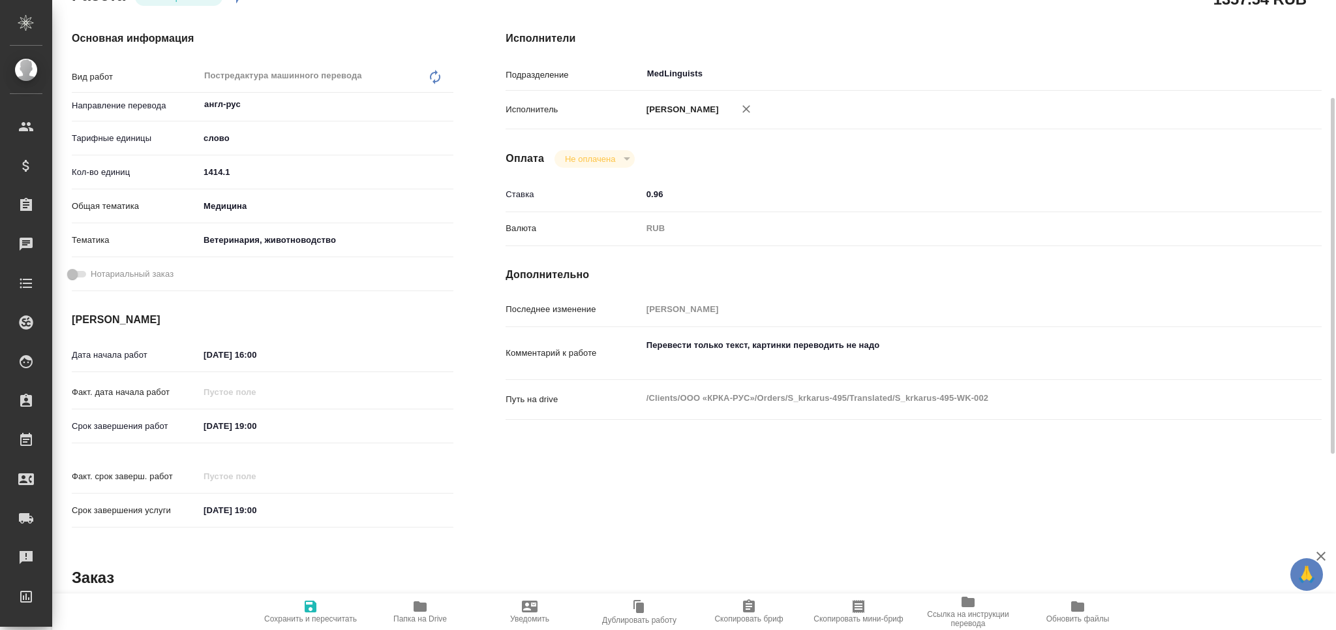
type textarea "x"
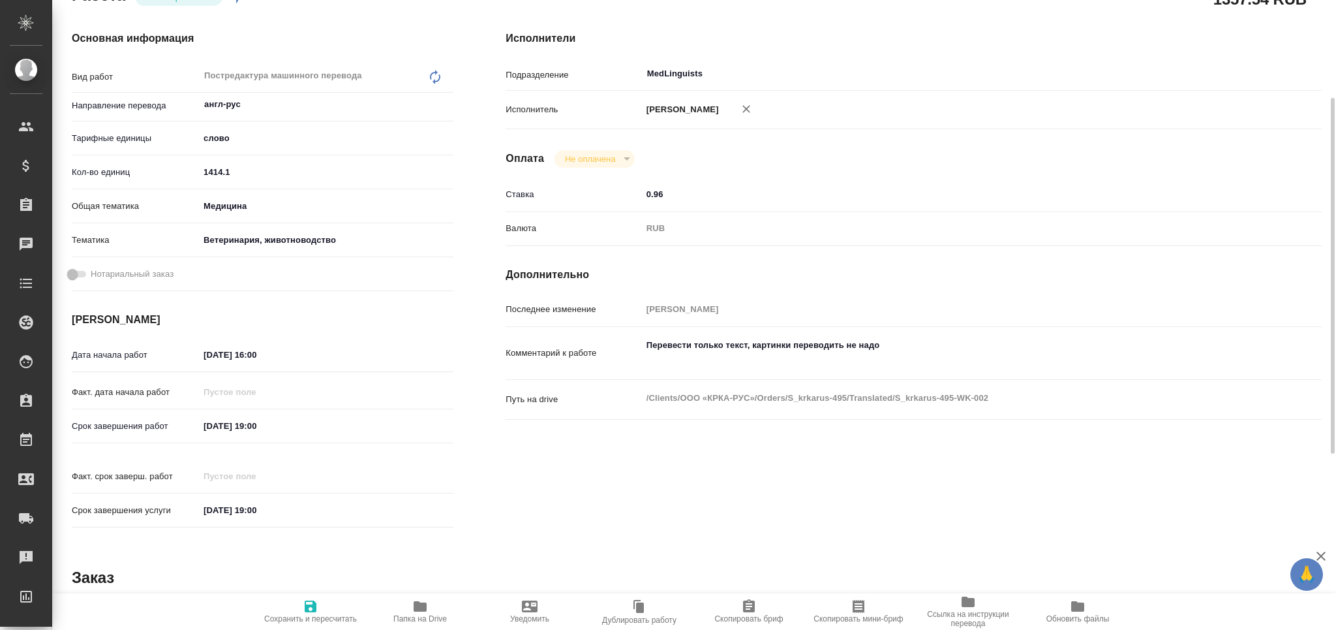
type textarea "x"
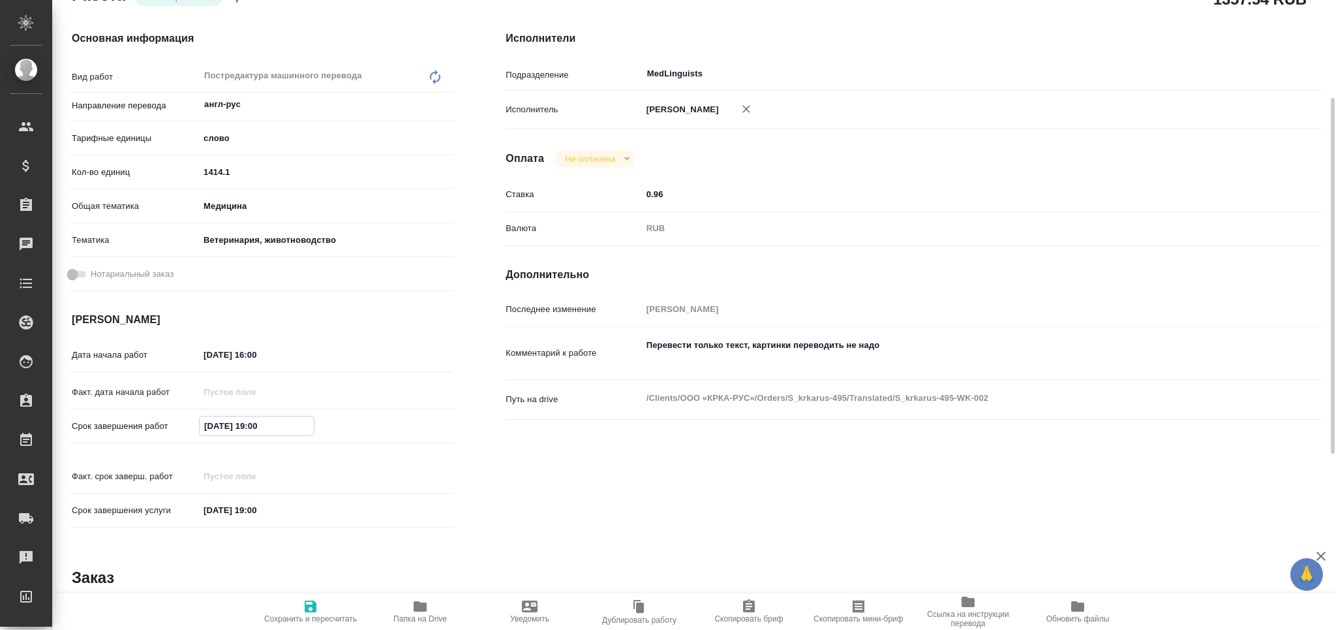
click at [210, 423] on input "[DATE] 19:00" at bounding box center [257, 425] width 114 height 19
type textarea "x"
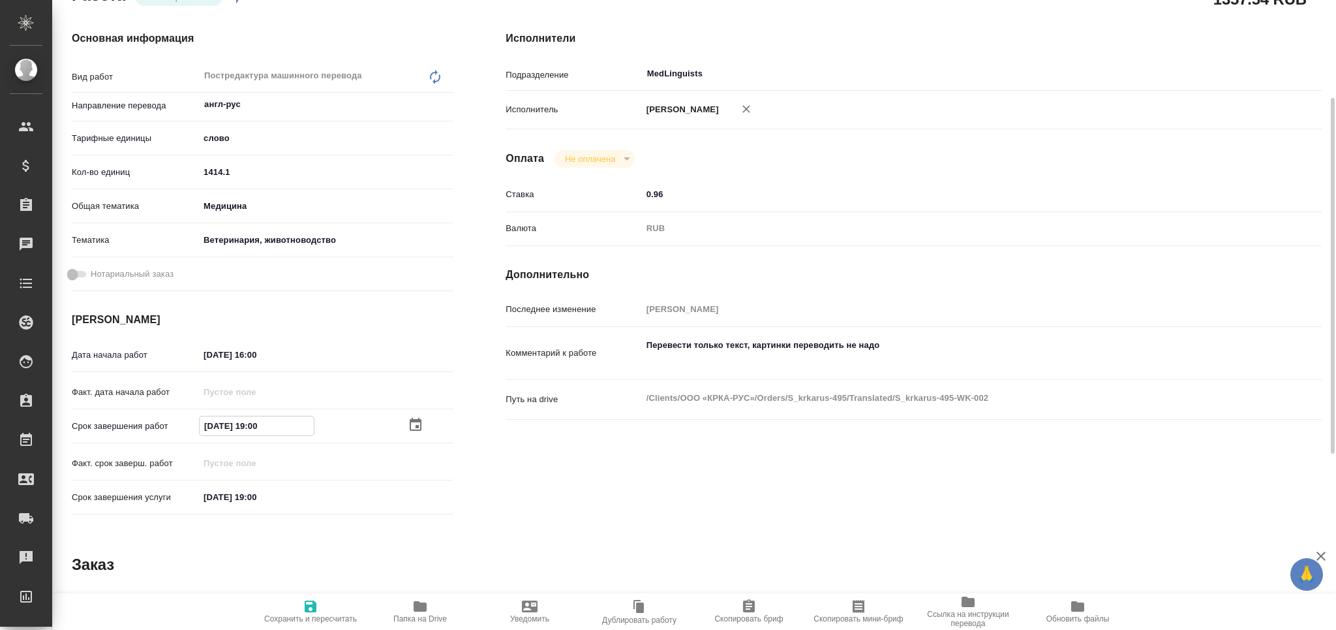
type textarea "x"
type input "[DATE] 19:00"
type textarea "x"
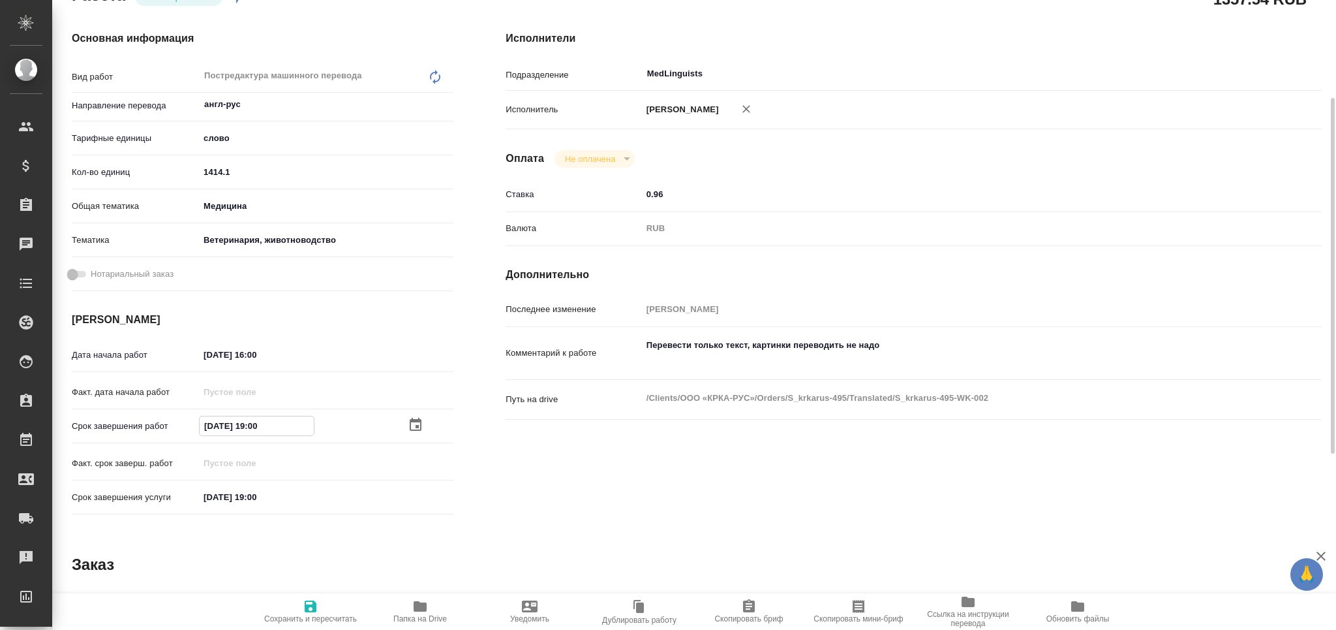
type textarea "x"
click at [253, 423] on input "[DATE] 19:00" at bounding box center [257, 424] width 114 height 19
type textarea "x"
type input "[DATE] 12:00"
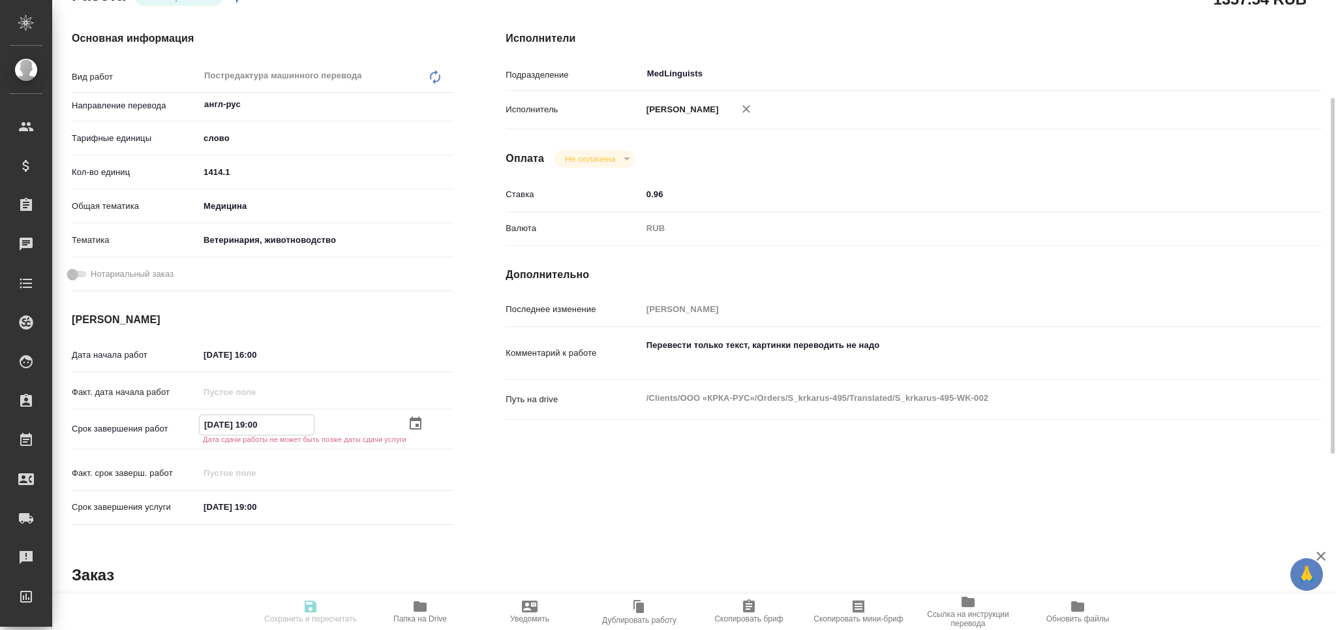
type textarea "x"
drag, startPoint x: 290, startPoint y: 419, endPoint x: 145, endPoint y: 416, distance: 145.5
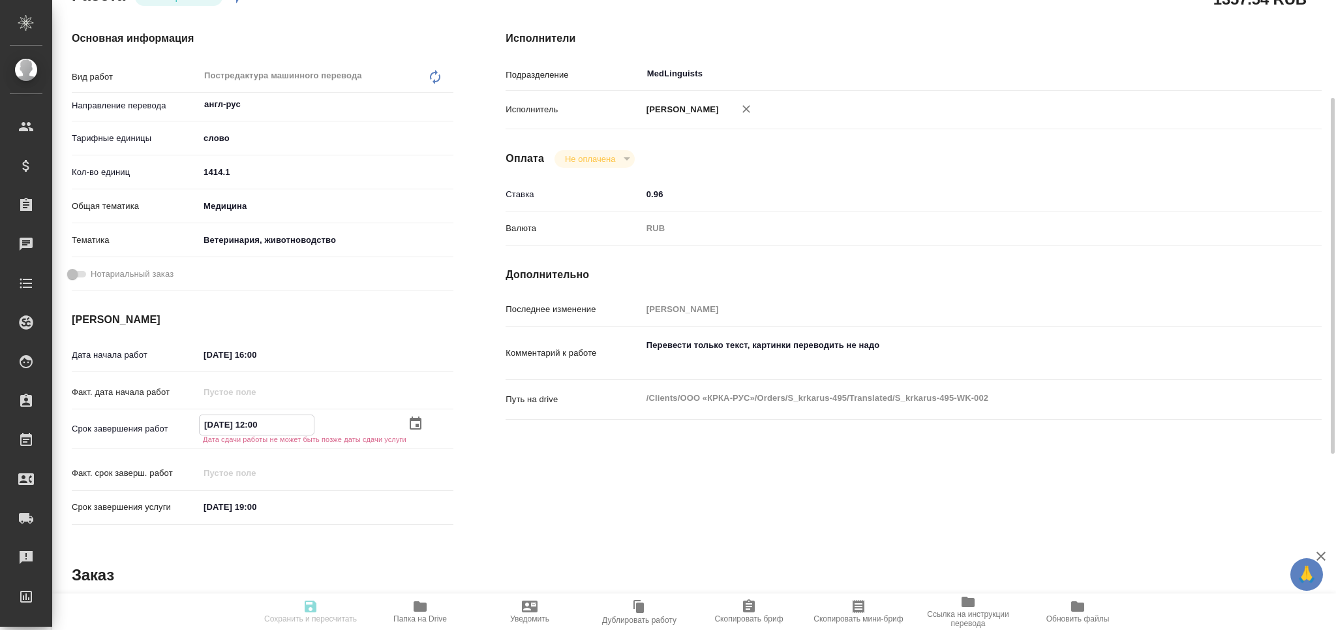
click at [145, 416] on div "Срок завершения работ [DATE] 12:00 Дата сдачи работы не может быть позже даты с…" at bounding box center [263, 428] width 382 height 28
type input "[DATE] 12:00"
drag, startPoint x: 292, startPoint y: 506, endPoint x: 174, endPoint y: 525, distance: 120.2
click at [172, 522] on div "Срок завершения услуги [DATE] 19:00" at bounding box center [263, 512] width 382 height 37
paste input "[DATE] 12"
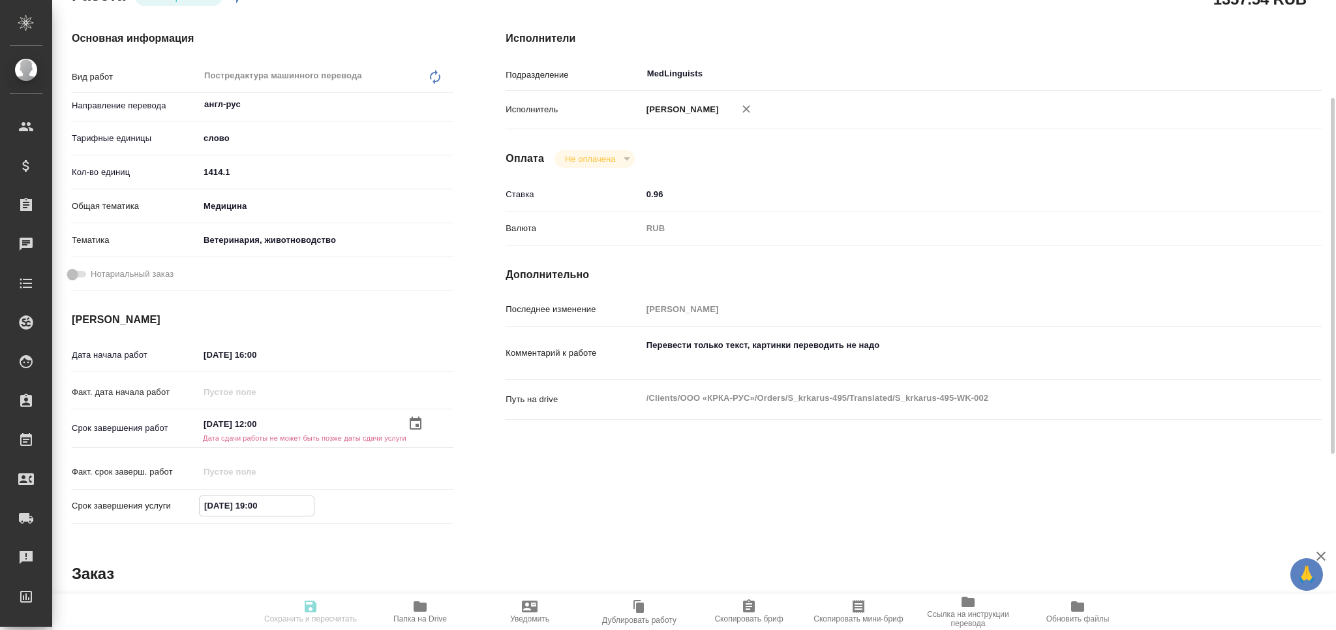
type textarea "x"
type input "[DATE] 12:00"
type textarea "x"
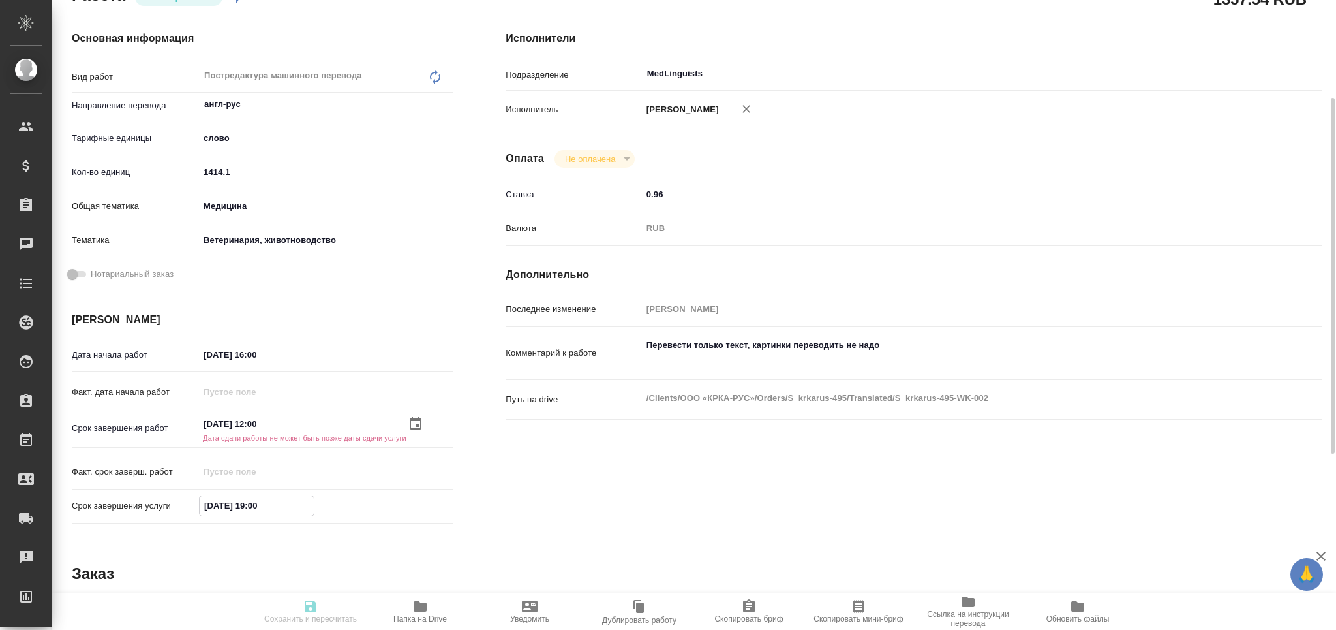
type textarea "x"
type input "18.09.2025 12:00"
click at [319, 613] on span "Сохранить и пересчитать" at bounding box center [311, 610] width 94 height 25
type textarea "x"
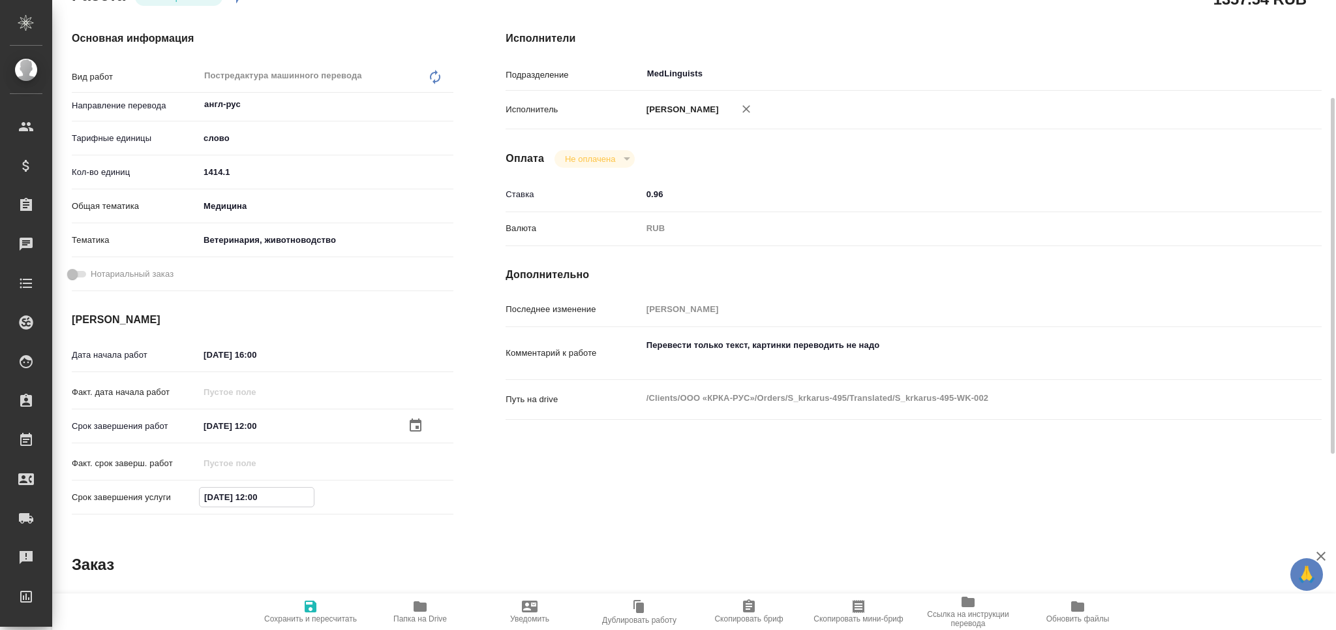
type textarea "x"
type input "readyForWork"
type textarea "Постредактура машинного перевода"
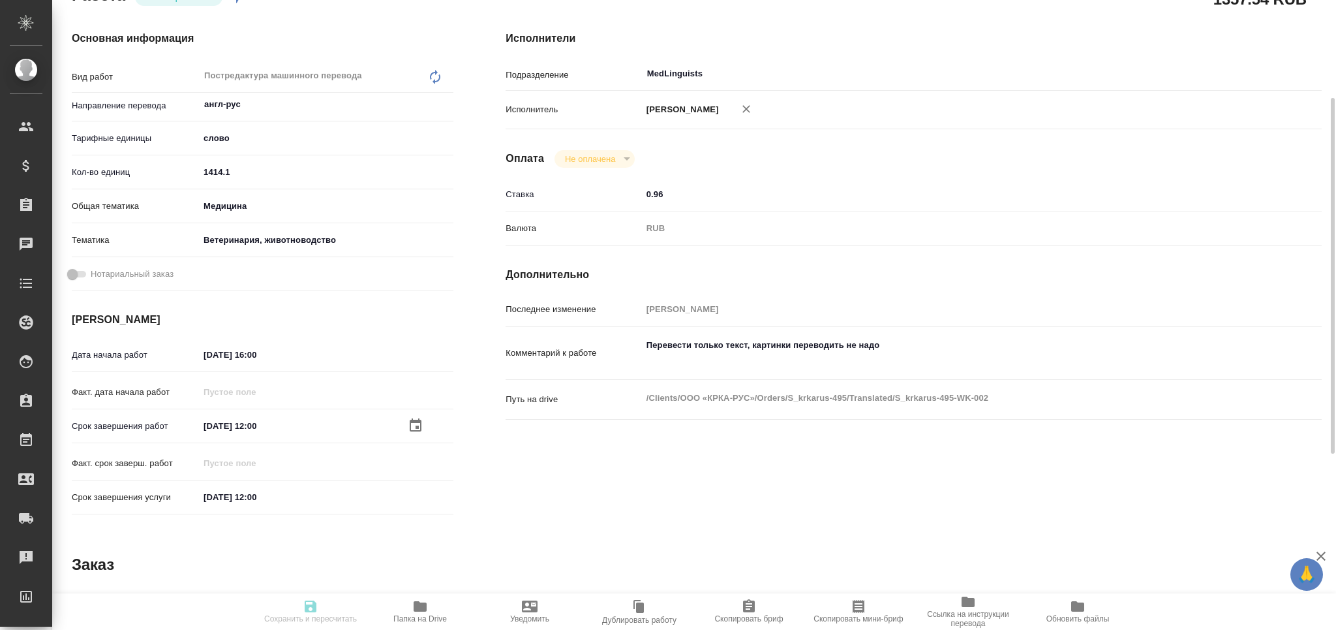
type textarea "x"
type input "англ-рус"
type input "5a8b1489cc6b4906c91bfd90"
type input "1414.1"
type input "med"
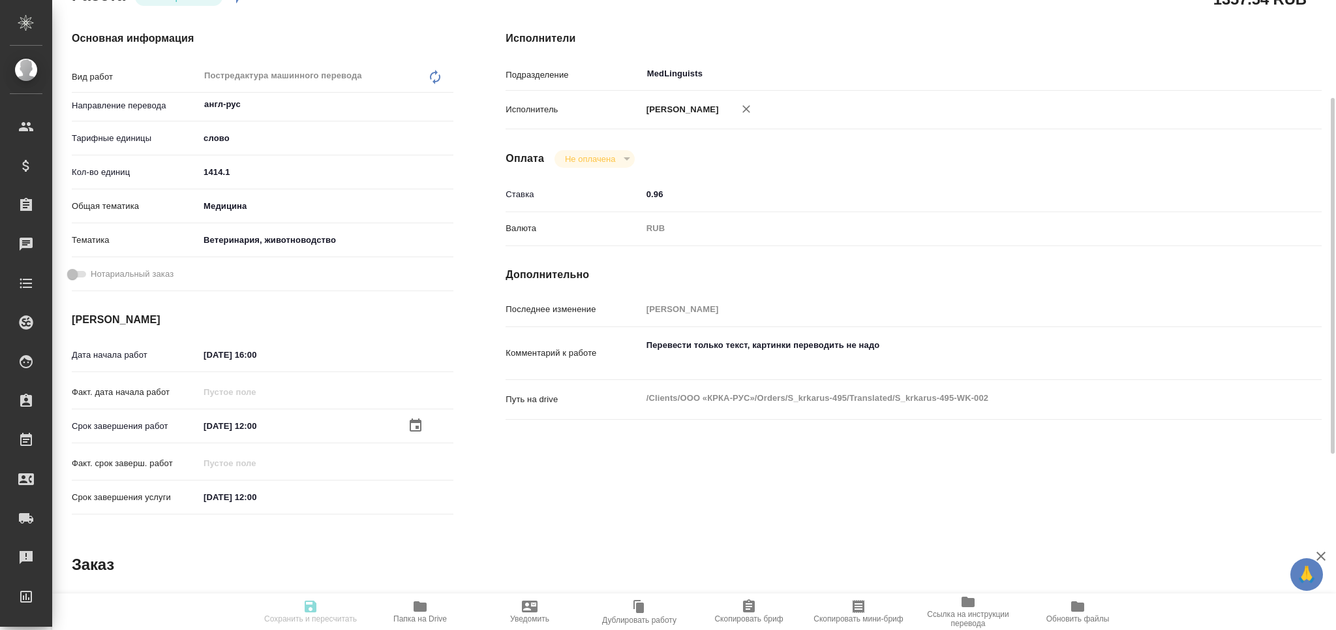
type input "5f647204b73bc97568ca66a8"
type input "16.09.2025 16:00"
type input "18.09.2025 12:00"
type input "MedLinguists"
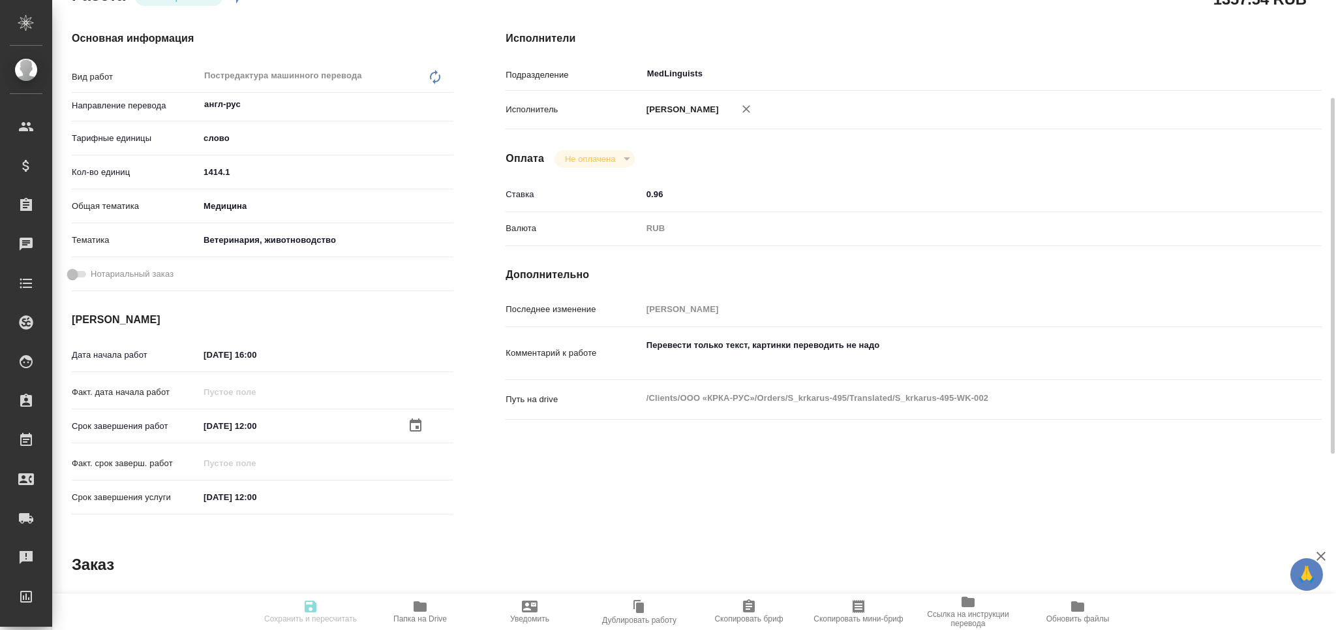
type input "notPayed"
type input "0.96"
type input "RUB"
type input "Горчилина Елена"
type textarea "Перевести только текст, картинки переводить не надо"
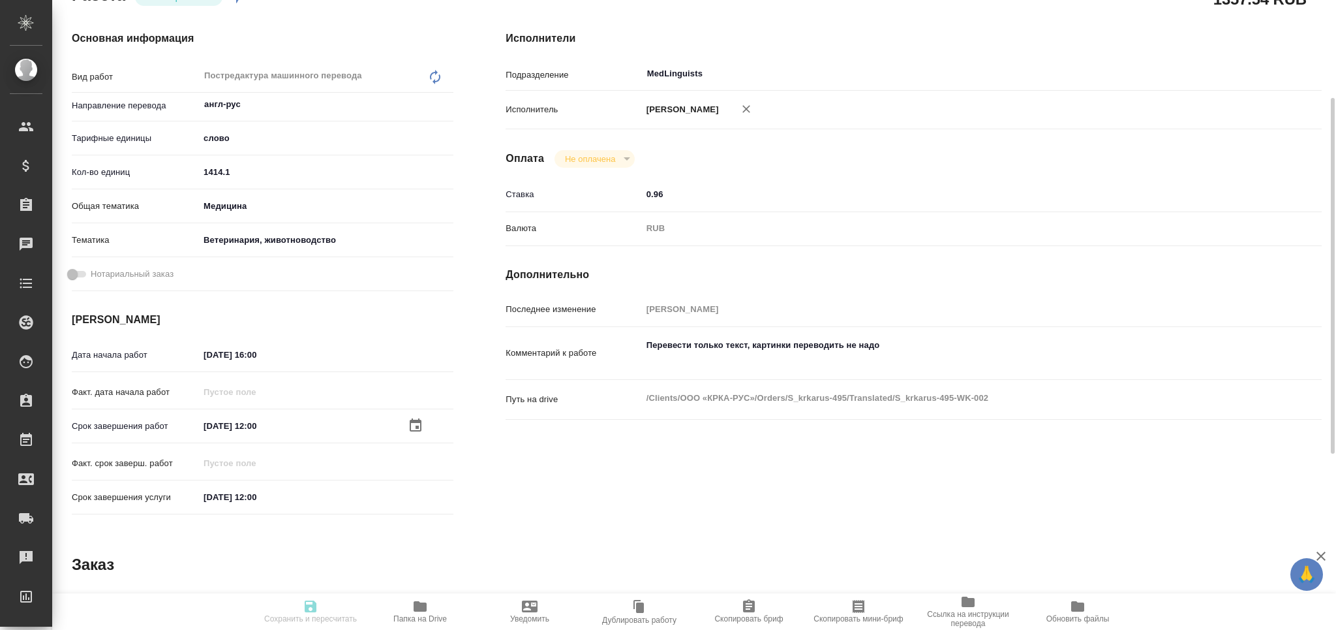
type textarea "x"
type textarea "/Clients/ООО «КРКА-РУС»/Orders/S_krkarus-495/Translated/S_krkarus-495-WK-002"
type textarea "x"
type input "S_krkarus-495"
type input "Письменный перевод несрочный"
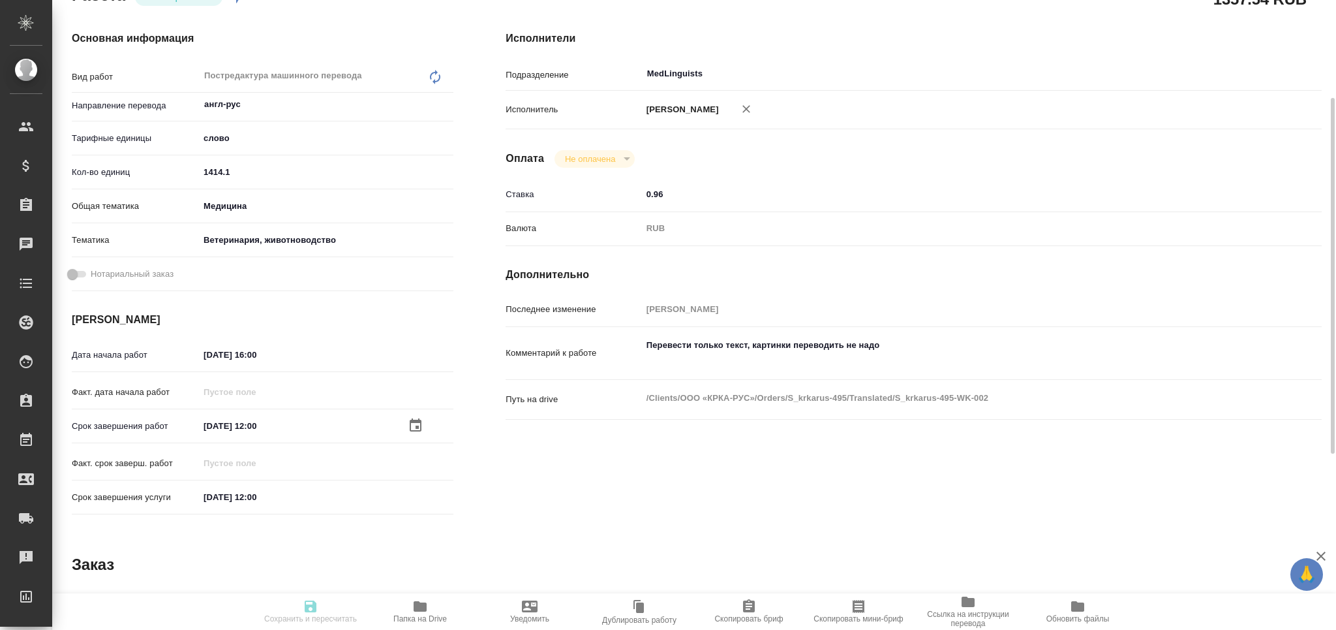
type input "Перевод, Редактура, Постредактура машинного перевода, Корректура, Приёмка по ка…"
type input "Звержановская Диана"
type input "[PERSON_NAME]"
type input "/Clients/ООО «КРКА-РУС»/Orders/S_krkarus-495"
type textarea "x"
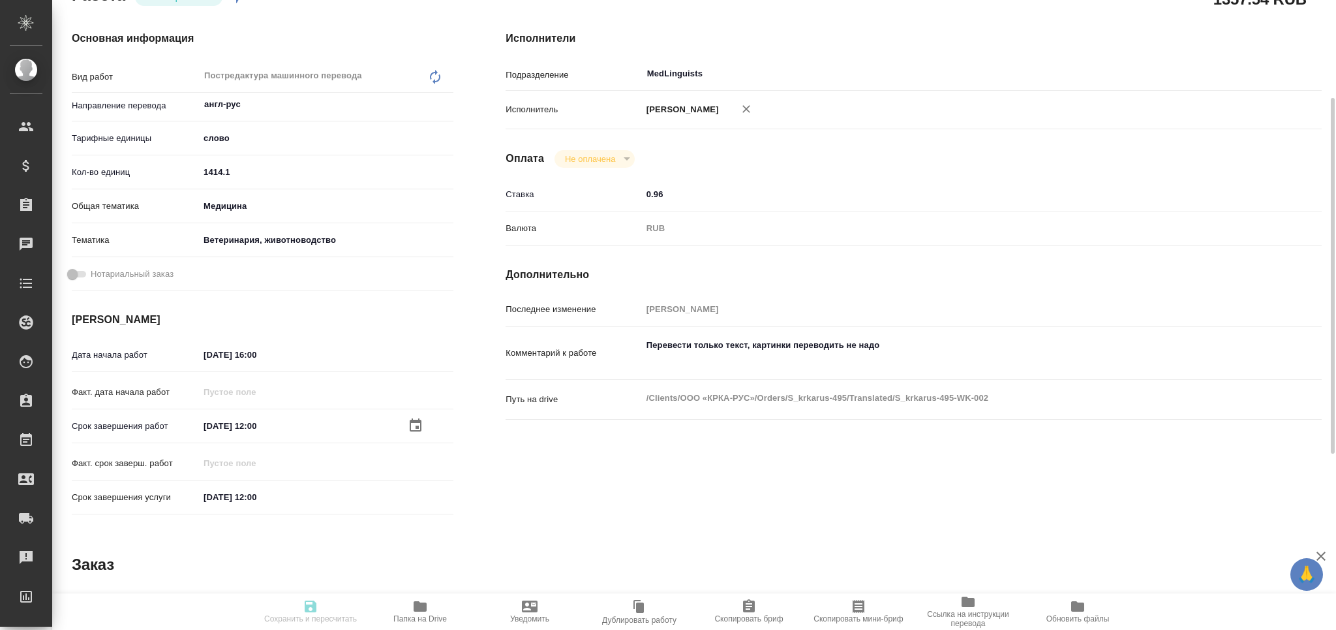
type textarea "Presentation webinar 02. 10. Перевести только текст, картинки переводить не надо"
type textarea "x"
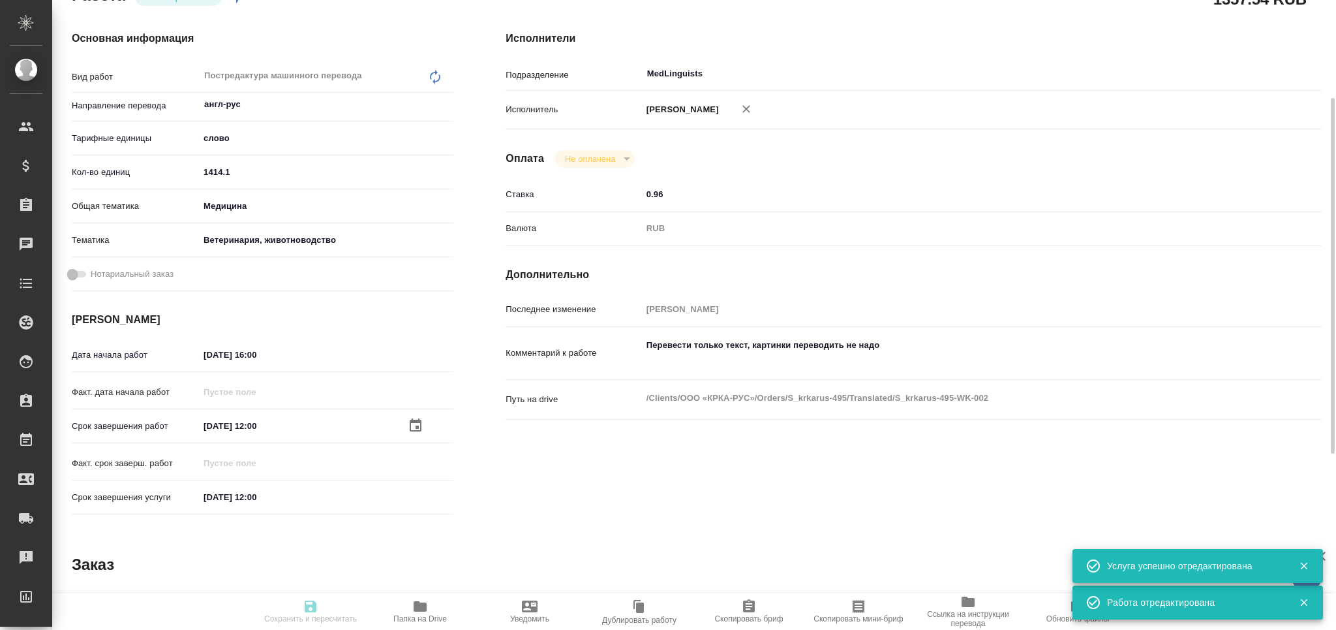
type textarea "x"
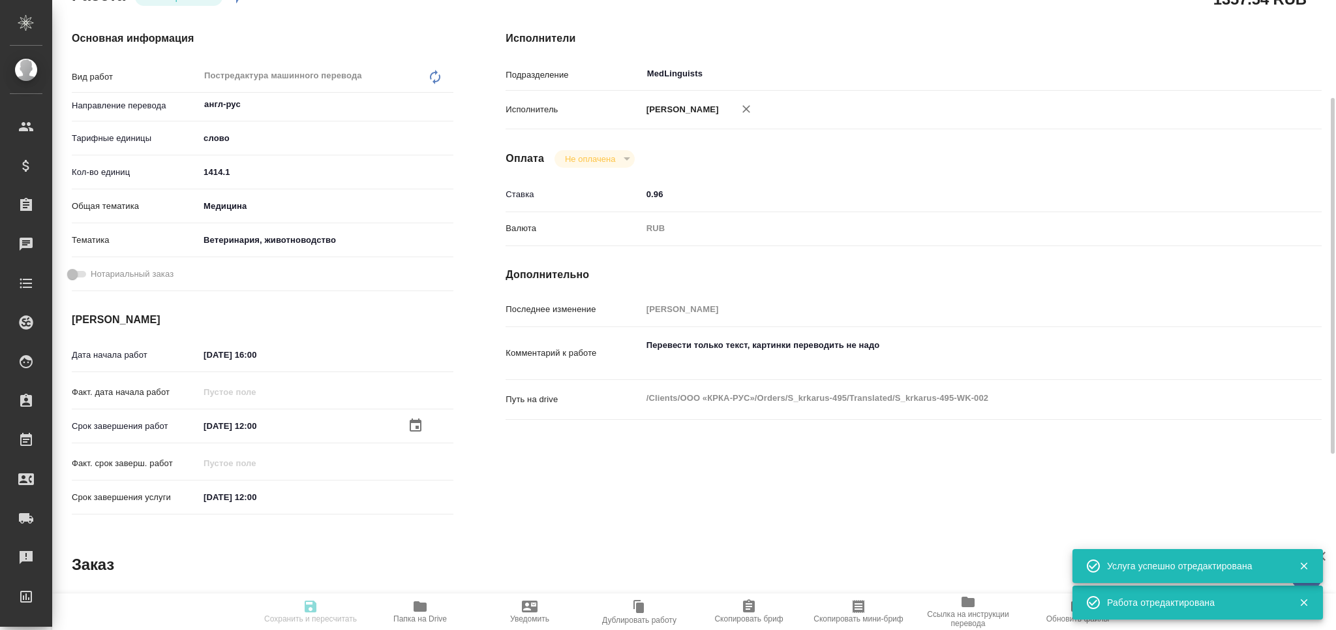
type textarea "x"
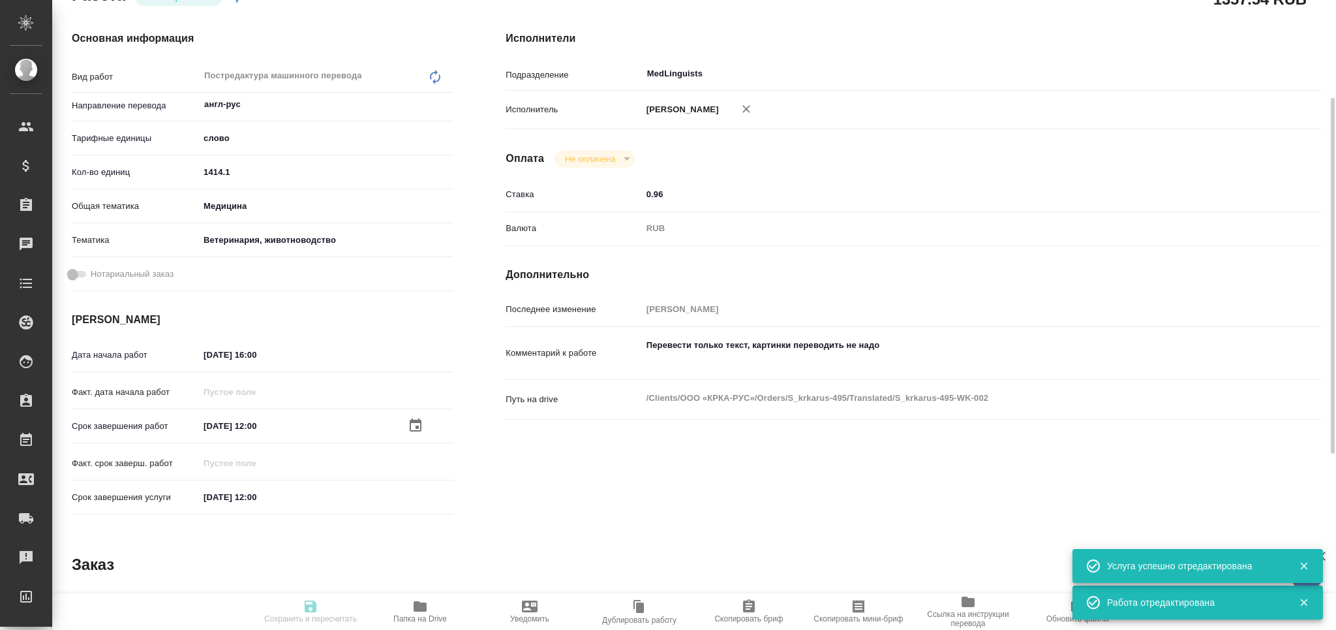
type textarea "x"
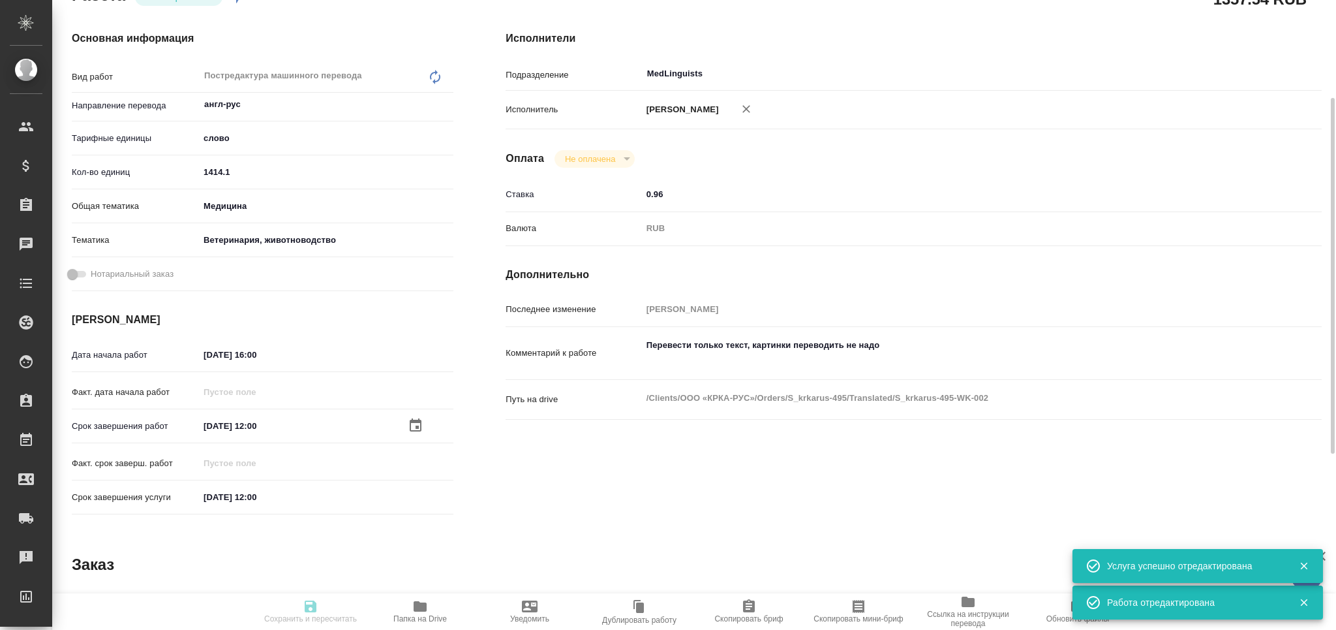
type textarea "x"
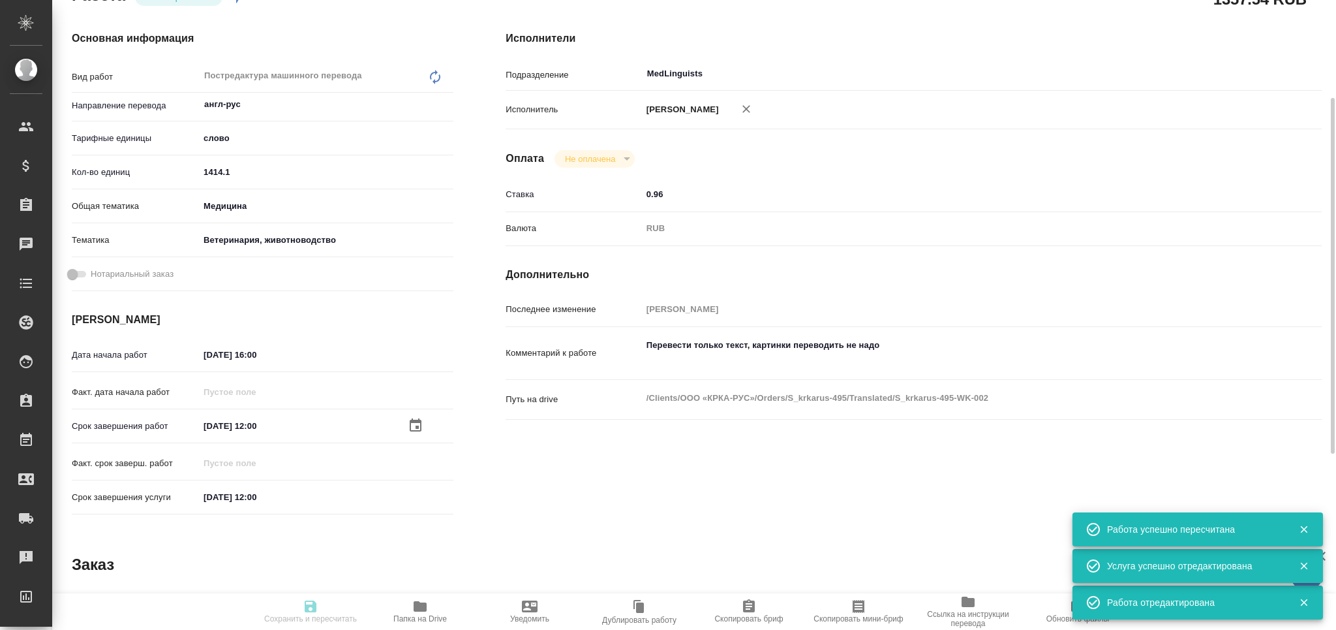
type input "readyForWork"
type textarea "Постредактура машинного перевода"
type textarea "x"
type input "англ-рус"
type input "5a8b1489cc6b4906c91bfd90"
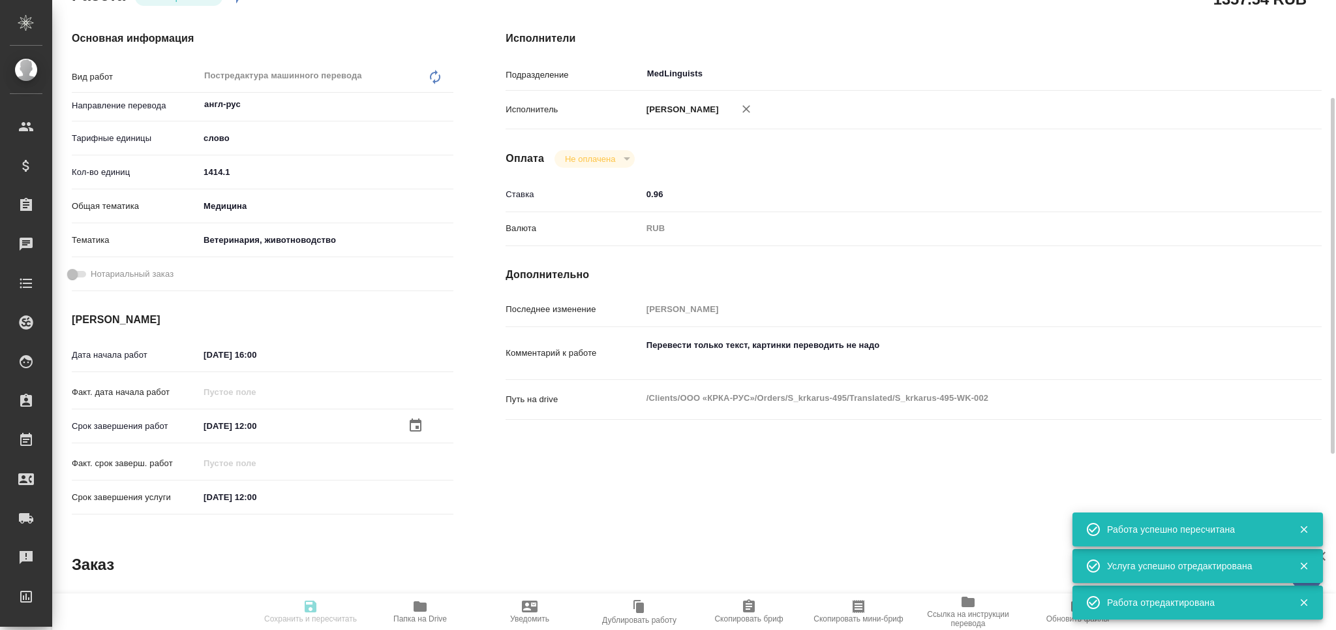
type input "1414.1"
type input "med"
type input "5f647204b73bc97568ca66a8"
type input "16.09.2025 16:00"
type input "18.09.2025 12:00"
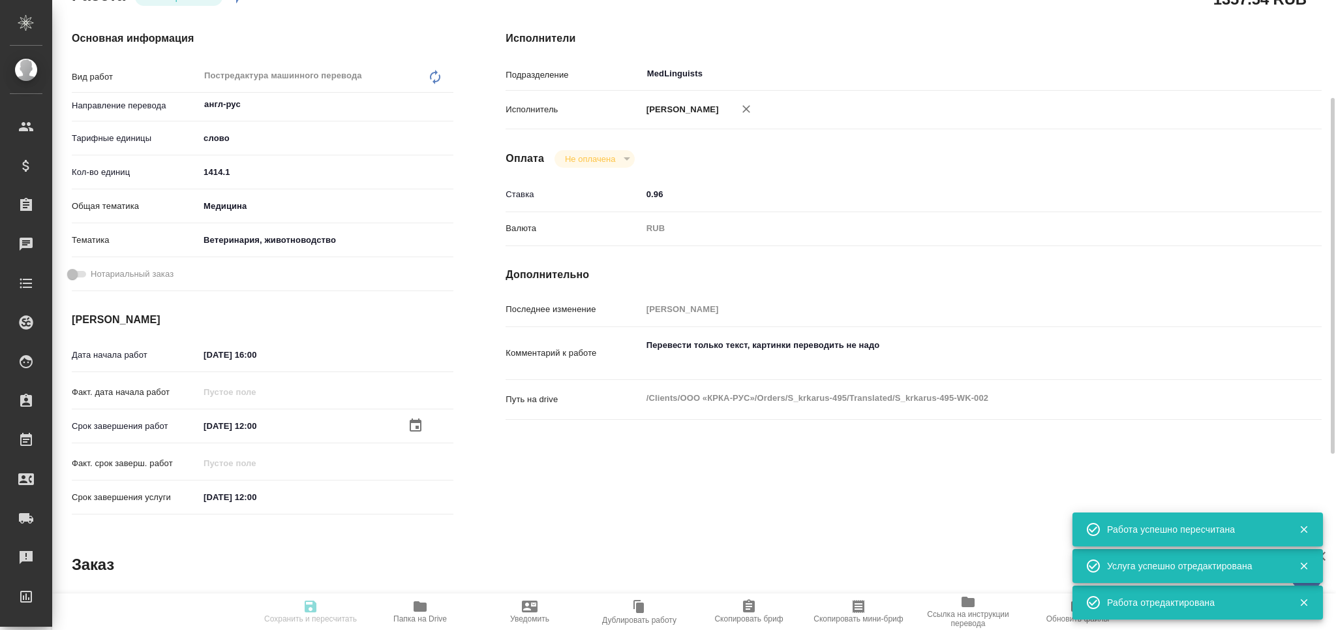
type input "18.09.2025 12:00"
type input "MedLinguists"
type input "notPayed"
type input "0.96"
type input "RUB"
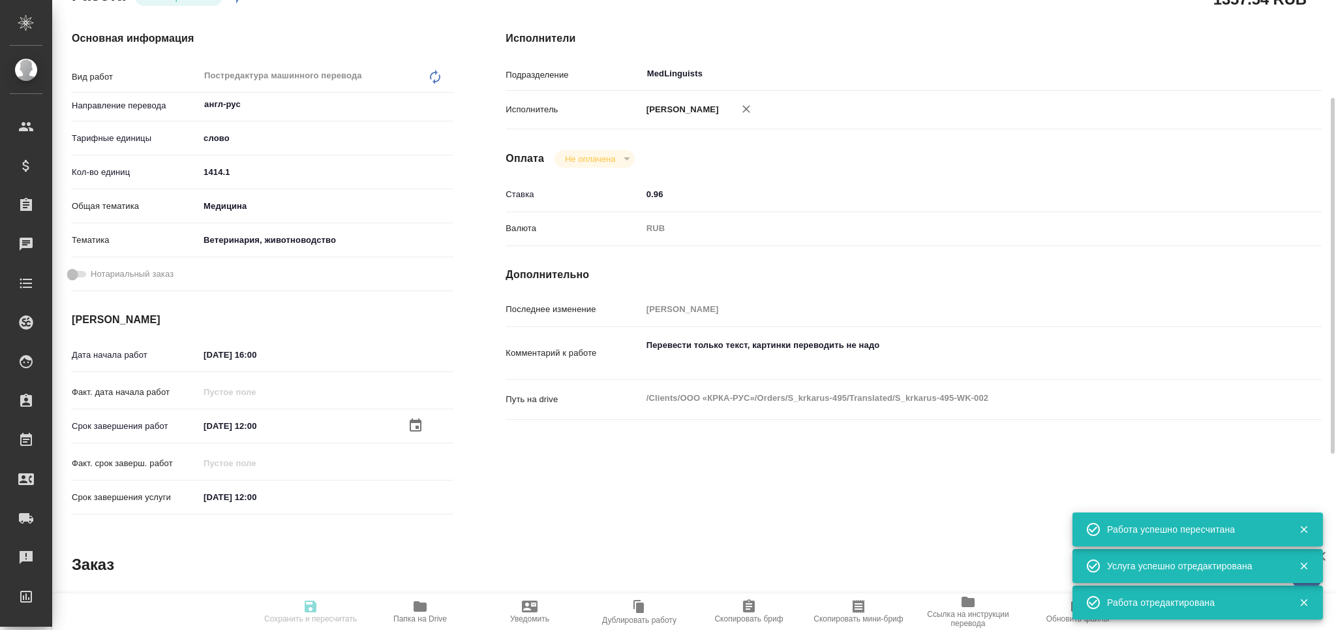
type input "Горчилина Елена"
type textarea "Перевести только текст, картинки переводить не надо"
type textarea "x"
type textarea "/Clients/ООО «КРКА-РУС»/Orders/S_krkarus-495/Translated/S_krkarus-495-WK-002"
type textarea "x"
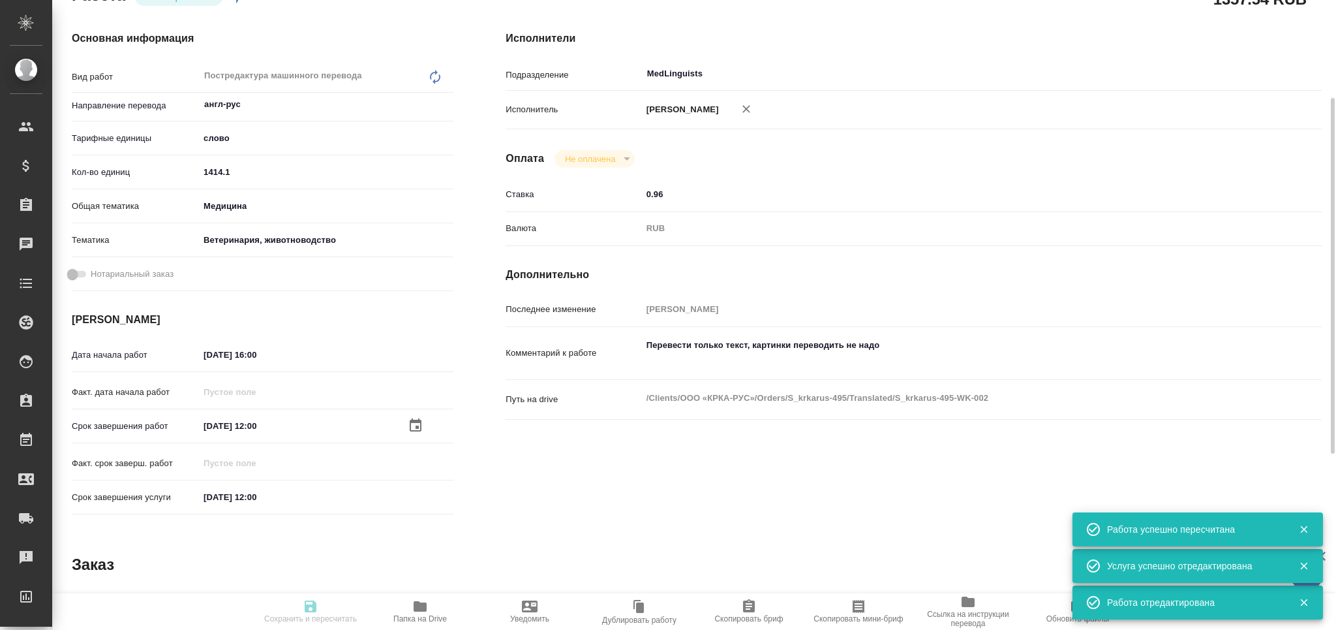
type input "S_krkarus-495"
type input "Письменный перевод несрочный"
type input "Перевод, Редактура, Постредактура машинного перевода, Корректура, Приёмка по ка…"
type input "Звержановская Диана"
type input "[PERSON_NAME]"
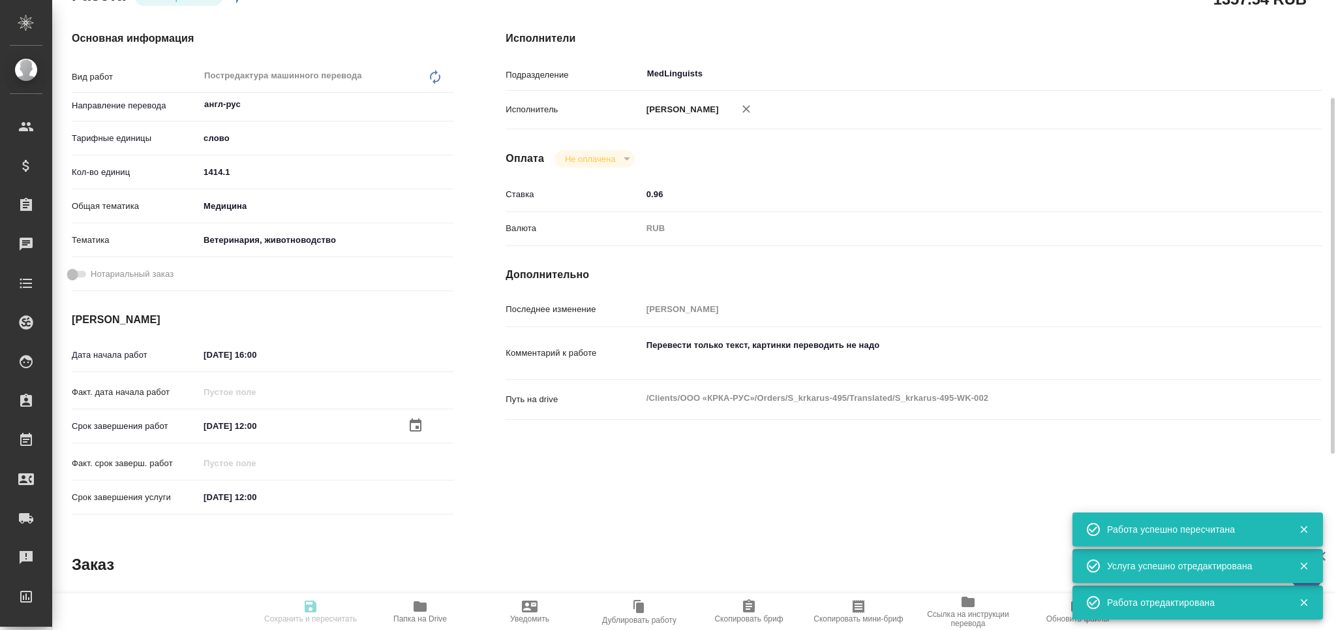
type input "/Clients/ООО «КРКА-РУС»/Orders/S_krkarus-495"
type textarea "x"
type textarea "Presentation webinar 02. 10. Перевести только текст, картинки переводить не надо"
type textarea "x"
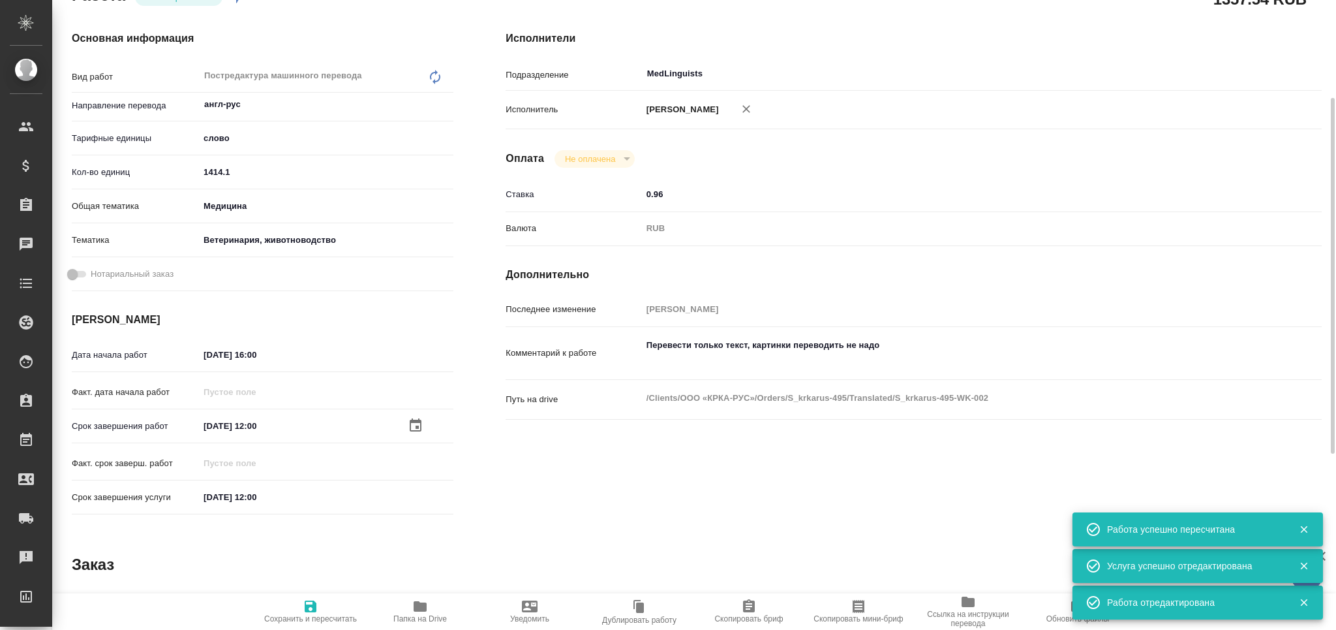
type textarea "x"
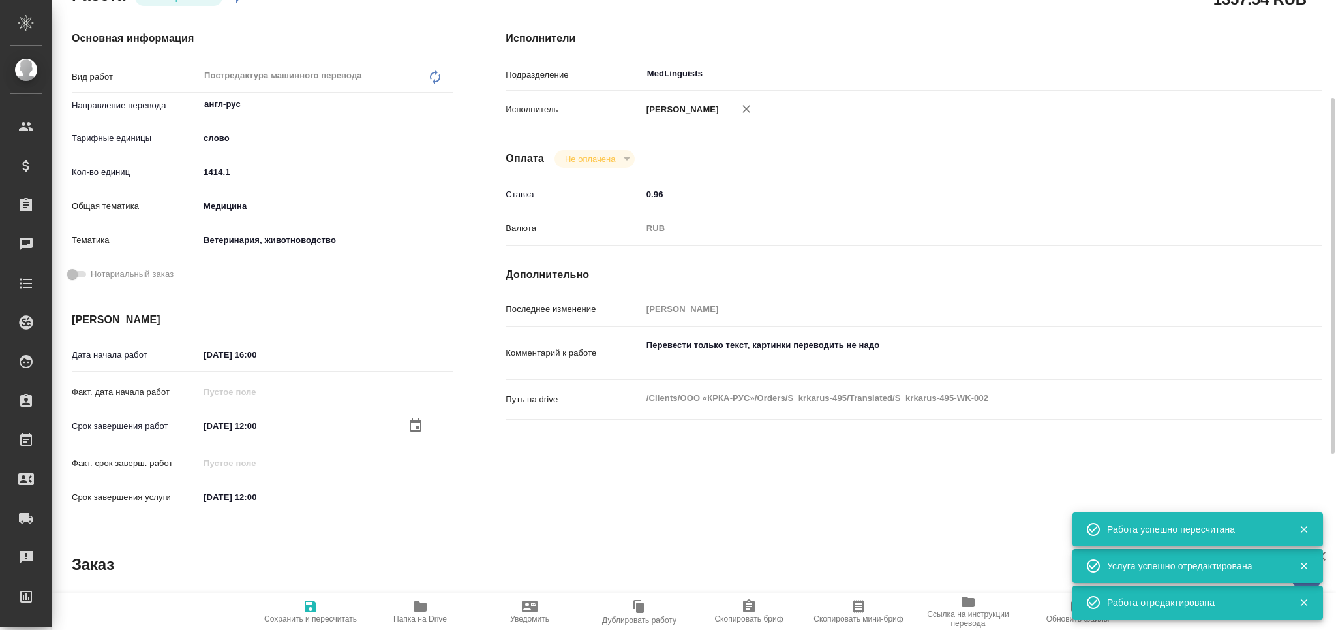
type textarea "x"
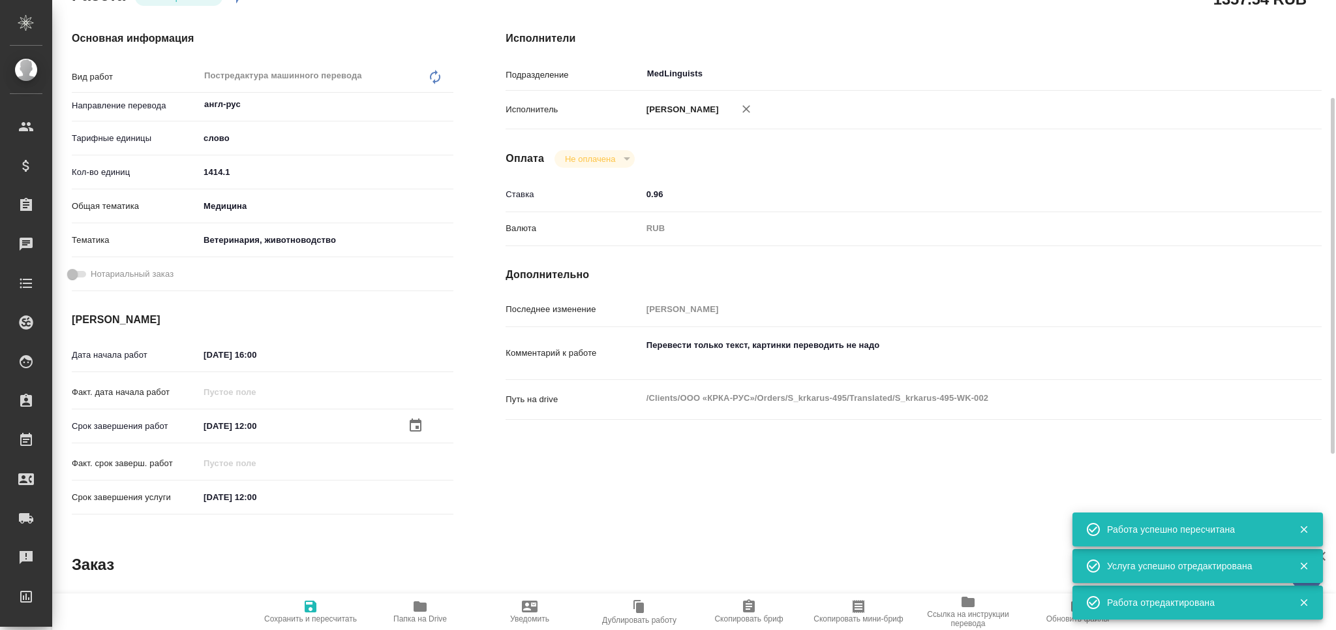
type textarea "x"
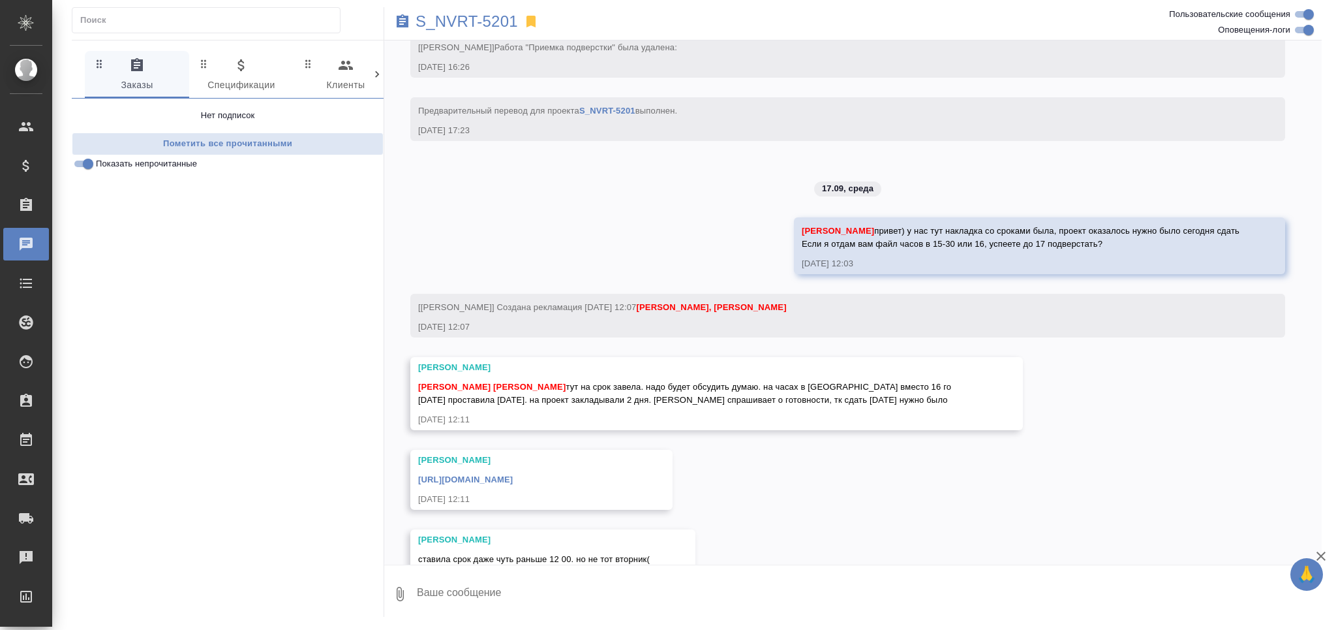
scroll to position [6164, 0]
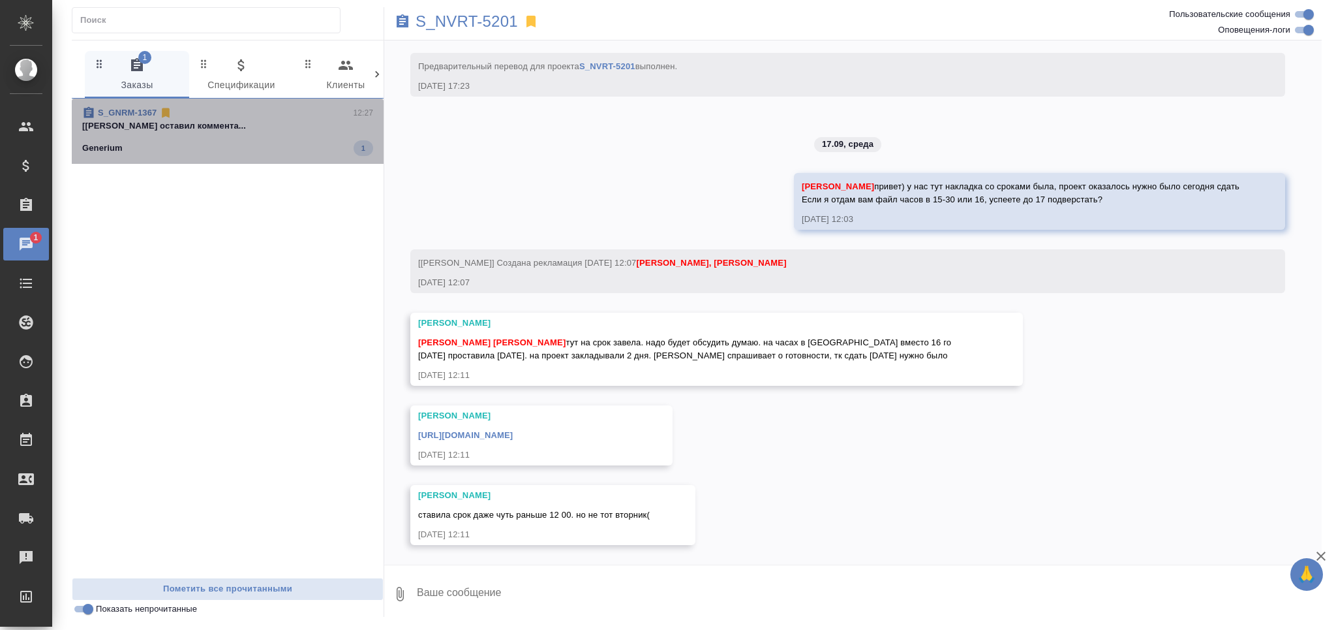
click at [207, 149] on div "Generium 1" at bounding box center [227, 148] width 291 height 16
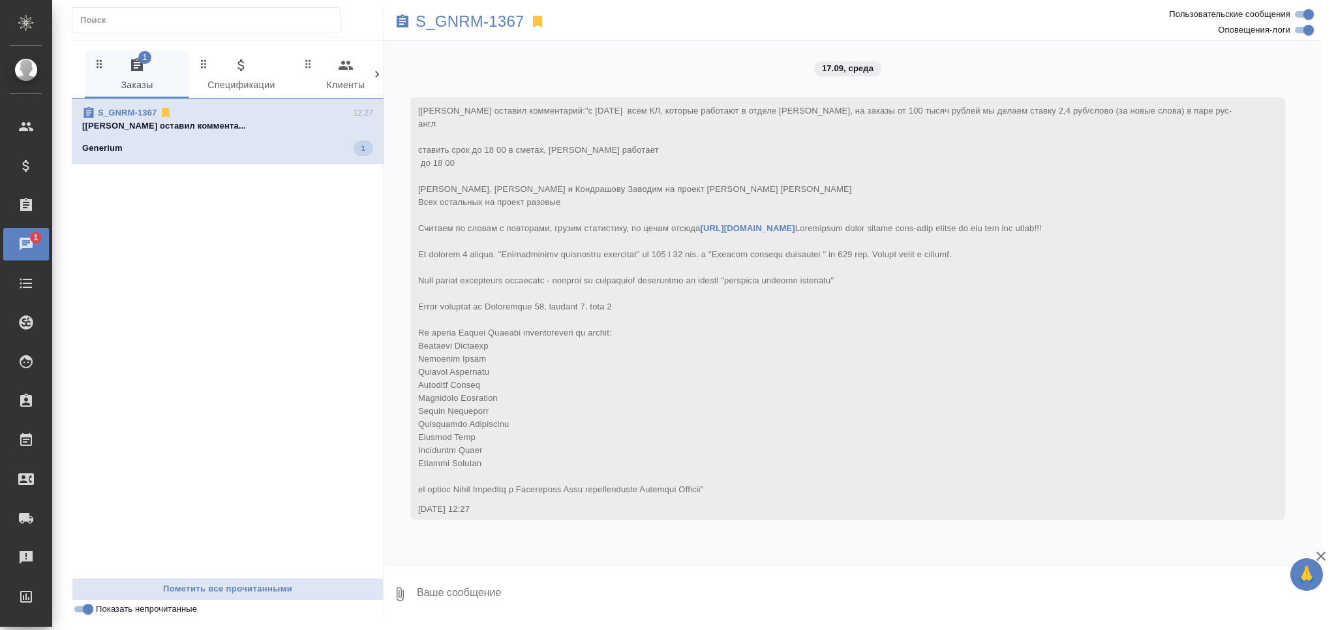
scroll to position [0, 0]
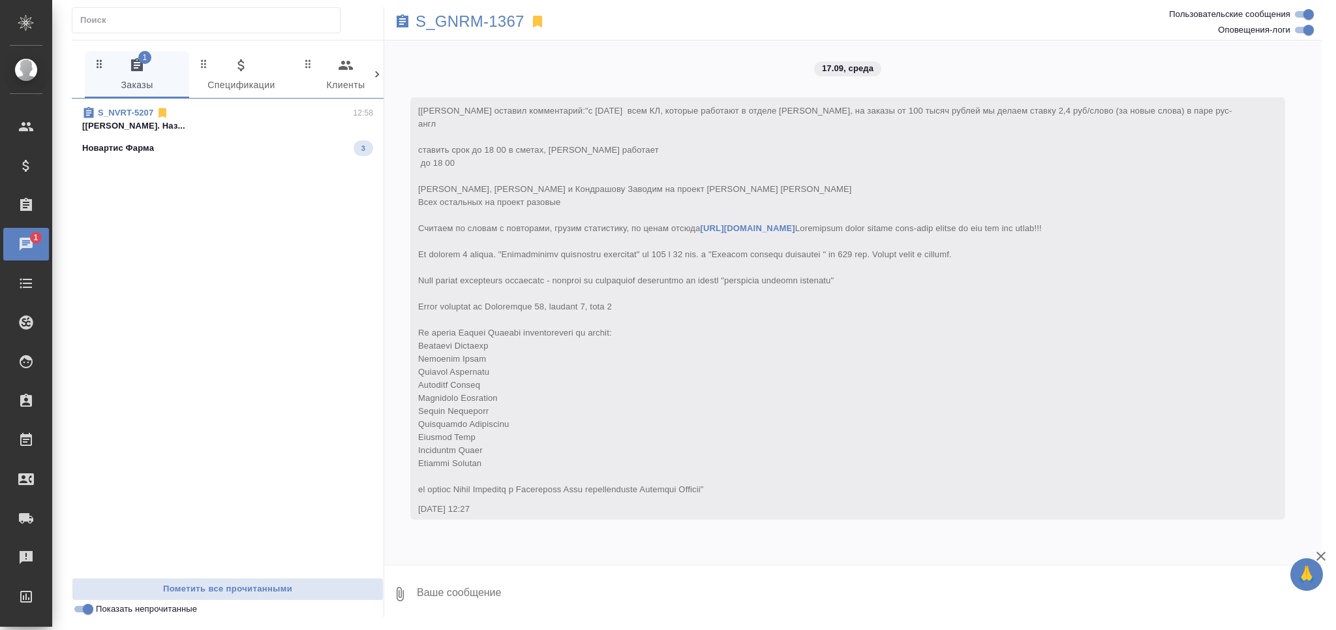
click at [238, 115] on div "S_NVRT-5207 12:58" at bounding box center [227, 112] width 291 height 13
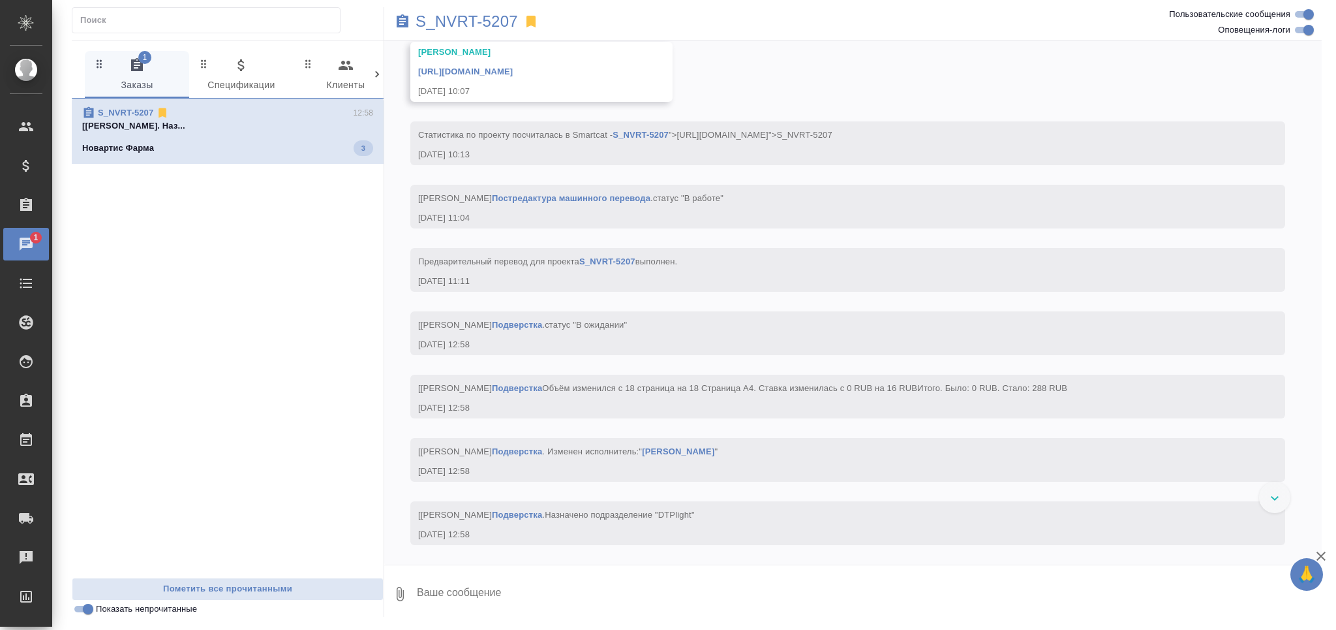
scroll to position [4239, 0]
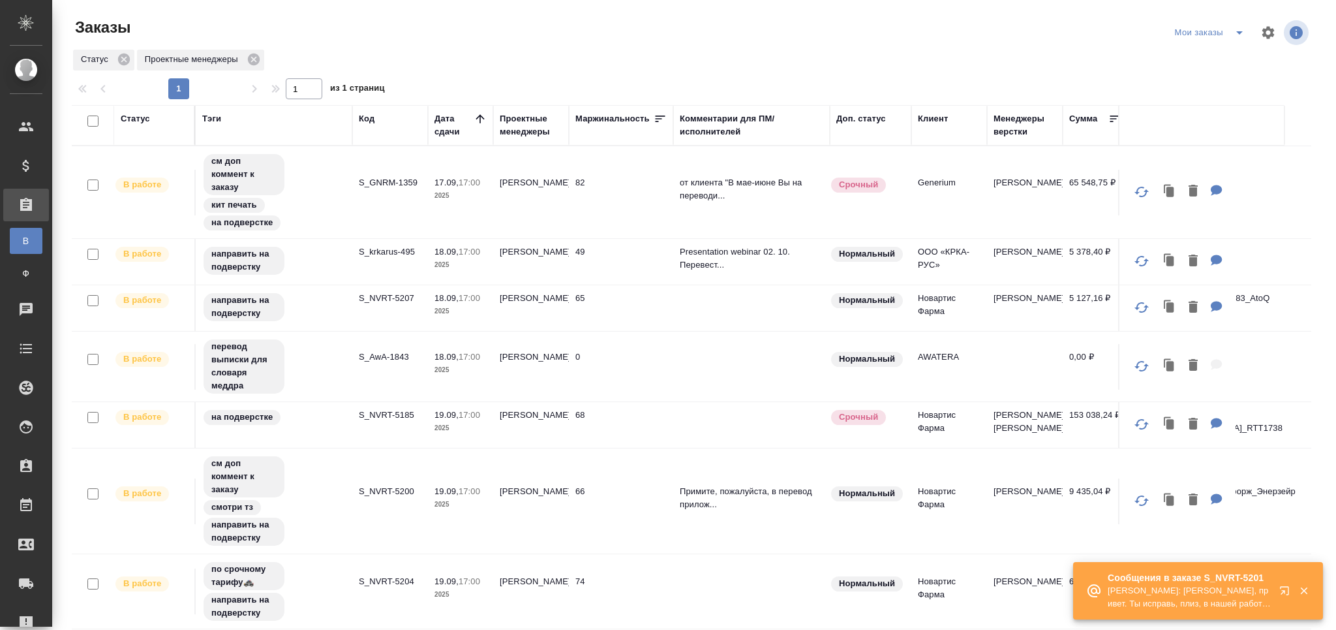
click at [399, 176] on p "S_GNRM-1359" at bounding box center [390, 182] width 63 height 13
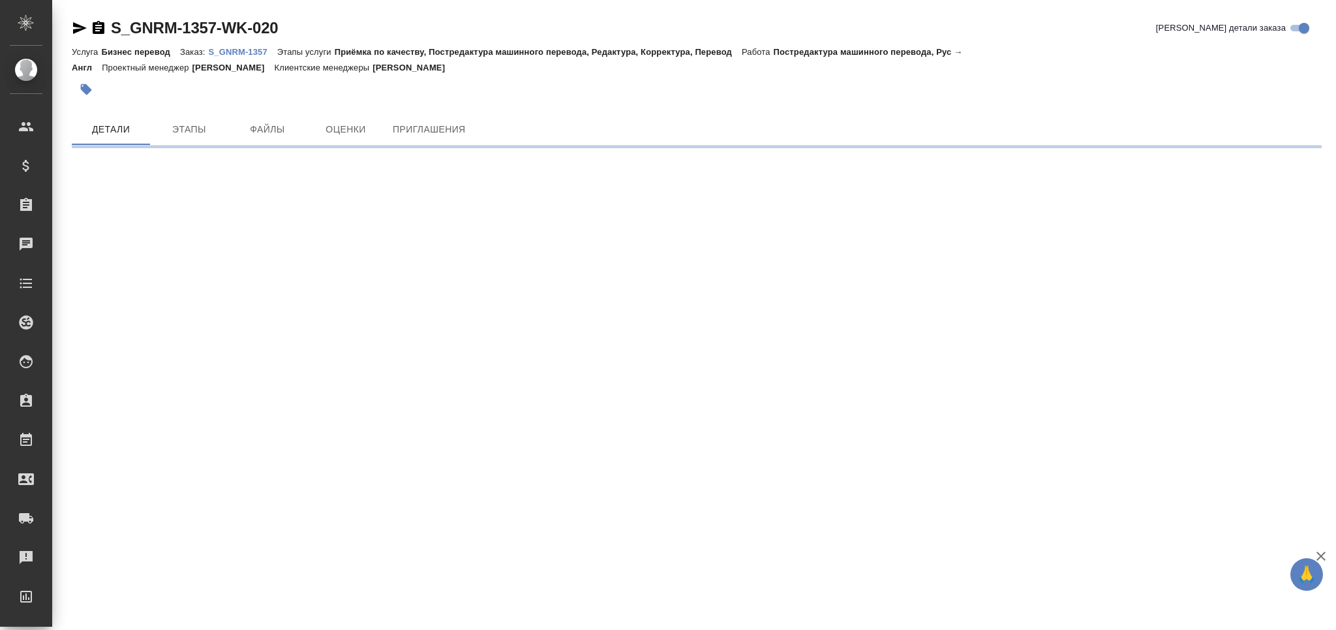
click at [260, 50] on p "S_GNRM-1357" at bounding box center [242, 52] width 68 height 10
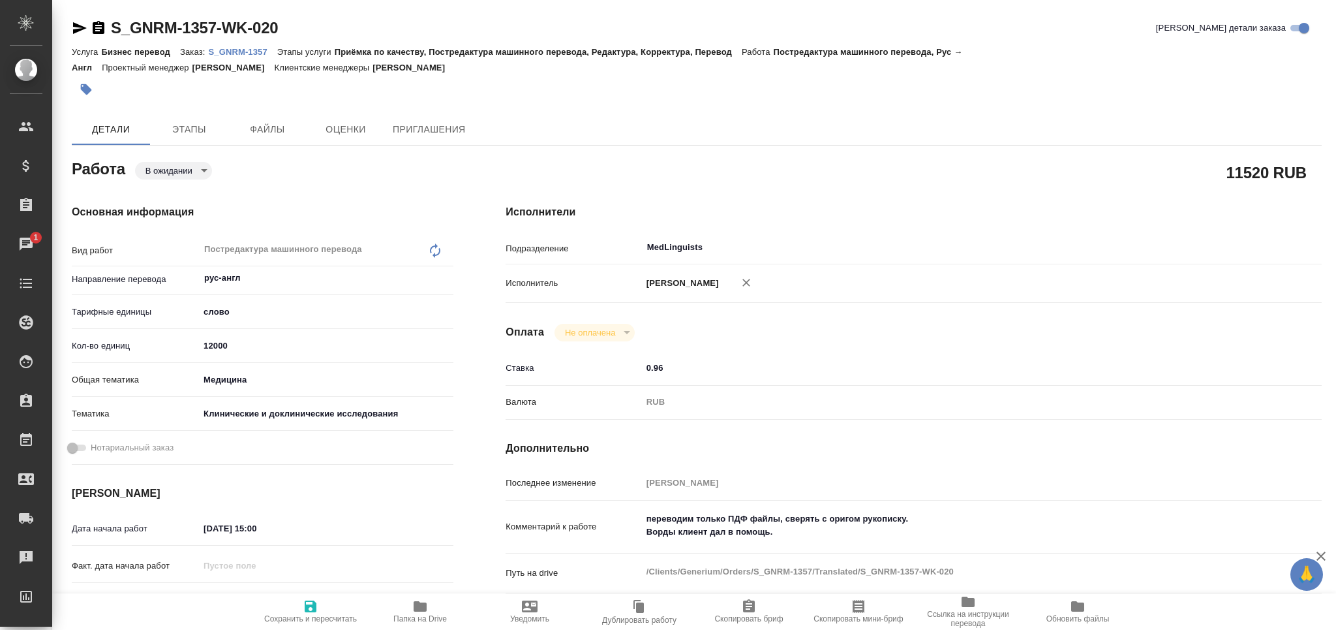
type textarea "x"
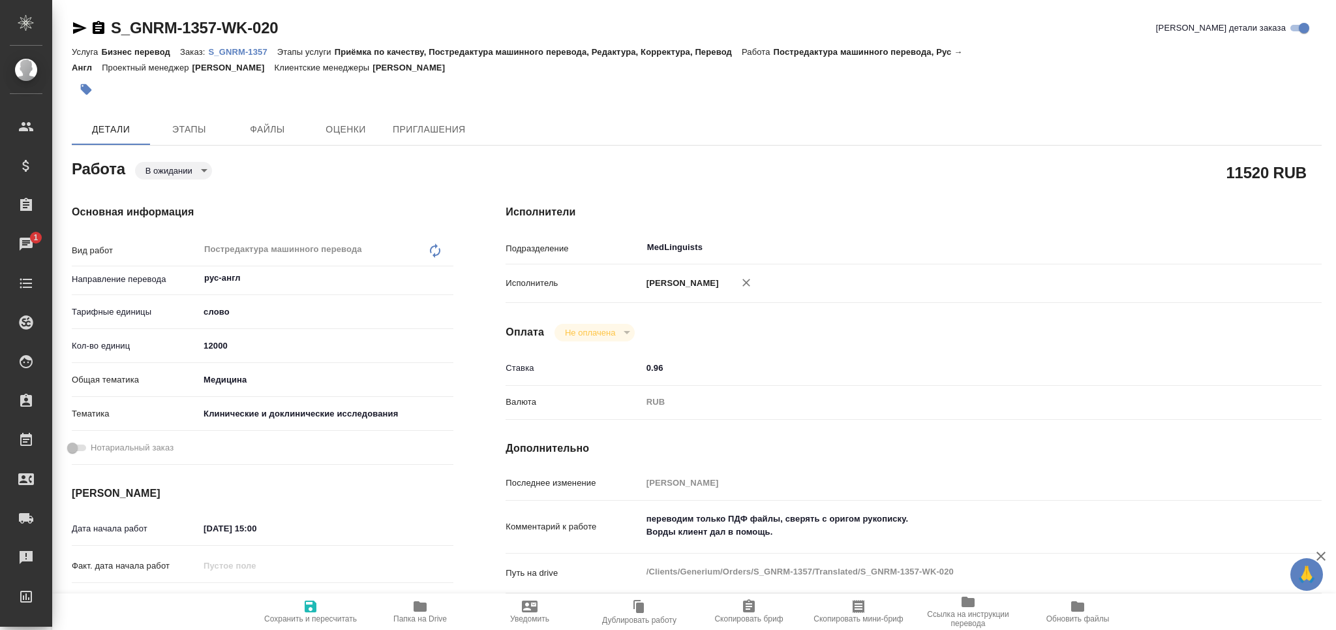
type textarea "x"
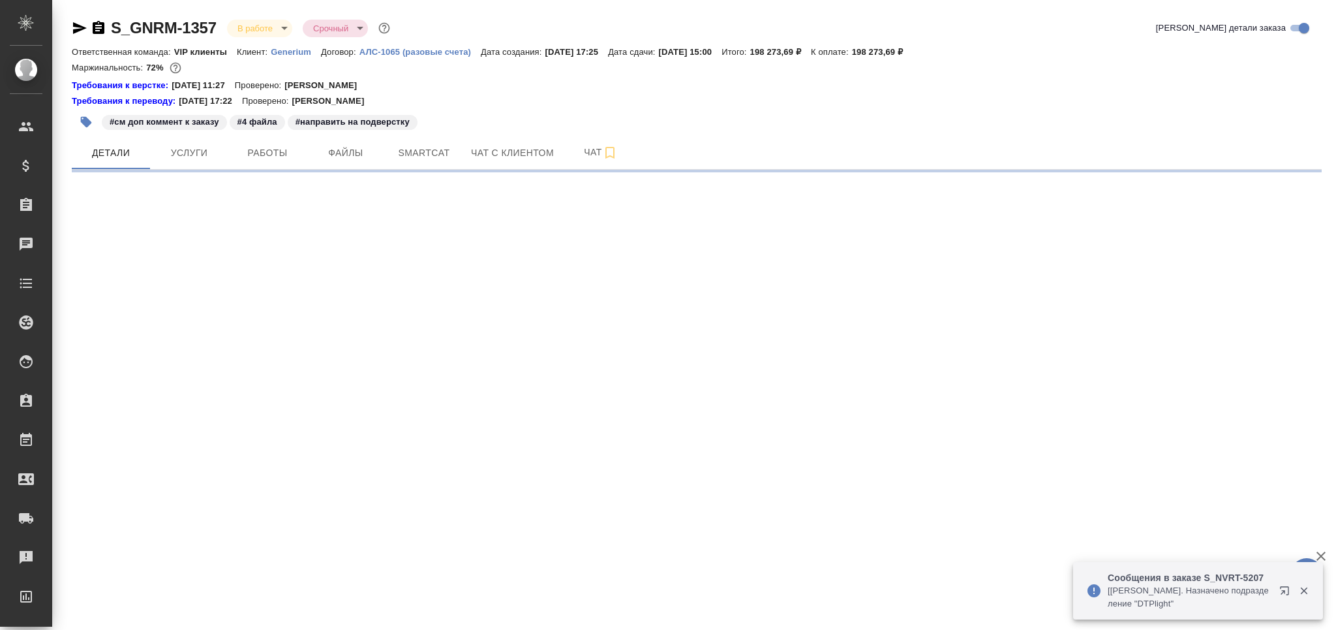
select select "RU"
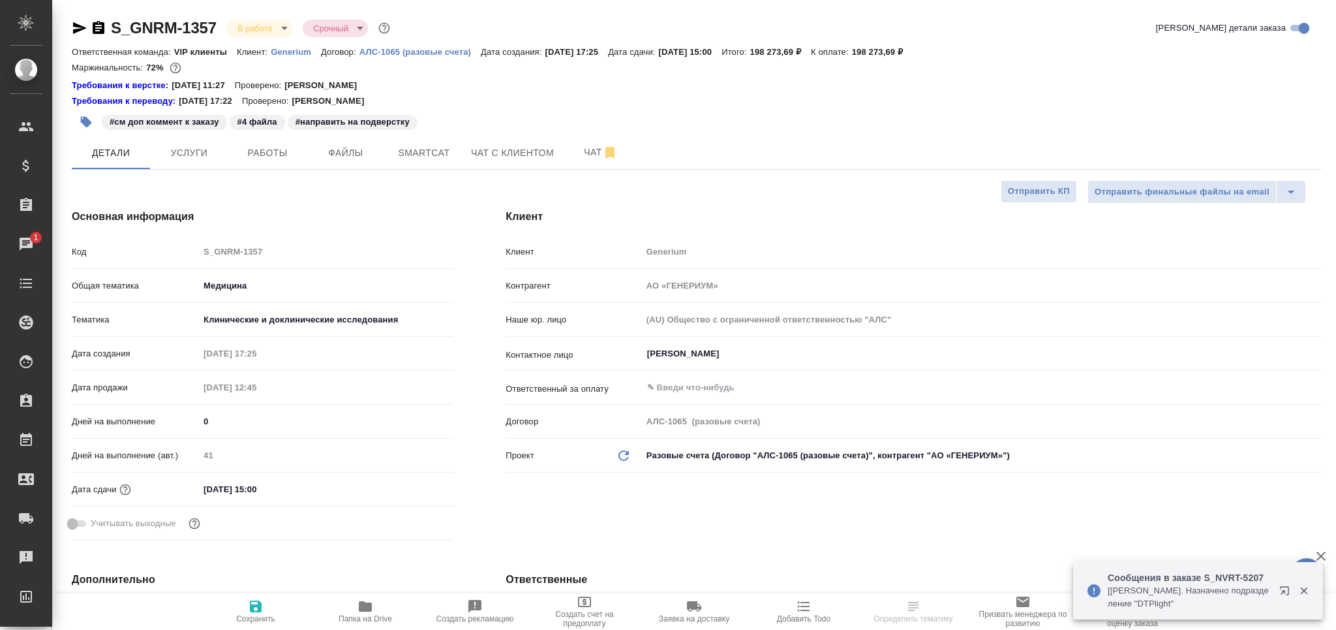
type textarea "x"
click at [413, 163] on button "Smartcat" at bounding box center [424, 152] width 78 height 33
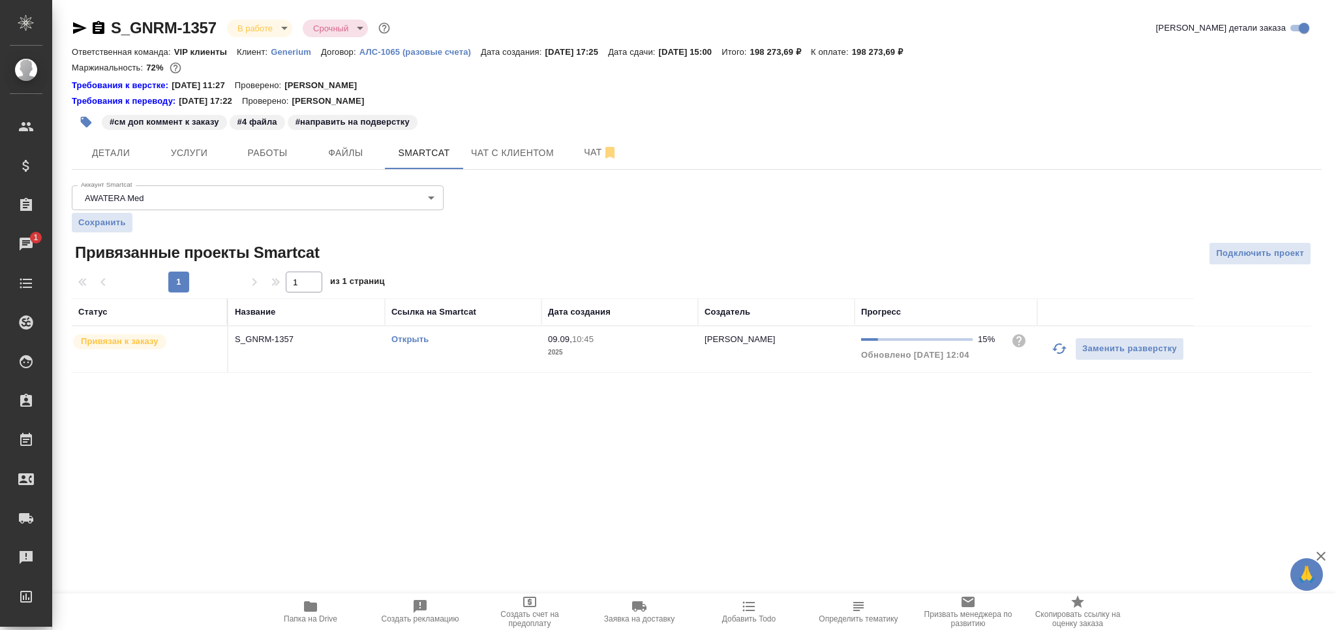
click at [409, 336] on link "Открыть" at bounding box center [409, 339] width 37 height 10
click at [288, 161] on button "Работы" at bounding box center [267, 152] width 78 height 33
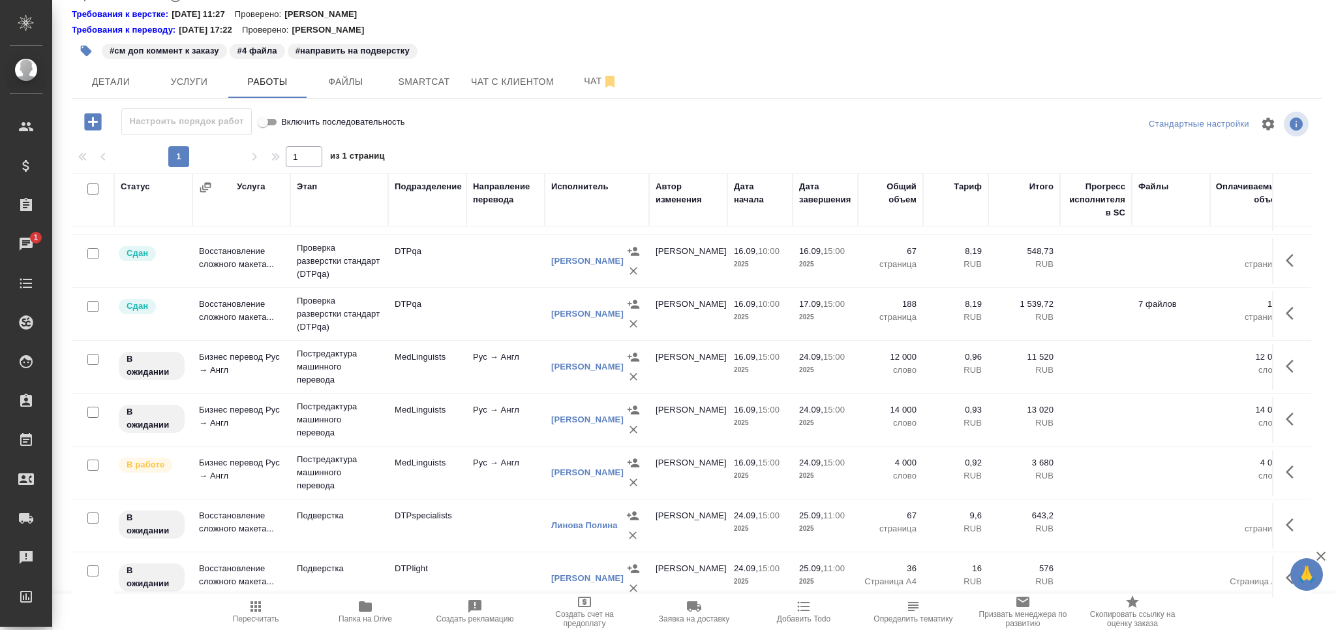
scroll to position [382, 0]
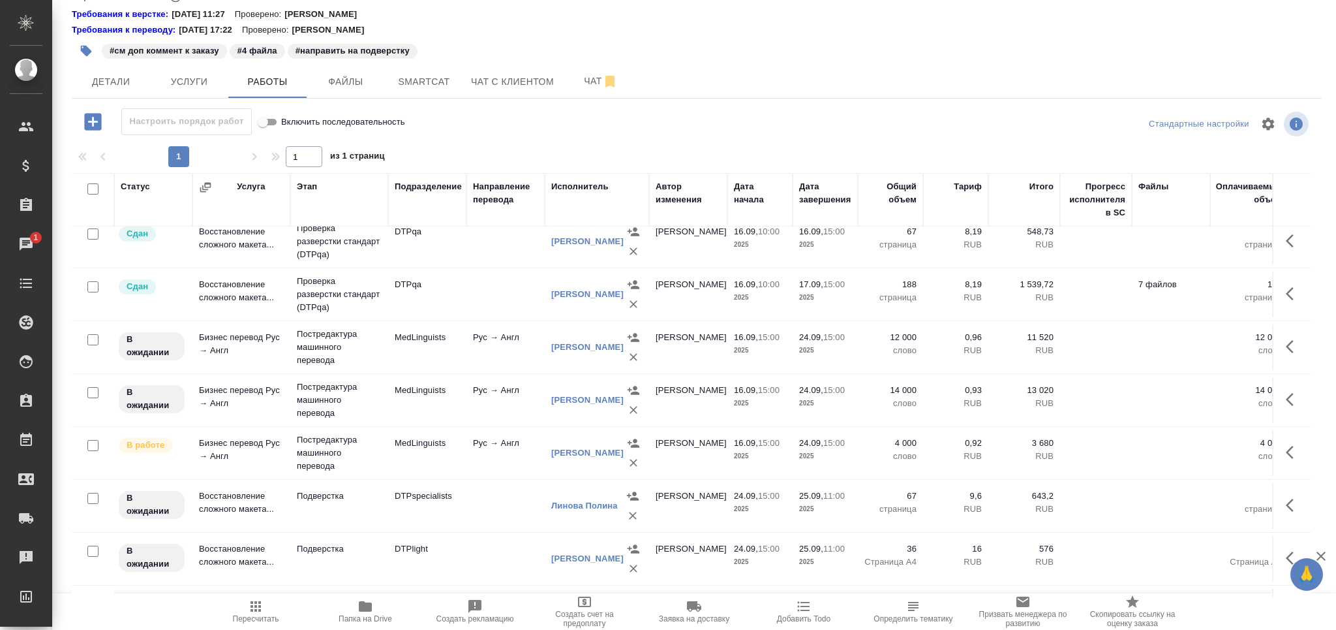
drag, startPoint x: 94, startPoint y: 337, endPoint x: 92, endPoint y: 401, distance: 64.0
click at [94, 341] on input "checkbox" at bounding box center [92, 339] width 11 height 11
checkbox input "true"
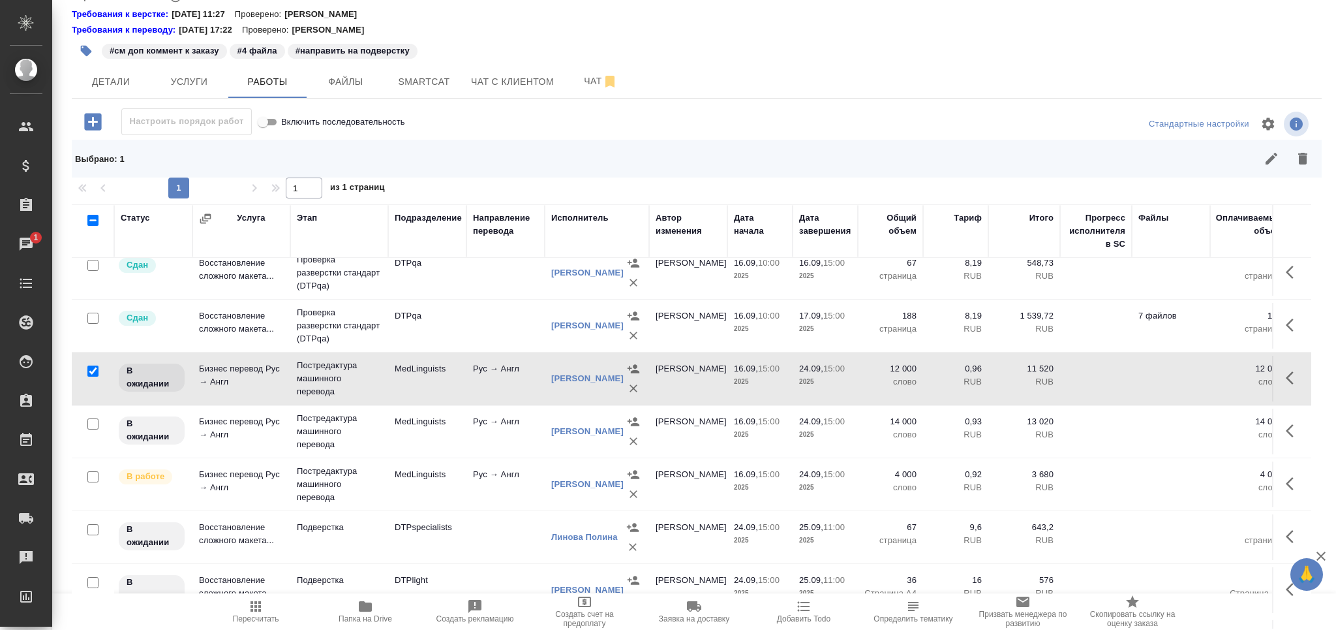
click at [92, 423] on input "checkbox" at bounding box center [92, 423] width 11 height 11
checkbox input "true"
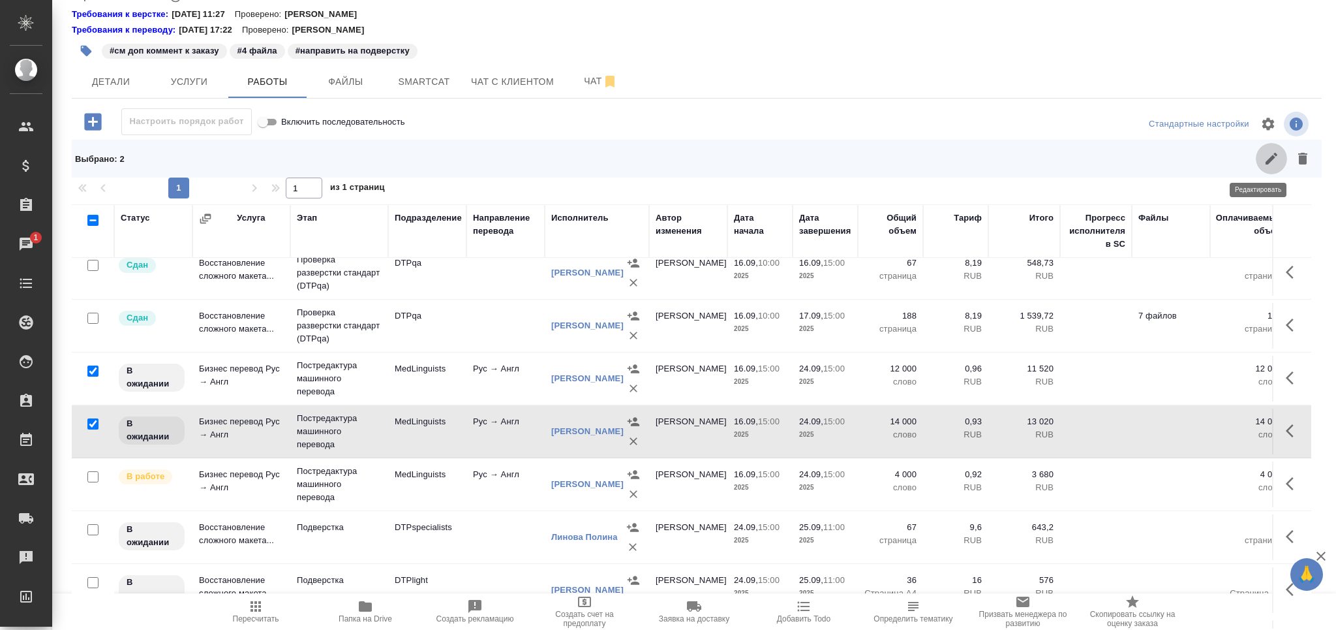
click at [1264, 159] on icon "button" at bounding box center [1272, 159] width 16 height 16
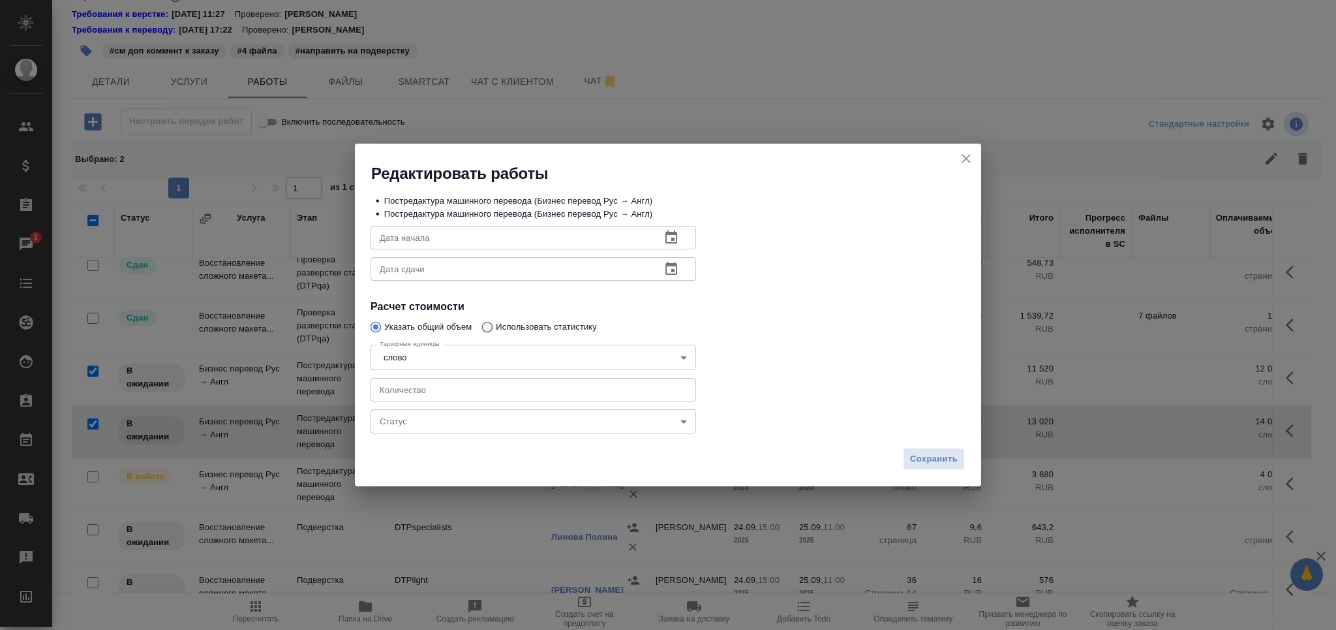
click at [440, 421] on body "🙏 .cls-1 fill:#fff; AWATERA Grabko [PERSON_NAME] Спецификации Заказы 1 Чаты Tod…" at bounding box center [668, 315] width 1336 height 630
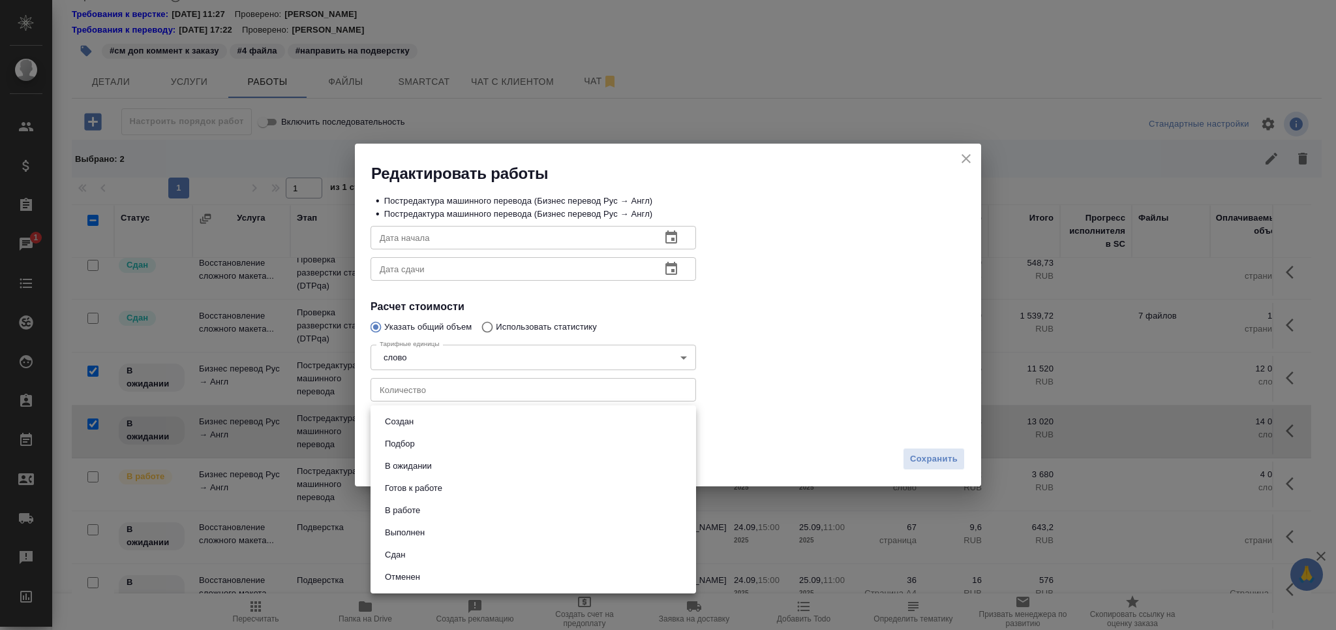
click at [447, 484] on li "Готов к работе" at bounding box center [534, 488] width 326 height 22
type input "readyForWork"
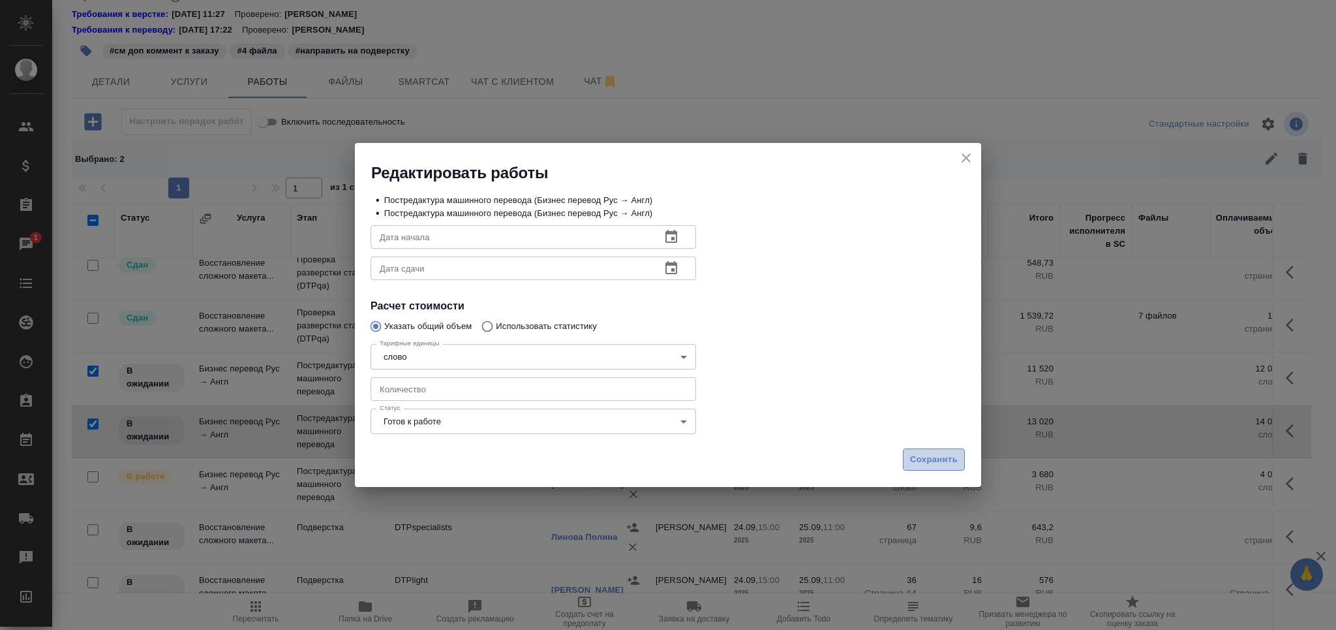
click at [943, 466] on button "Сохранить" at bounding box center [934, 459] width 62 height 23
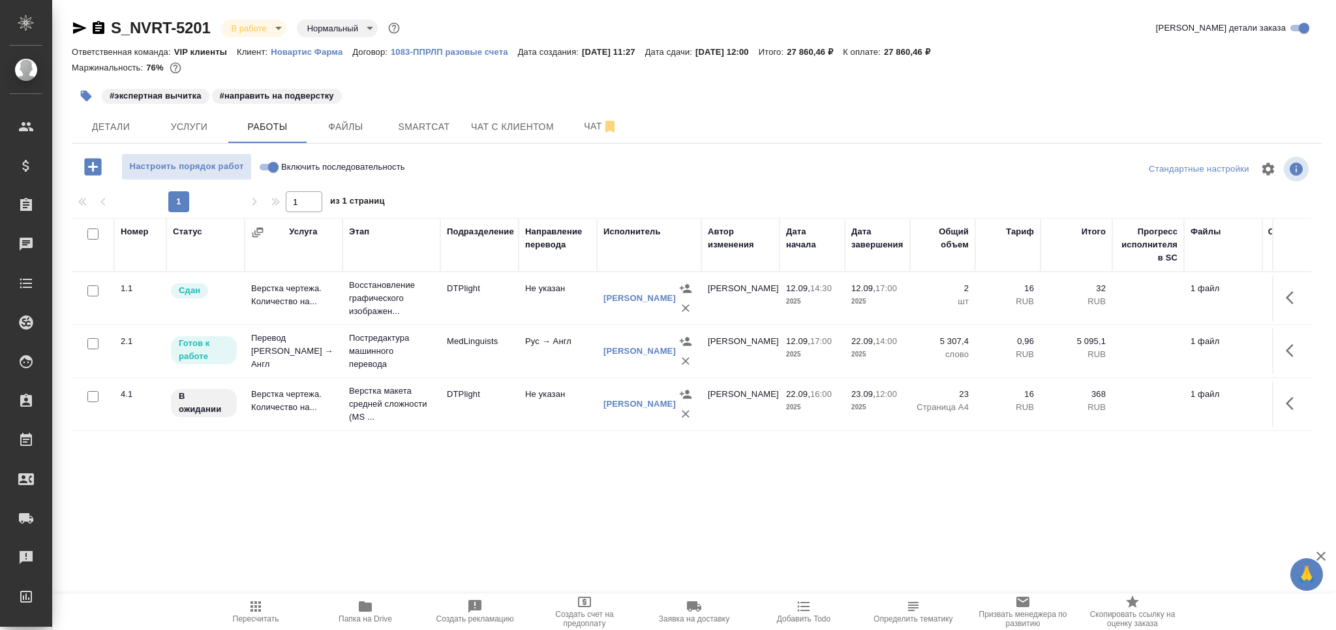
scroll to position [7, 0]
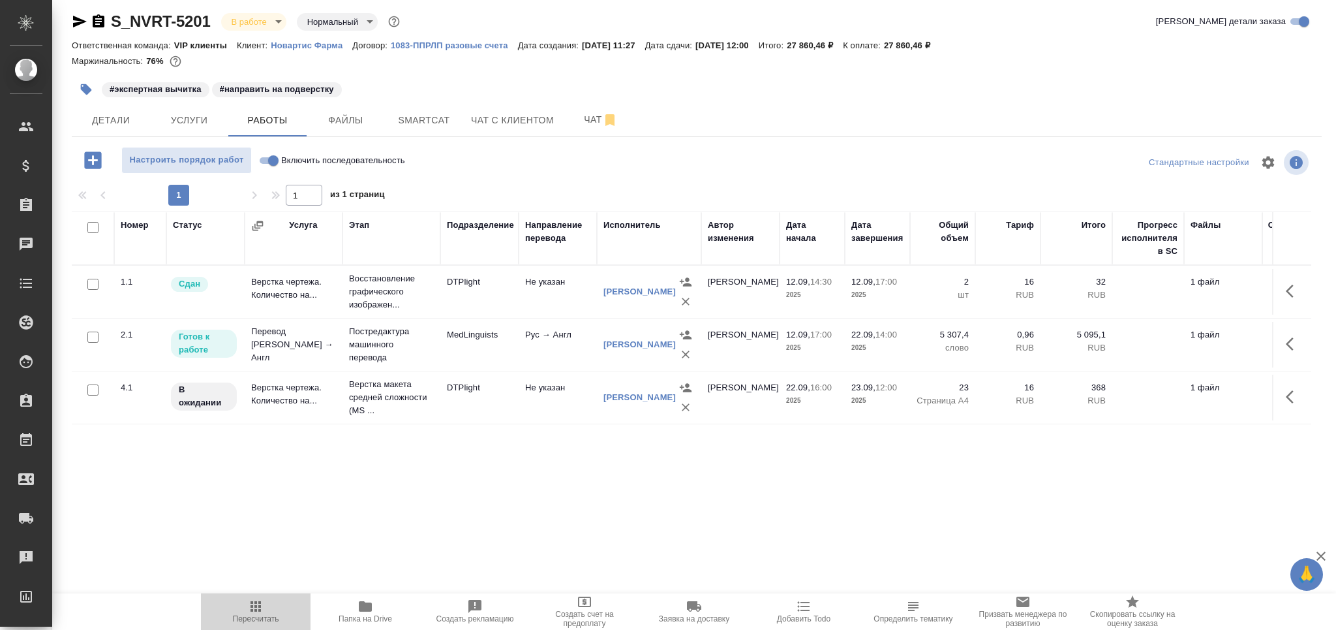
click at [253, 619] on span "Пересчитать" at bounding box center [256, 618] width 46 height 9
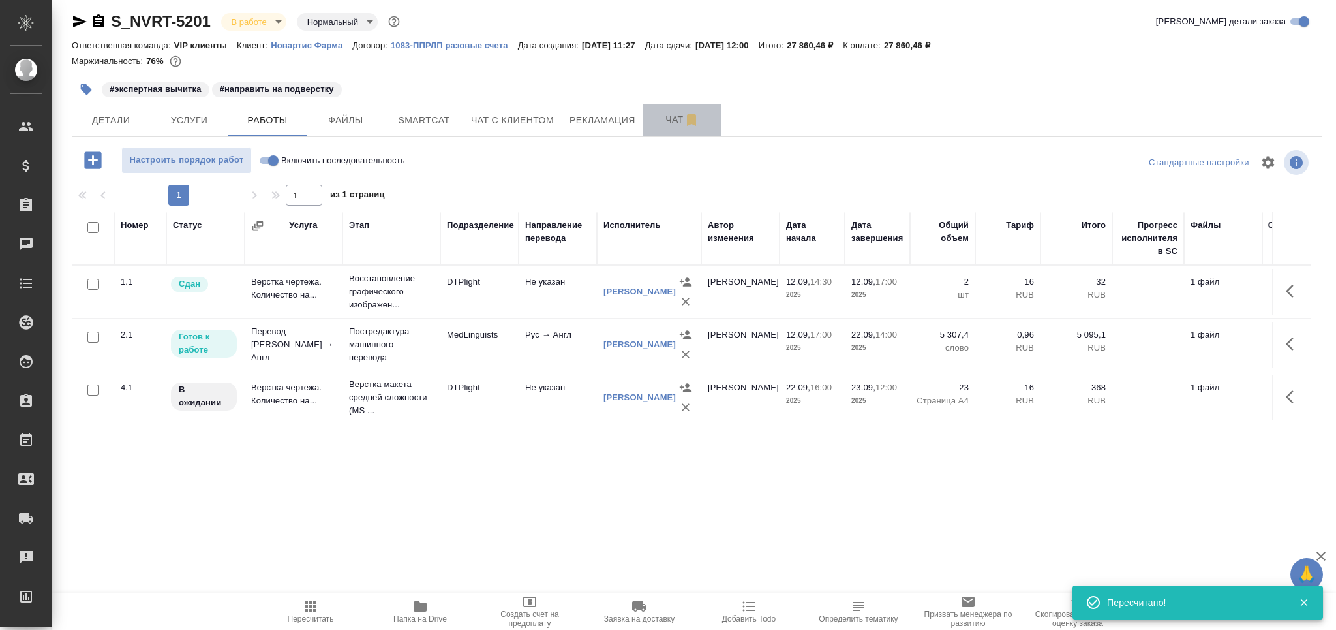
click at [662, 127] on button "Чат" at bounding box center [682, 120] width 78 height 33
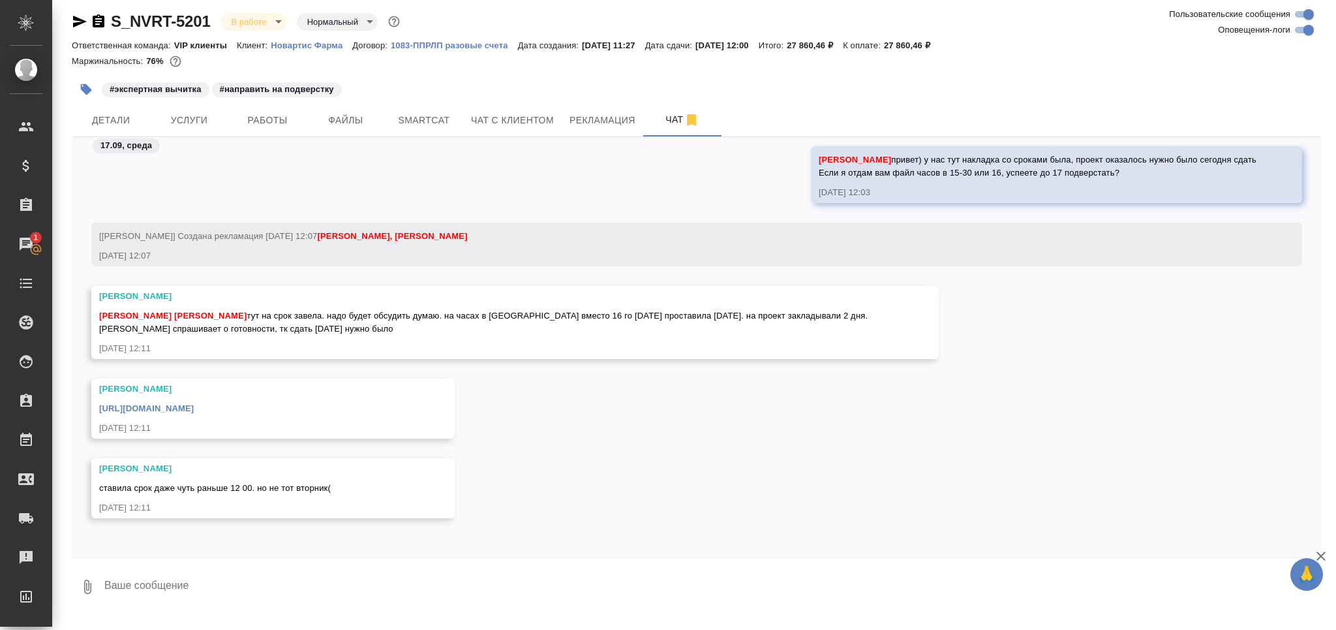
scroll to position [56976, 0]
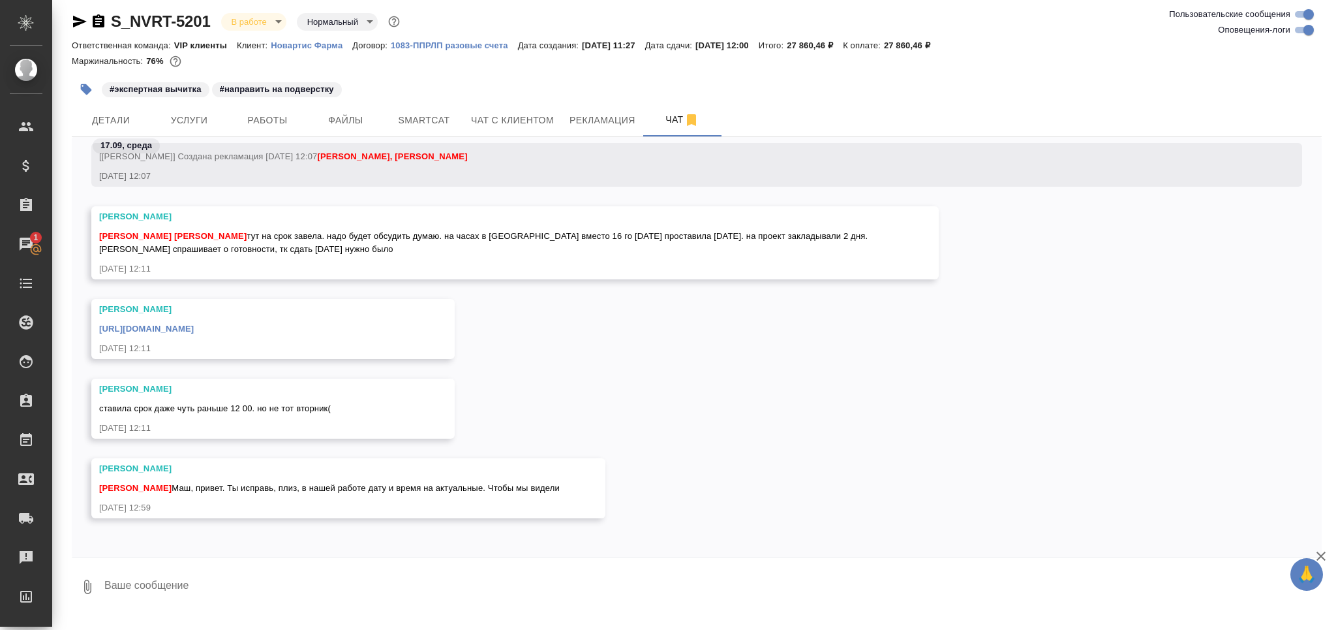
click at [399, 582] on textarea at bounding box center [712, 586] width 1219 height 44
type textarea "да, ок , я просто предупреждаю, время правлю)"
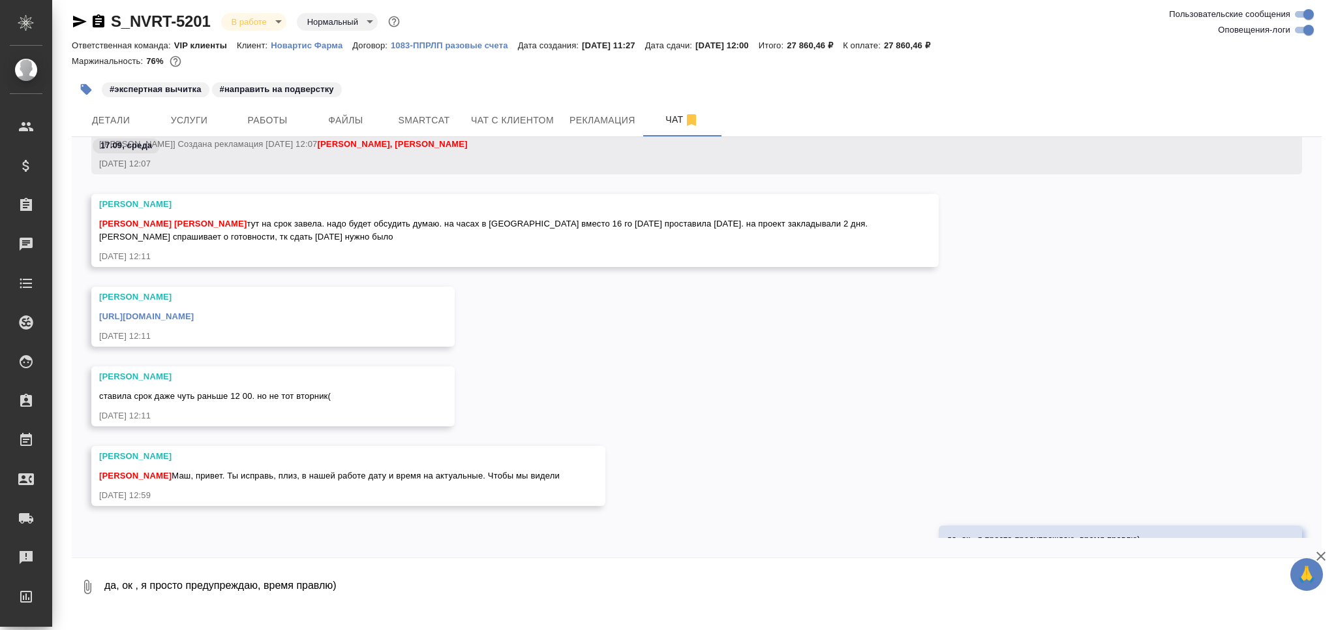
scroll to position [57039, 0]
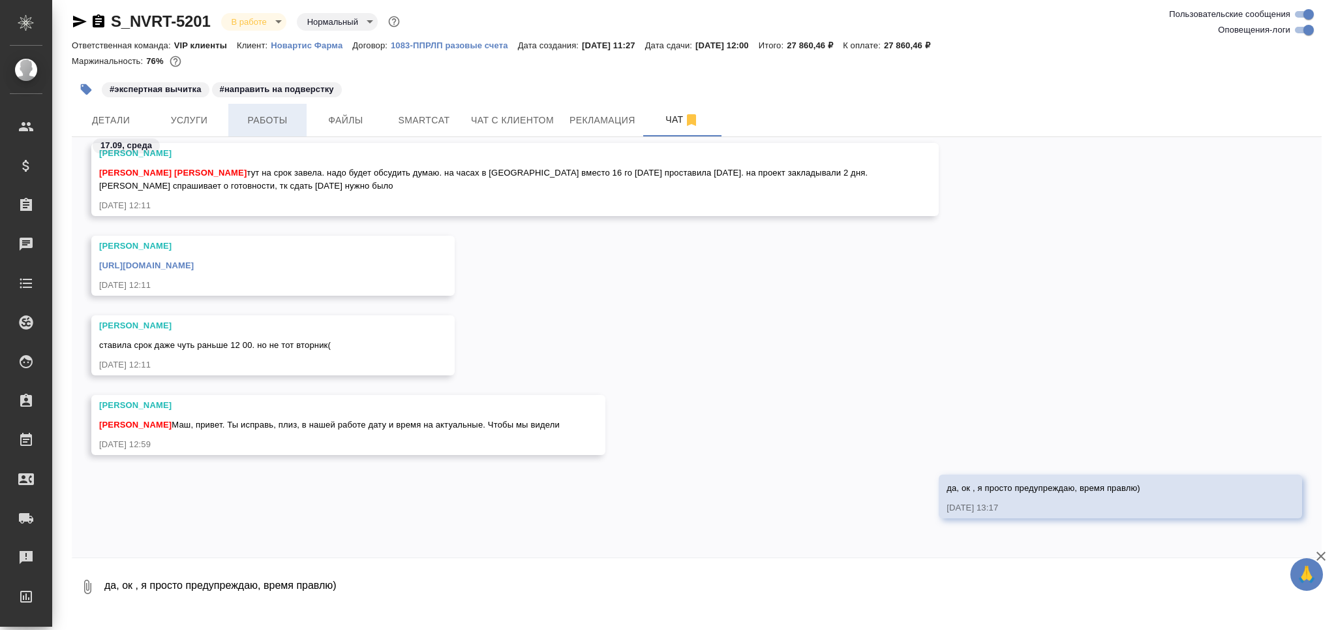
click at [262, 119] on span "Работы" at bounding box center [267, 120] width 63 height 16
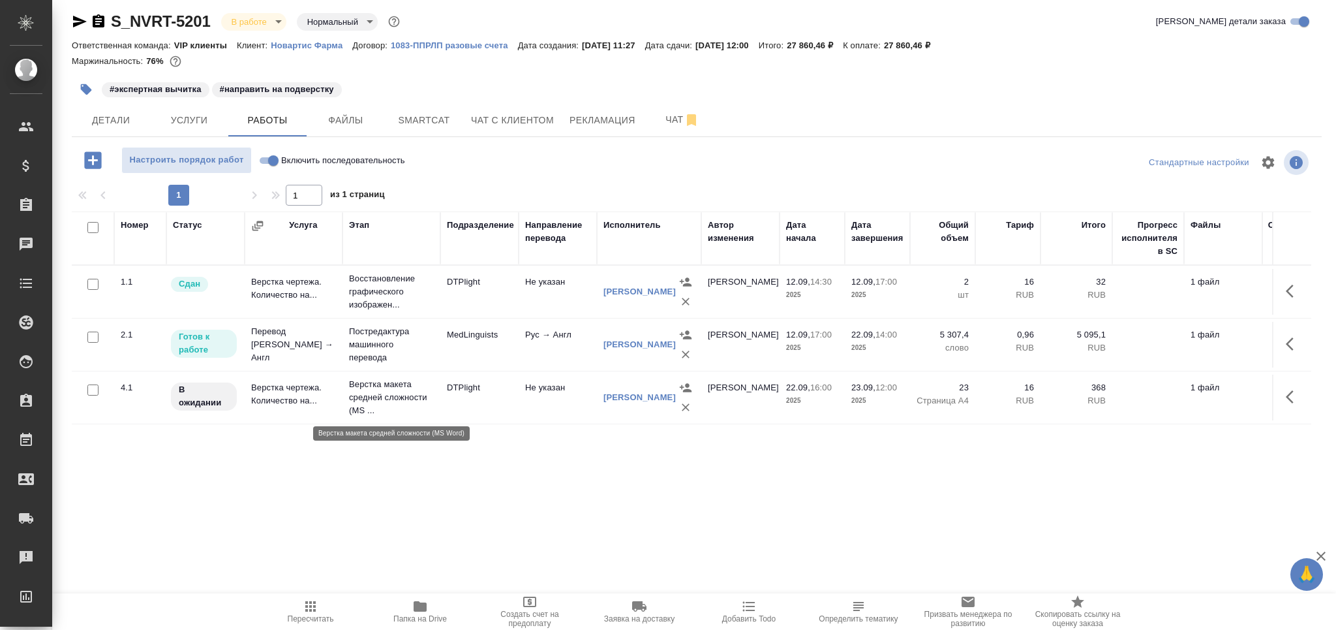
click at [431, 390] on p "Верстка макета средней сложности (MS ..." at bounding box center [391, 397] width 85 height 39
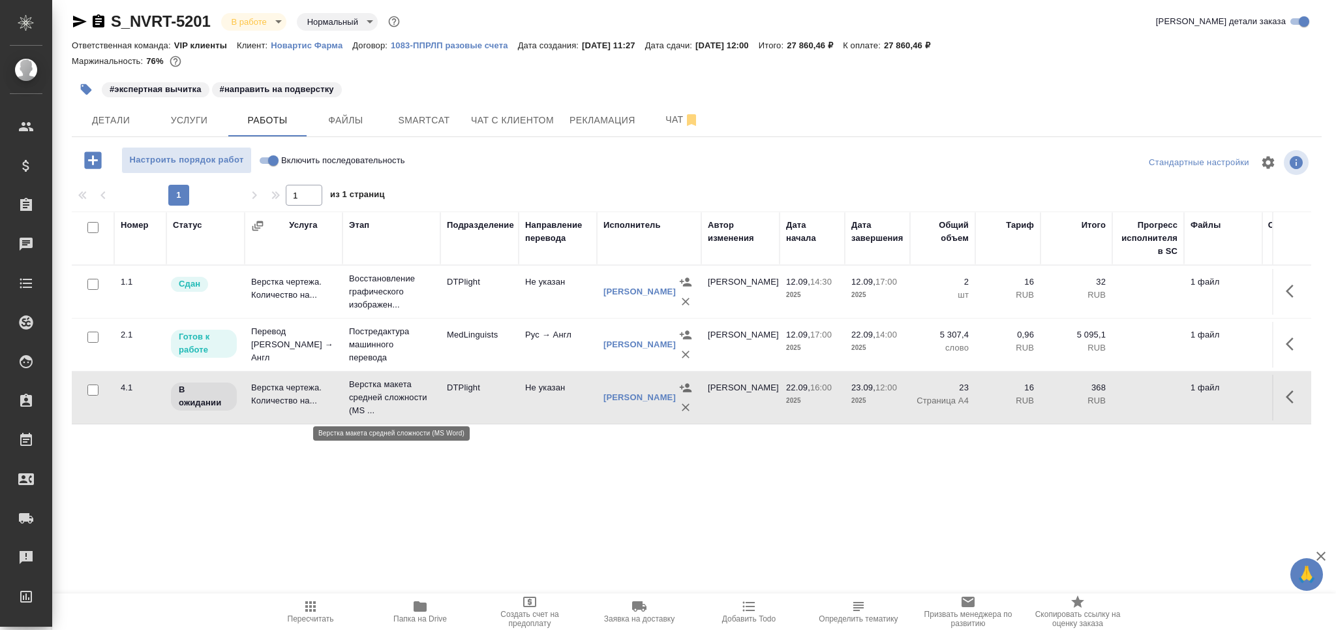
click at [433, 390] on p "Верстка макета средней сложности (MS ..." at bounding box center [391, 397] width 85 height 39
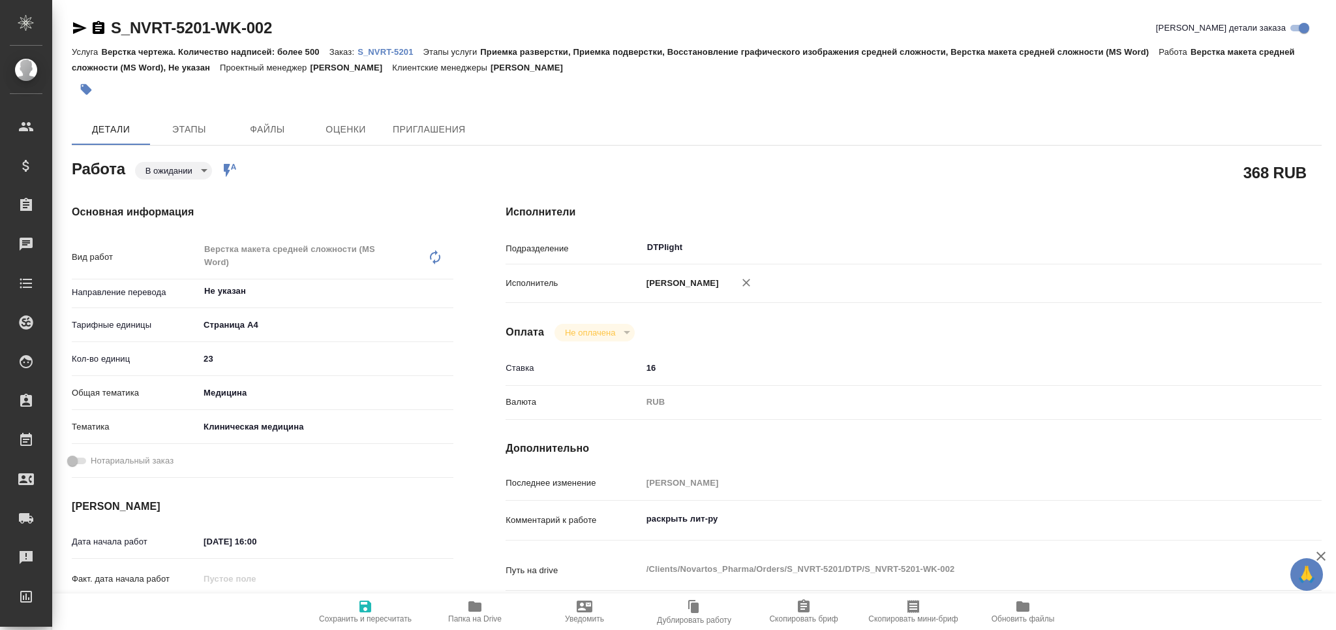
type textarea "x"
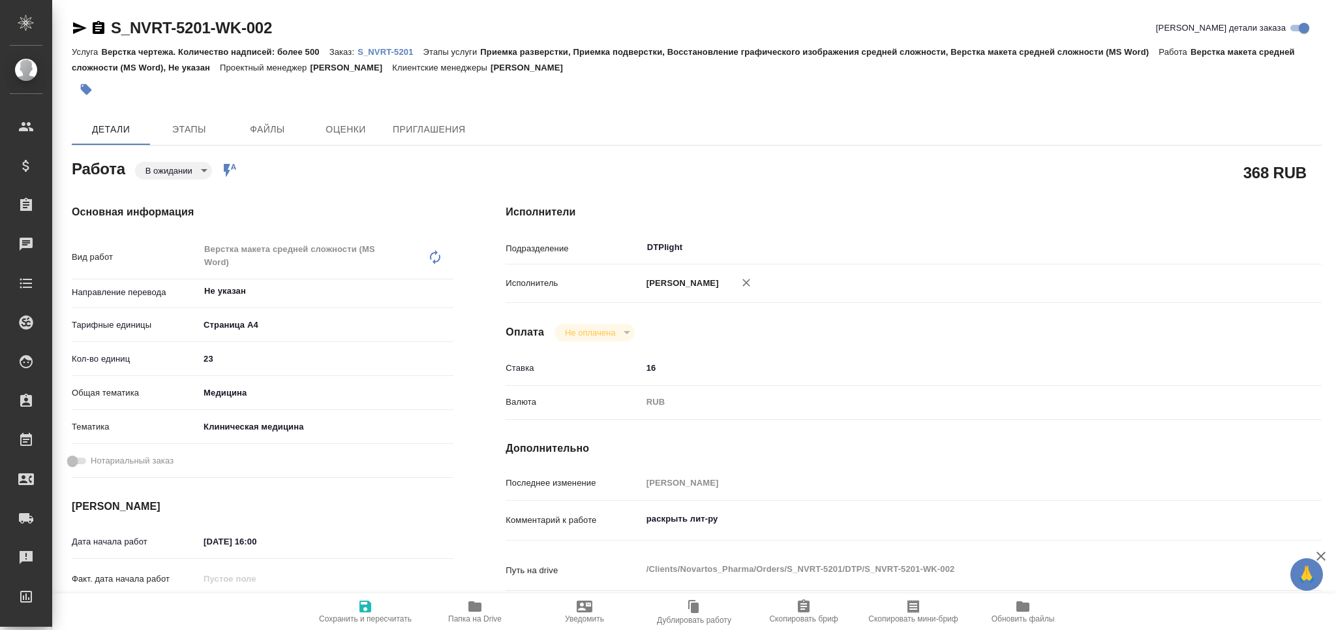
type textarea "x"
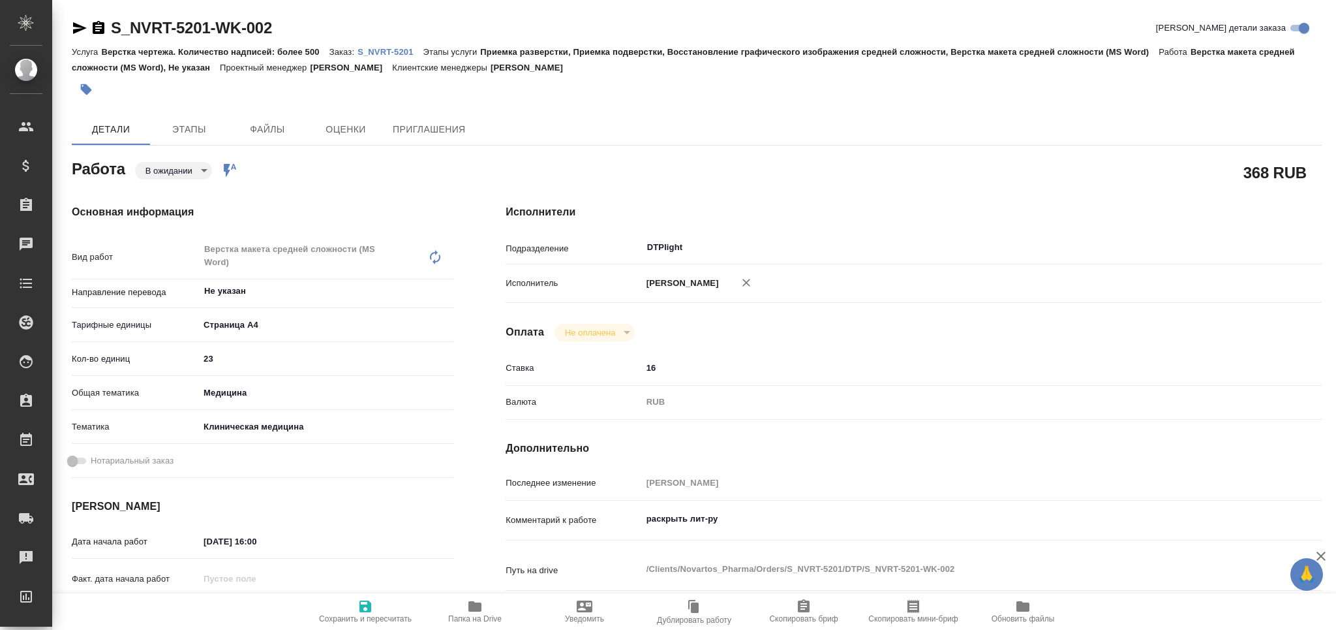
type textarea "x"
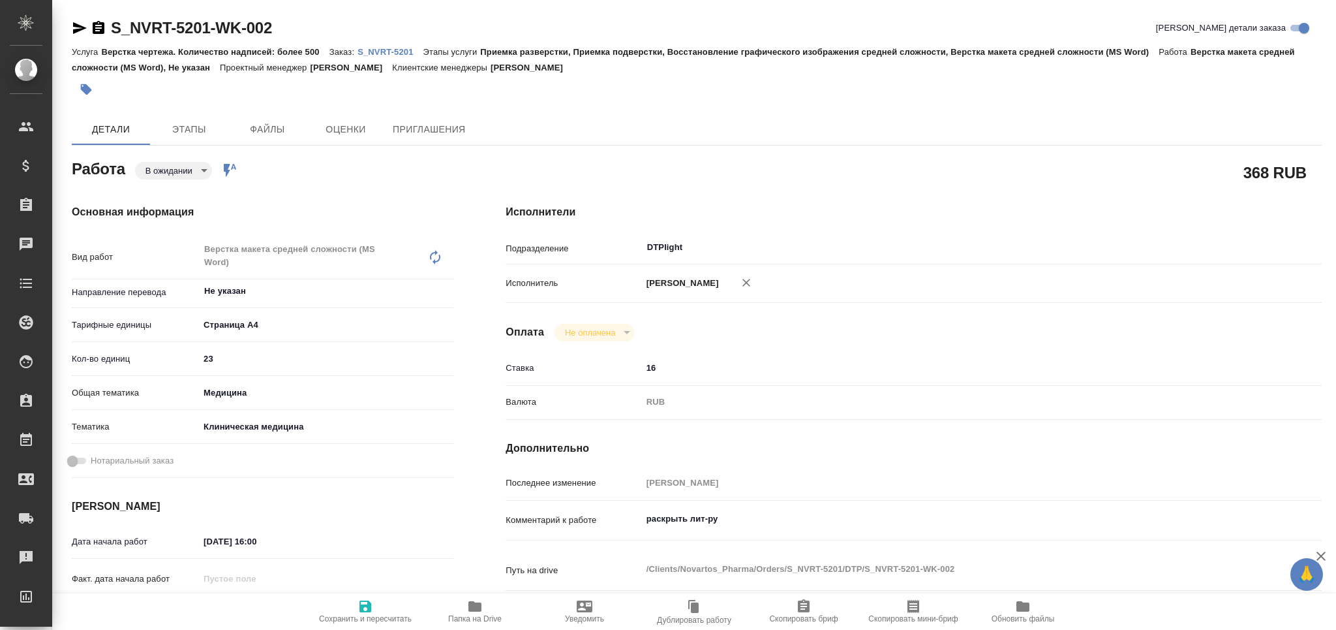
type textarea "x"
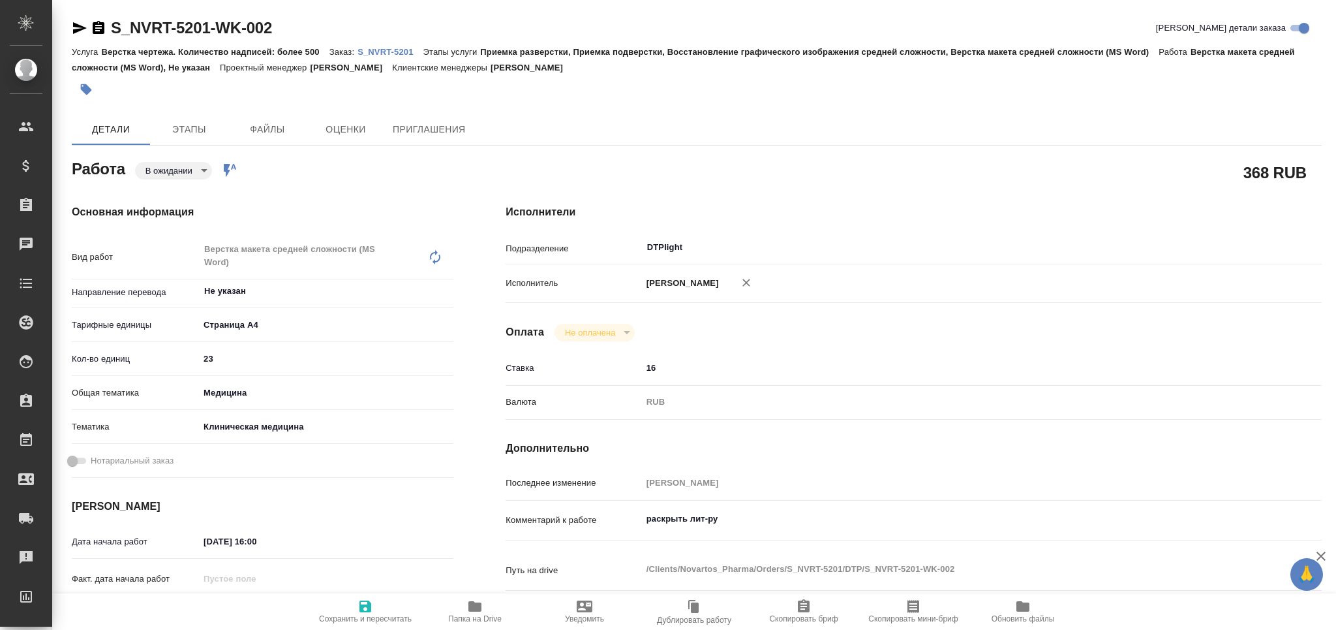
type textarea "x"
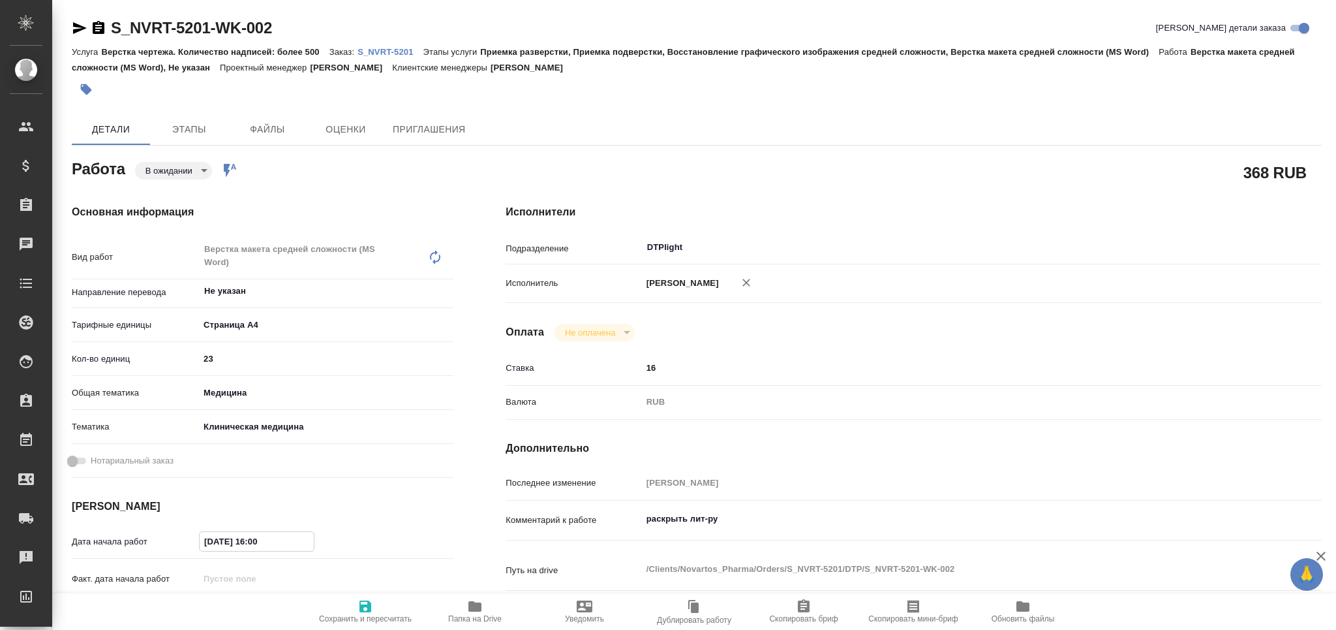
type textarea "x"
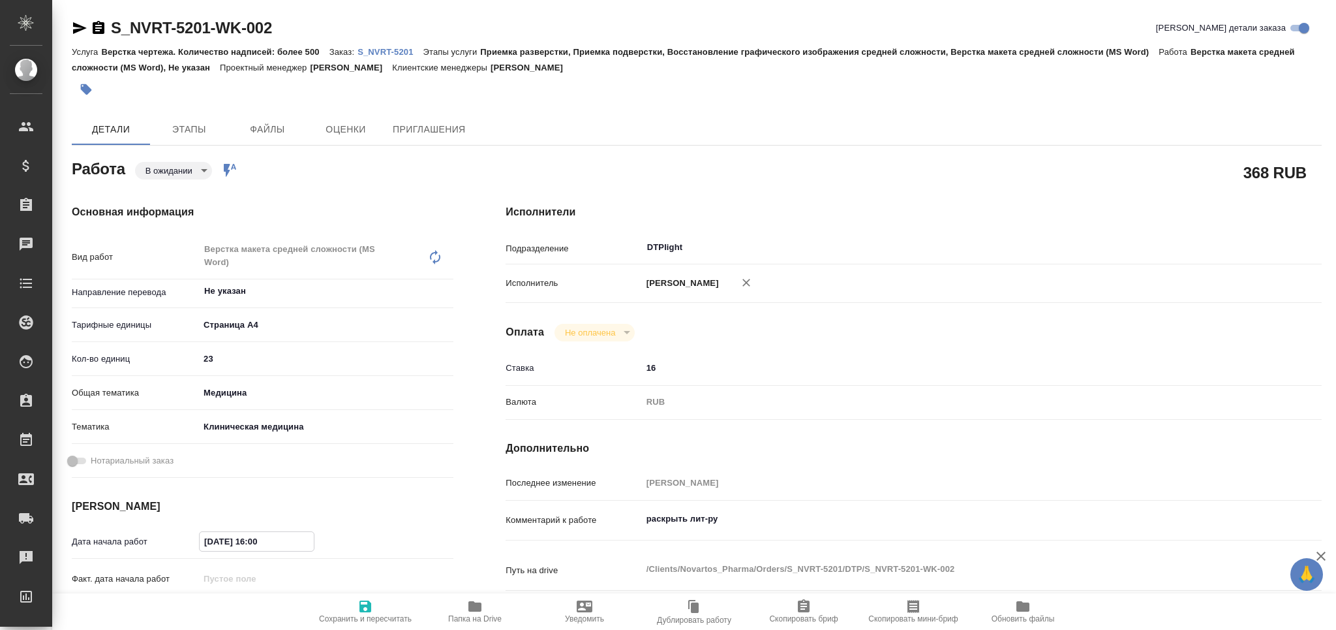
drag, startPoint x: 213, startPoint y: 538, endPoint x: 203, endPoint y: 538, distance: 10.4
click at [203, 538] on input "22.09.2025 16:00" at bounding box center [257, 541] width 114 height 19
type input "10.92.0251 60:0_"
type textarea "x"
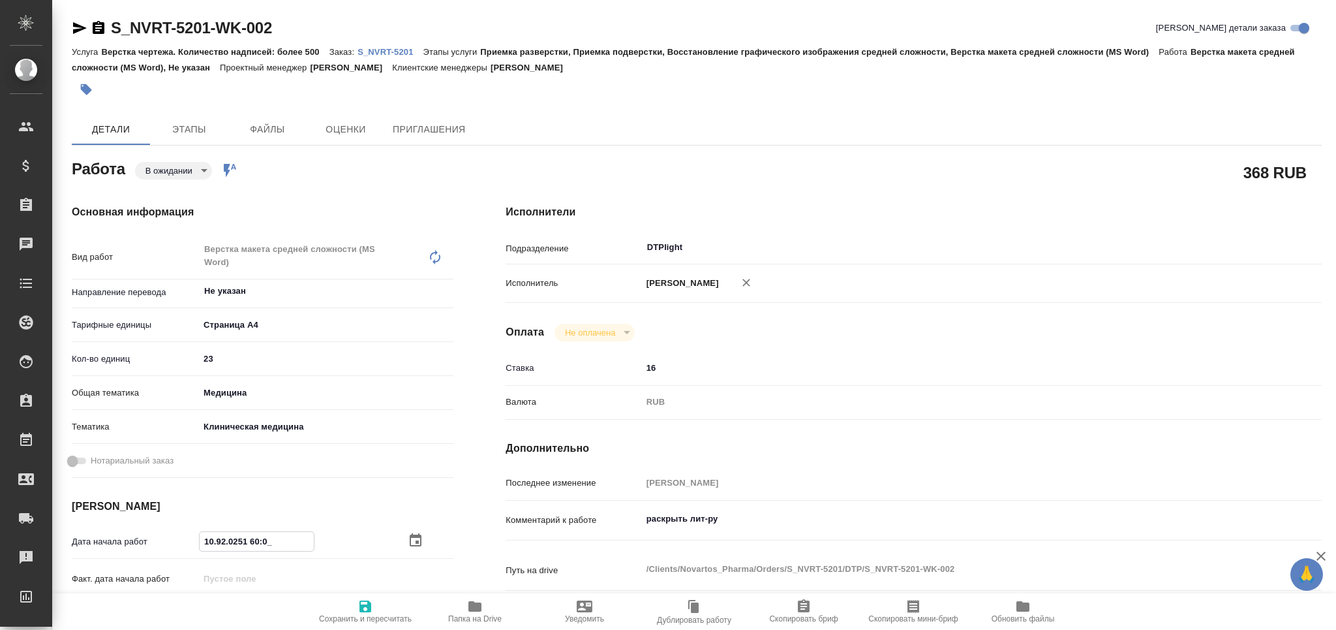
type textarea "x"
type input "17.09.2025 16:00"
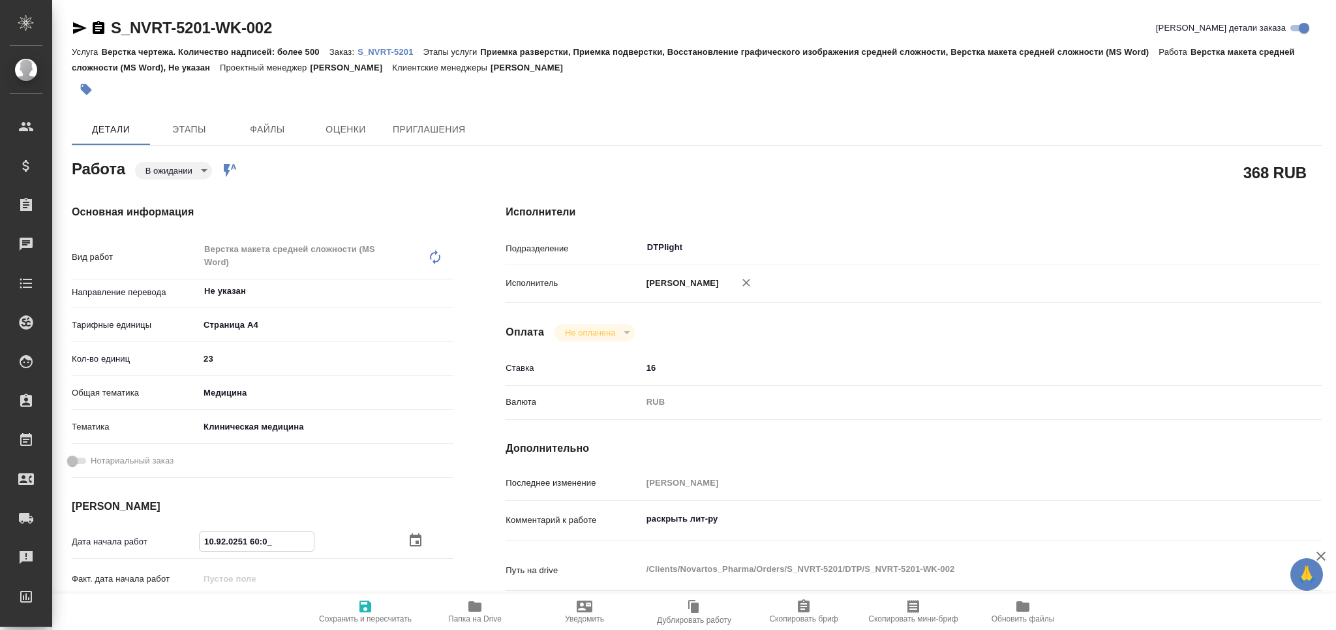
type textarea "x"
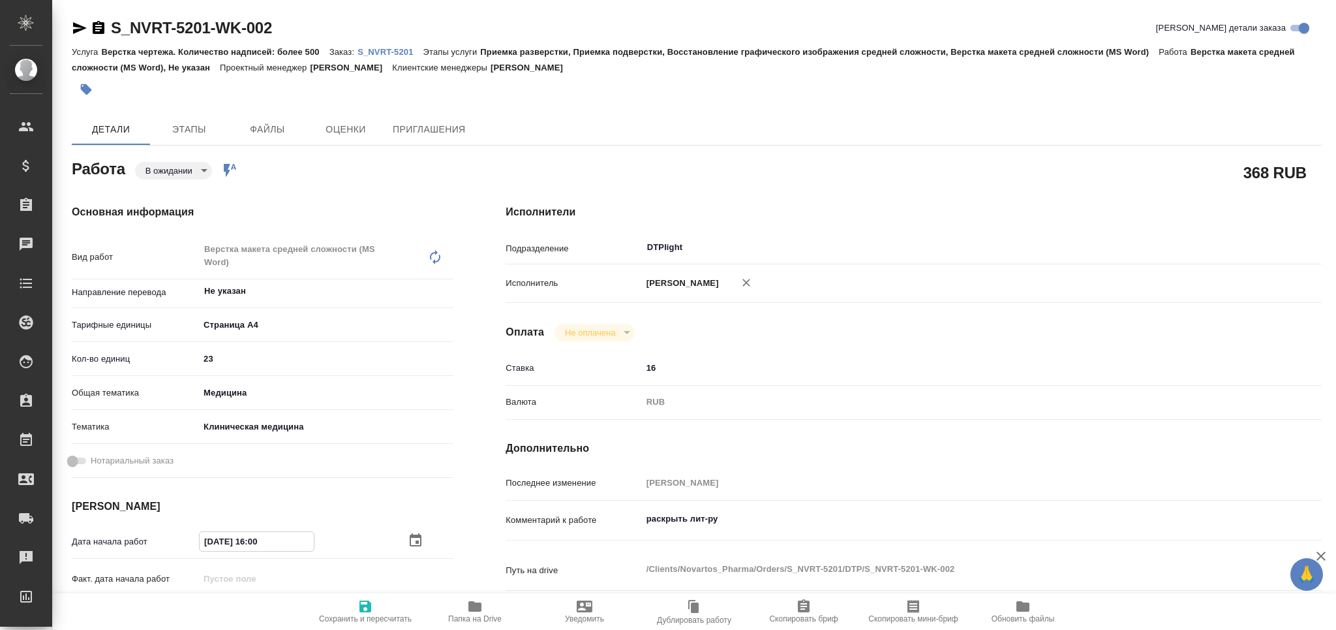
type textarea "x"
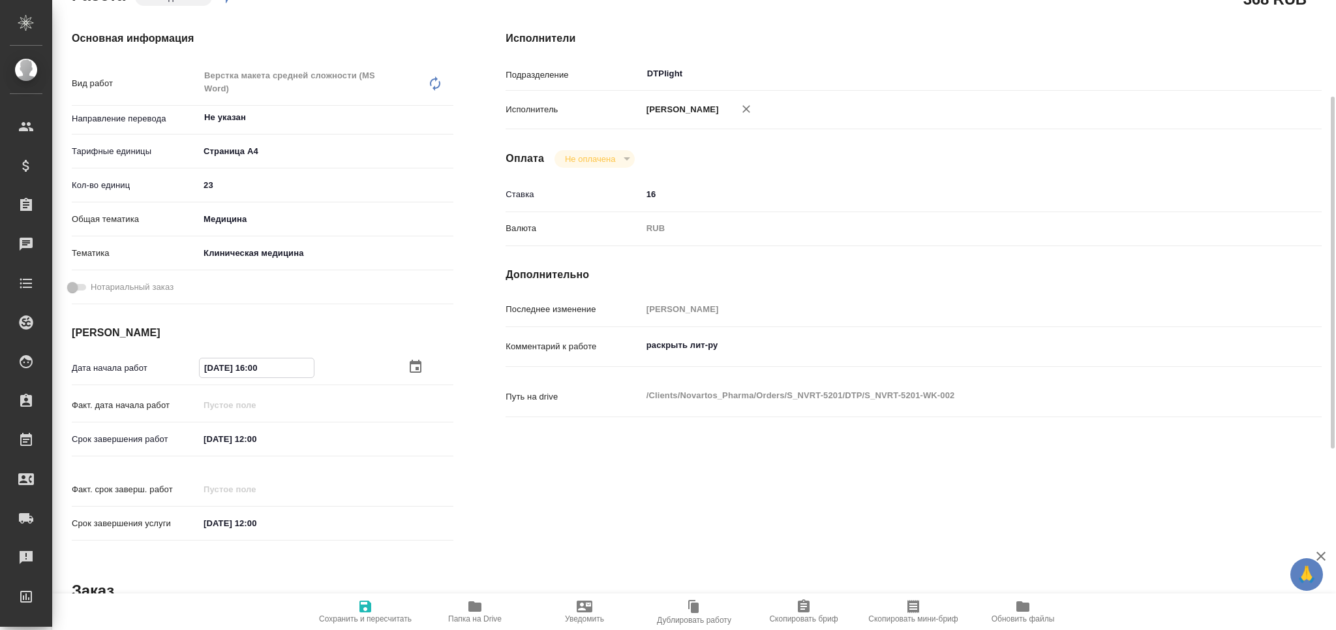
drag, startPoint x: 277, startPoint y: 370, endPoint x: 255, endPoint y: 380, distance: 23.9
click at [255, 380] on div "Дата начала работ 17.09.2025 16:00" at bounding box center [263, 374] width 382 height 37
type textarea "x"
type input "17.09.2025 15:__"
type textarea "x"
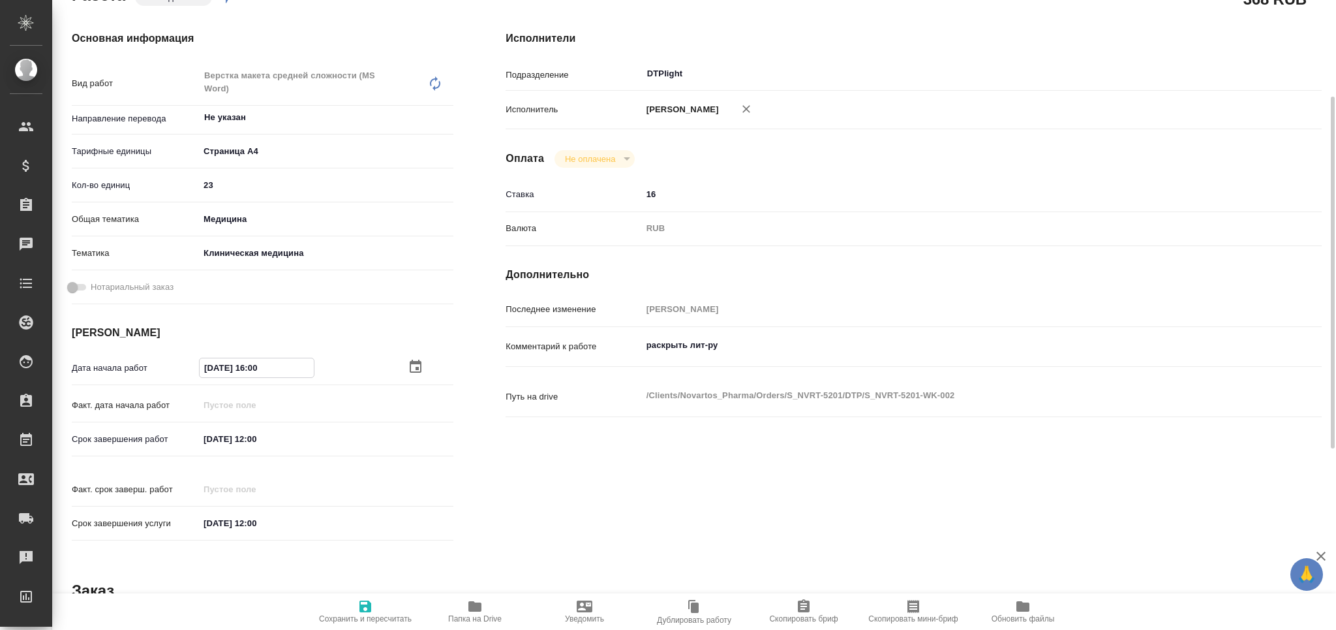
type textarea "x"
type input "17.09.2025 15:3_"
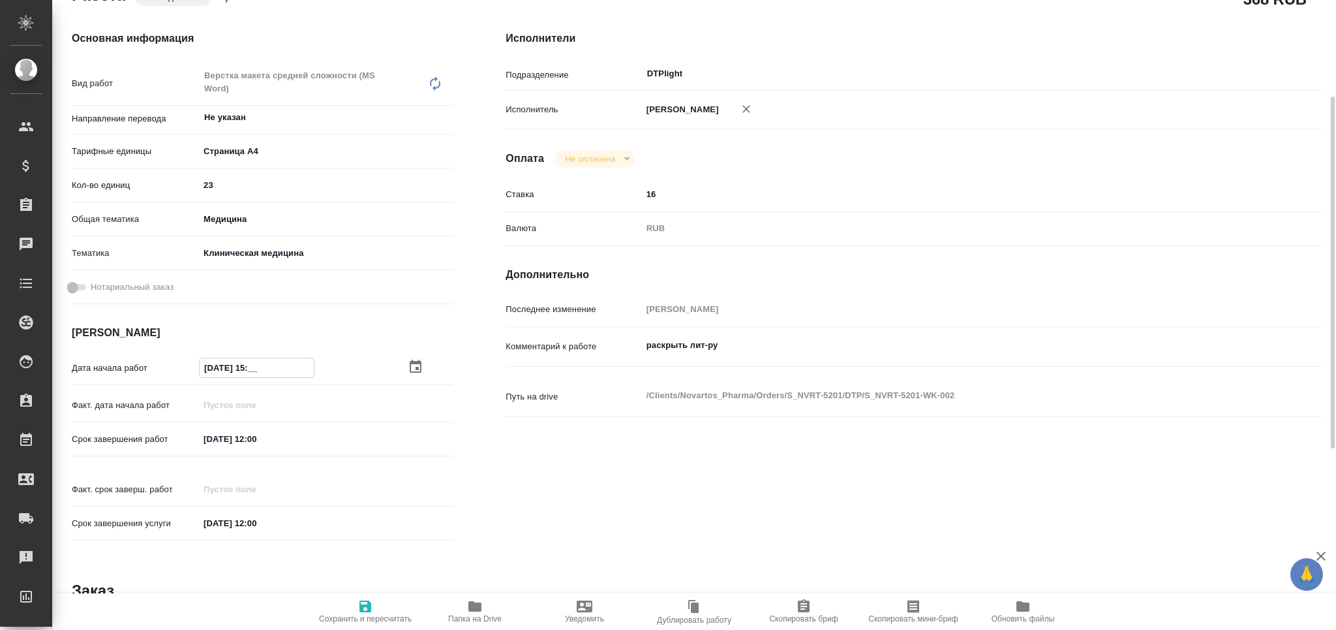
type textarea "x"
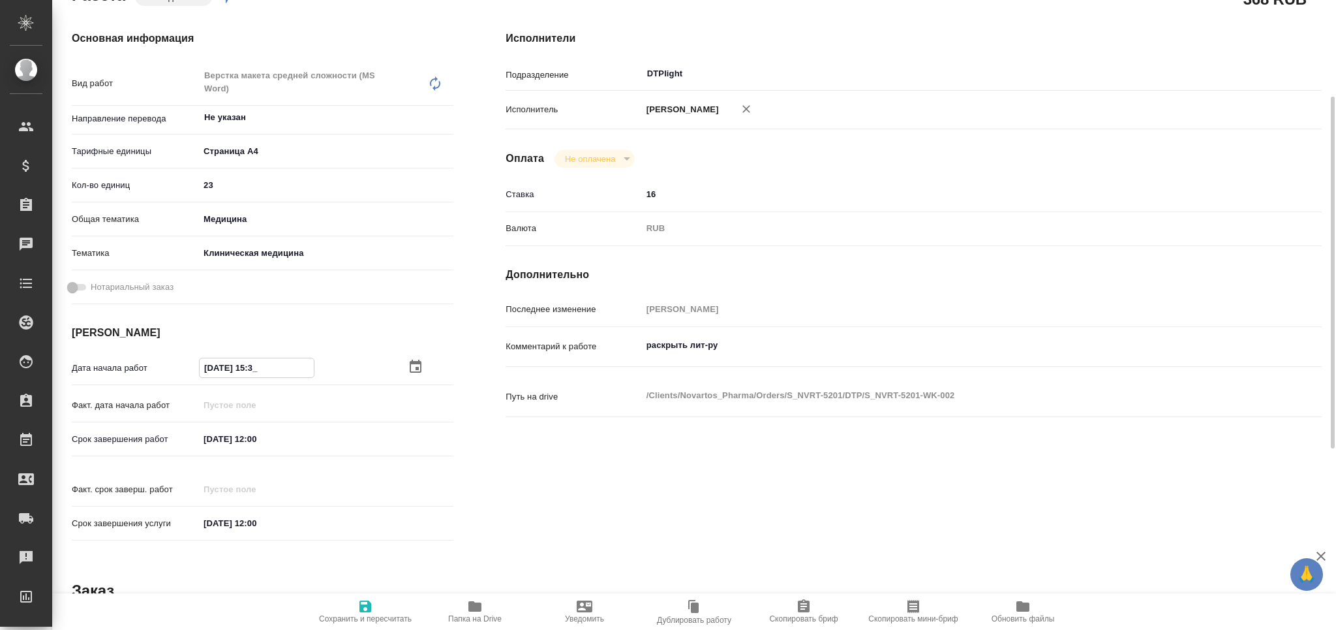
type input "17.09.2025 15:30"
type textarea "x"
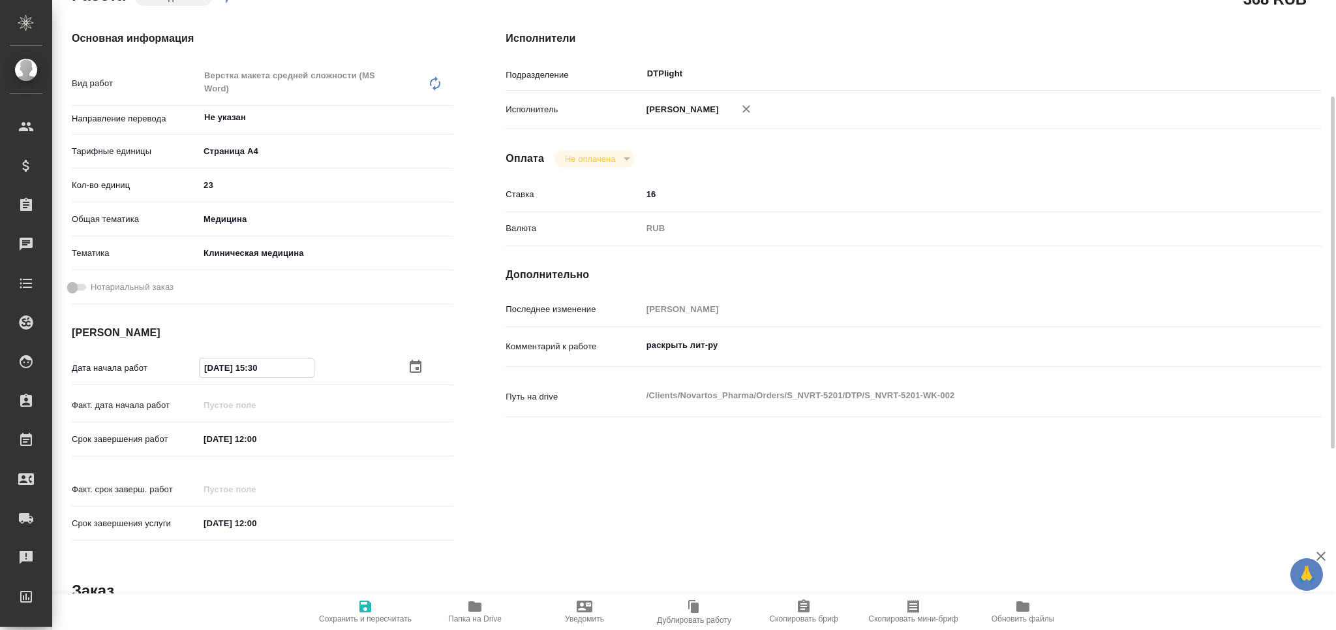
drag, startPoint x: 290, startPoint y: 363, endPoint x: 102, endPoint y: 378, distance: 188.5
click at [102, 368] on div "Дата начала работ 17.09.2025 15:30" at bounding box center [263, 367] width 382 height 23
type input "17.09.2025 15:30"
drag, startPoint x: 284, startPoint y: 432, endPoint x: 162, endPoint y: 445, distance: 122.7
click at [134, 447] on div "Срок завершения работ 23.09.2025 12:00" at bounding box center [263, 438] width 382 height 23
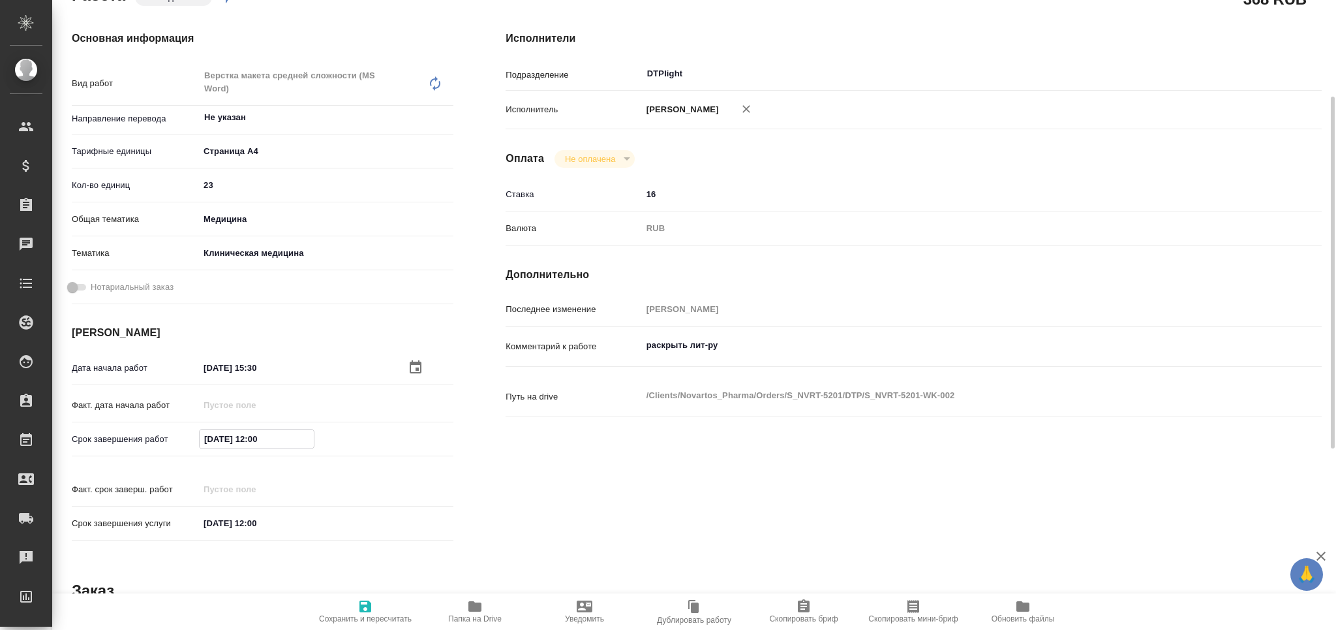
paste input "17.09.2025 15:3"
type input "17.09.2025 15:30"
type textarea "x"
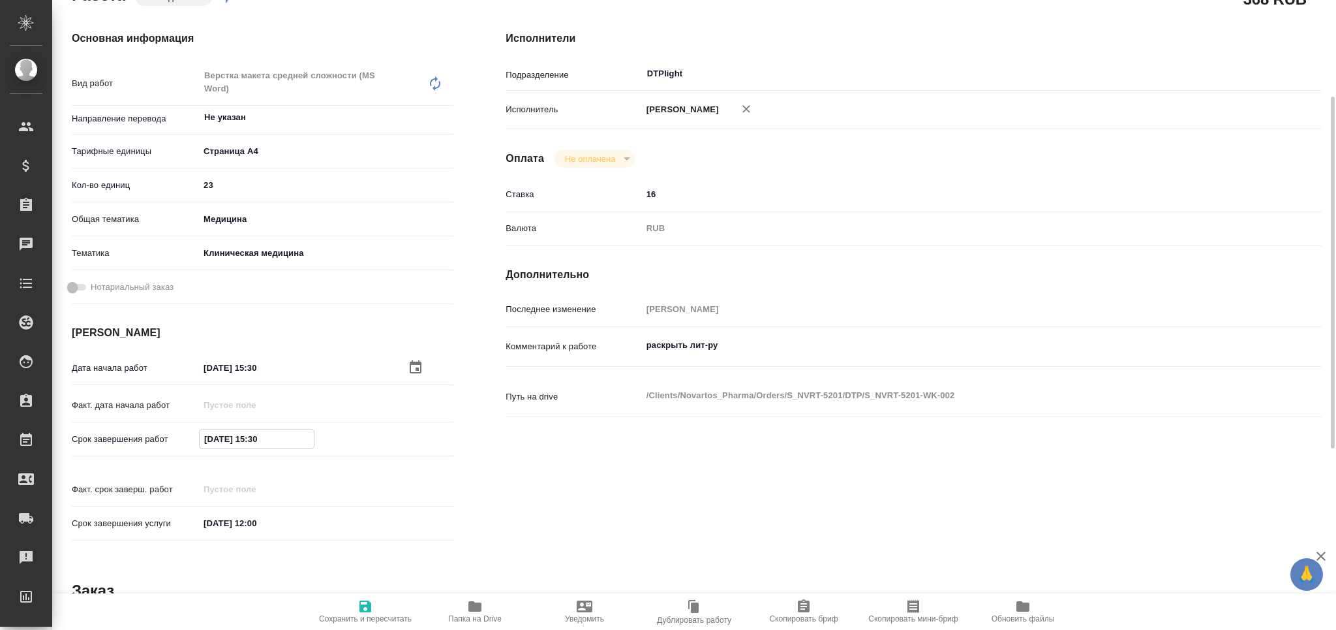
type textarea "x"
click at [262, 439] on input "17.09.2025 15:30" at bounding box center [257, 438] width 114 height 19
click at [256, 442] on input "17.09.2025 15:30" at bounding box center [257, 438] width 114 height 19
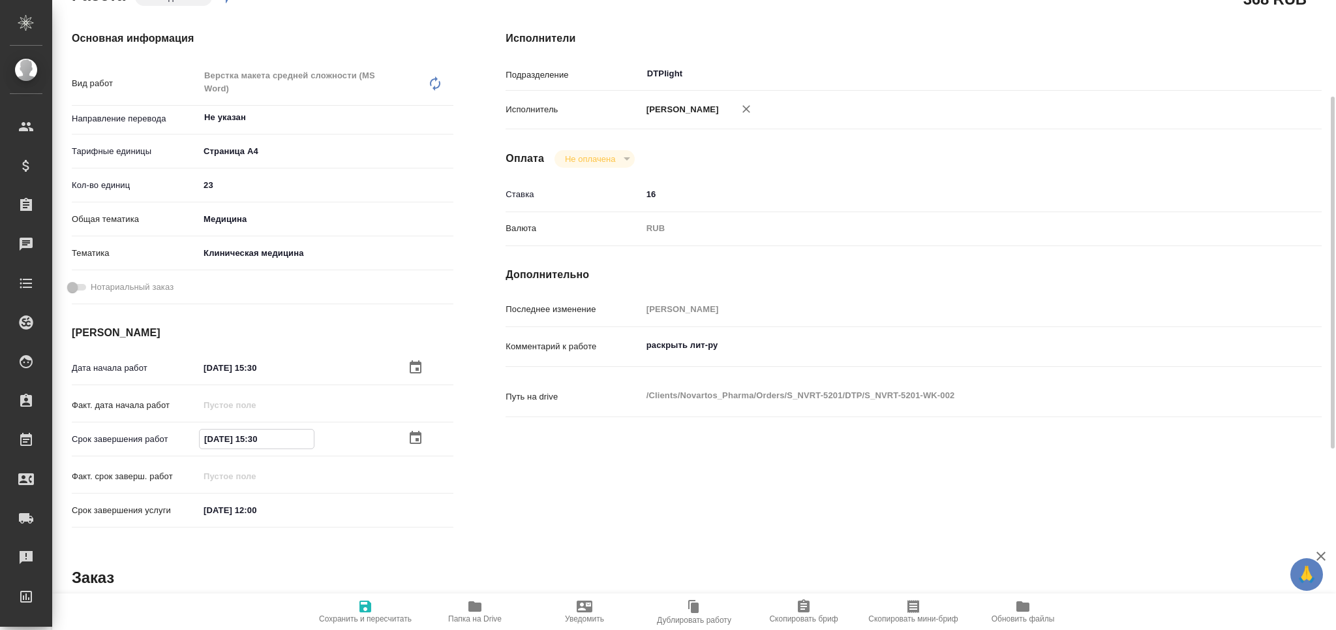
drag, startPoint x: 255, startPoint y: 440, endPoint x: 288, endPoint y: 442, distance: 33.3
click at [288, 438] on input "17.09.2025 15:30" at bounding box center [257, 438] width 114 height 19
type textarea "x"
type input "17.09.2025 17:__"
type textarea "x"
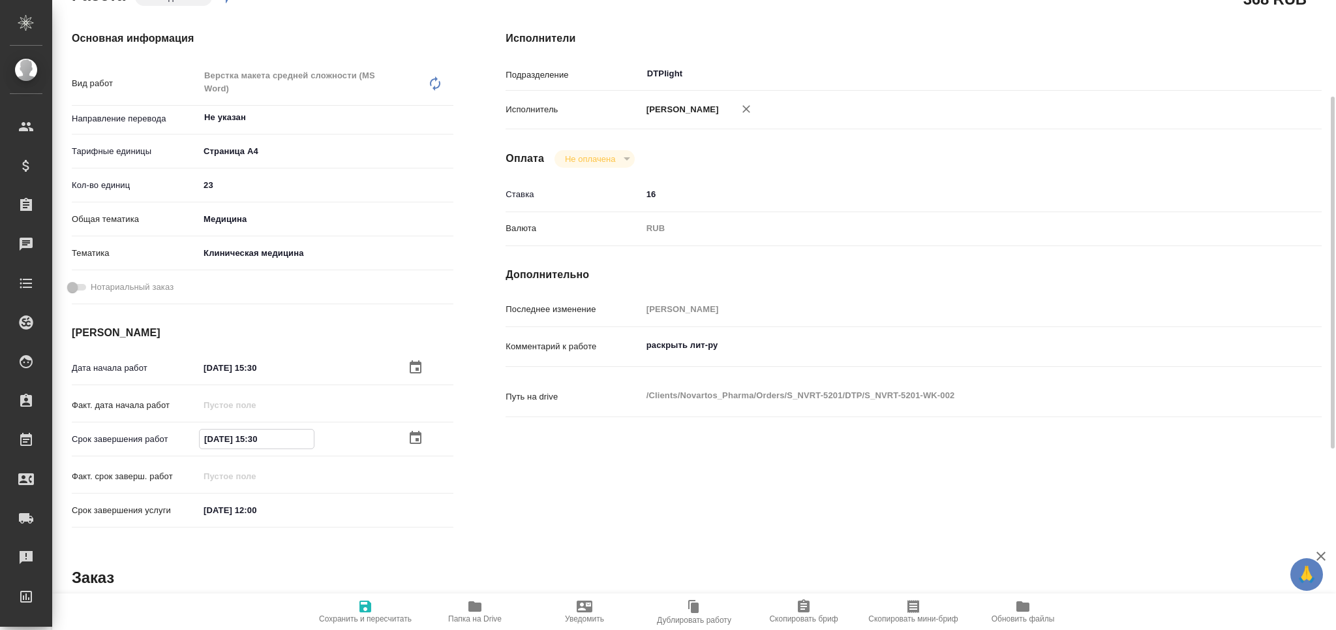
type textarea "x"
type input "17.09.2025 17:0_"
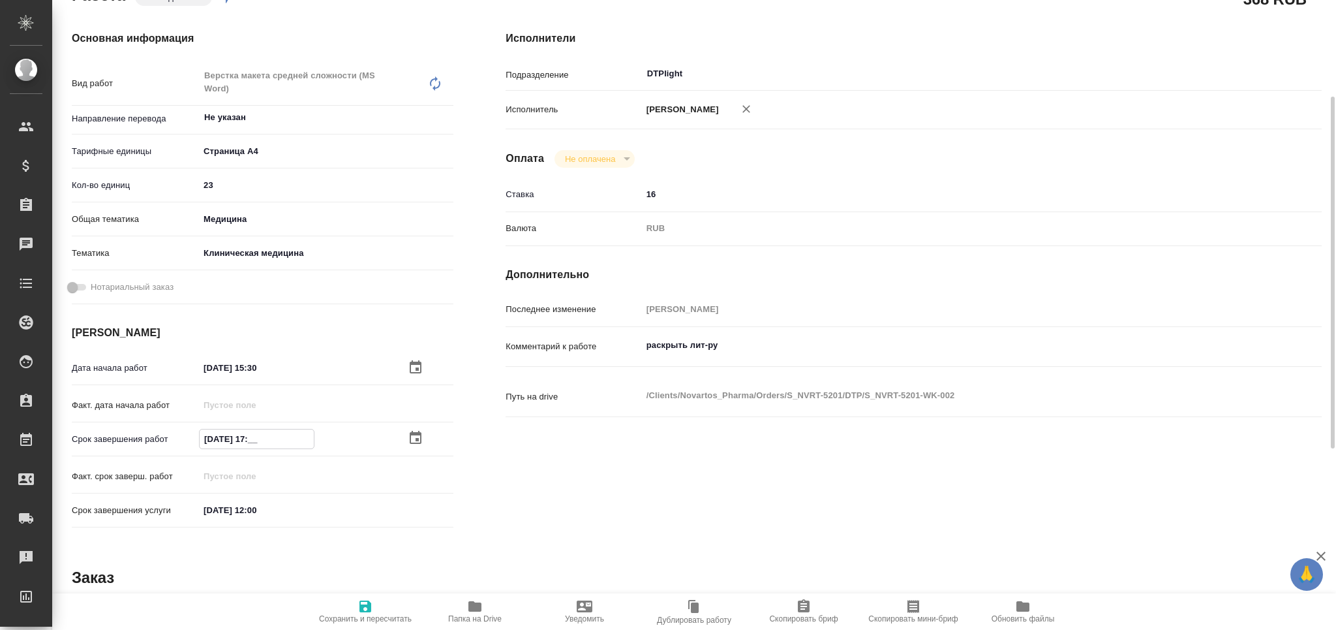
type textarea "x"
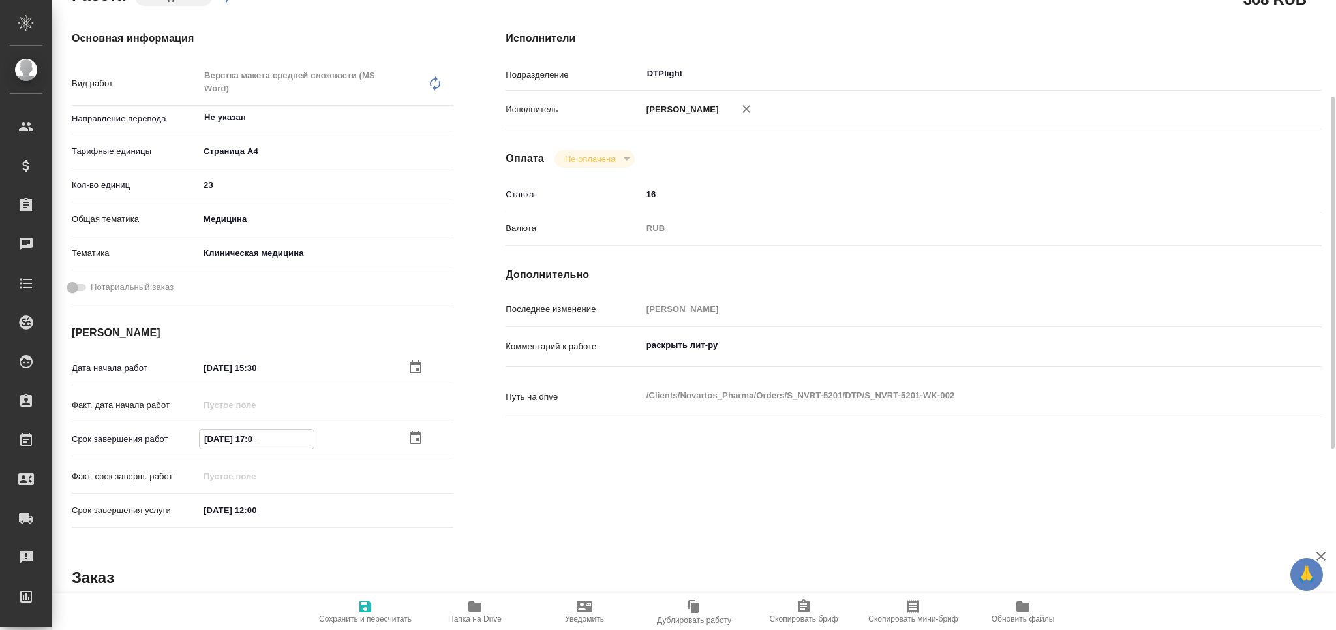
type input "17.09.2025 17:00"
type textarea "x"
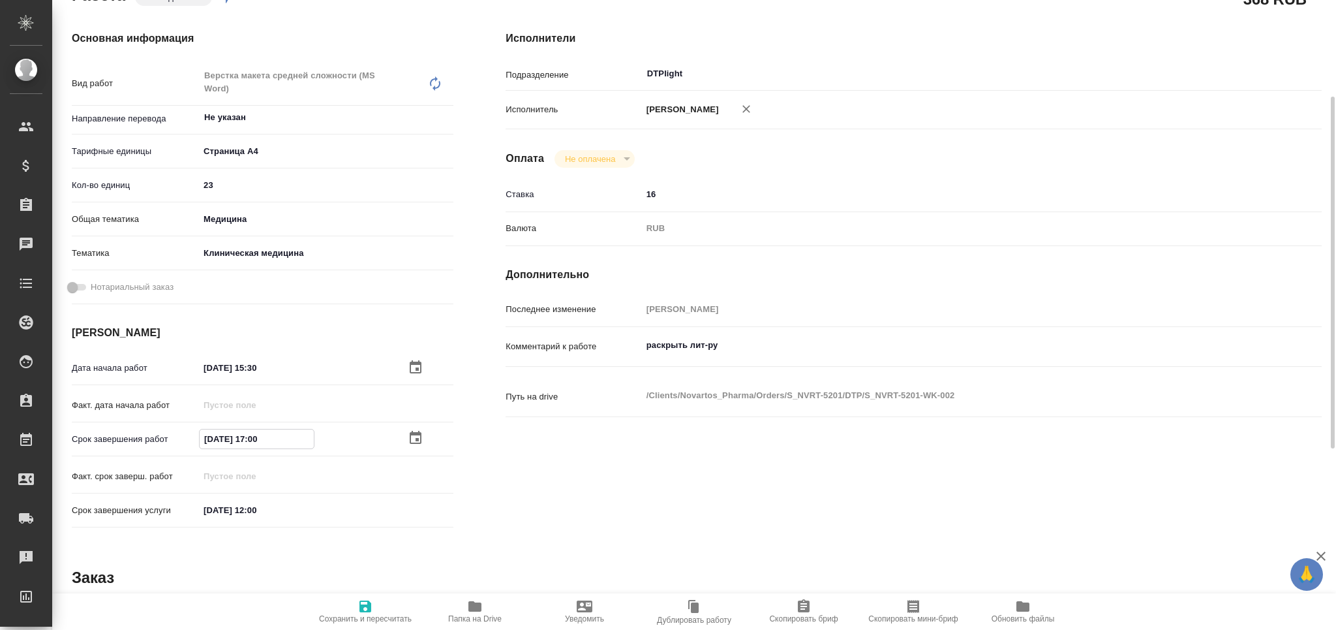
drag, startPoint x: 273, startPoint y: 440, endPoint x: 163, endPoint y: 433, distance: 109.8
click at [163, 433] on div "Срок завершения работ 17.09.2025 17:00" at bounding box center [263, 438] width 382 height 23
type input "17.09.2025 17:00"
drag, startPoint x: 287, startPoint y: 513, endPoint x: 127, endPoint y: 504, distance: 160.1
click at [127, 504] on div "Срок завершения услуги 23.09.2025 12:00" at bounding box center [263, 509] width 382 height 23
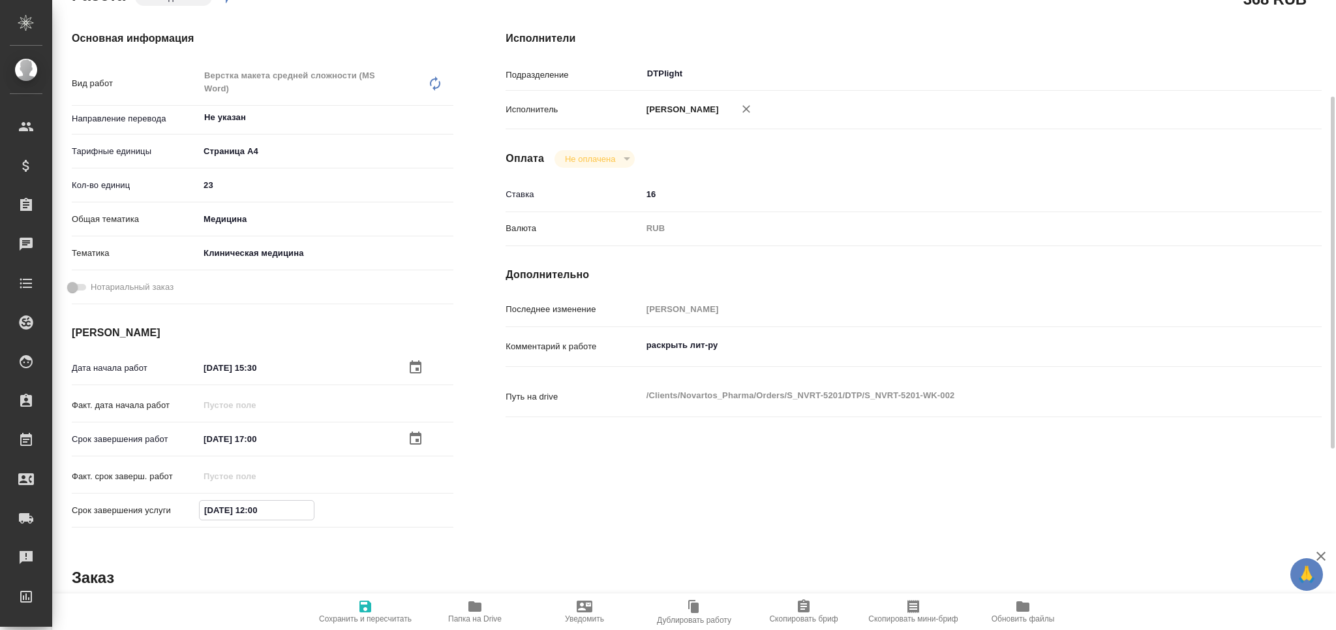
paste input "17.09.2025 17"
type input "17.09.2025 17:00"
type textarea "x"
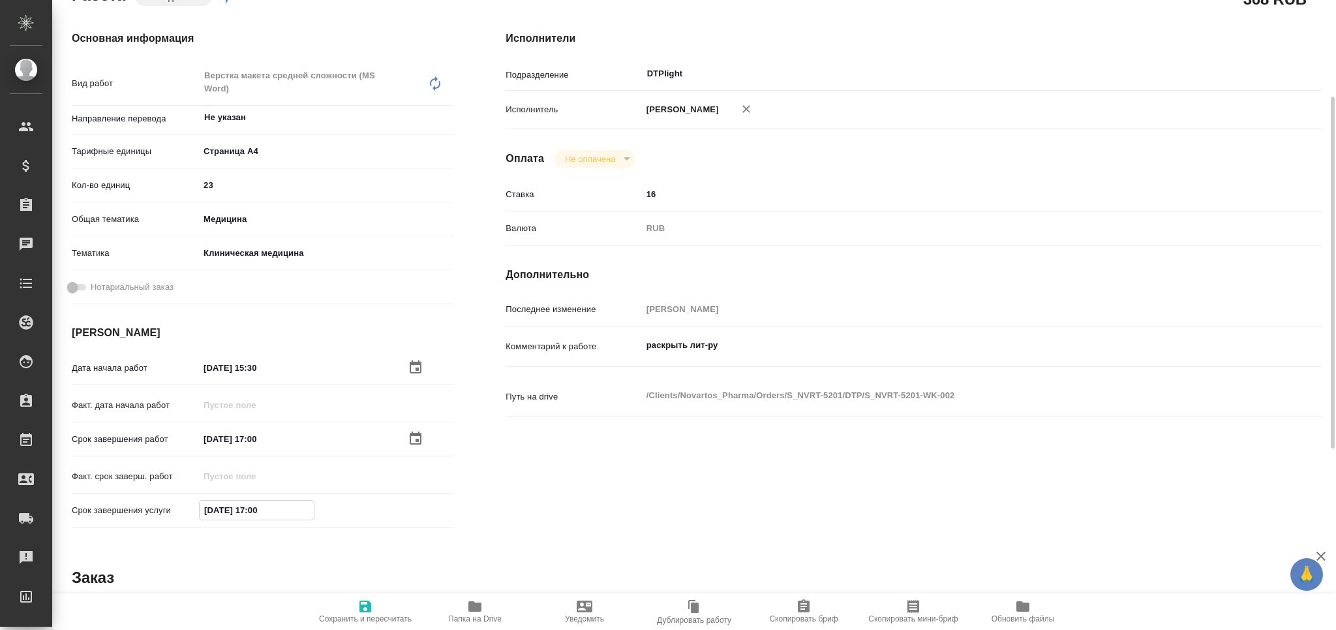
type textarea "x"
type input "17.09.2025 17:00"
click at [355, 603] on span "Сохранить и пересчитать" at bounding box center [365, 610] width 94 height 25
type textarea "x"
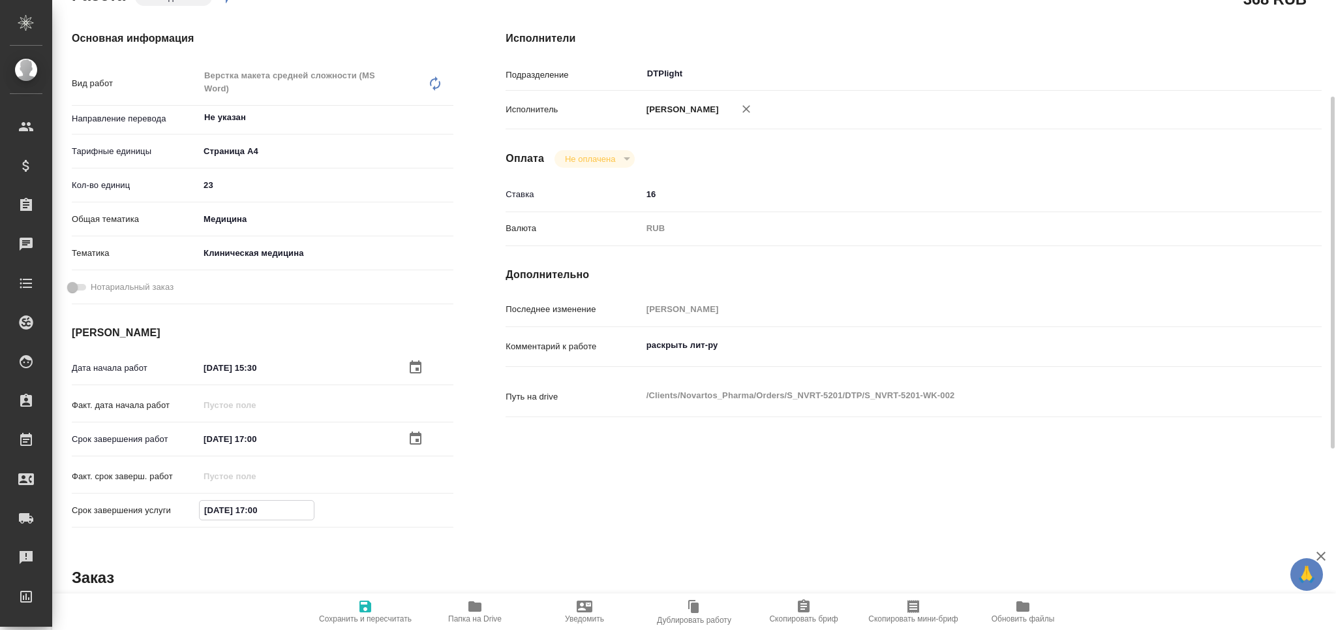
type textarea "x"
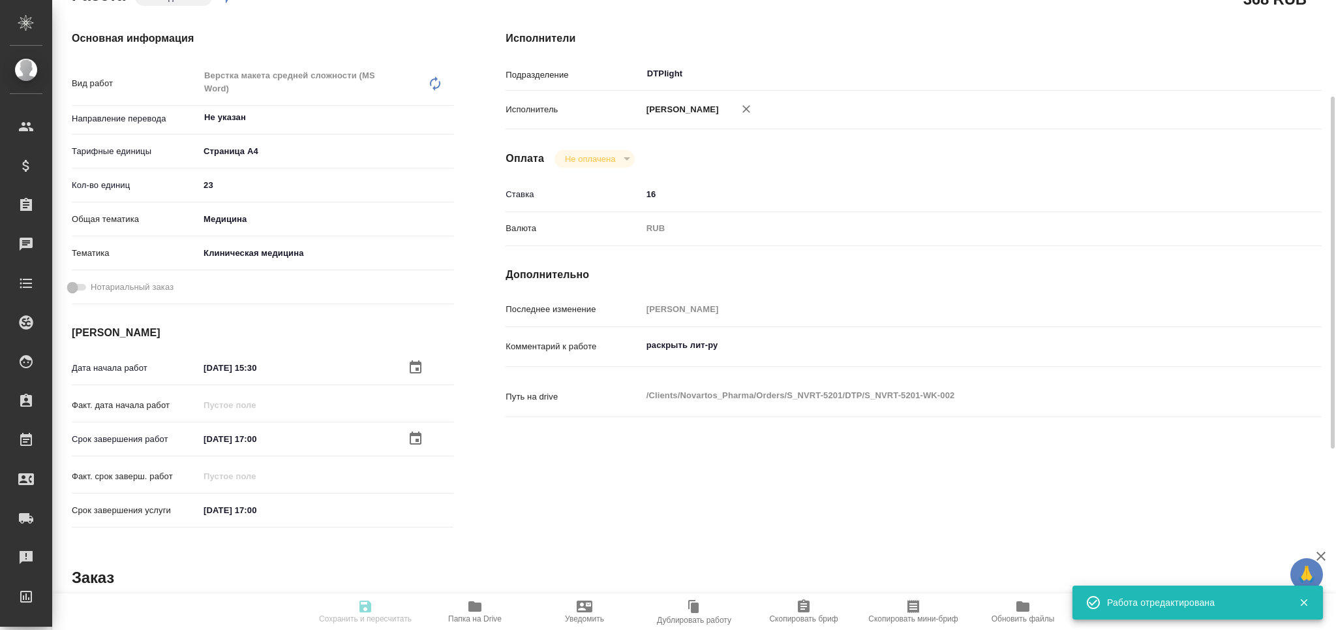
type textarea "x"
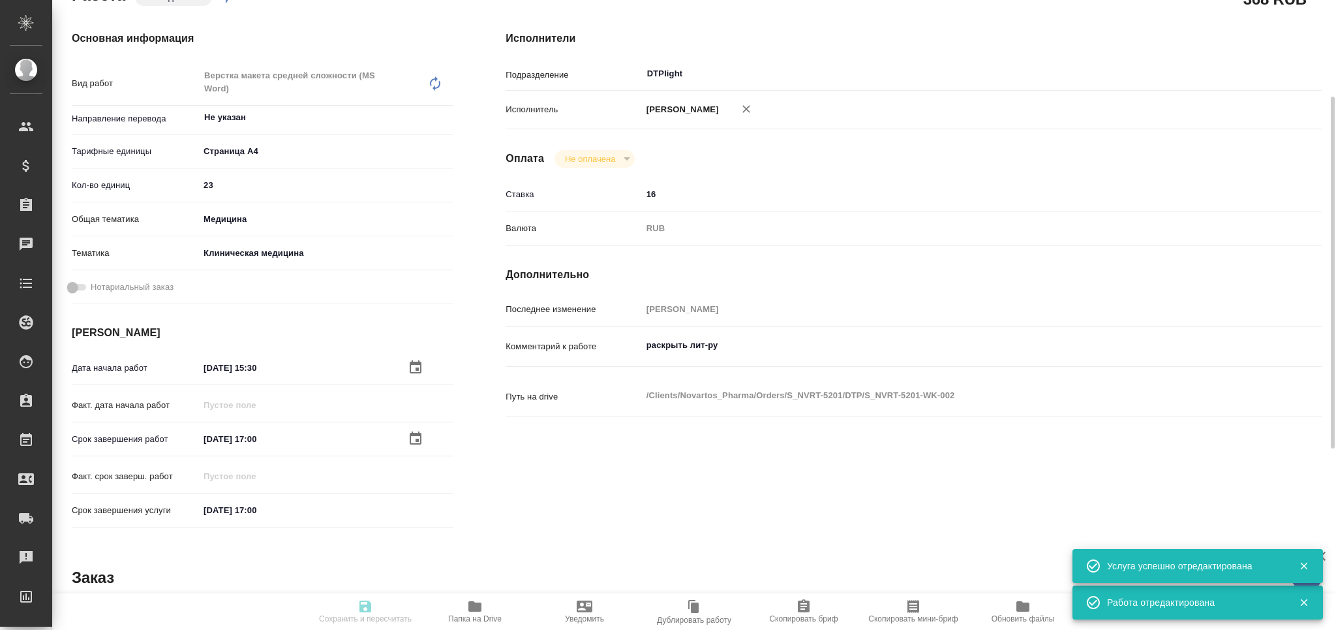
type input "pending"
type textarea "Верстка макета средней сложности (MS Word)"
type textarea "x"
type input "Не указан"
type input "5f036ec4e16dec2d6b59c8ff"
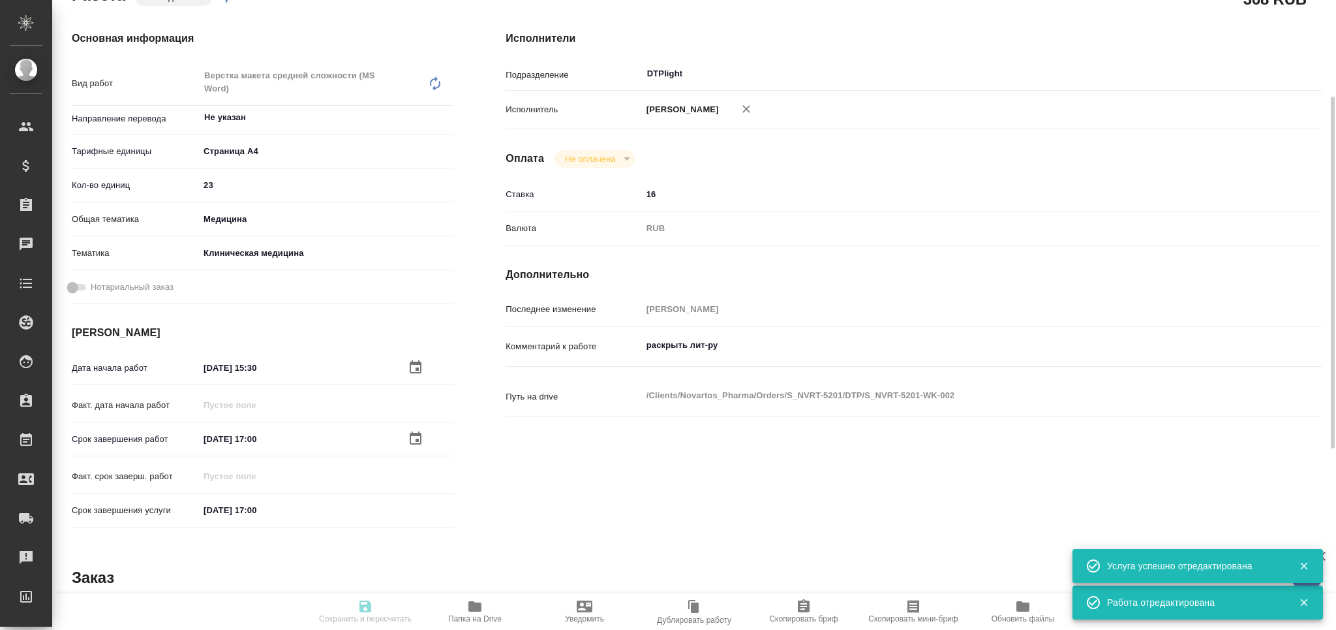
type input "23"
type input "med"
type input "6012b22f65f4b37c408fd6e5"
type input "17.09.2025 15:30"
type input "17.09.2025 17:00"
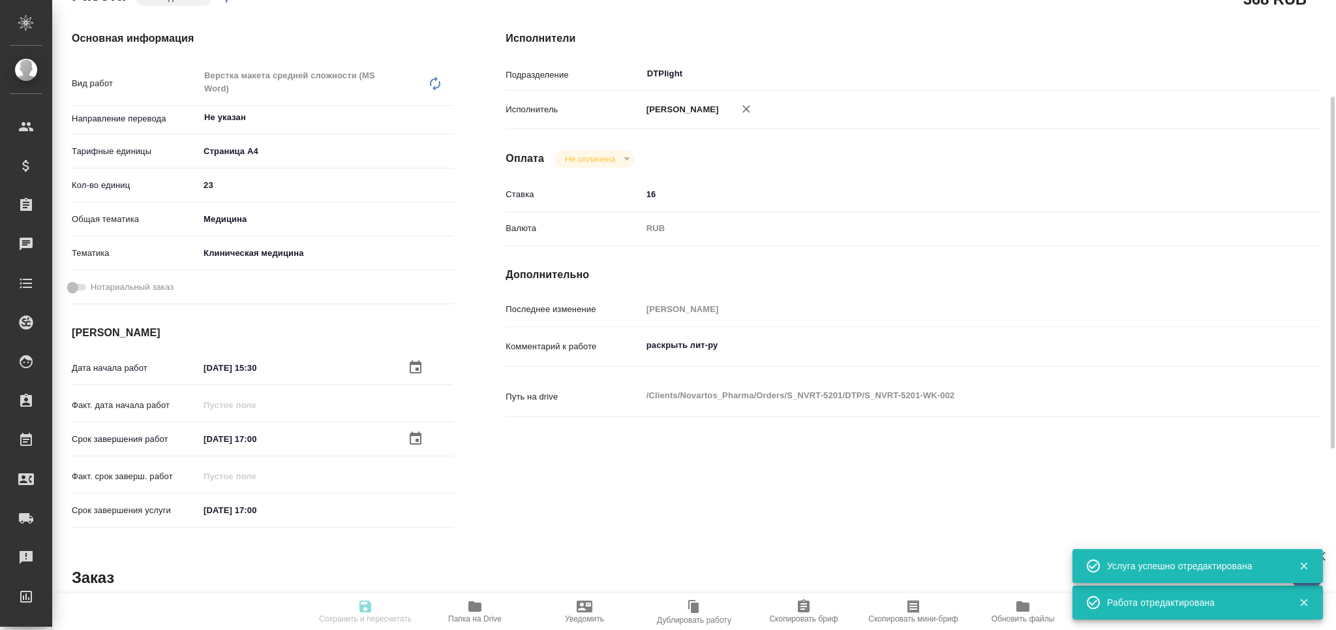
type input "17.09.2025 17:00"
type input "DTPlight"
type input "notPayed"
type input "16"
type input "RUB"
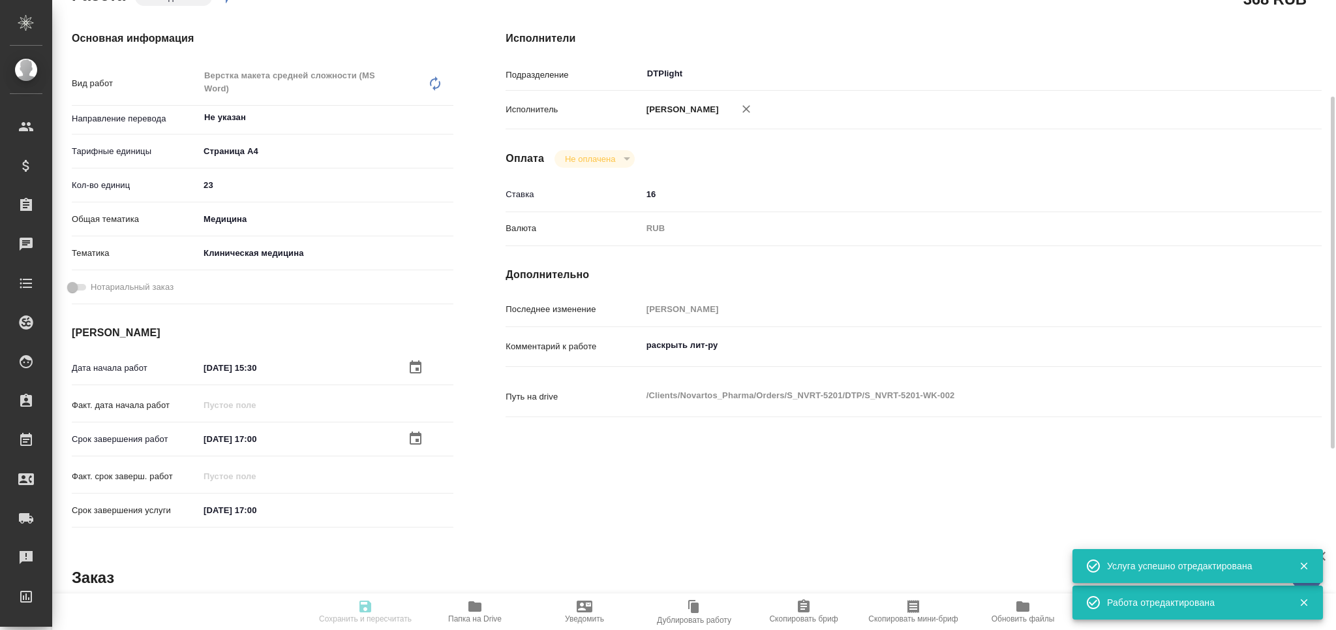
type input "[PERSON_NAME]"
type textarea "раскрыть лит-ру"
type textarea "x"
type textarea "/Clients/Novartos_Pharma/Orders/S_NVRT-5201/DTP/S_NVRT-5201-WK-002"
type textarea "x"
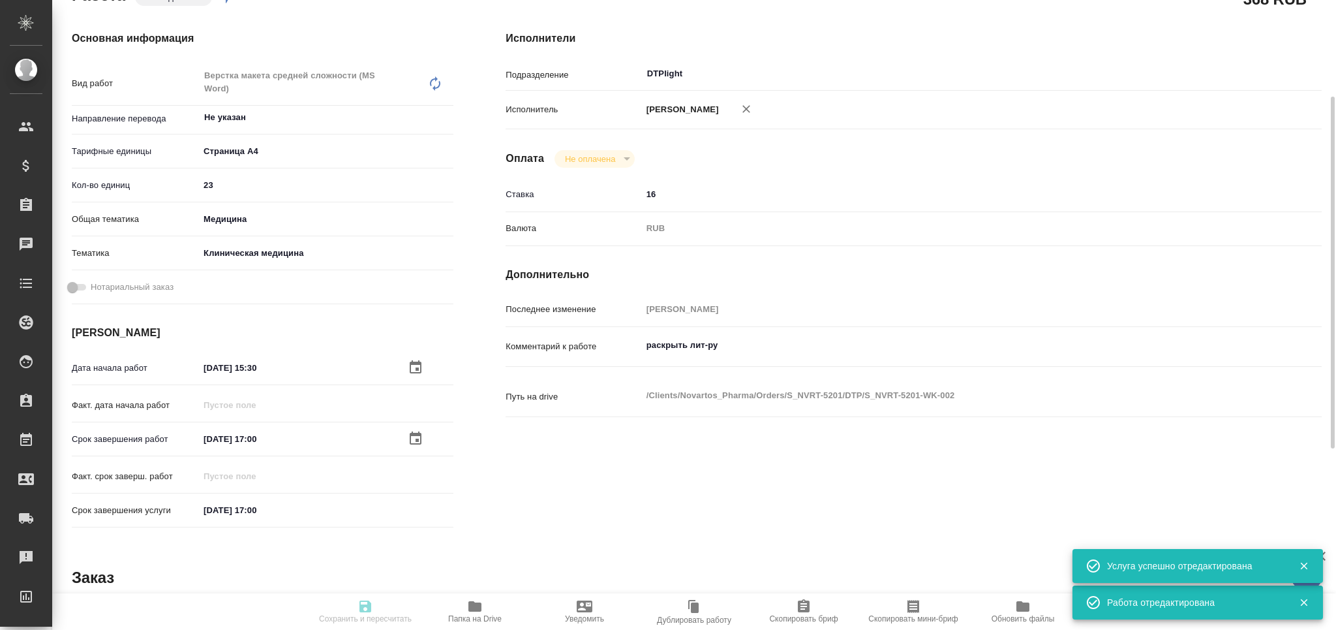
type input "S_NVRT-5201"
type input "3006495833"
type input "Верстка чертежа. Количество надписей: более 500"
type input "Приемка разверстки, Приемка подверстки, Восстановление графического изображения…"
type input "[PERSON_NAME]"
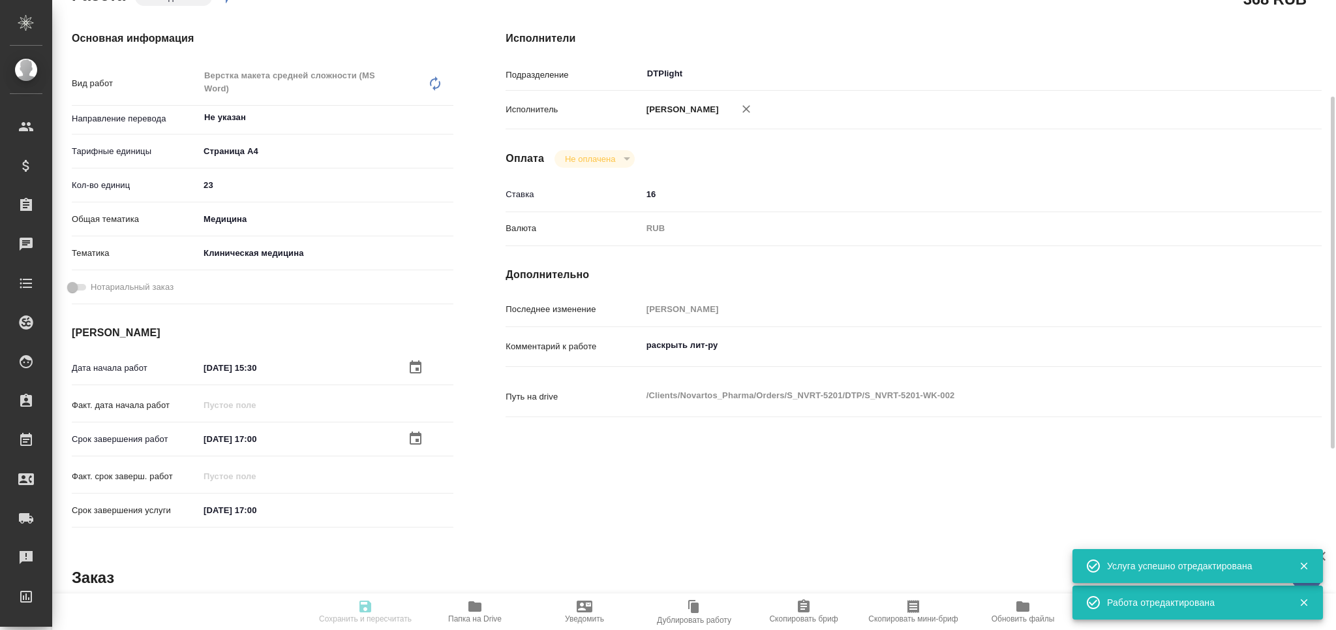
type input "[PERSON_NAME]"
type input "/Clients/Novartos_Pharma/Orders/S_NVRT-5201"
type textarea "x"
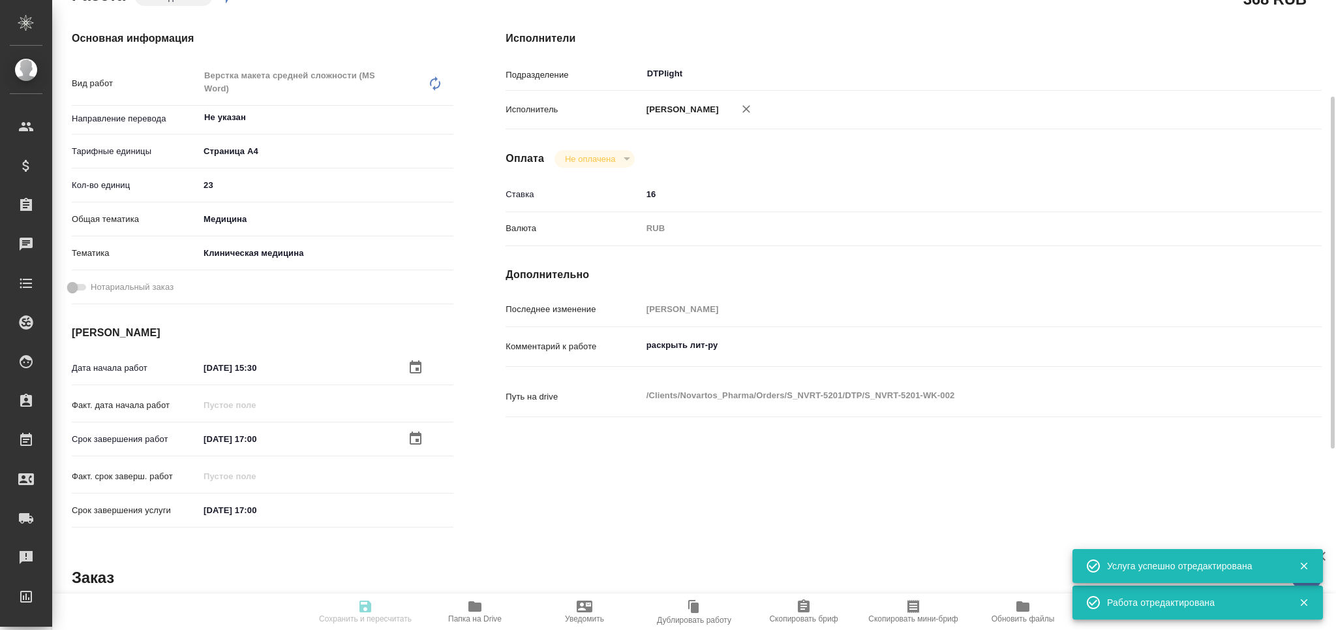
type textarea "x"
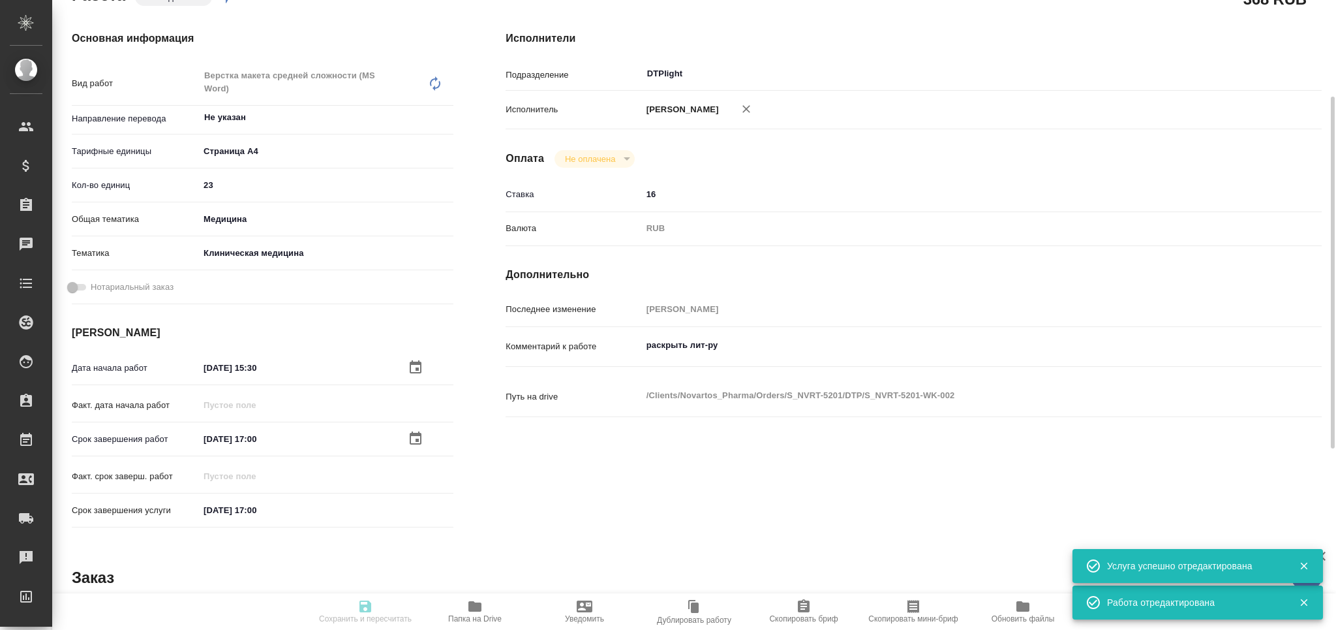
type textarea "x"
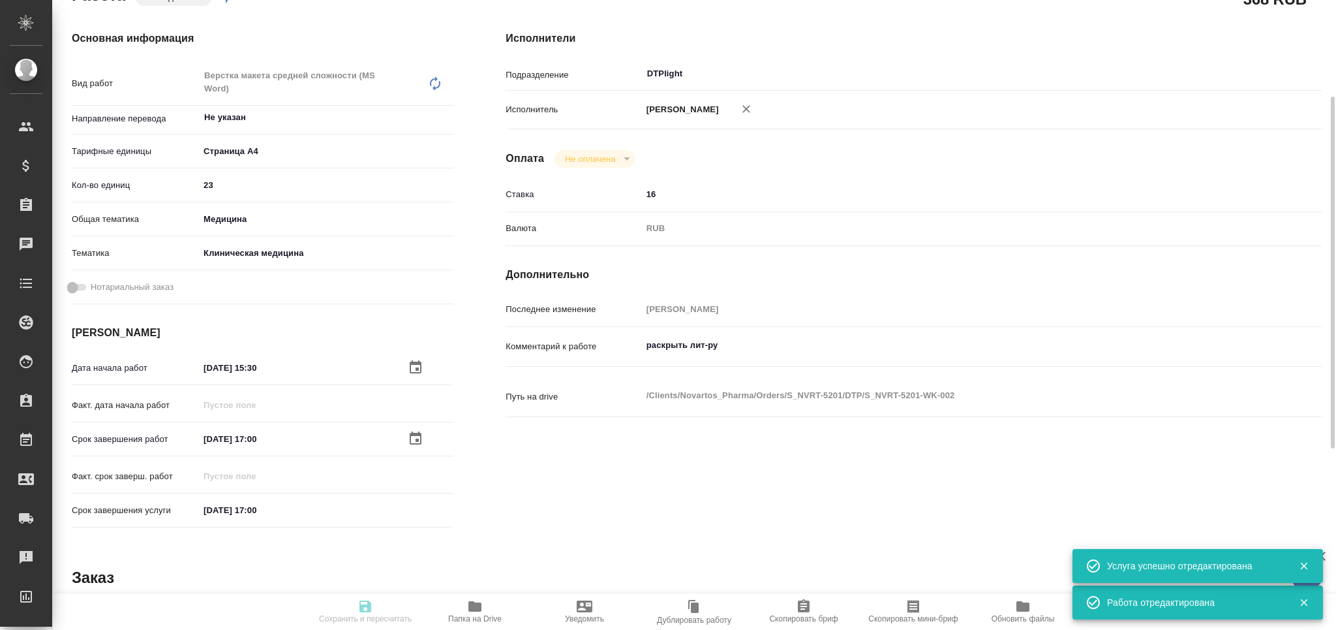
type textarea "x"
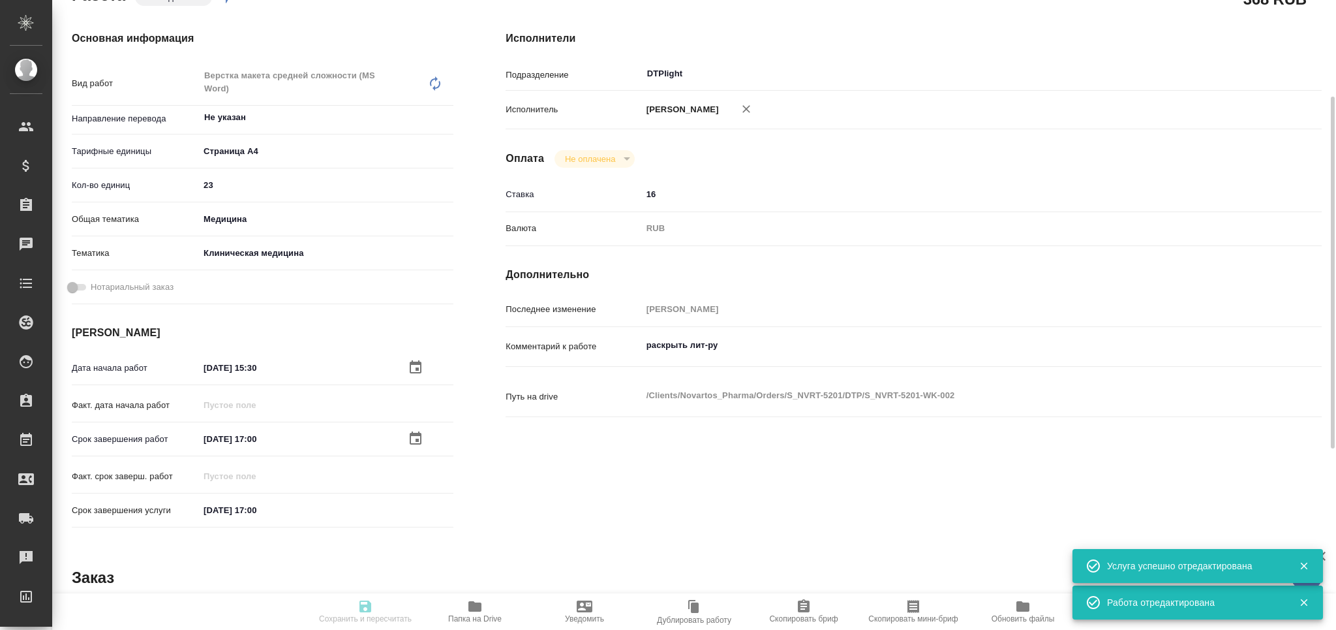
type textarea "x"
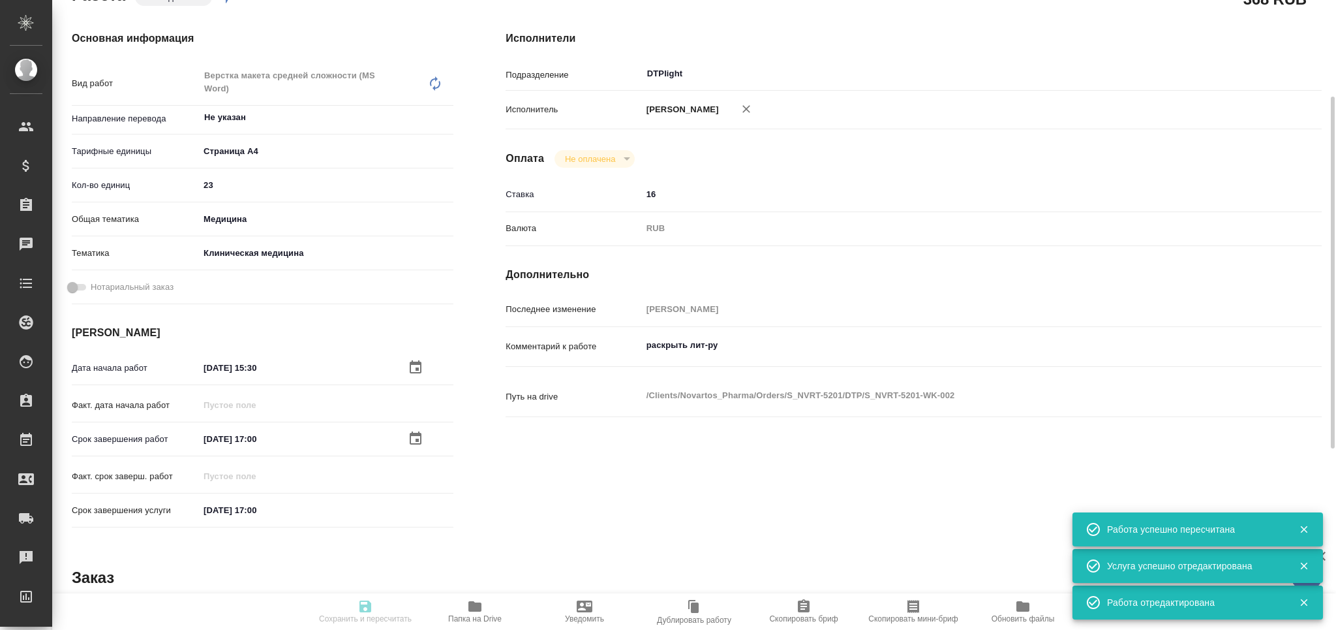
type input "pending"
type textarea "Верстка макета средней сложности (MS Word)"
type textarea "x"
type input "Не указан"
type input "5f036ec4e16dec2d6b59c8ff"
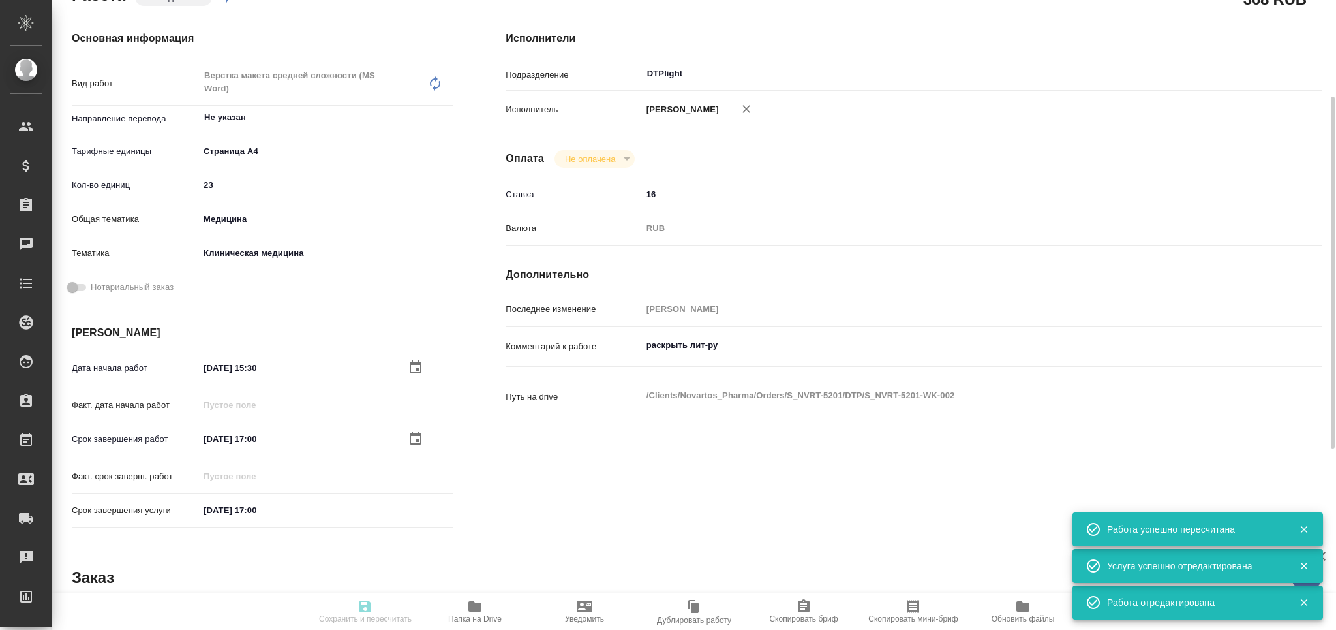
type input "23"
type input "med"
type input "6012b22f65f4b37c408fd6e5"
type input "17.09.2025 15:30"
type input "17.09.2025 17:00"
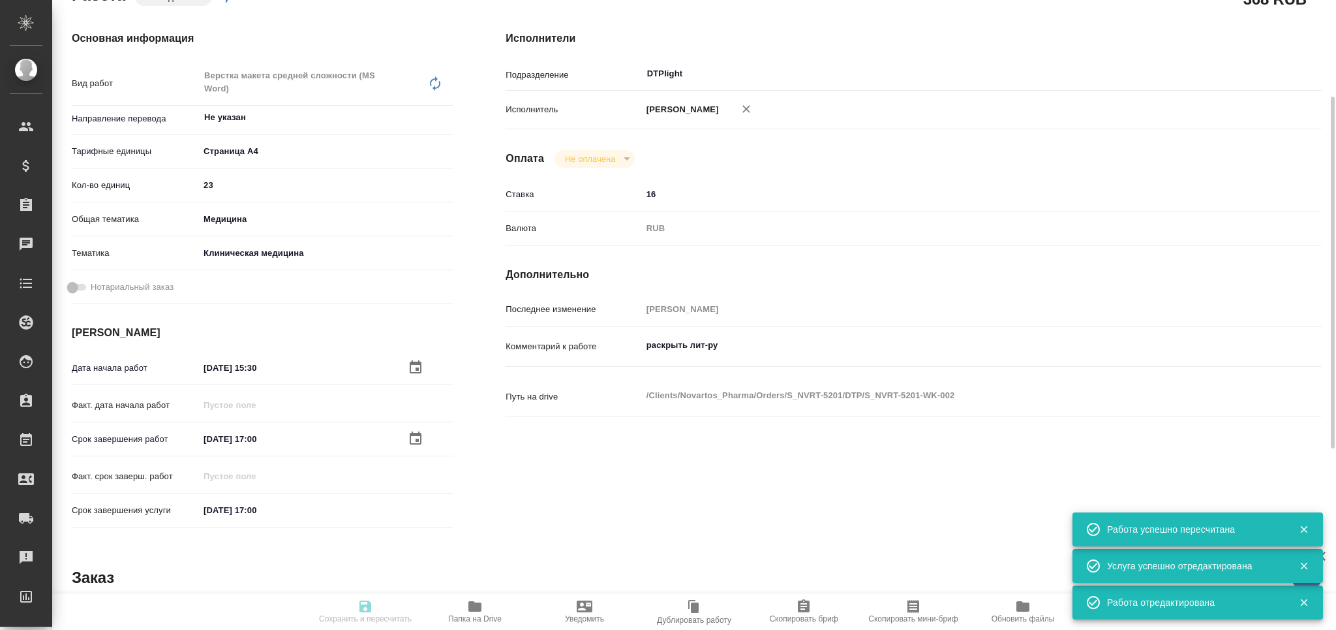
type input "17.09.2025 17:00"
type input "DTPlight"
type input "notPayed"
type input "16"
type input "RUB"
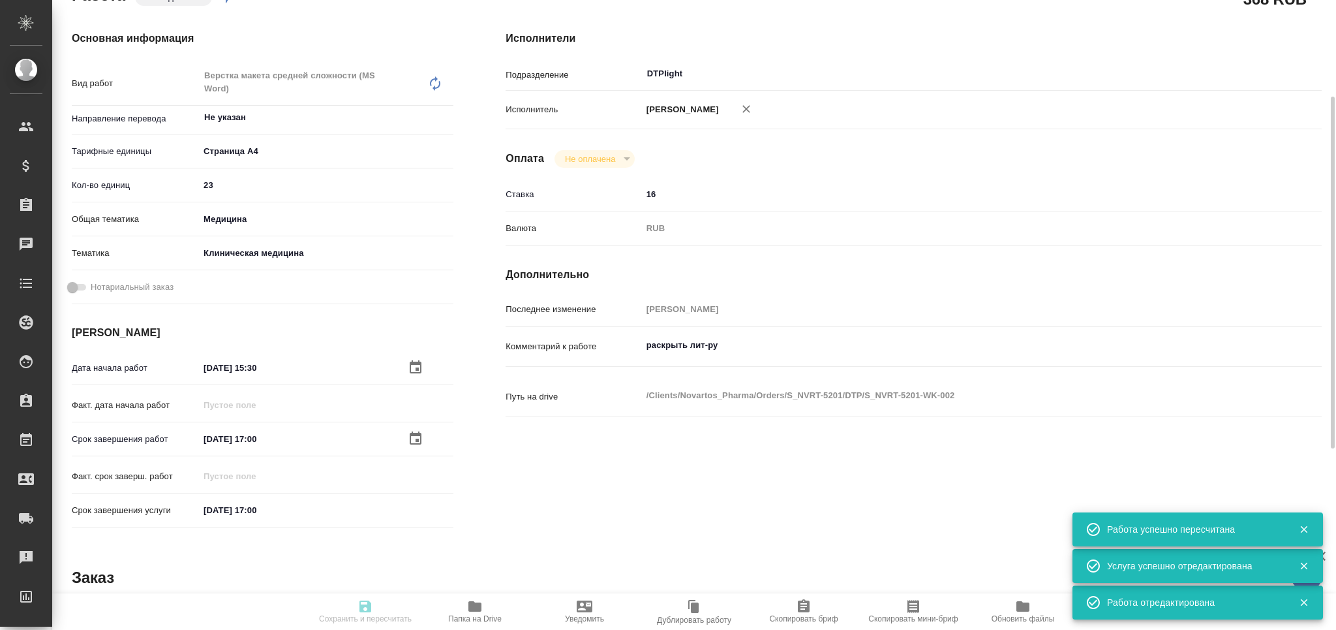
type input "[PERSON_NAME]"
type textarea "раскрыть лит-ру"
type textarea "x"
type textarea "/Clients/Novartos_Pharma/Orders/S_NVRT-5201/DTP/S_NVRT-5201-WK-002"
type textarea "x"
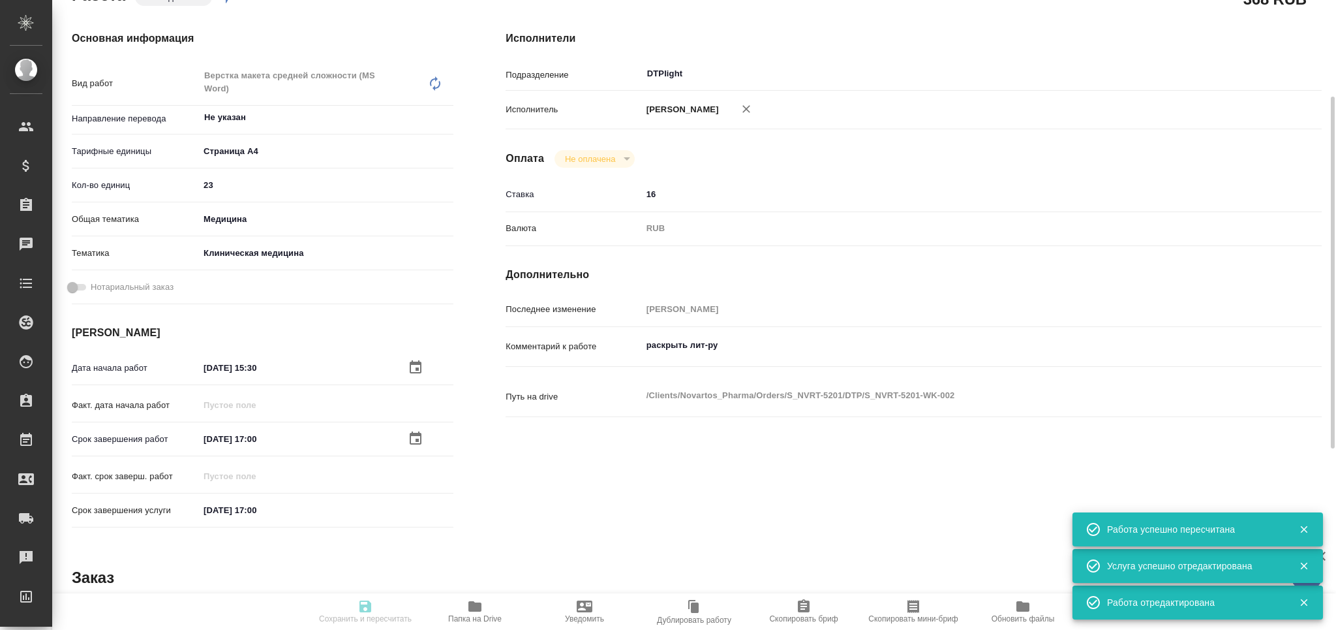
type input "S_NVRT-5201"
type input "3006495833"
type input "Верстка чертежа. Количество надписей: более 500"
type input "Приемка разверстки, Приемка подверстки, Восстановление графического изображения…"
type input "[PERSON_NAME]"
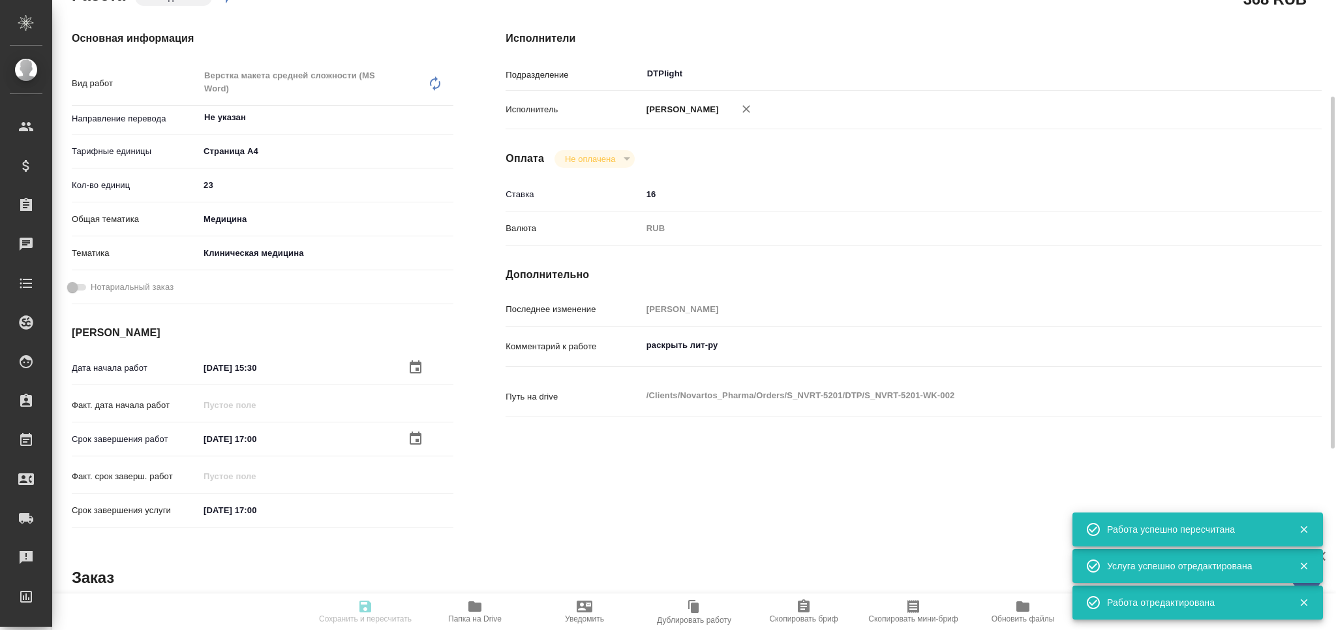
type input "[PERSON_NAME]"
type input "/Clients/Novartos_Pharma/Orders/S_NVRT-5201"
type textarea "x"
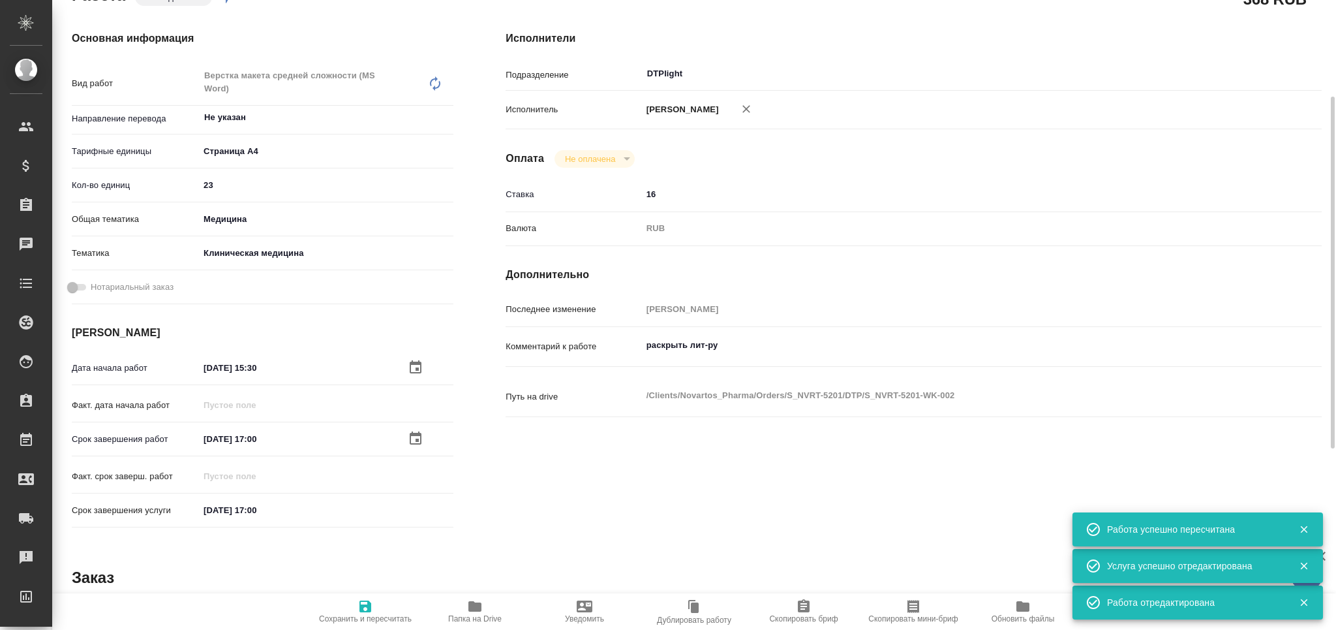
type textarea "x"
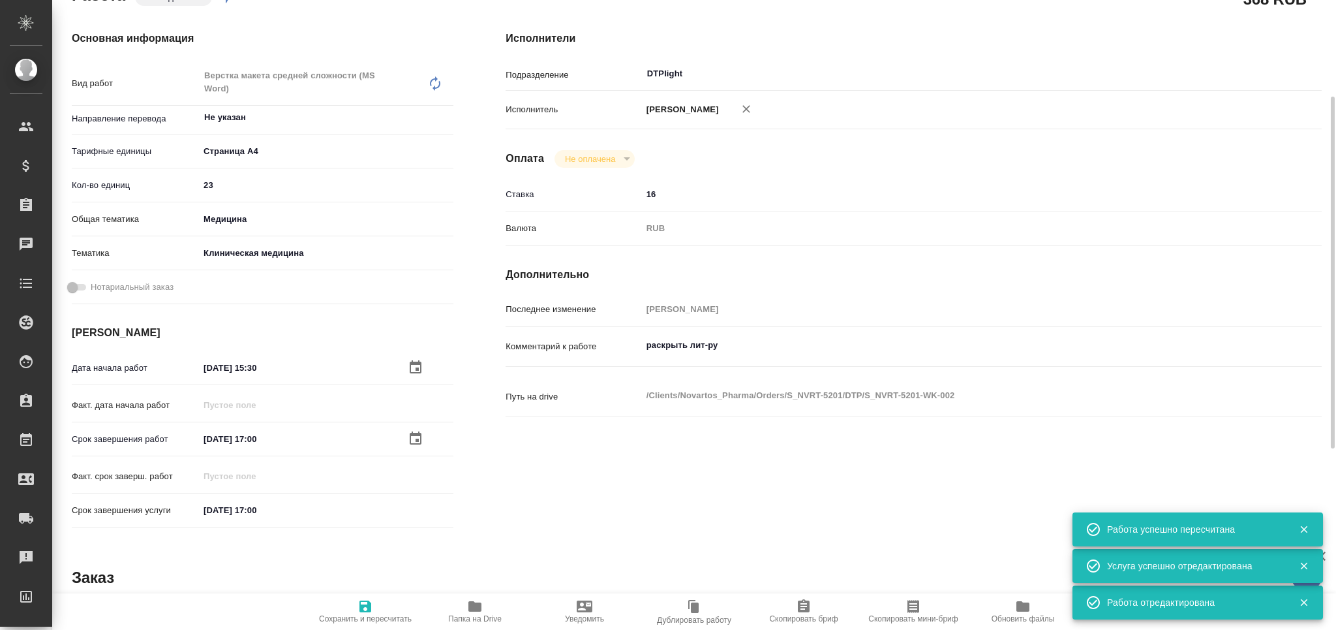
type textarea "x"
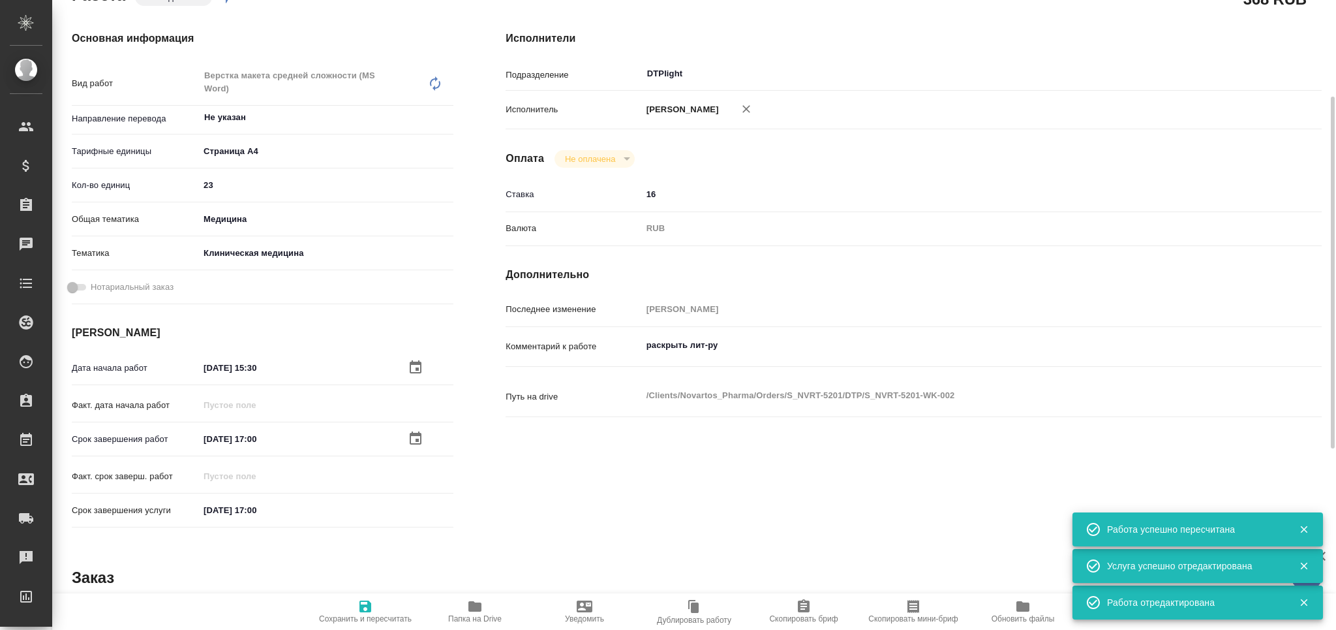
type textarea "x"
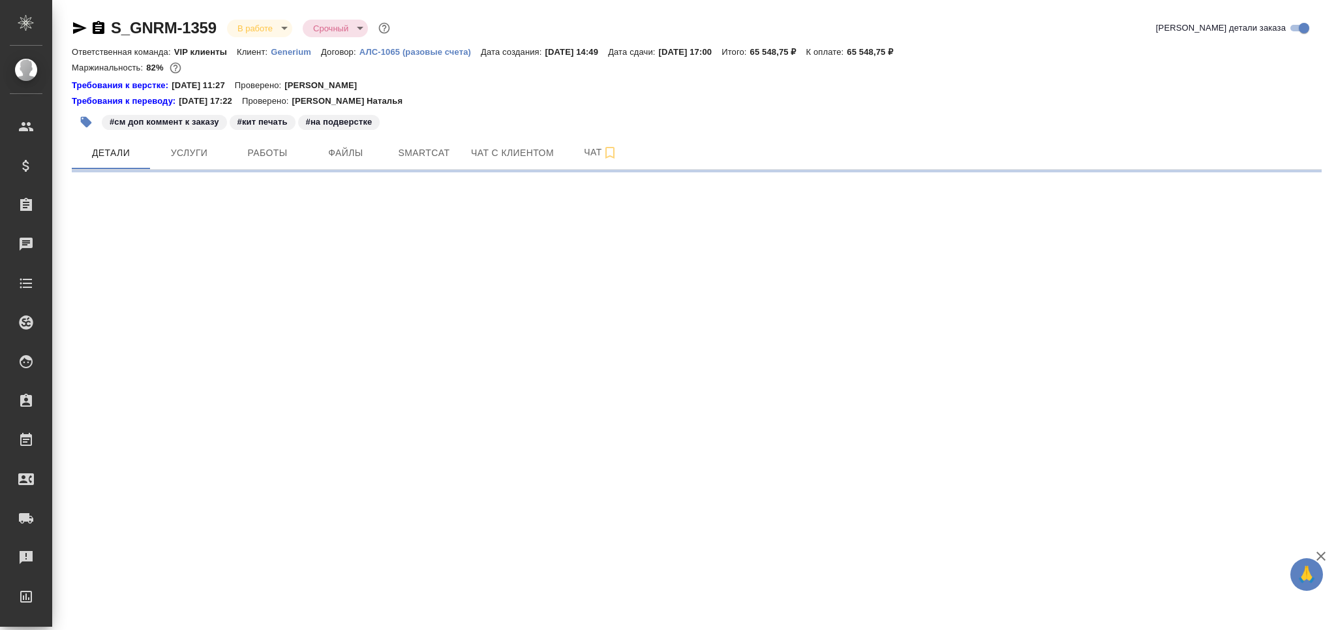
select select "RU"
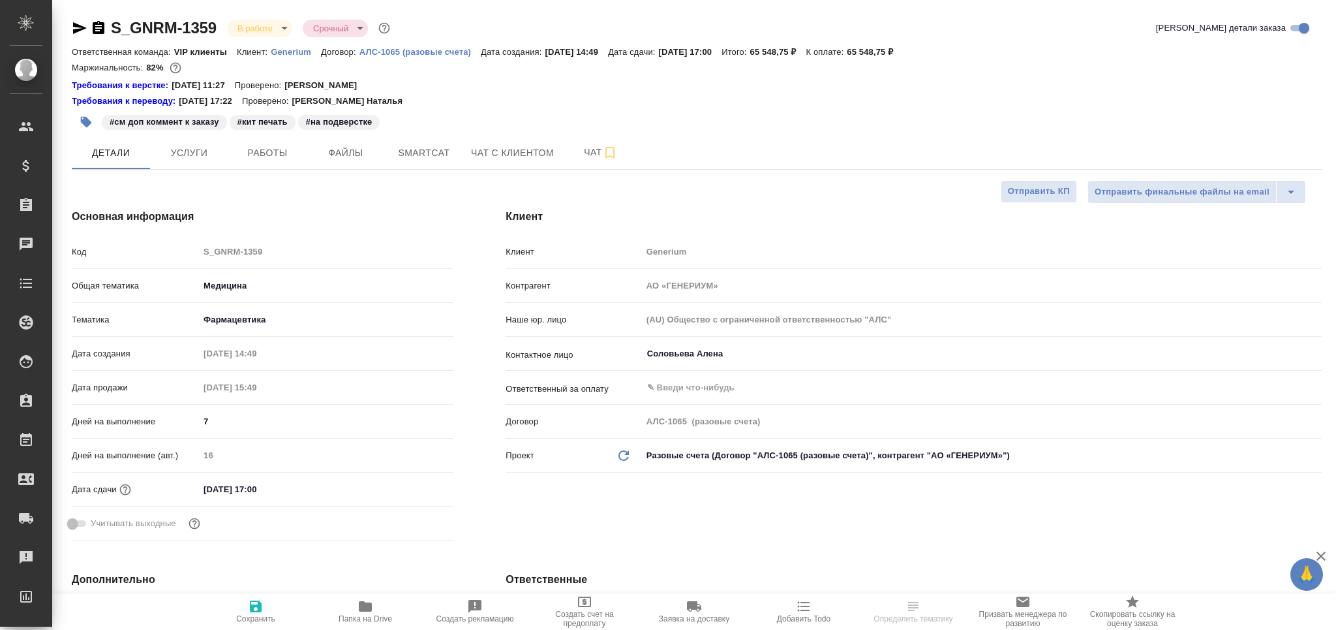
type textarea "x"
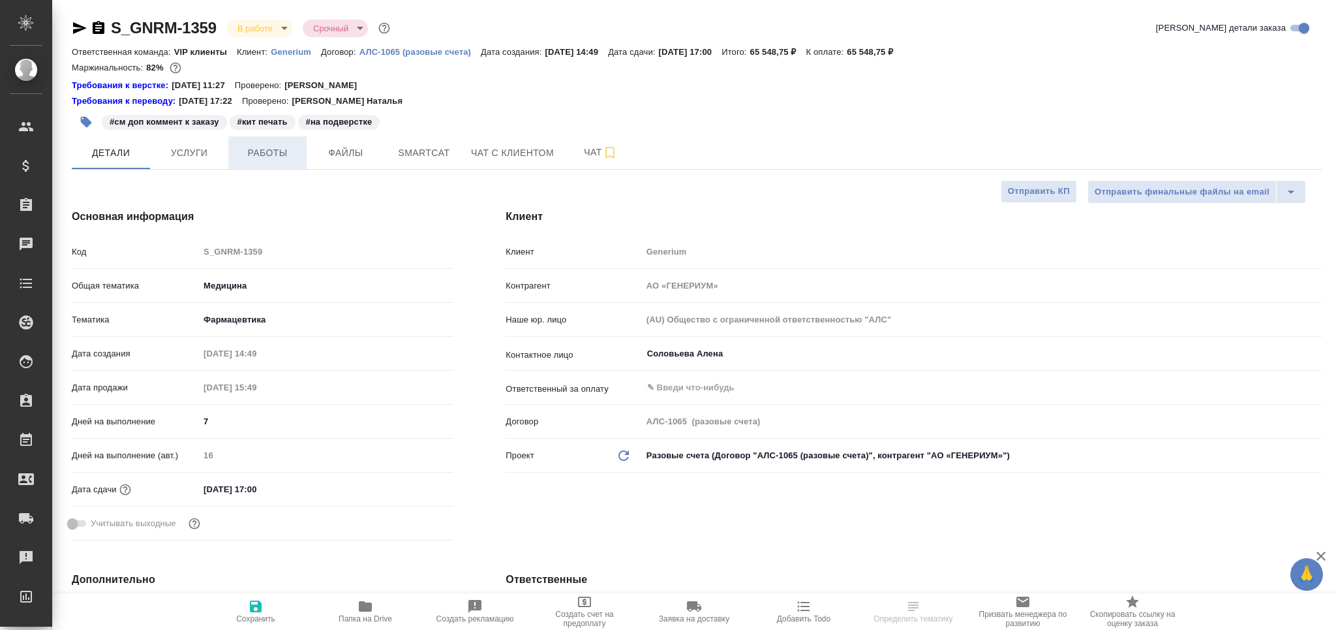
type textarea "x"
click at [272, 151] on span "Работы" at bounding box center [267, 153] width 63 height 16
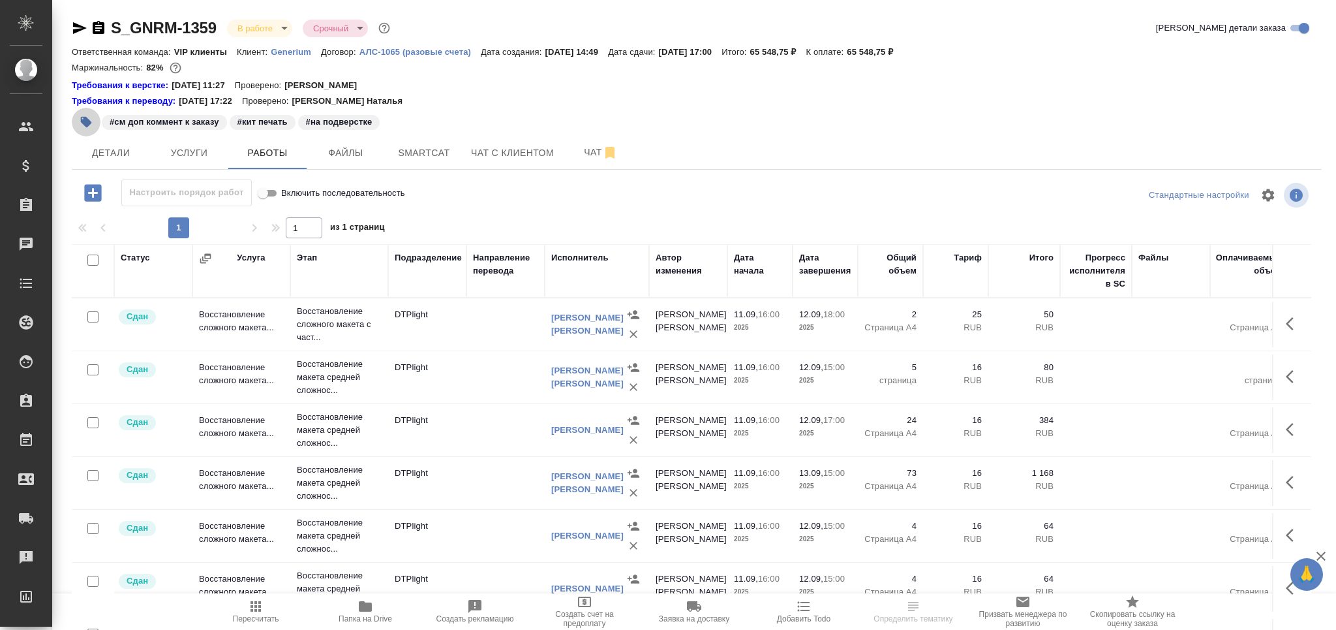
click at [91, 127] on icon "button" at bounding box center [86, 121] width 13 height 13
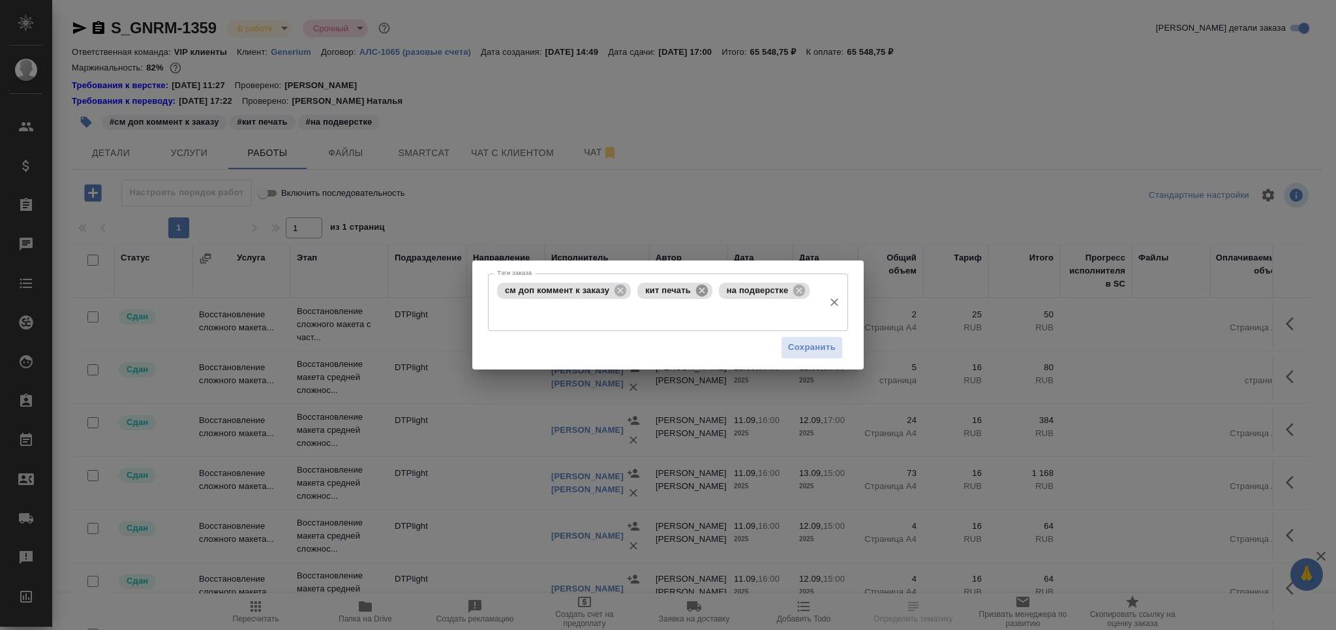
click at [700, 288] on icon at bounding box center [702, 290] width 14 height 14
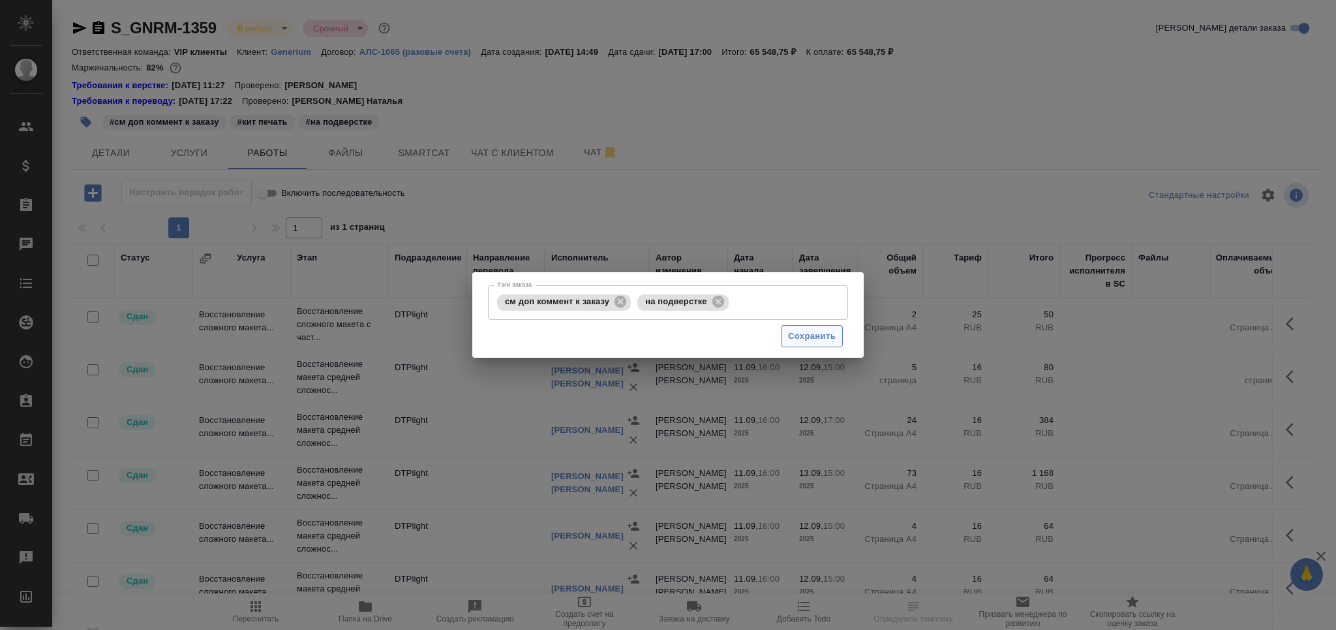
click at [796, 331] on span "Сохранить" at bounding box center [812, 336] width 48 height 15
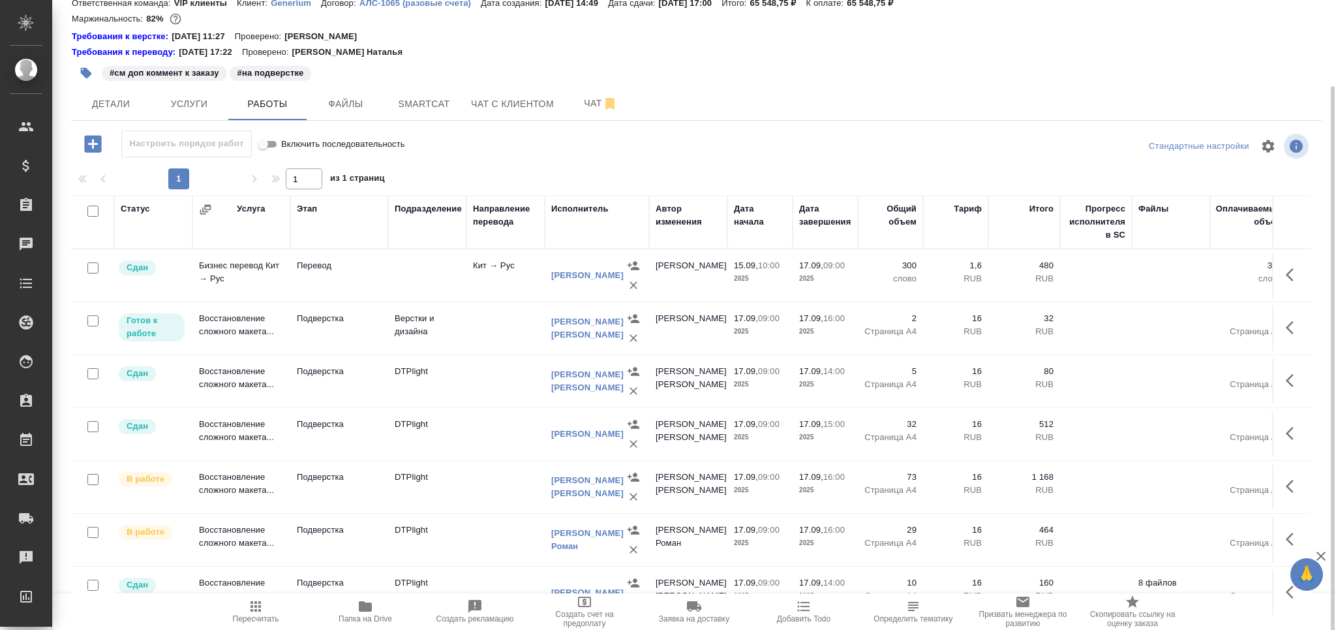
scroll to position [71, 0]
